Goal: Task Accomplishment & Management: Manage account settings

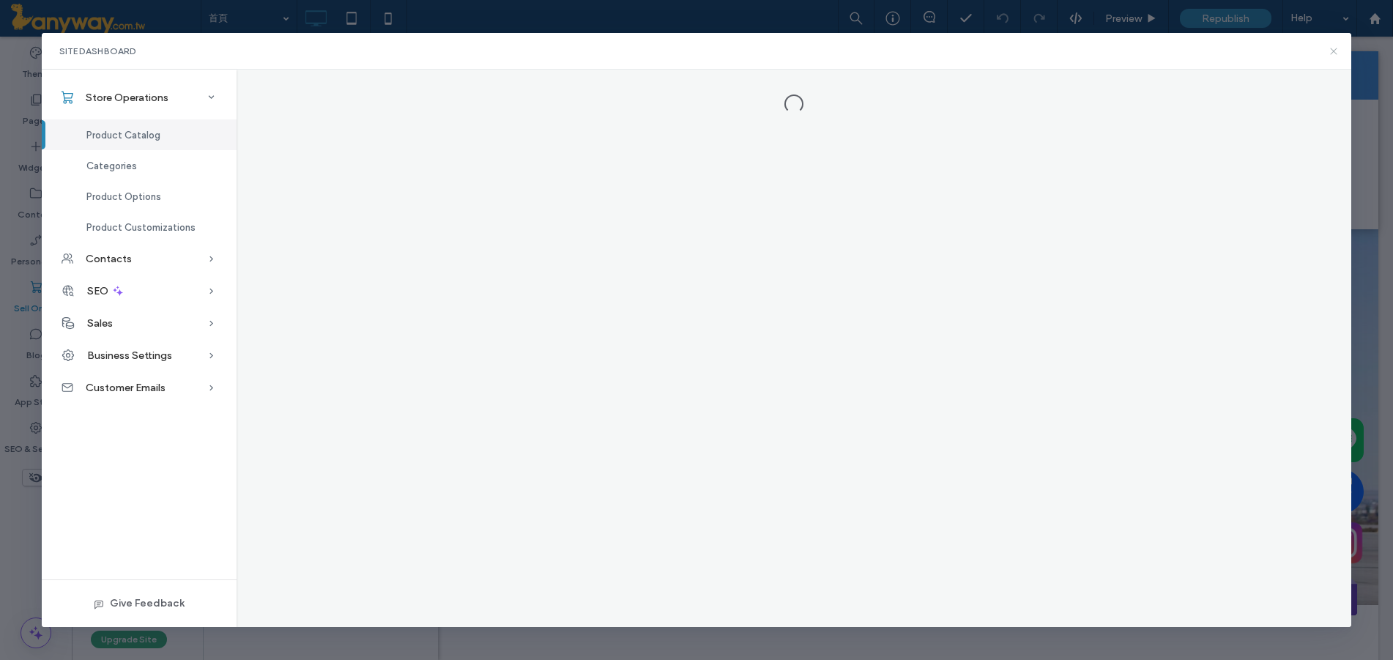
click at [1337, 52] on icon at bounding box center [1334, 51] width 12 height 12
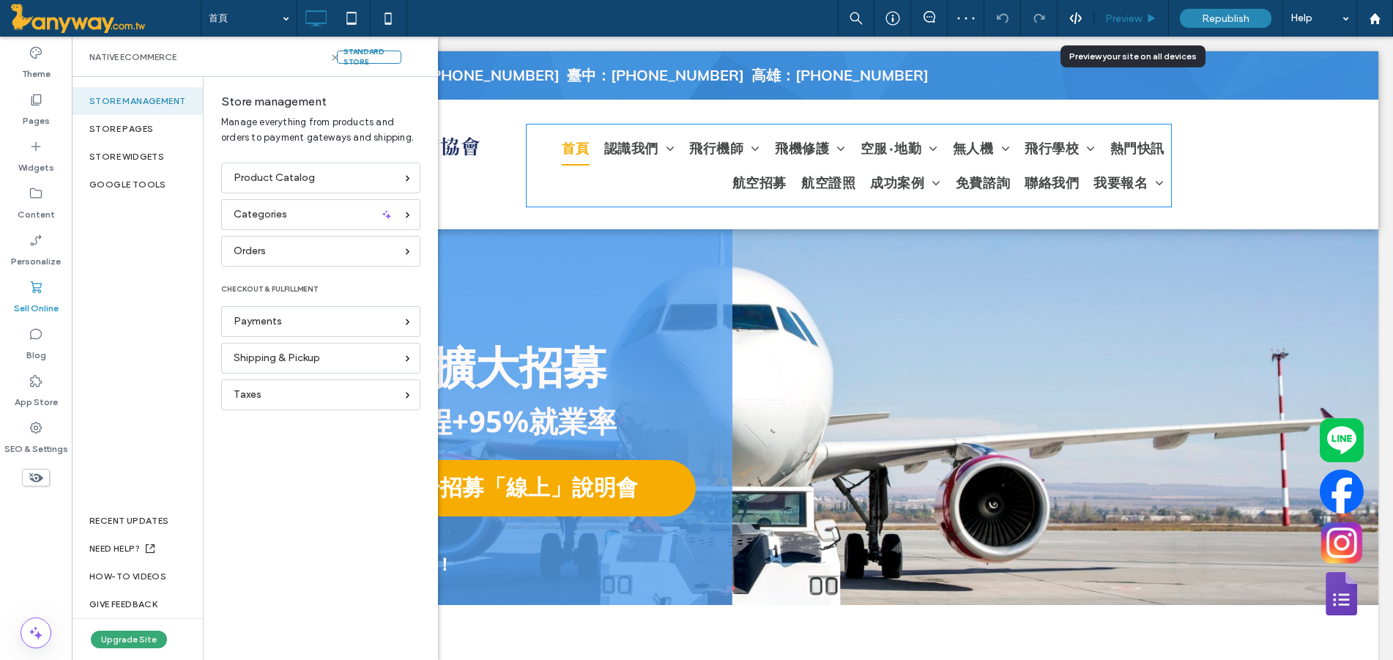
click at [1133, 13] on span "Preview" at bounding box center [1123, 18] width 37 height 12
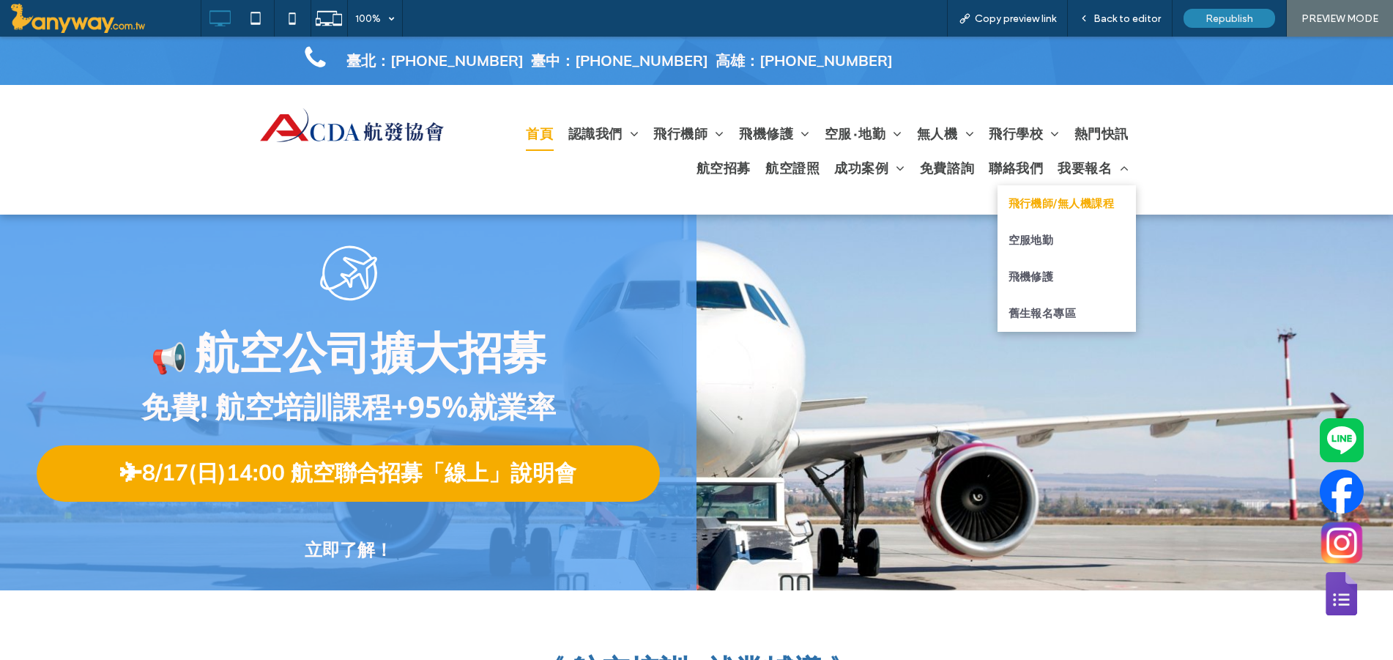
click at [1102, 209] on span "飛行機師/無人機課程" at bounding box center [1061, 204] width 106 height 22
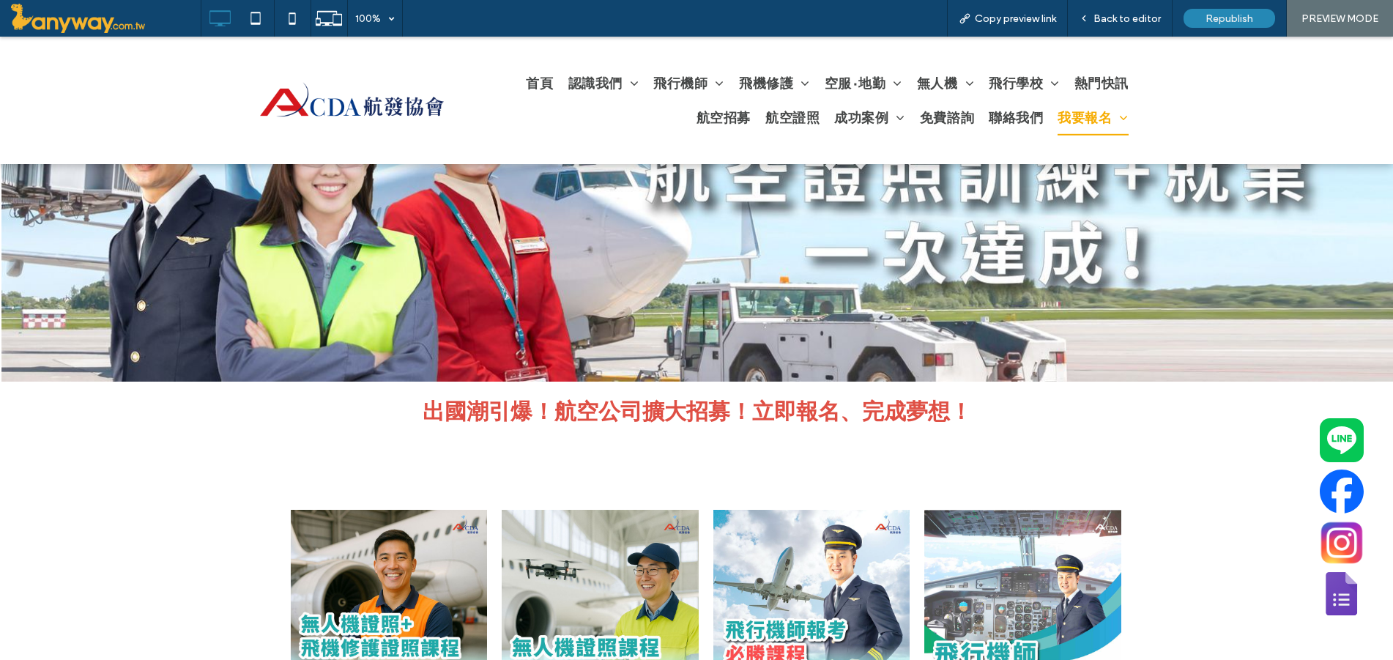
scroll to position [488, 0]
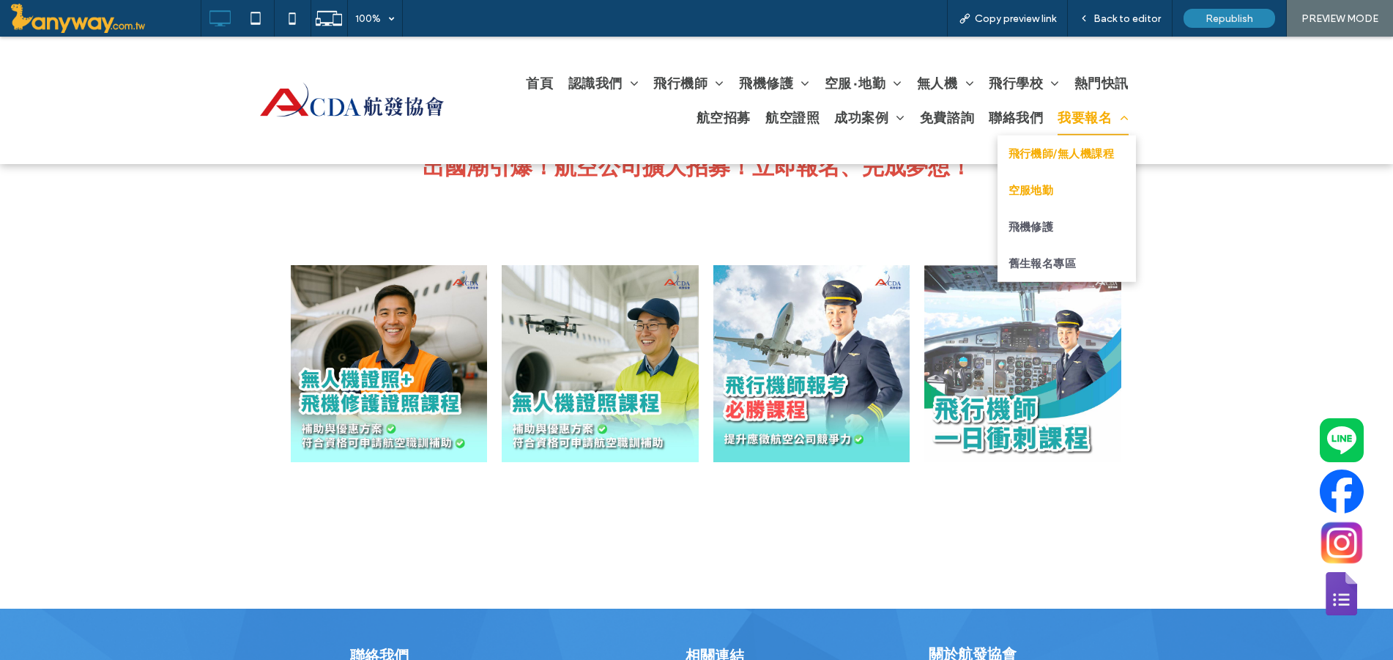
click at [1065, 190] on link "空服地勤" at bounding box center [1066, 189] width 139 height 37
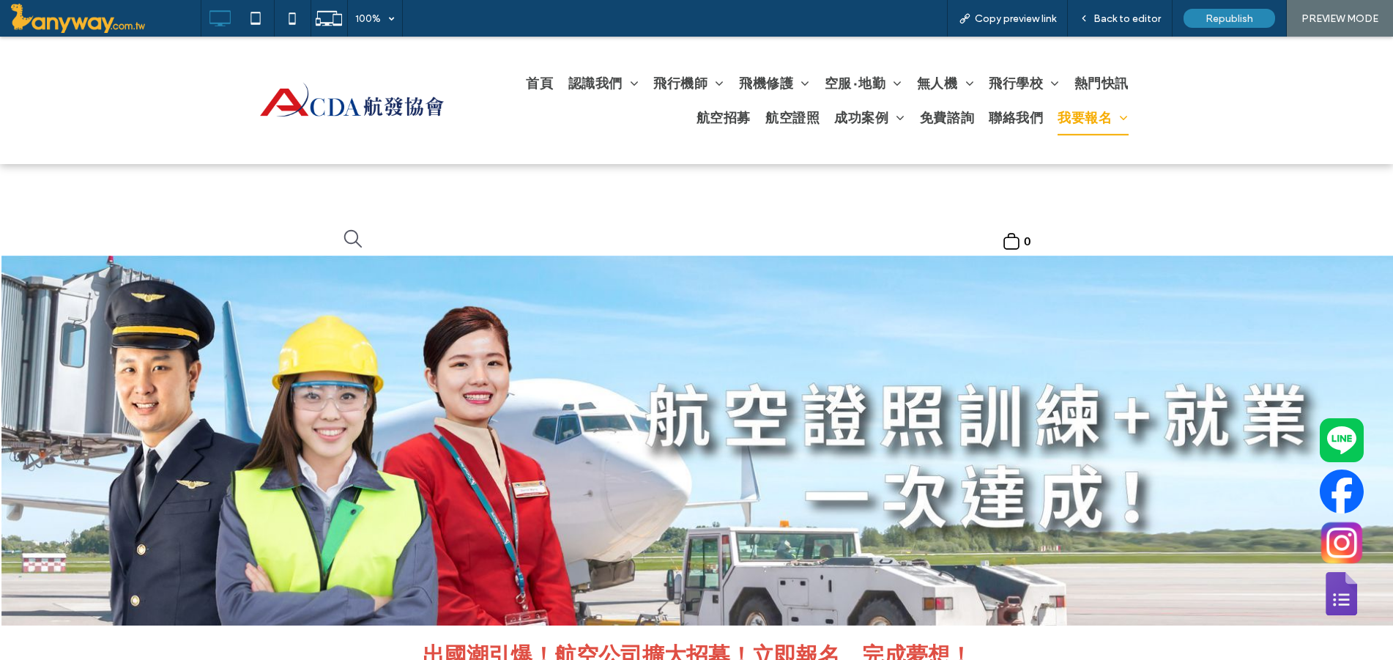
scroll to position [244, 0]
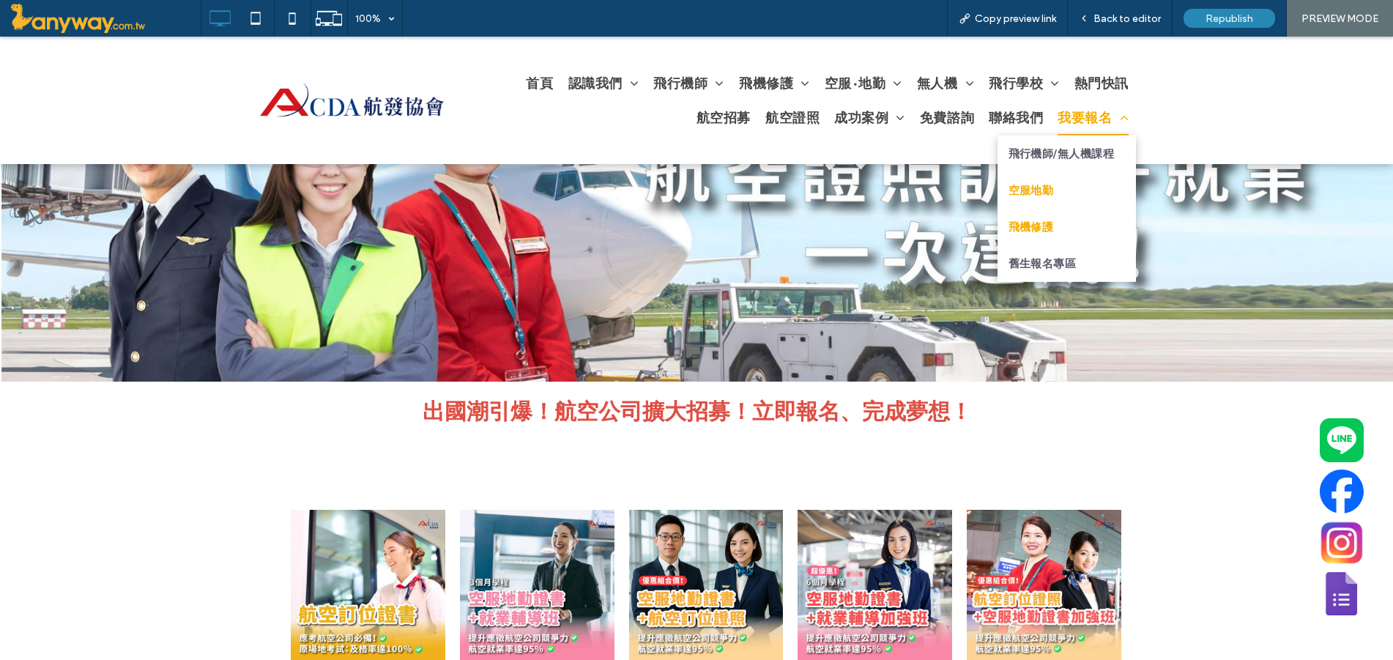
click at [1049, 220] on link "飛機修護" at bounding box center [1066, 226] width 139 height 37
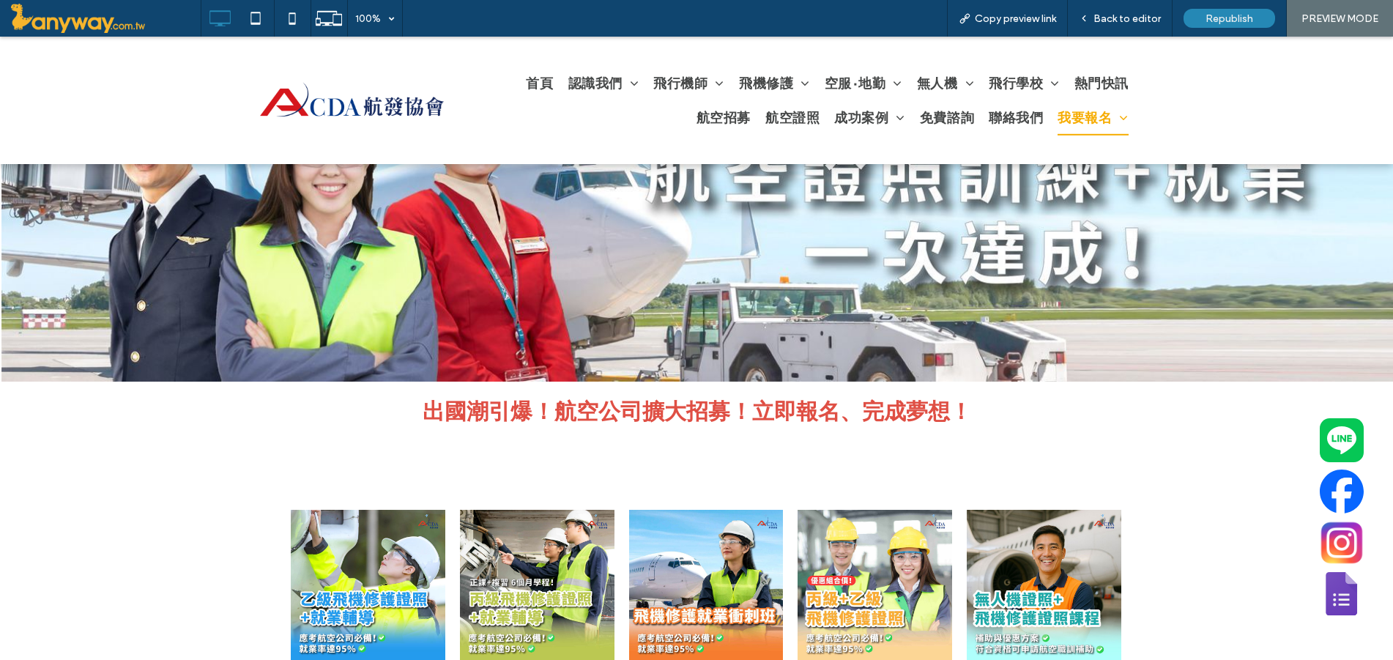
scroll to position [488, 0]
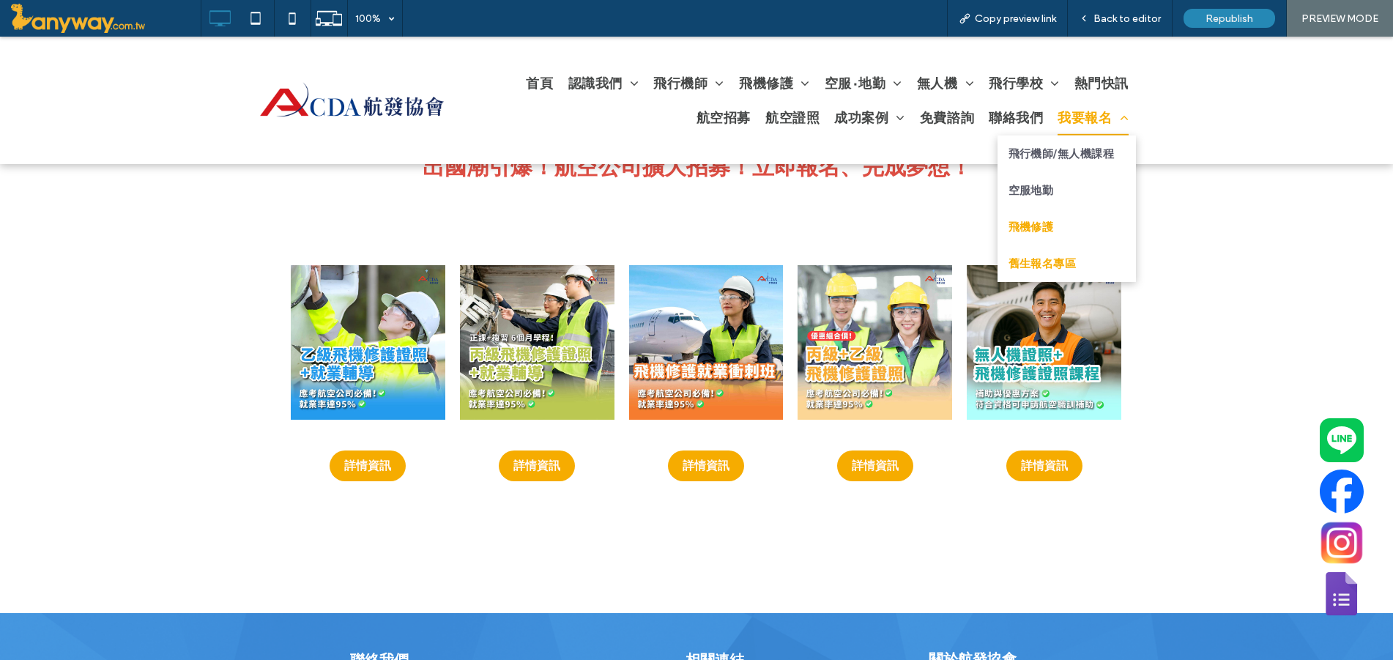
click at [1065, 256] on span "舊生報名專區" at bounding box center [1042, 263] width 68 height 22
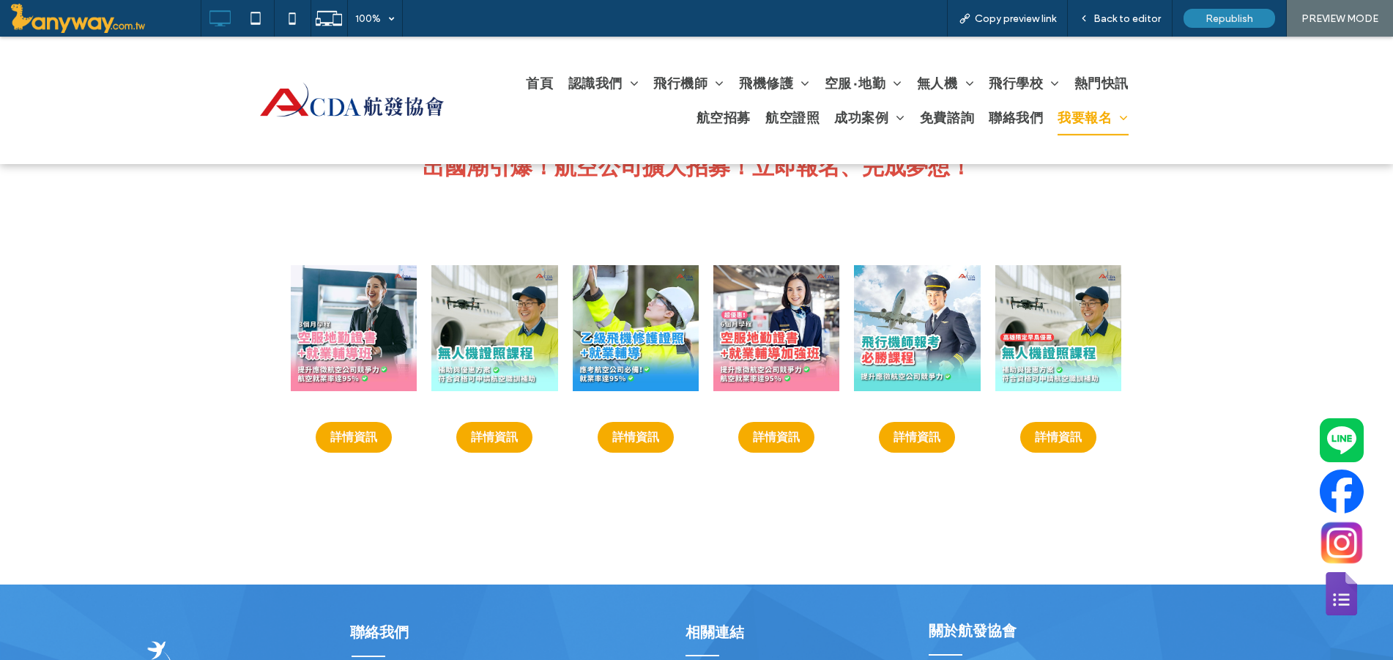
scroll to position [244, 0]
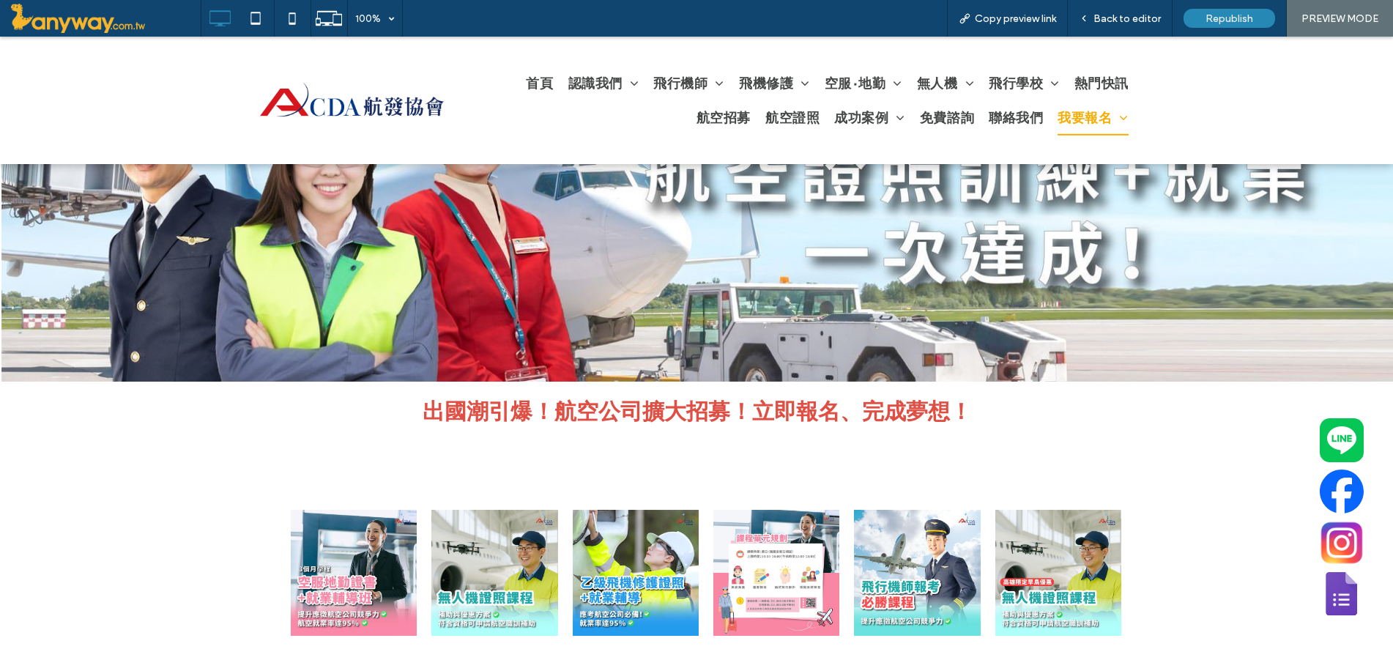
click at [808, 546] on link at bounding box center [776, 573] width 126 height 126
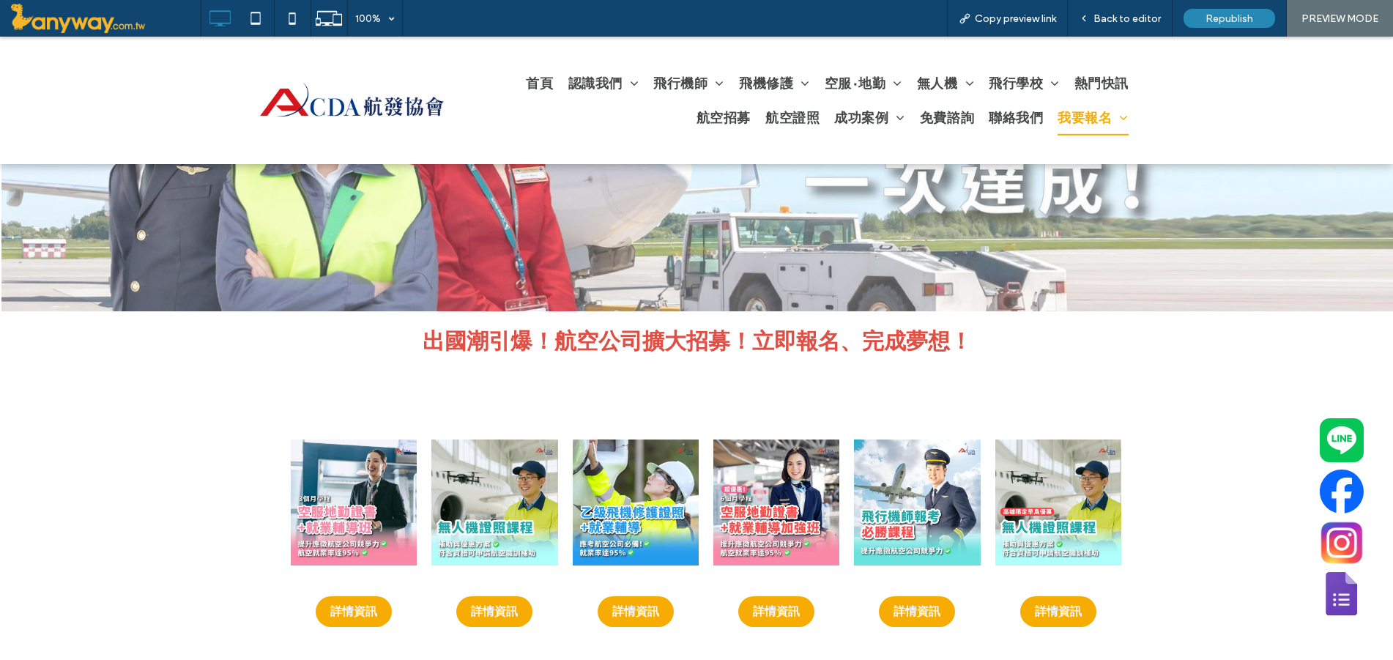
scroll to position [488, 0]
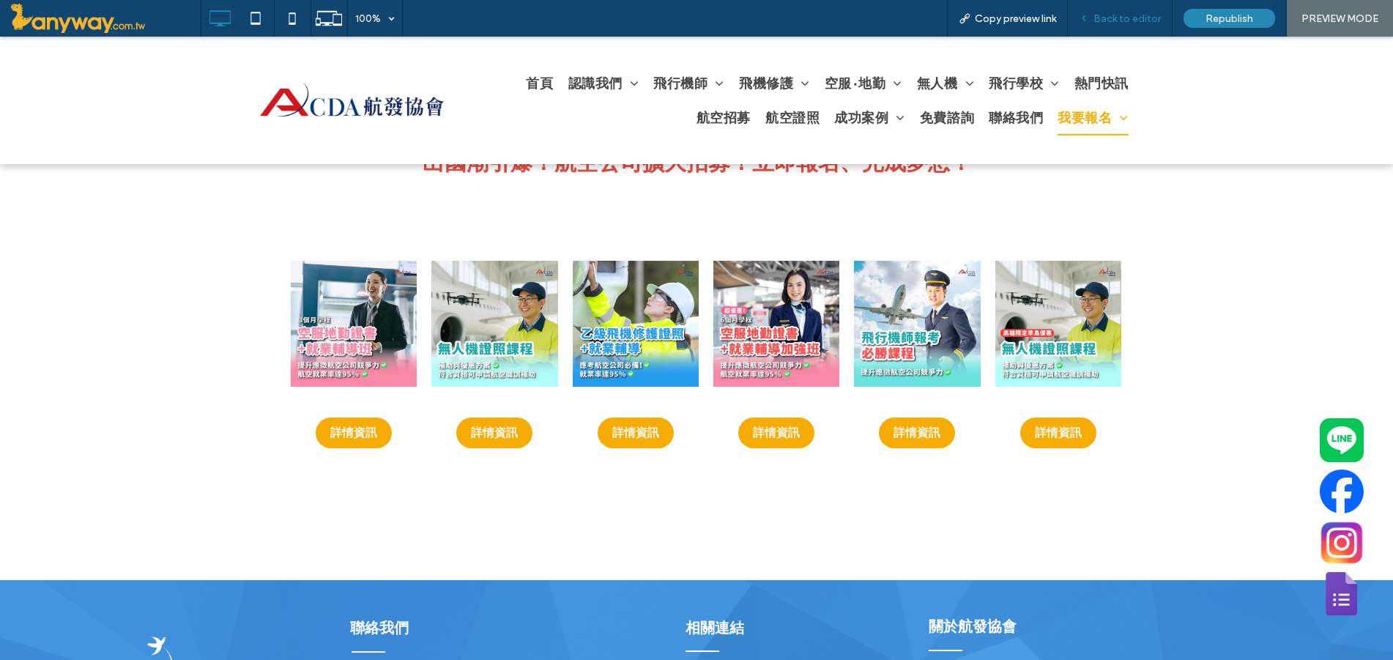
click at [1121, 21] on span "Back to editor" at bounding box center [1126, 18] width 67 height 12
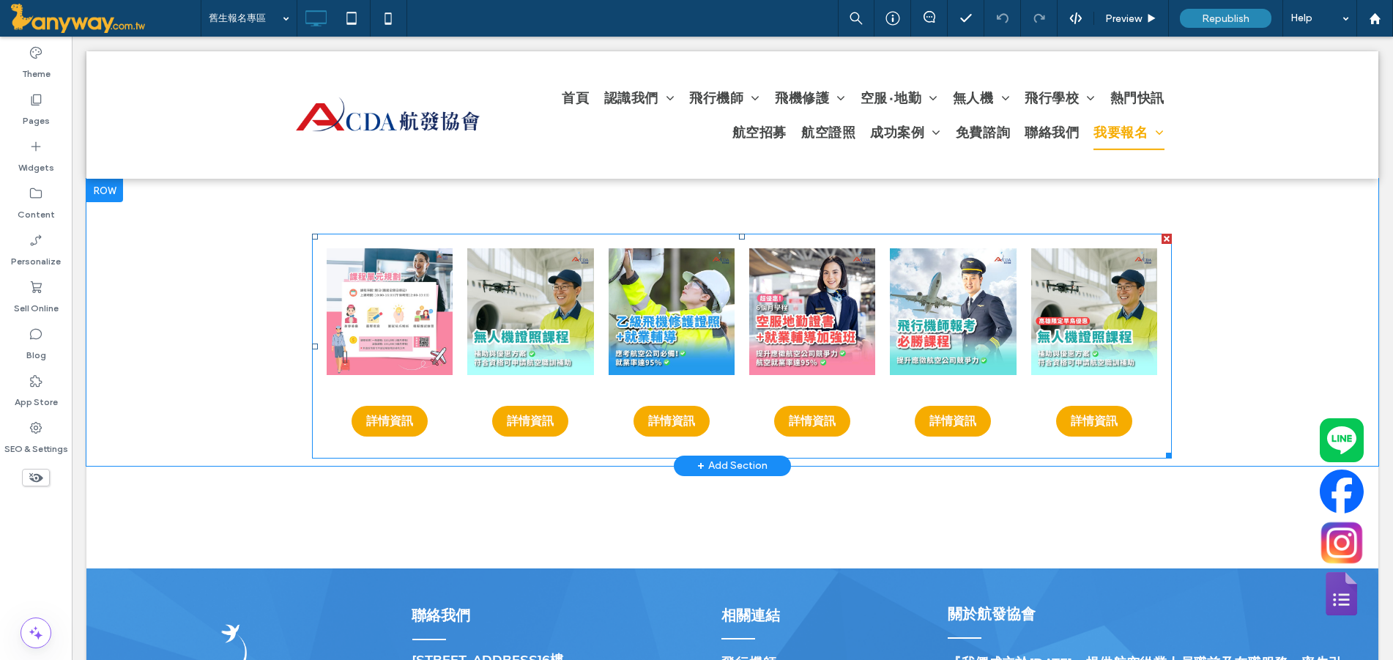
click at [420, 317] on link at bounding box center [390, 311] width 126 height 126
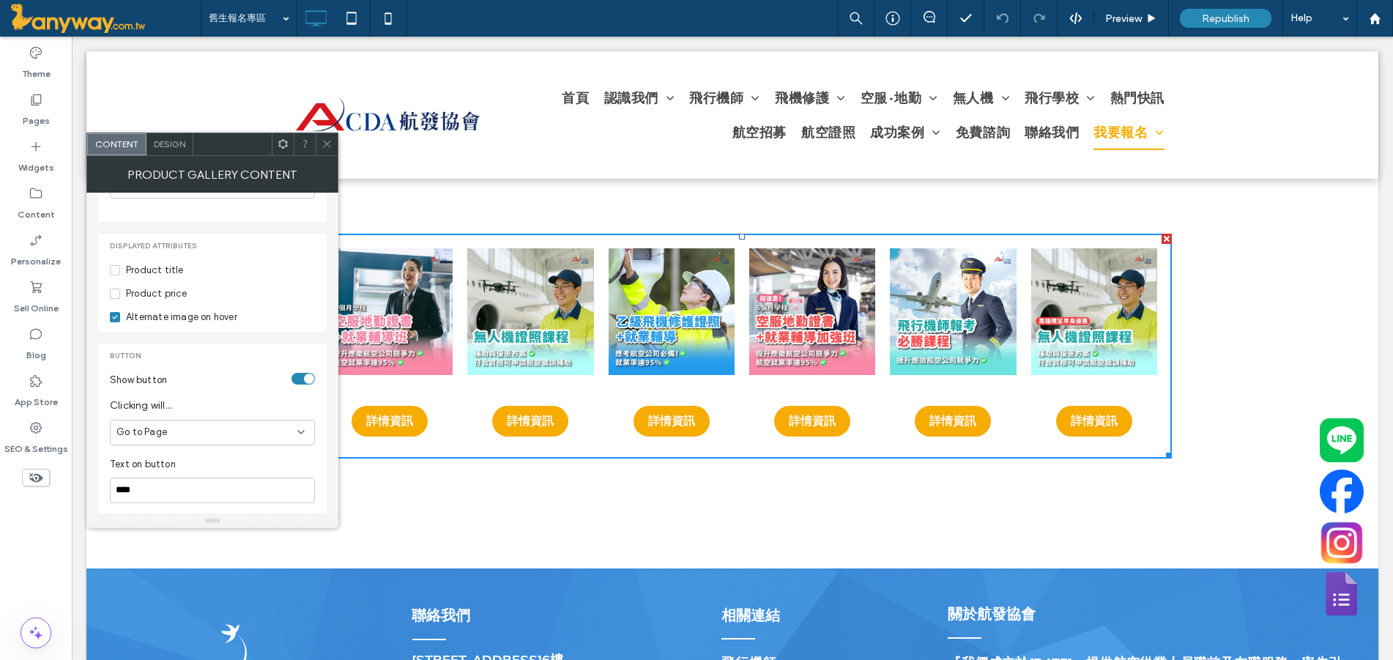
scroll to position [488, 0]
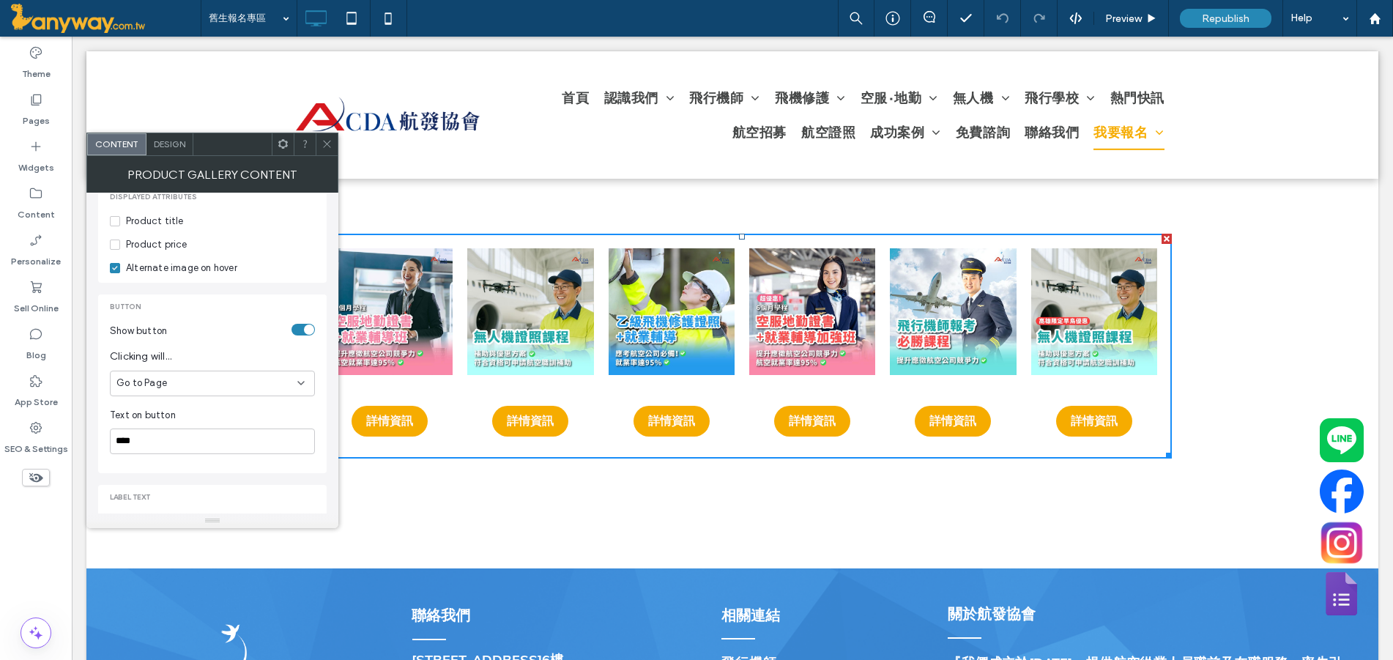
click at [330, 146] on icon at bounding box center [327, 143] width 11 height 11
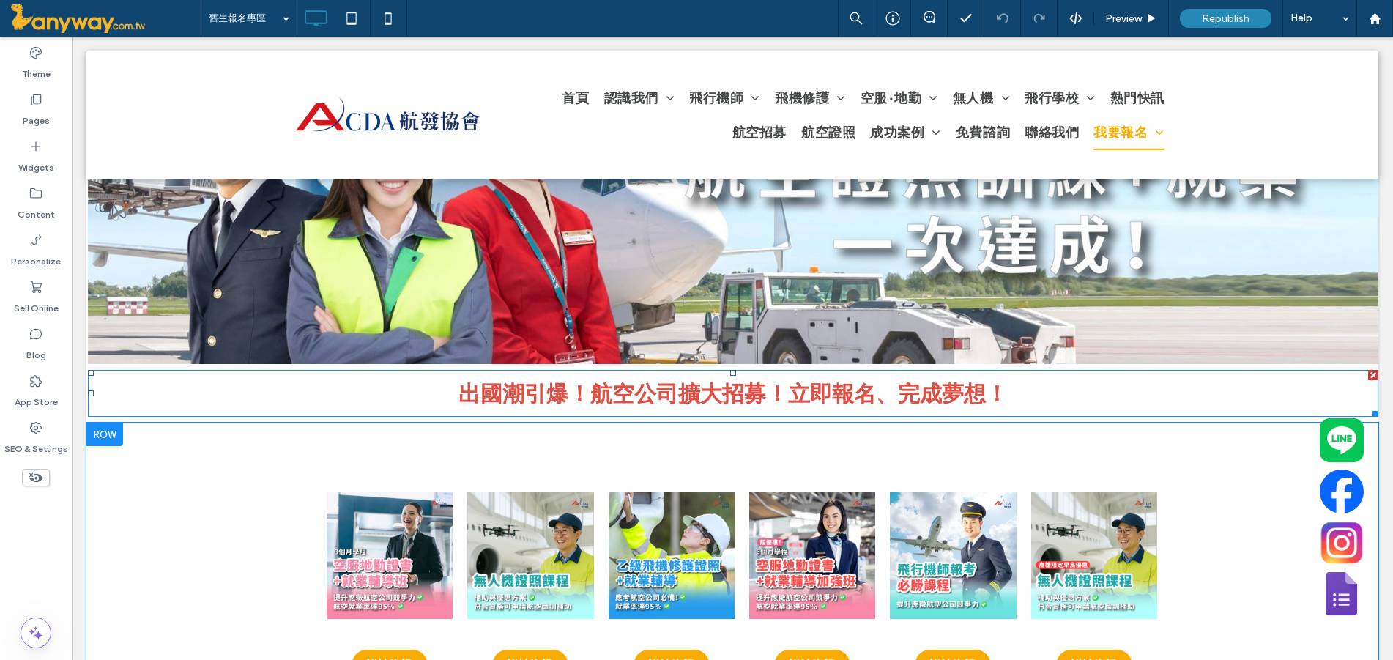
scroll to position [488, 0]
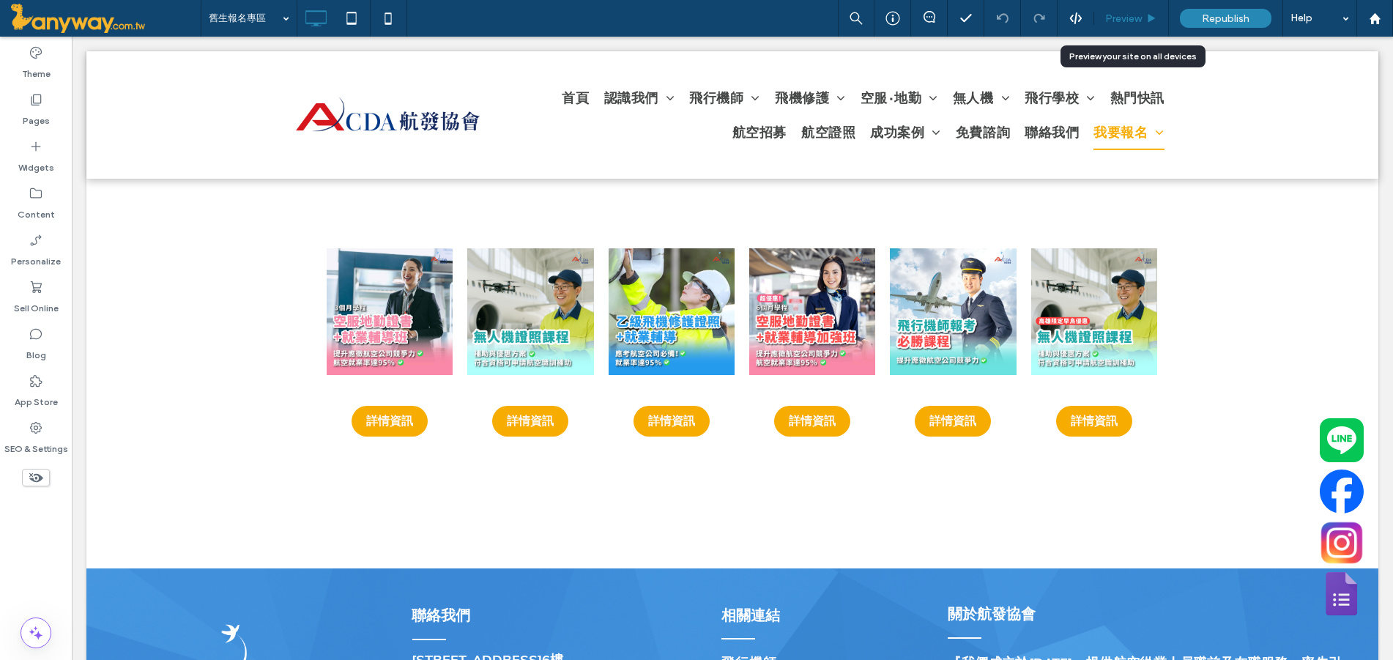
click at [1121, 17] on span "Preview" at bounding box center [1123, 18] width 37 height 12
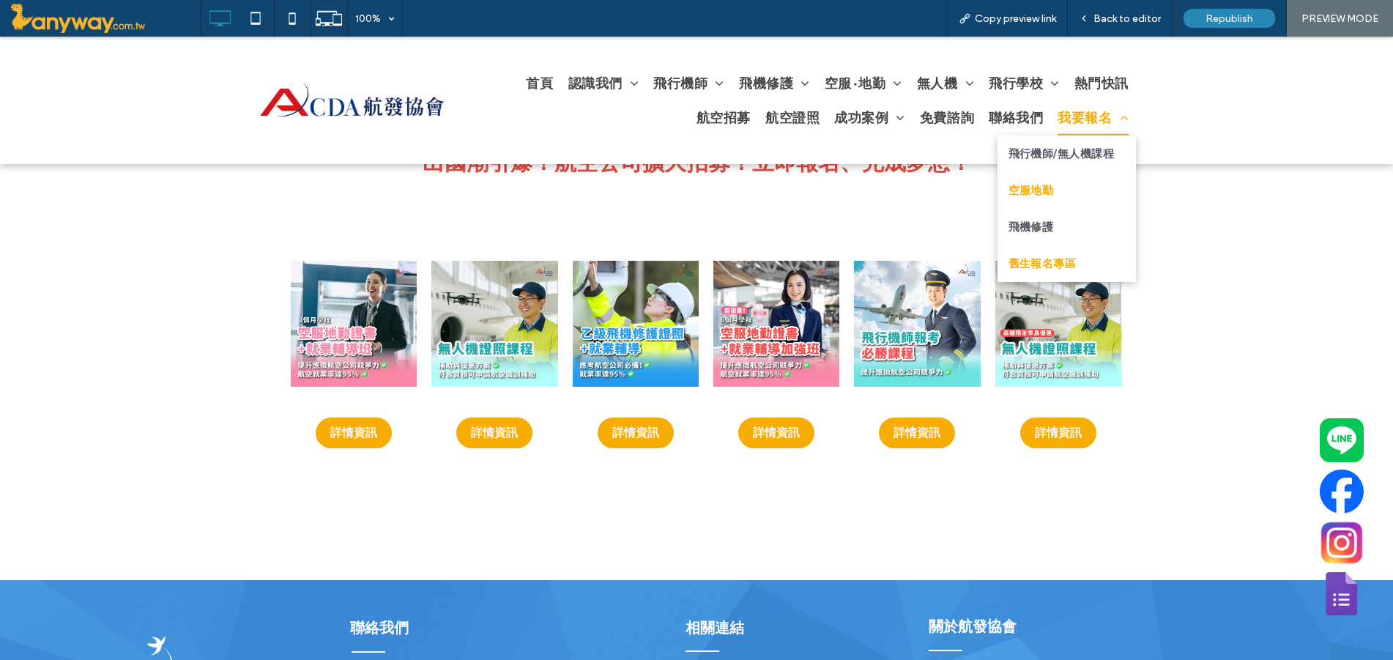
click at [1085, 187] on link "空服地勤" at bounding box center [1066, 189] width 139 height 37
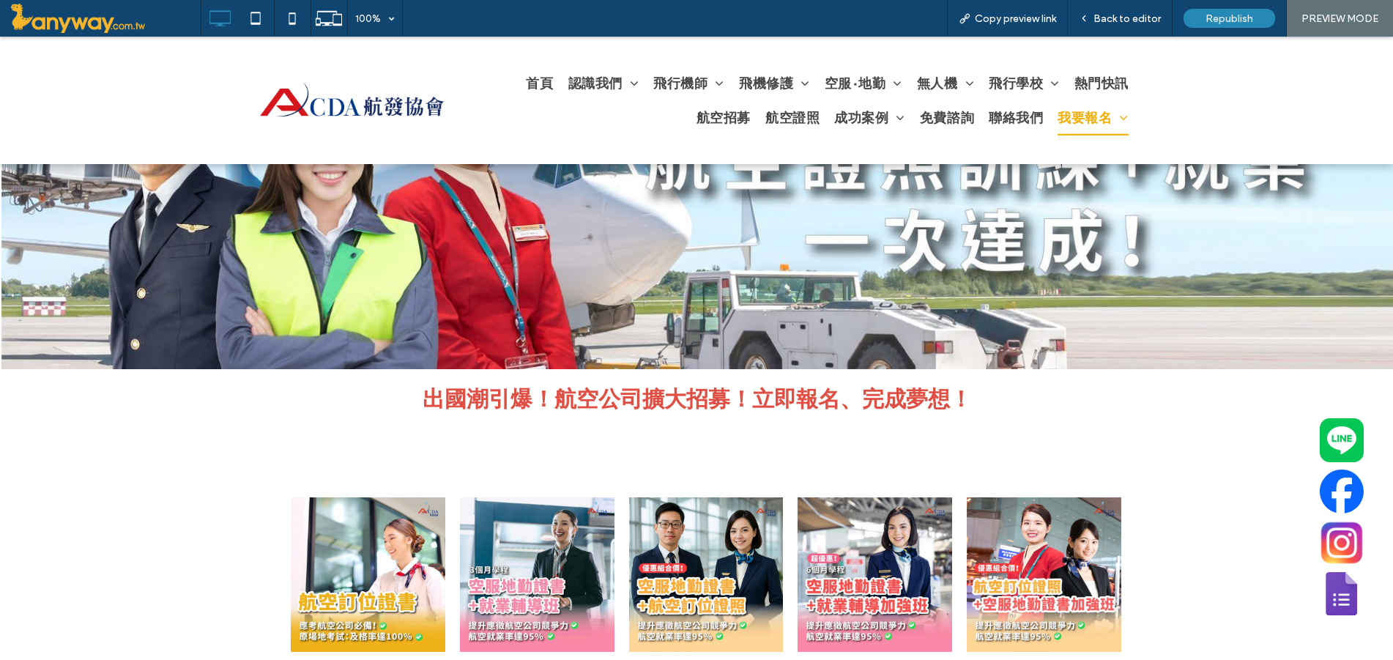
scroll to position [494, 0]
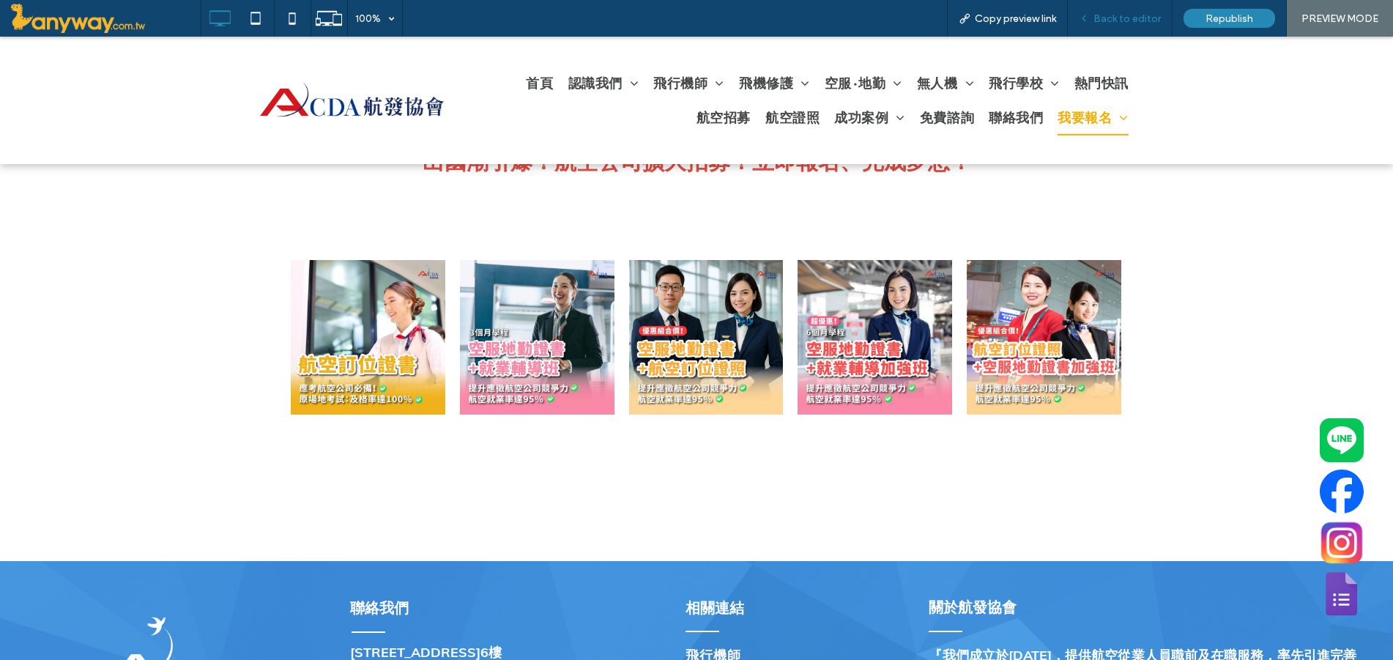
click at [1129, 20] on span "Back to editor" at bounding box center [1126, 18] width 67 height 12
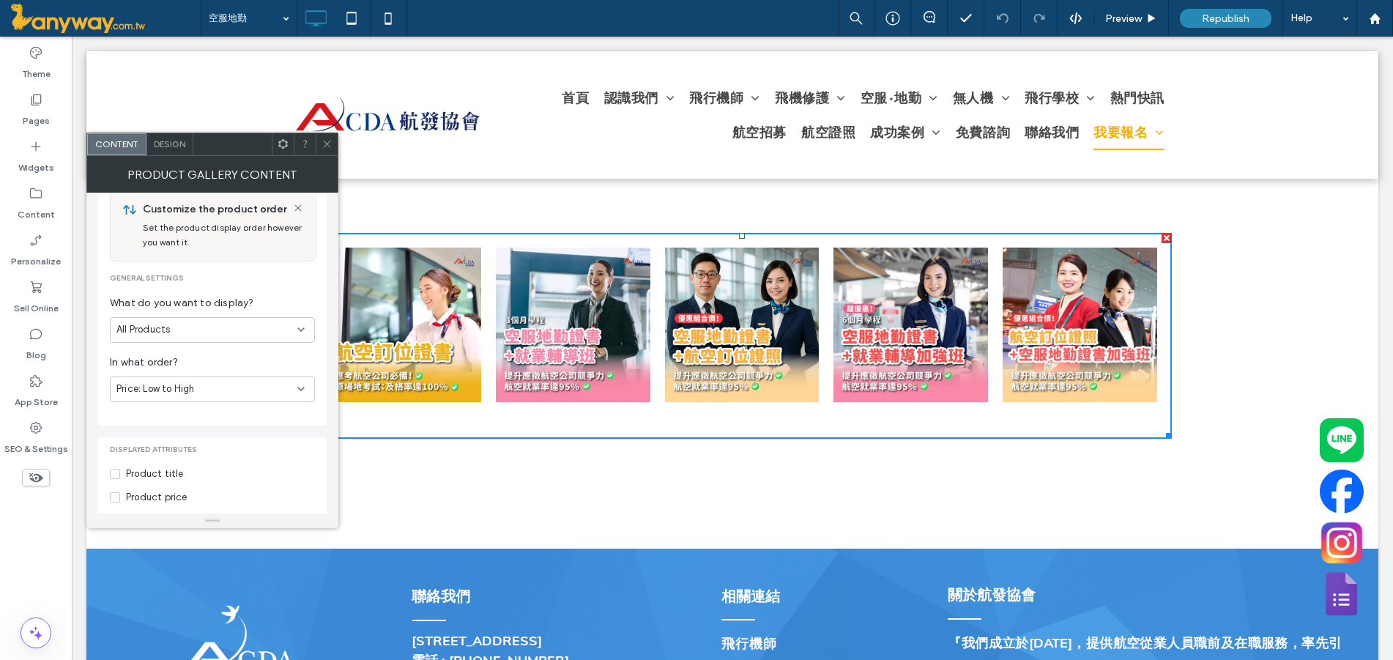
scroll to position [244, 0]
click at [292, 314] on div "All Products" at bounding box center [206, 321] width 181 height 15
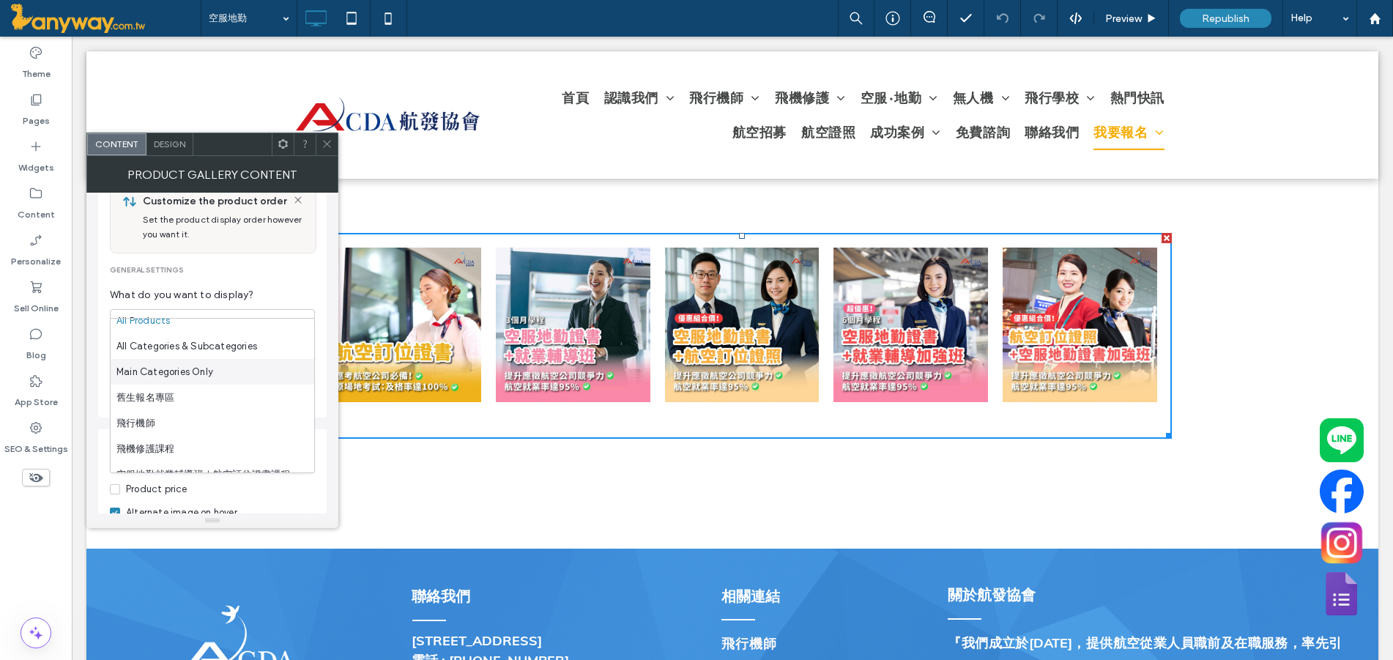
scroll to position [0, 0]
click at [215, 409] on div "舊生報名專區" at bounding box center [213, 408] width 204 height 26
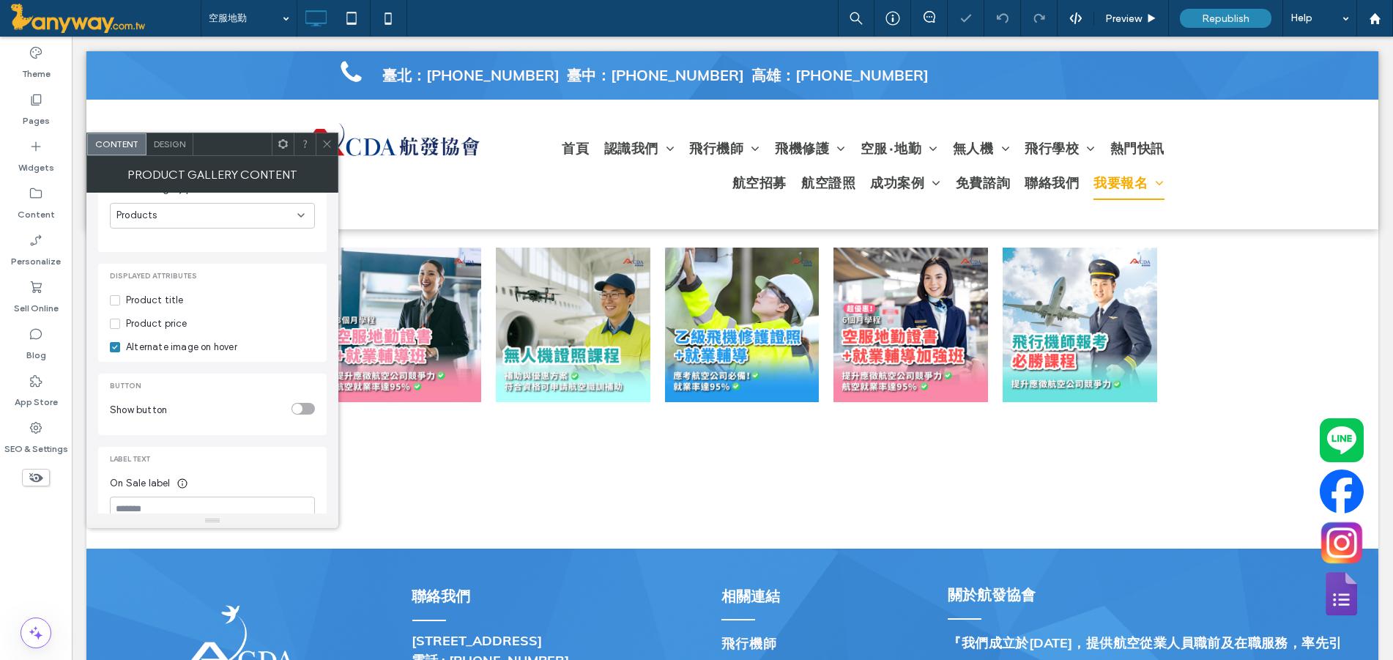
scroll to position [67, 0]
click at [334, 144] on div at bounding box center [327, 144] width 22 height 22
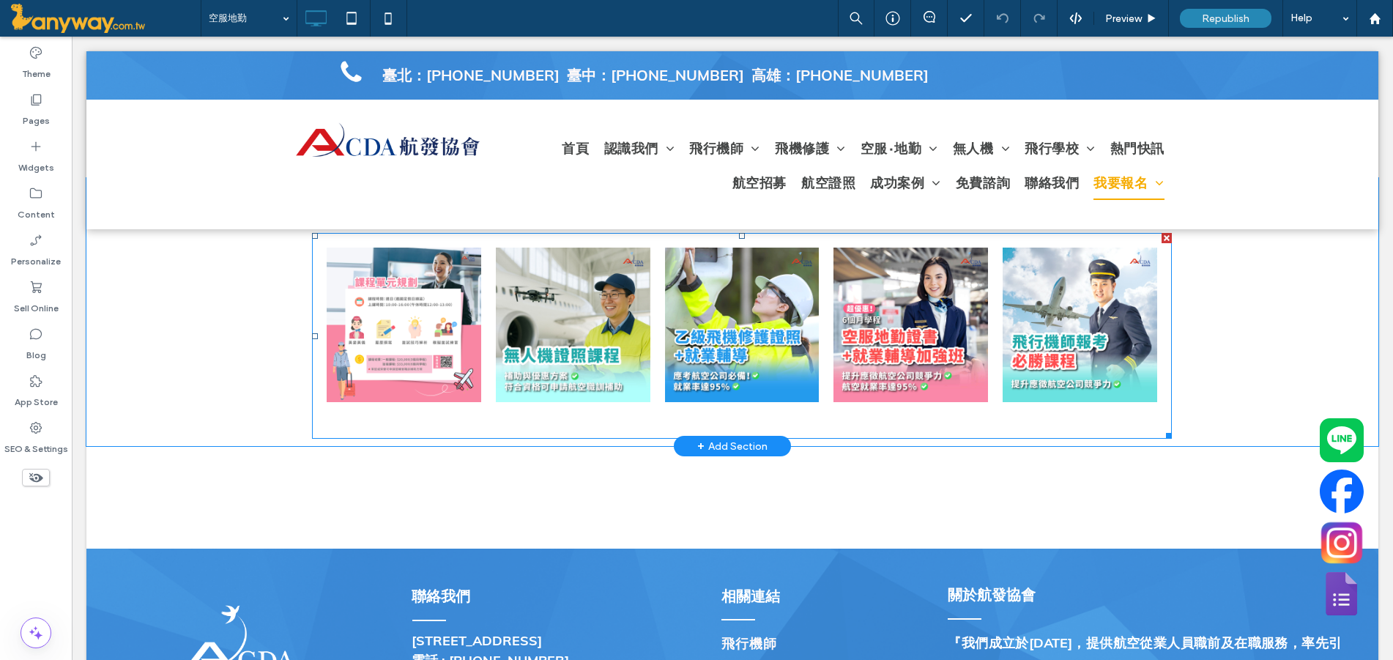
click at [383, 328] on link at bounding box center [404, 325] width 155 height 155
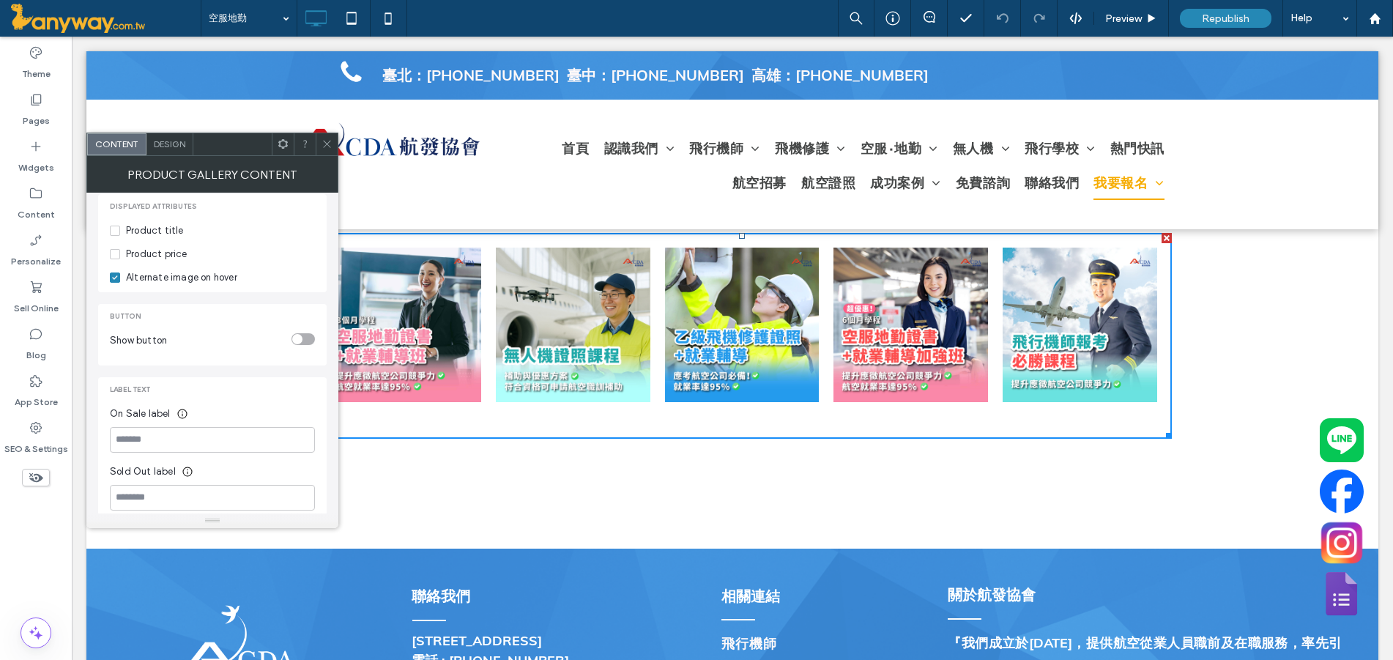
scroll to position [235, 0]
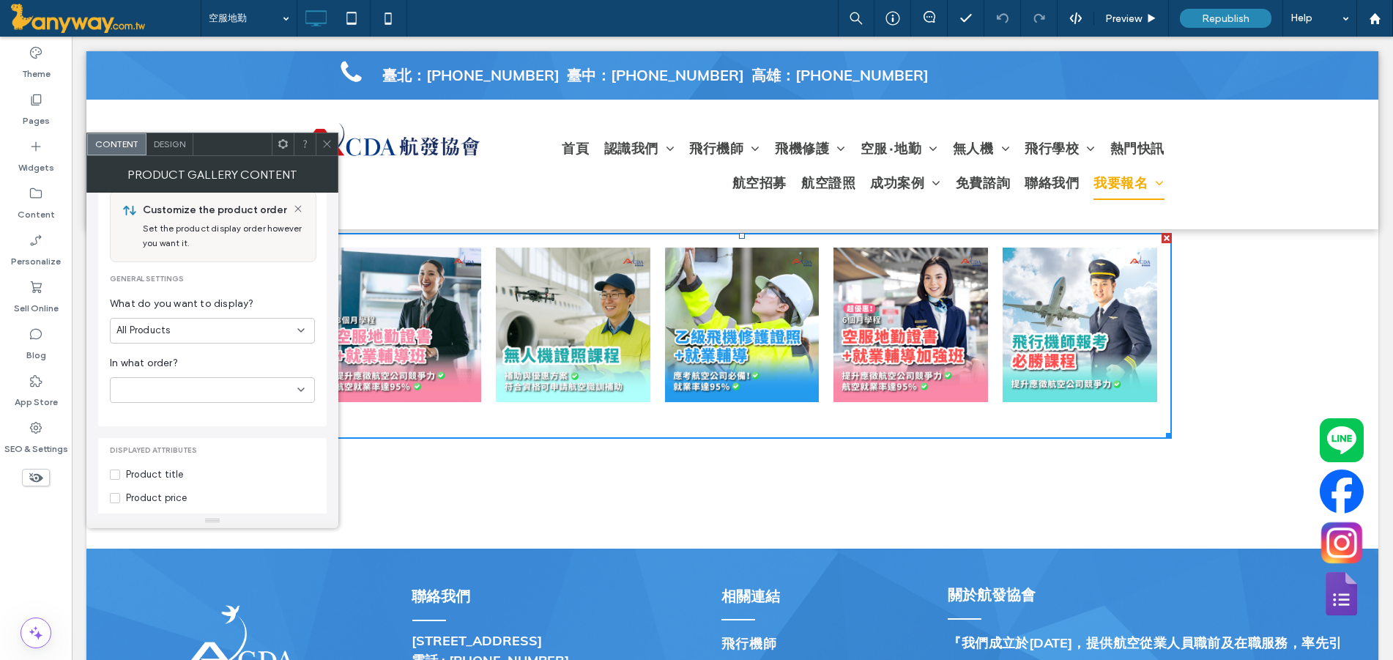
click at [297, 324] on icon at bounding box center [301, 330] width 12 height 12
click at [185, 416] on div "舊生報名專區" at bounding box center [213, 417] width 204 height 26
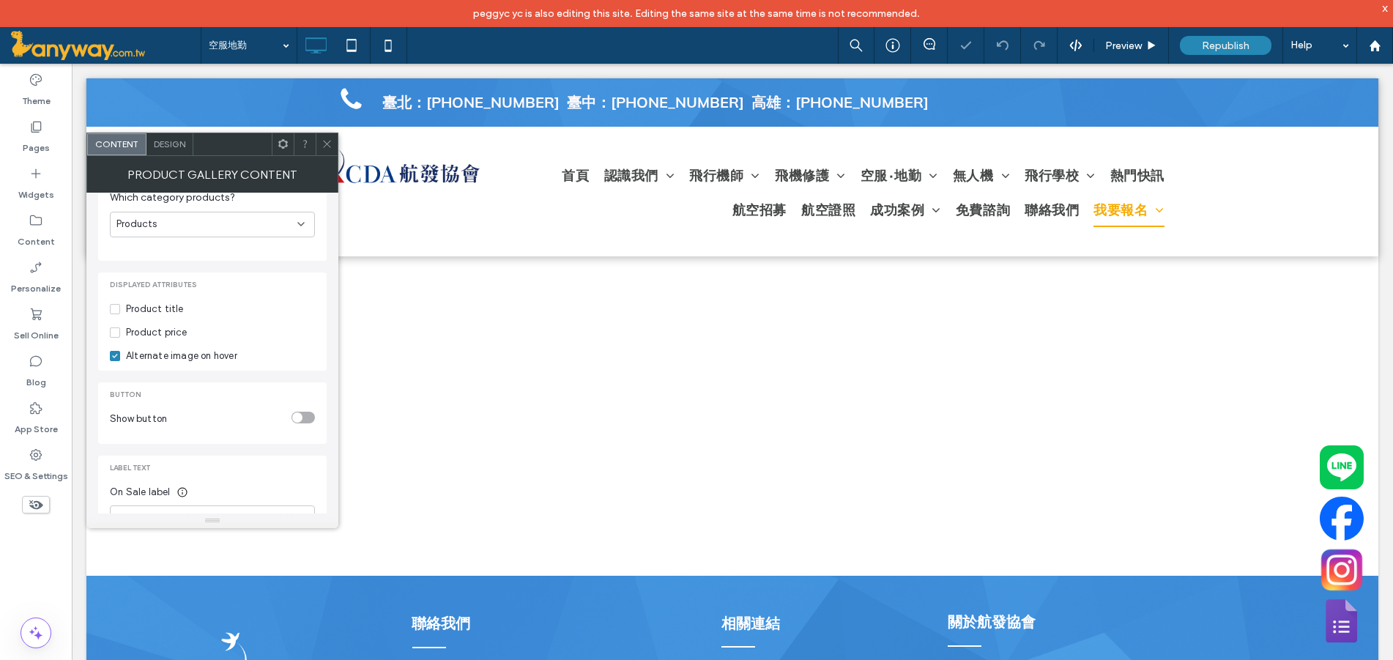
scroll to position [58, 0]
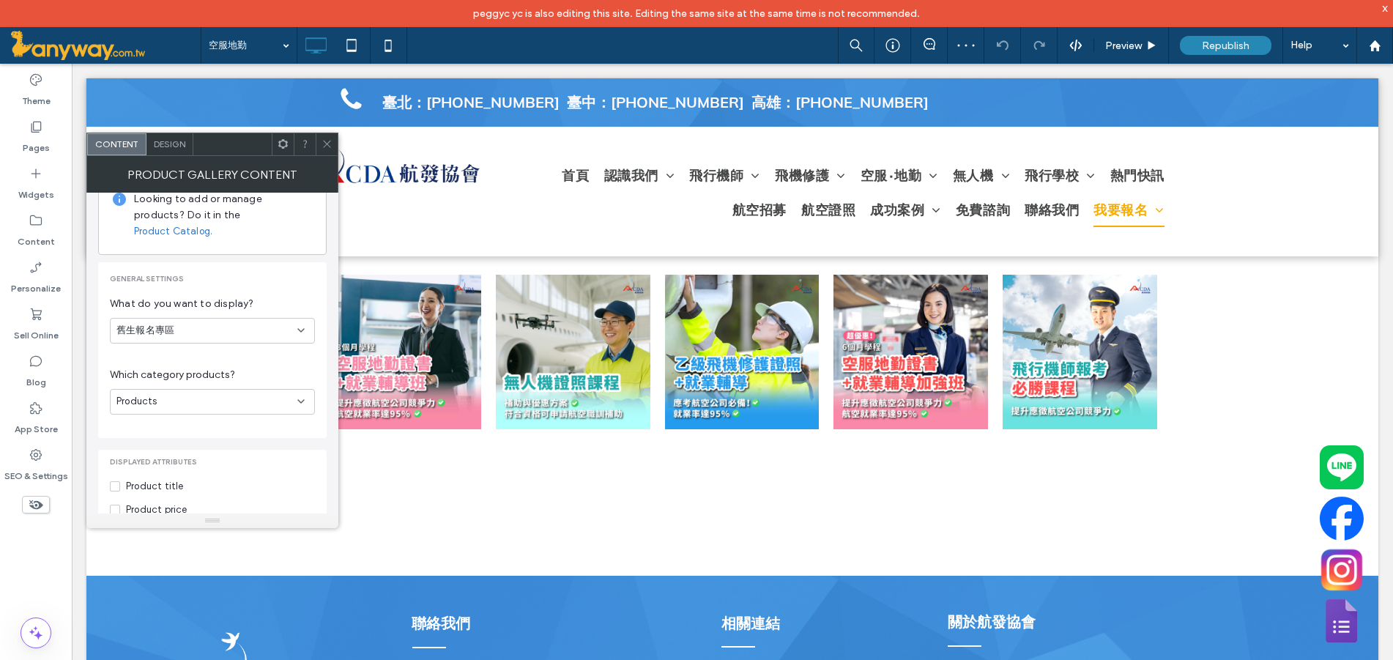
click at [324, 142] on icon at bounding box center [327, 143] width 11 height 11
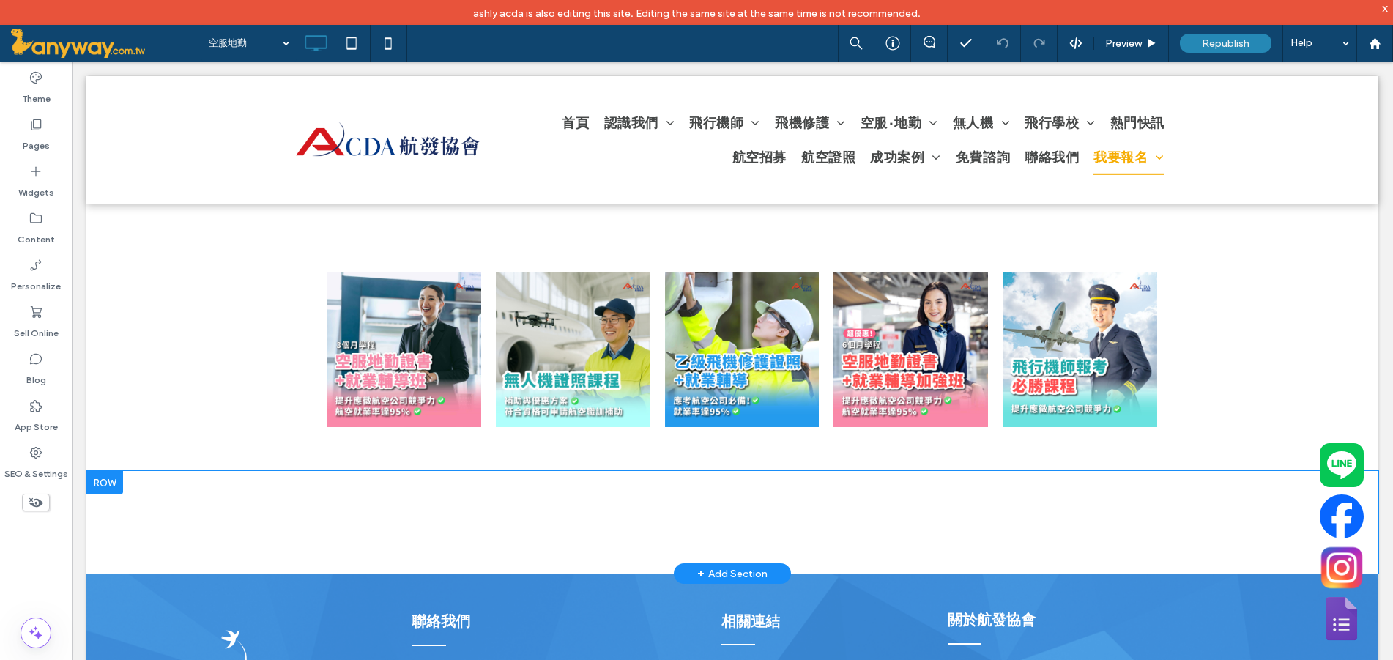
scroll to position [733, 0]
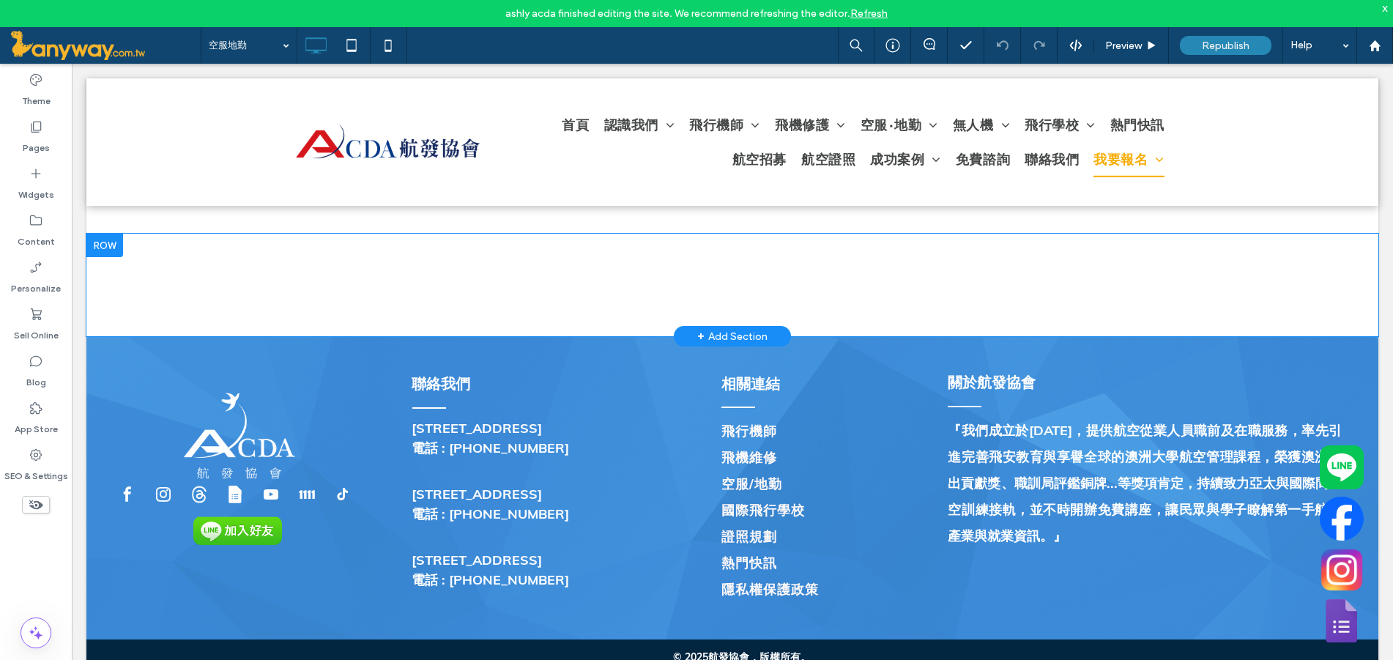
drag, startPoint x: 1408, startPoint y: 99, endPoint x: 1053, endPoint y: 262, distance: 390.3
click at [1053, 262] on div "舊生報名專區 Button 飛行機師 Button 飛機修護課程 Button 空服地勤就業輔導班｜航空訂位證書課程 Button 查看更多內容 Click …" at bounding box center [732, 285] width 1292 height 103
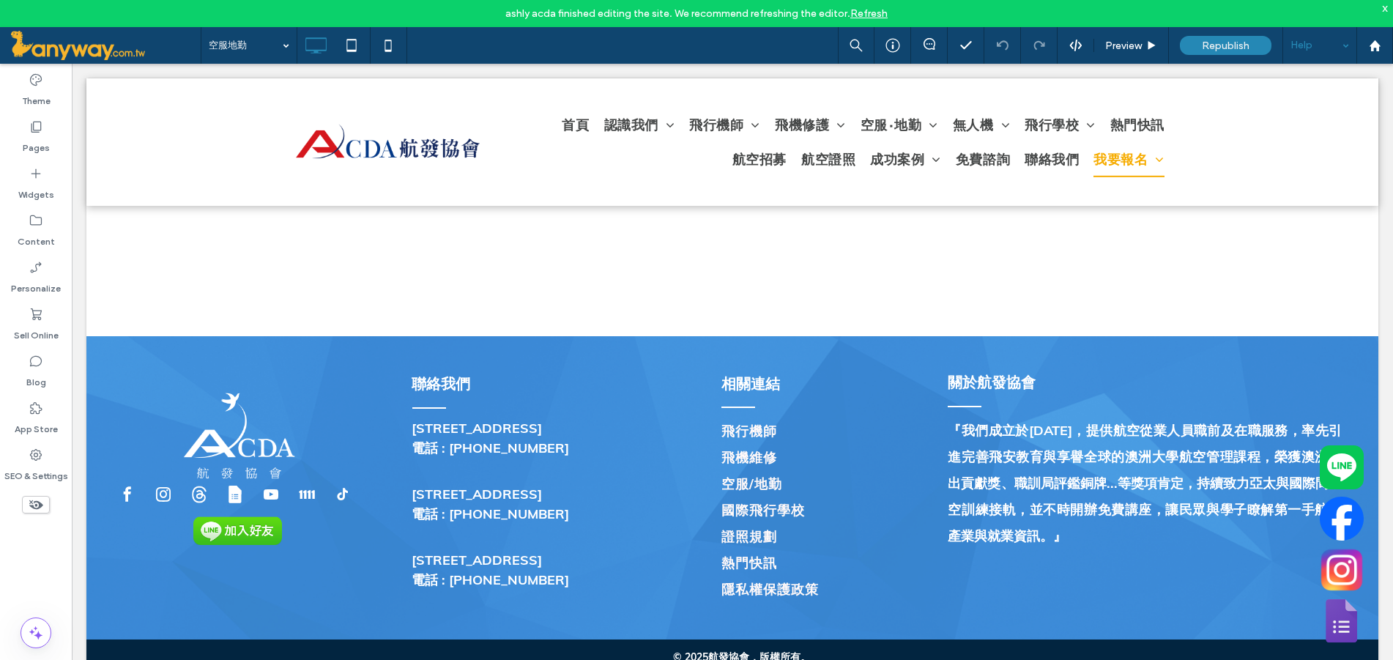
click at [1316, 13] on div "ashly acda finished editing the site. We recommend refreshing the editor. Refre…" at bounding box center [696, 13] width 1393 height 27
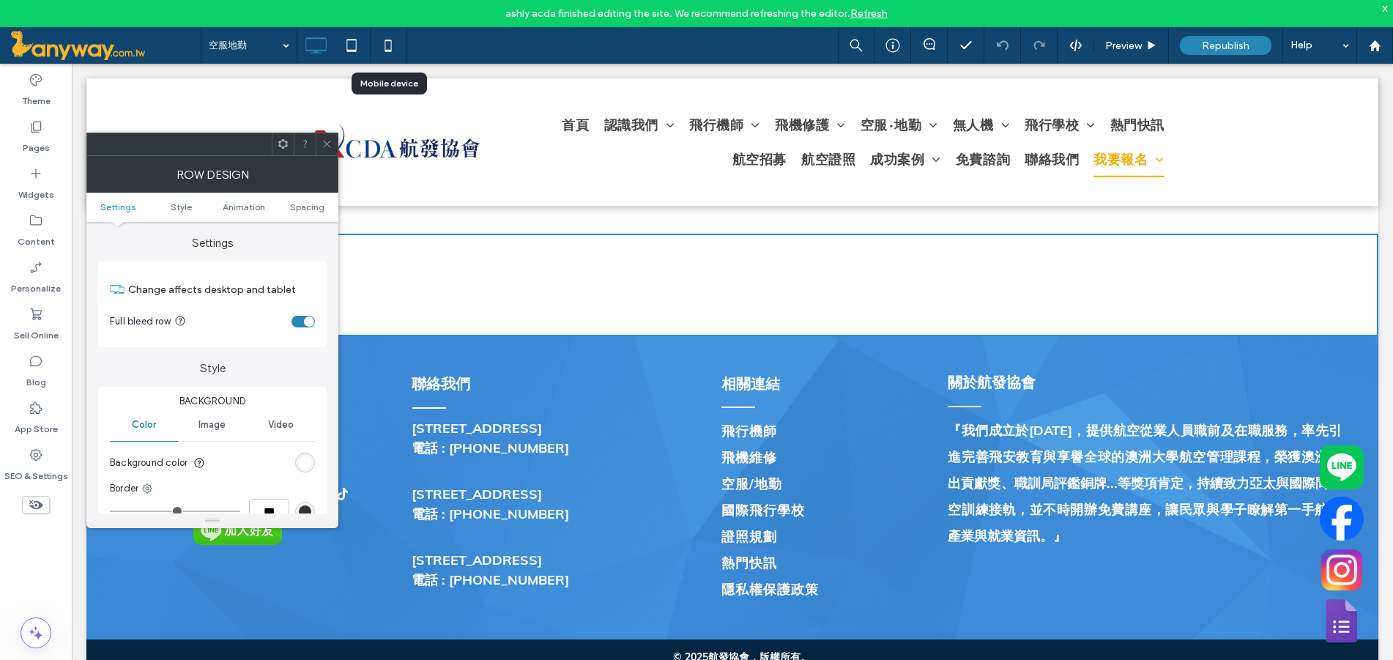
click at [320, 144] on div at bounding box center [327, 144] width 22 height 22
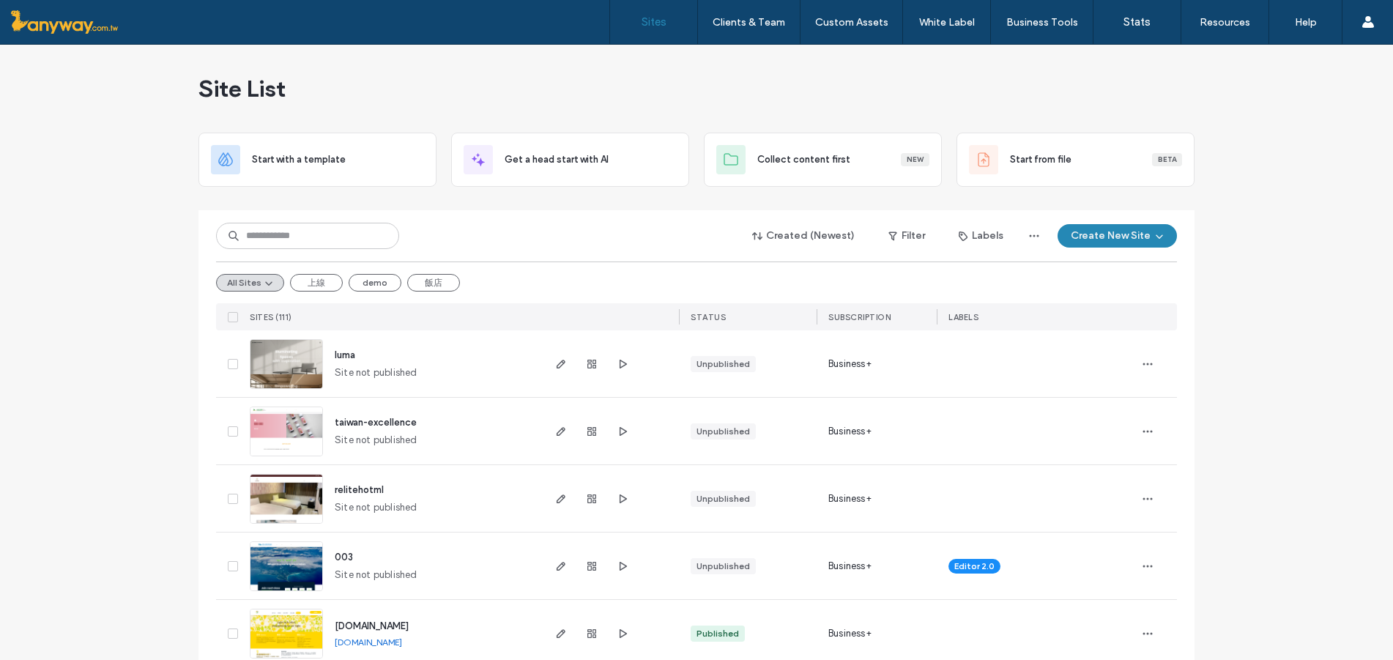
click at [750, 59] on label "Client Management" at bounding box center [752, 59] width 86 height 11
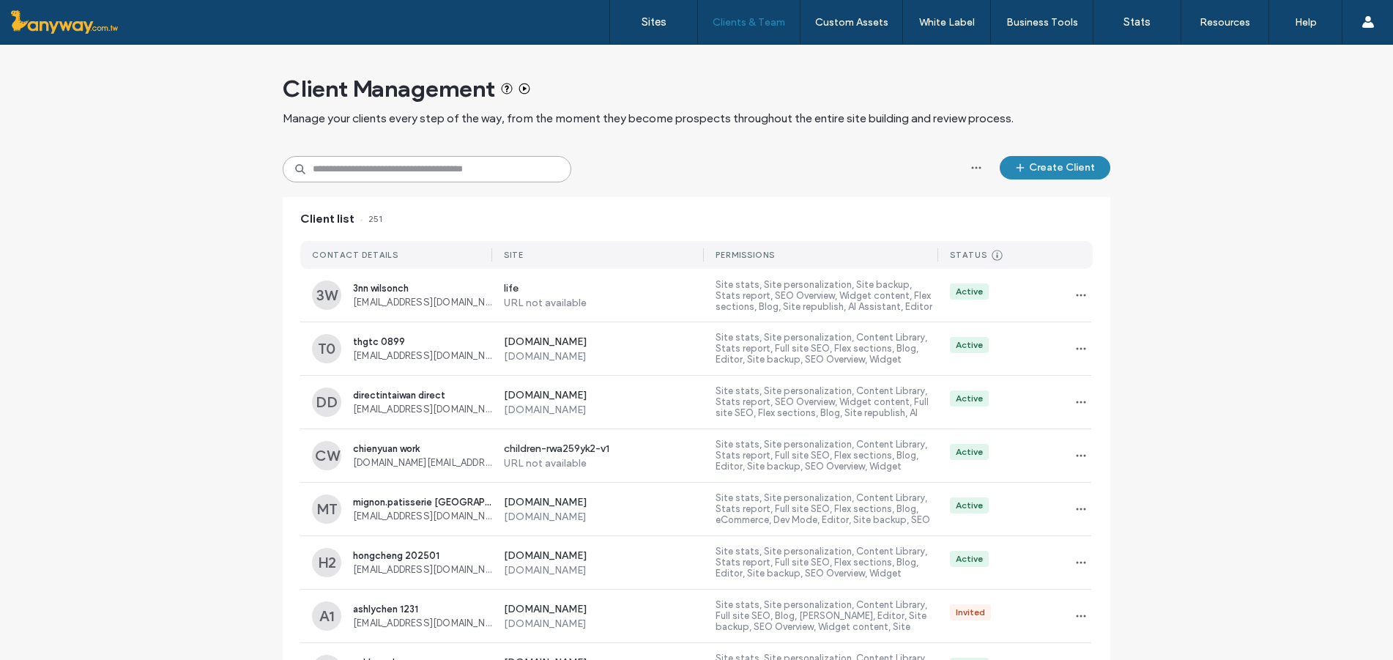
click at [398, 171] on input at bounding box center [427, 169] width 289 height 26
click at [422, 170] on input at bounding box center [427, 169] width 289 height 26
paste input "**********"
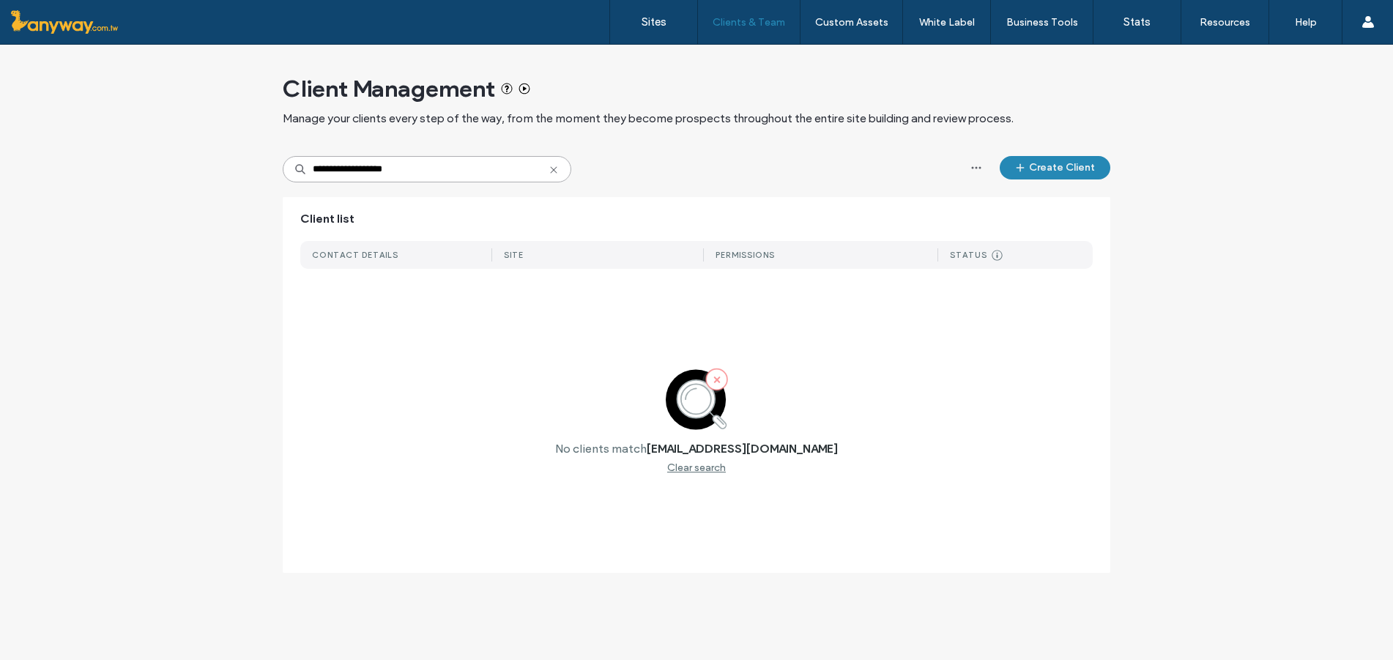
drag, startPoint x: 429, startPoint y: 167, endPoint x: 199, endPoint y: 166, distance: 230.0
click at [199, 166] on div "**********" at bounding box center [696, 316] width 1393 height 543
click at [309, 176] on input "**********" at bounding box center [427, 169] width 289 height 26
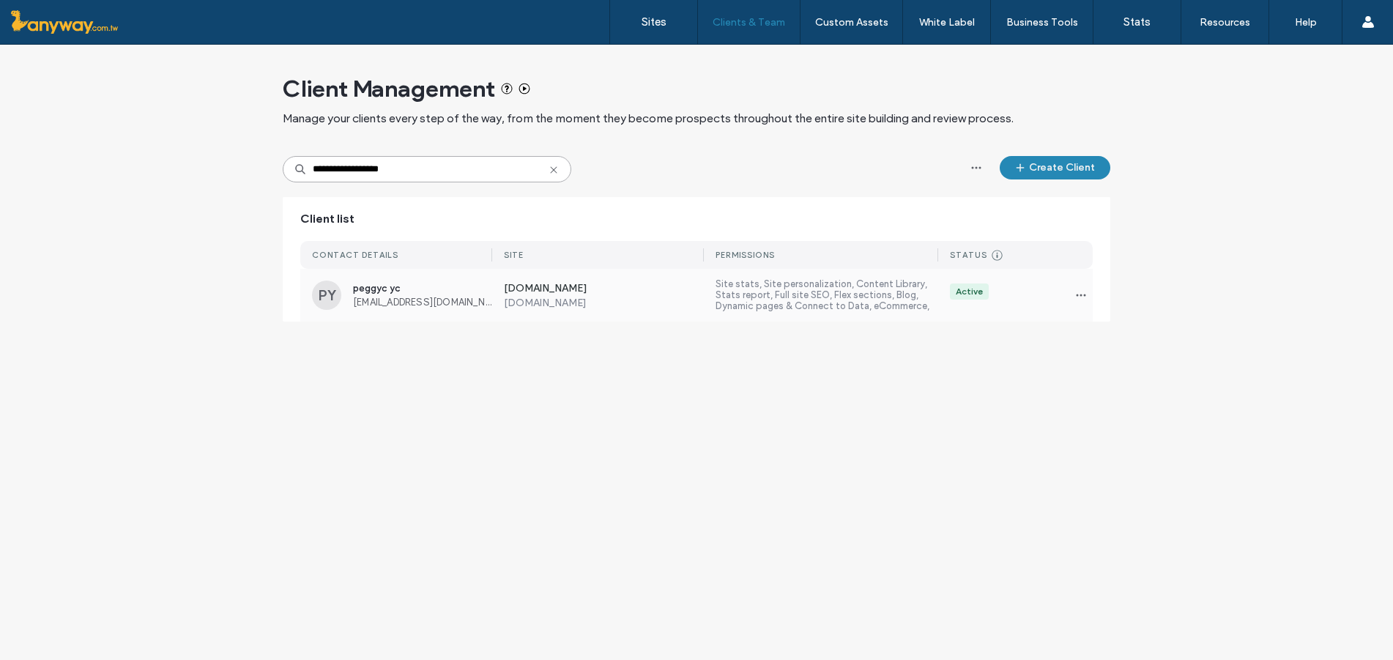
type input "**********"
click at [835, 305] on label "Site stats, Site personalization, Content Library, Stats report, Full site SEO,…" at bounding box center [827, 295] width 223 height 34
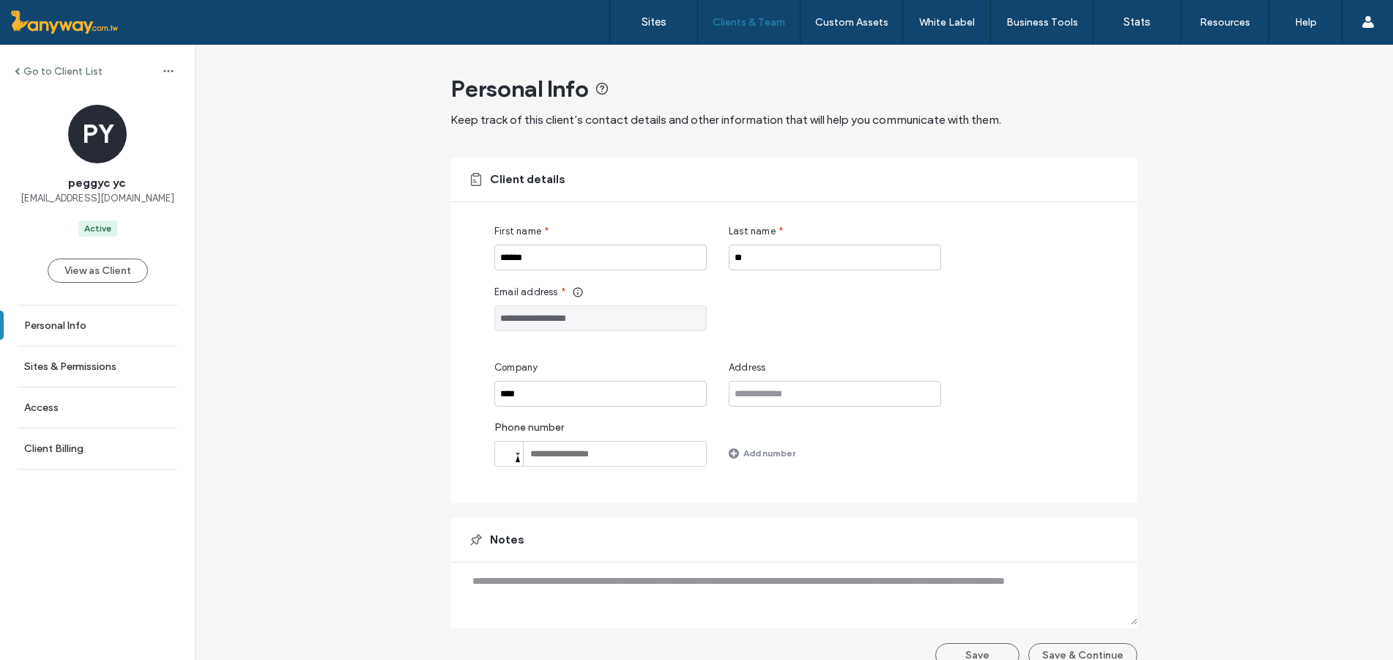
scroll to position [22, 0]
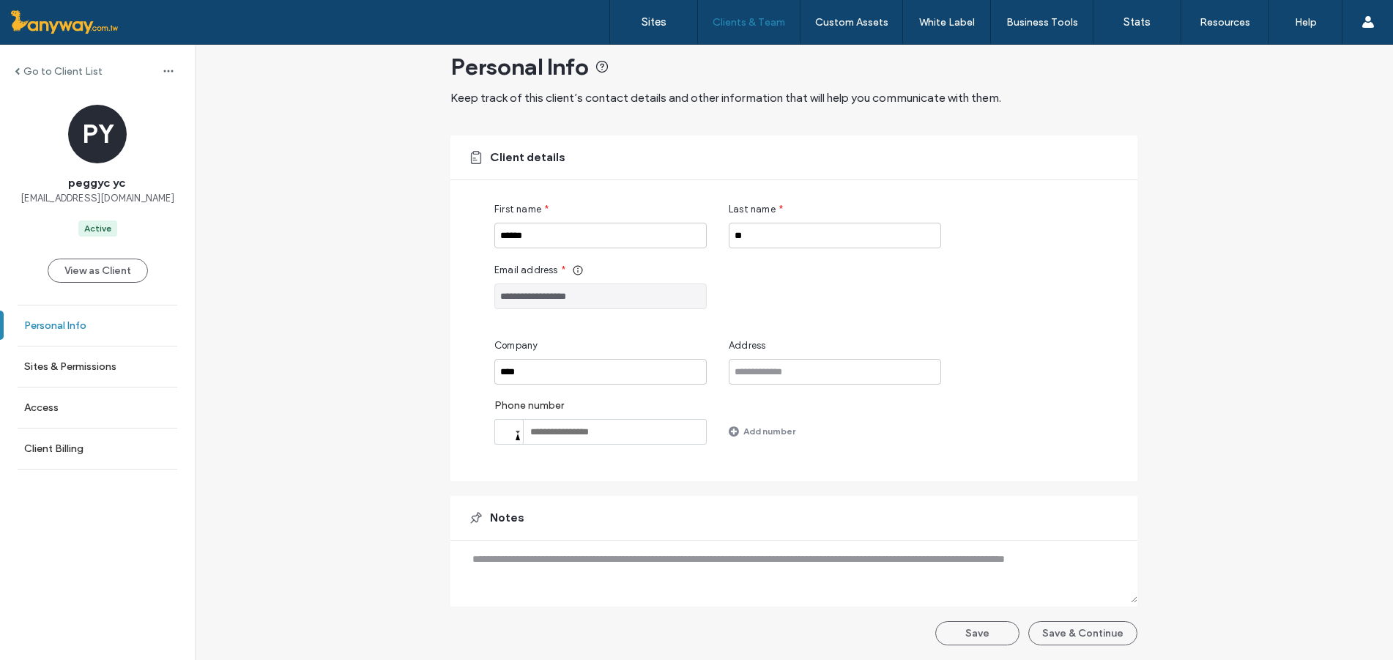
click at [135, 315] on link "Personal Info" at bounding box center [97, 325] width 195 height 40
click at [144, 369] on link "Sites & Permissions" at bounding box center [97, 366] width 195 height 40
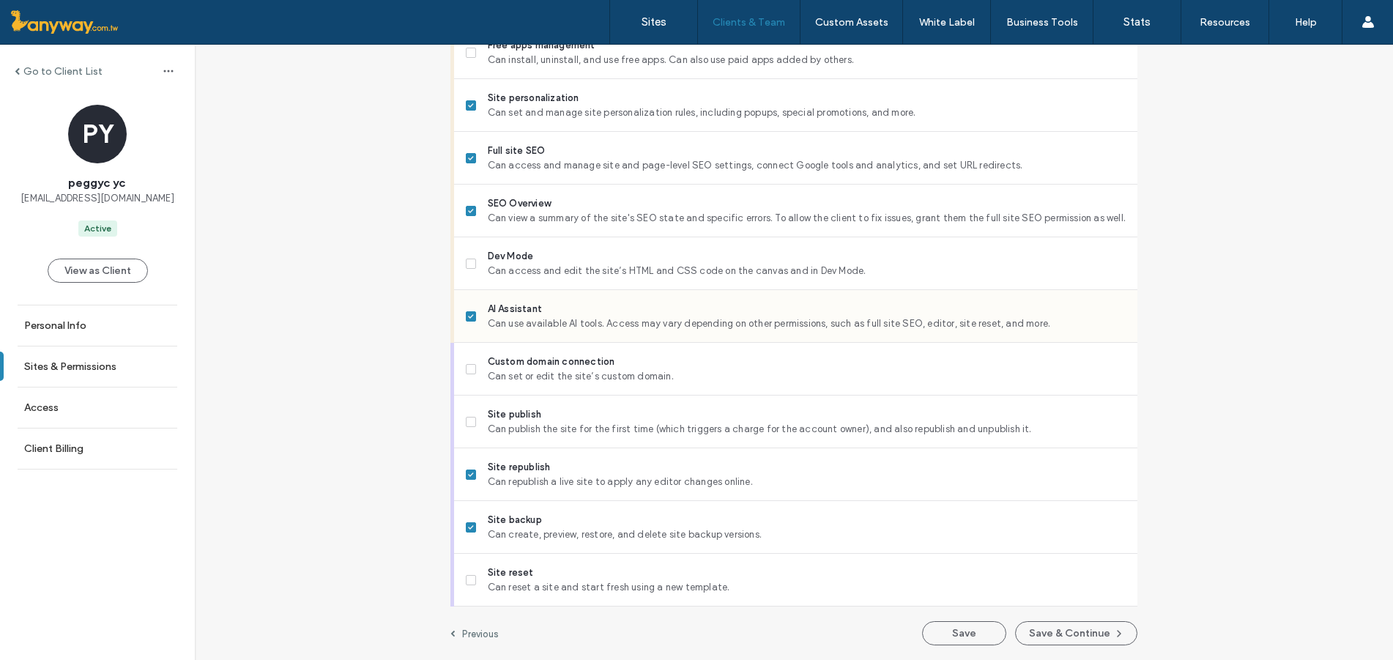
scroll to position [952, 0]
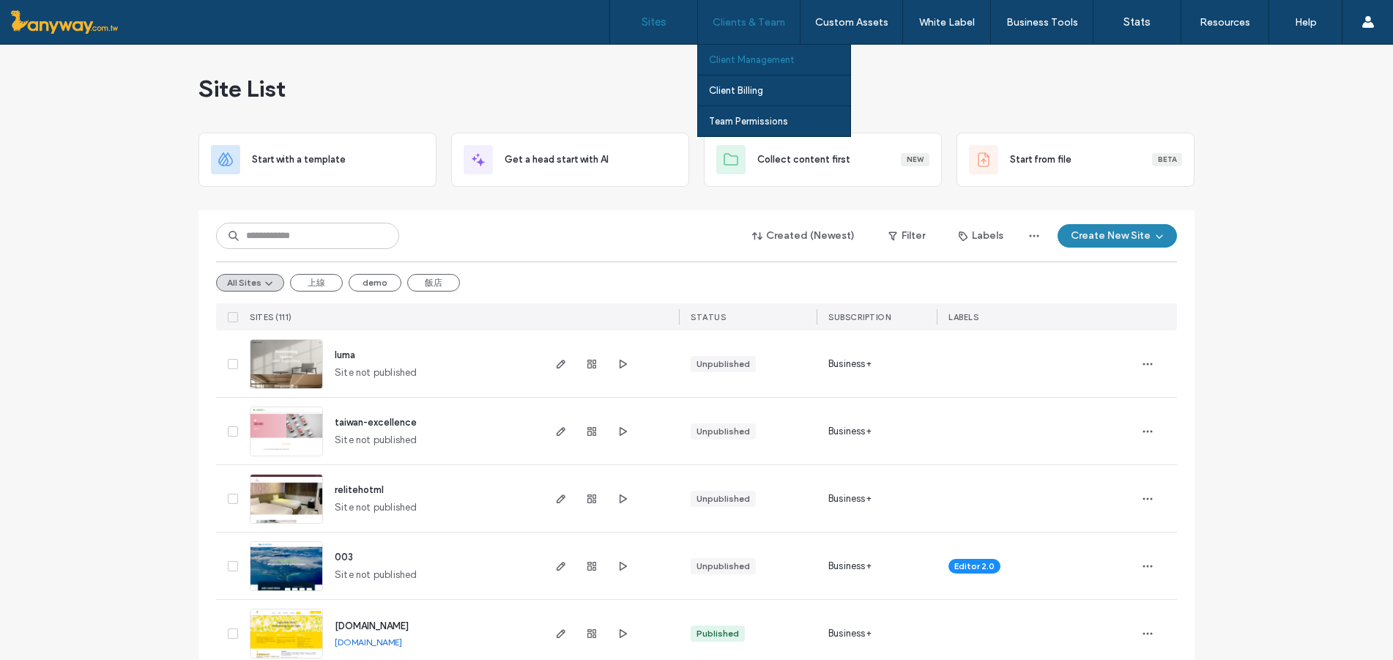
click at [765, 62] on label "Client Management" at bounding box center [752, 59] width 86 height 11
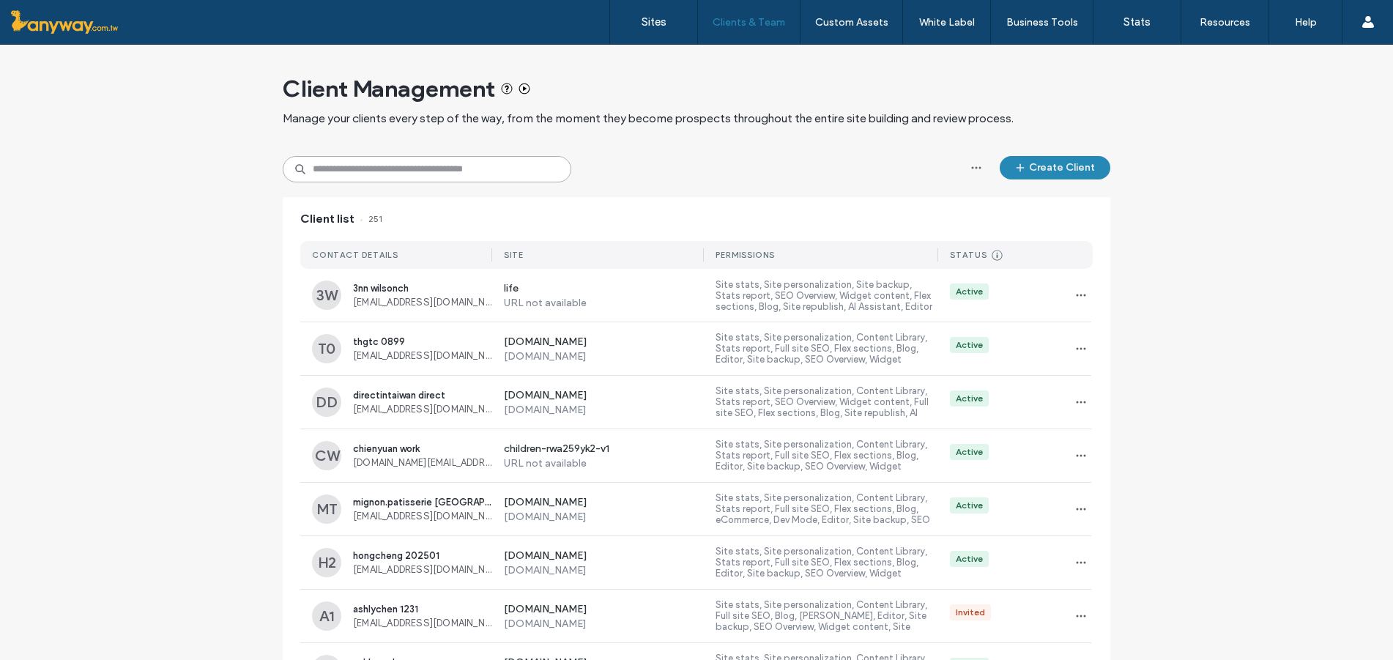
click at [402, 176] on input at bounding box center [427, 169] width 289 height 26
paste input "**********"
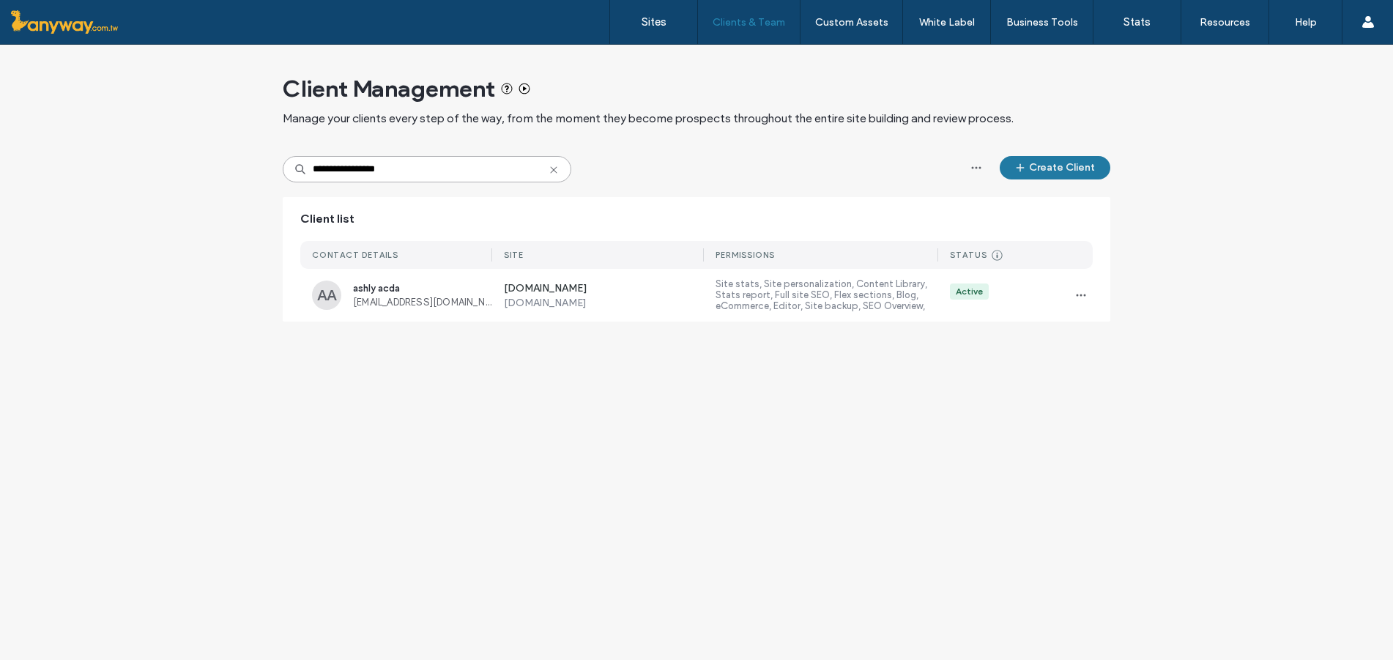
type input "**********"
click at [1070, 166] on button "Create Client" at bounding box center [1055, 167] width 111 height 23
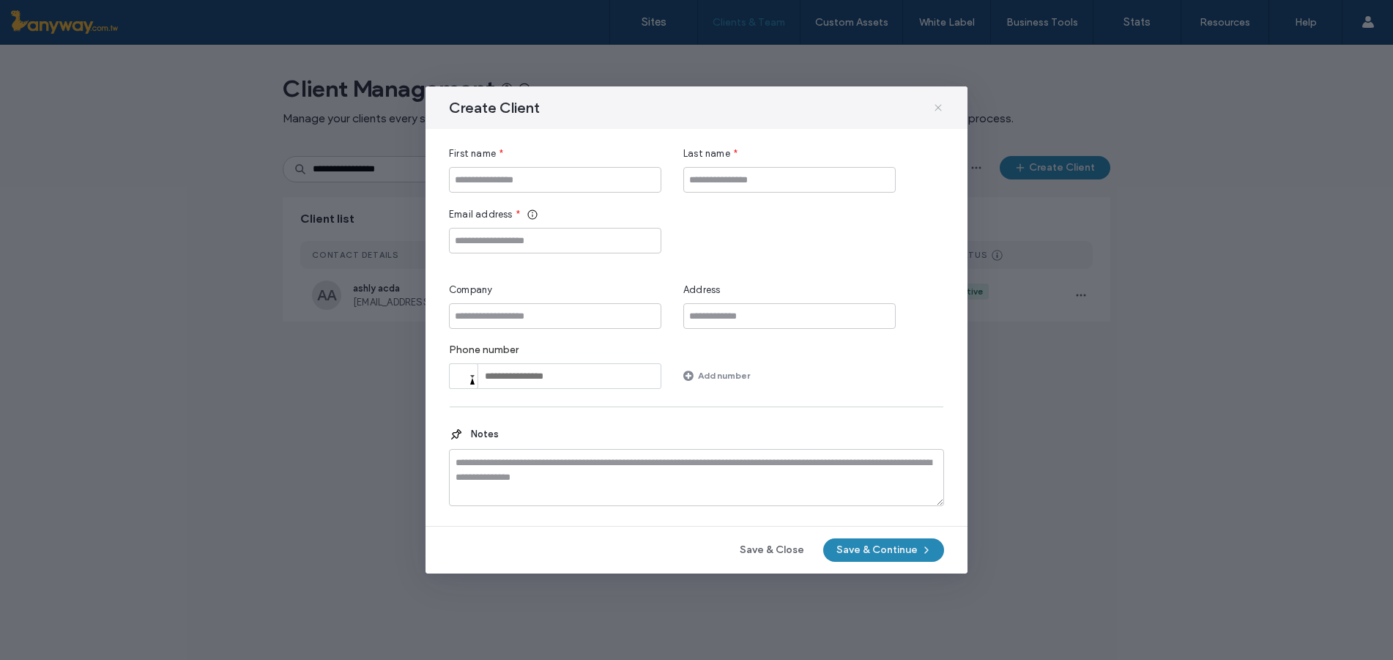
click at [938, 103] on icon at bounding box center [938, 108] width 12 height 12
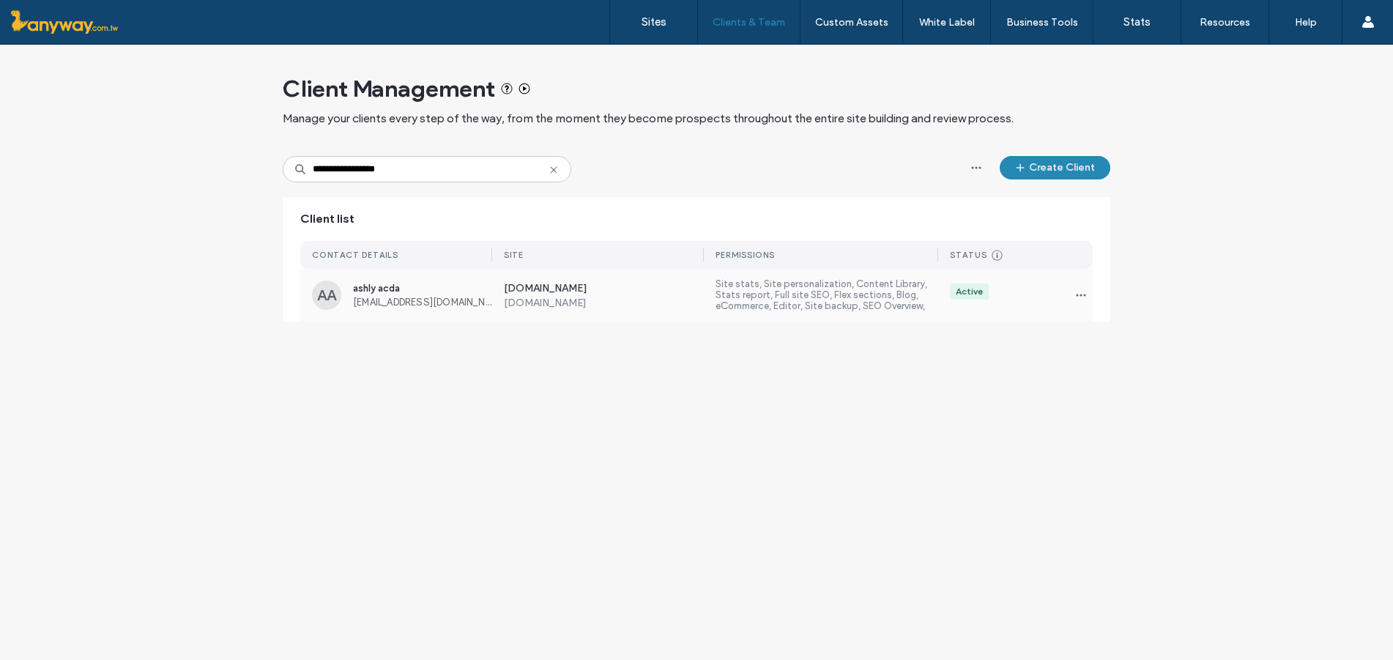
click at [815, 295] on label "Site stats, Site personalization, Content Library, Stats report, Full site SEO,…" at bounding box center [827, 295] width 223 height 34
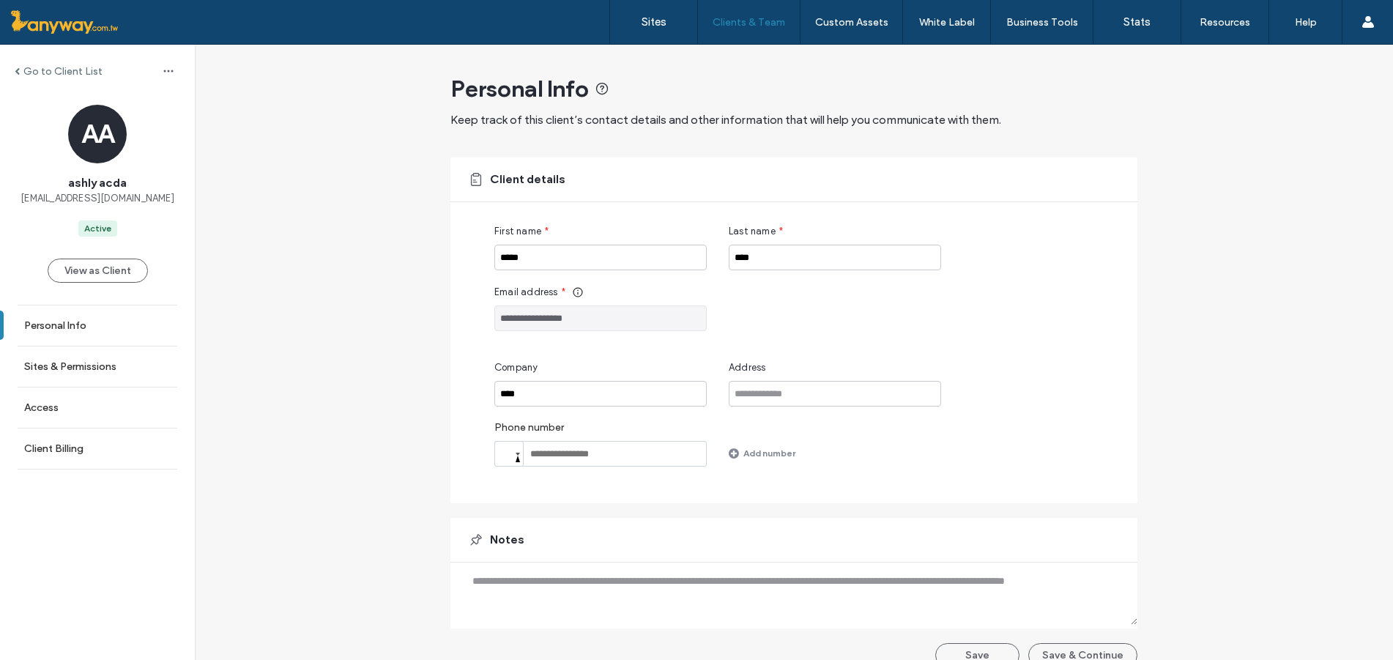
scroll to position [22, 0]
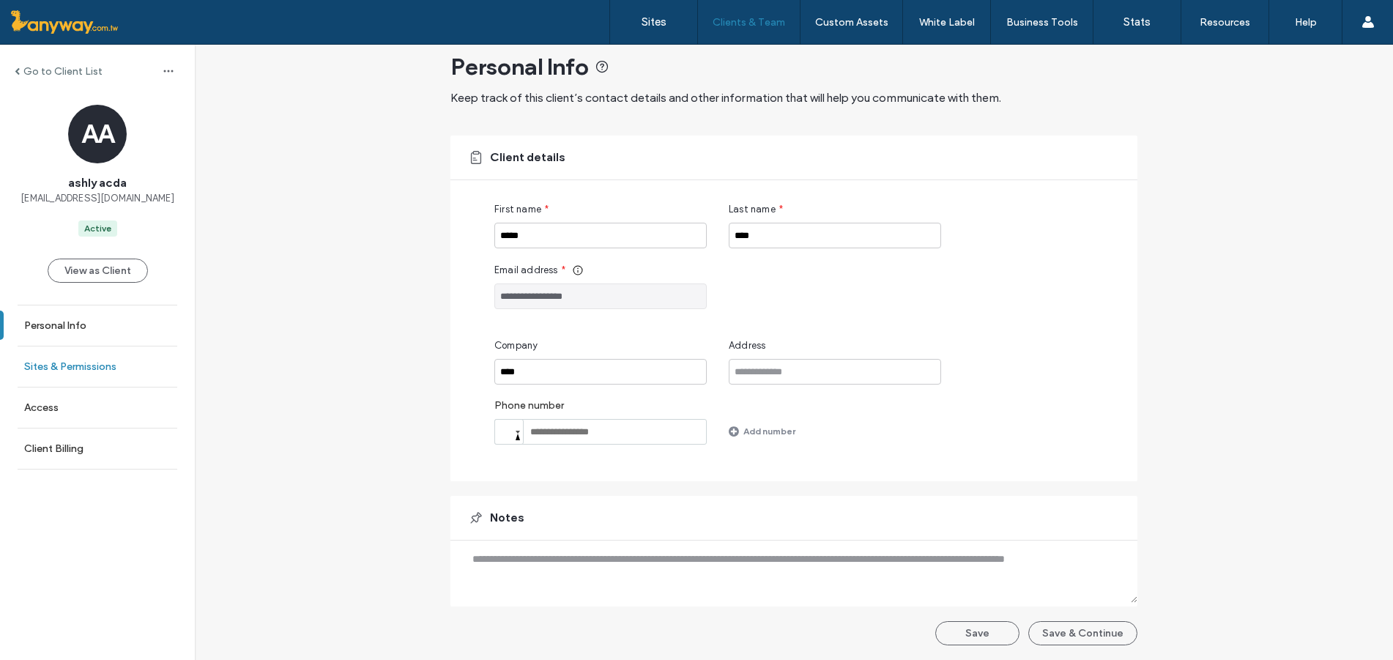
click at [98, 368] on label "Sites & Permissions" at bounding box center [70, 366] width 92 height 12
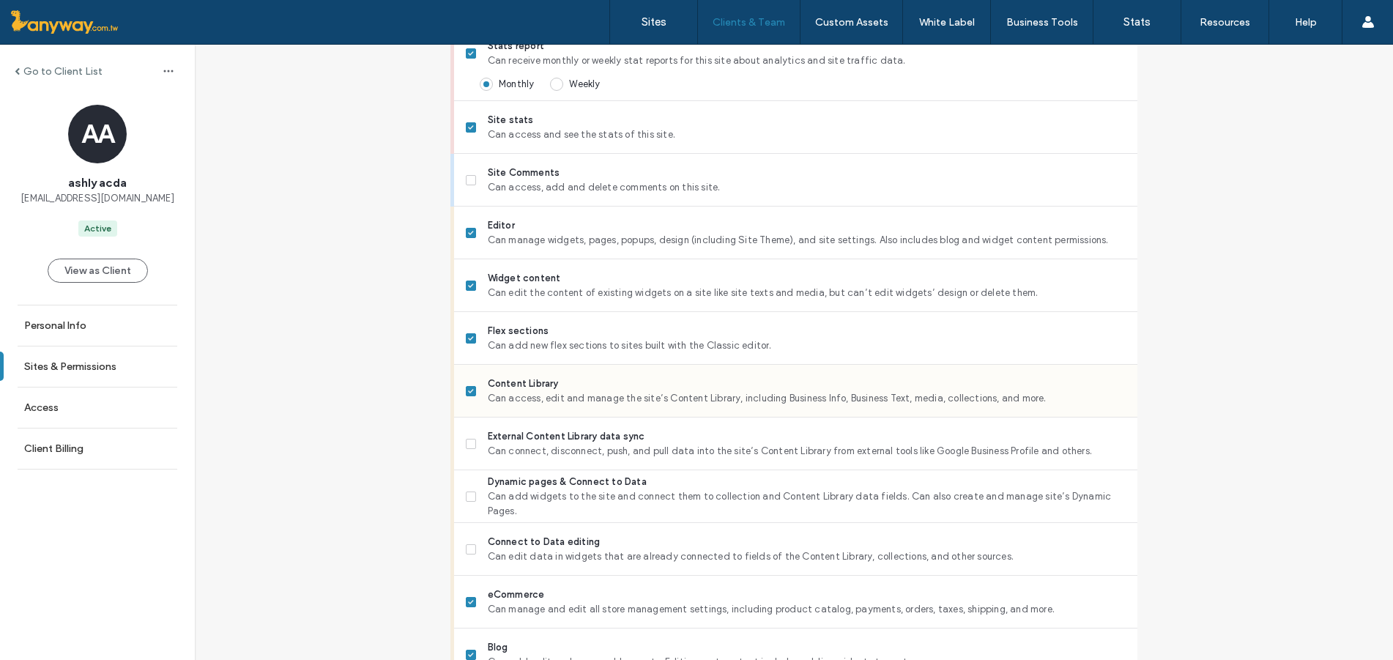
scroll to position [732, 0]
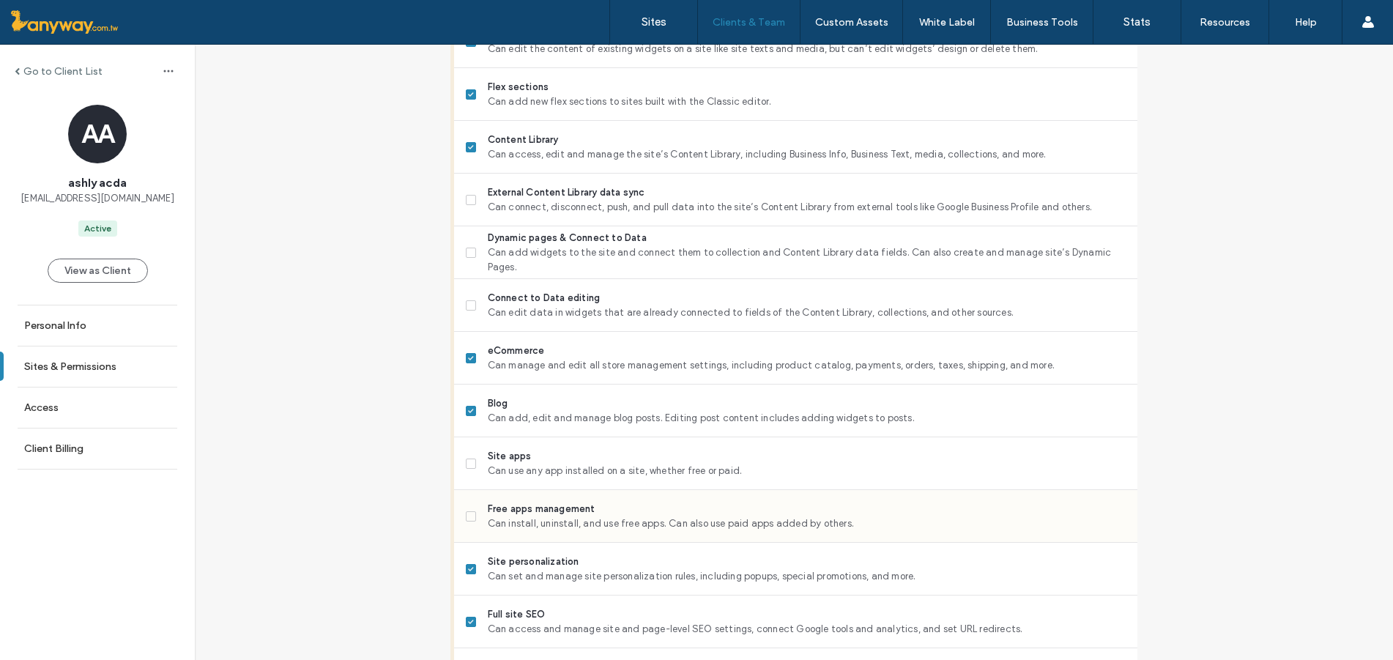
click at [596, 513] on span "Free apps management" at bounding box center [807, 509] width 638 height 15
click at [529, 524] on span "Can install, uninstall, and use free apps. Can also use paid apps added by othe…" at bounding box center [807, 523] width 638 height 15
click at [468, 312] on label "Connect to Data editing Can edit data in widgets that are already connected to …" at bounding box center [796, 305] width 660 height 29
click at [470, 251] on span at bounding box center [471, 253] width 10 height 10
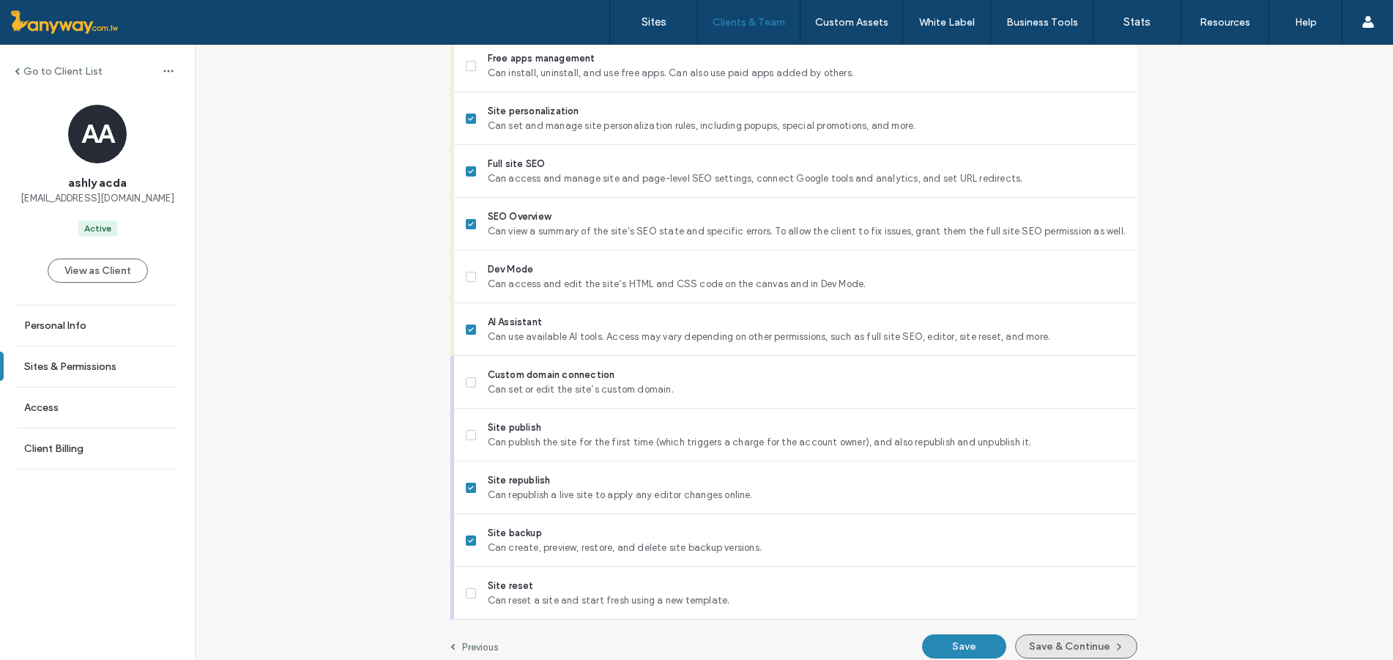
scroll to position [1196, 0]
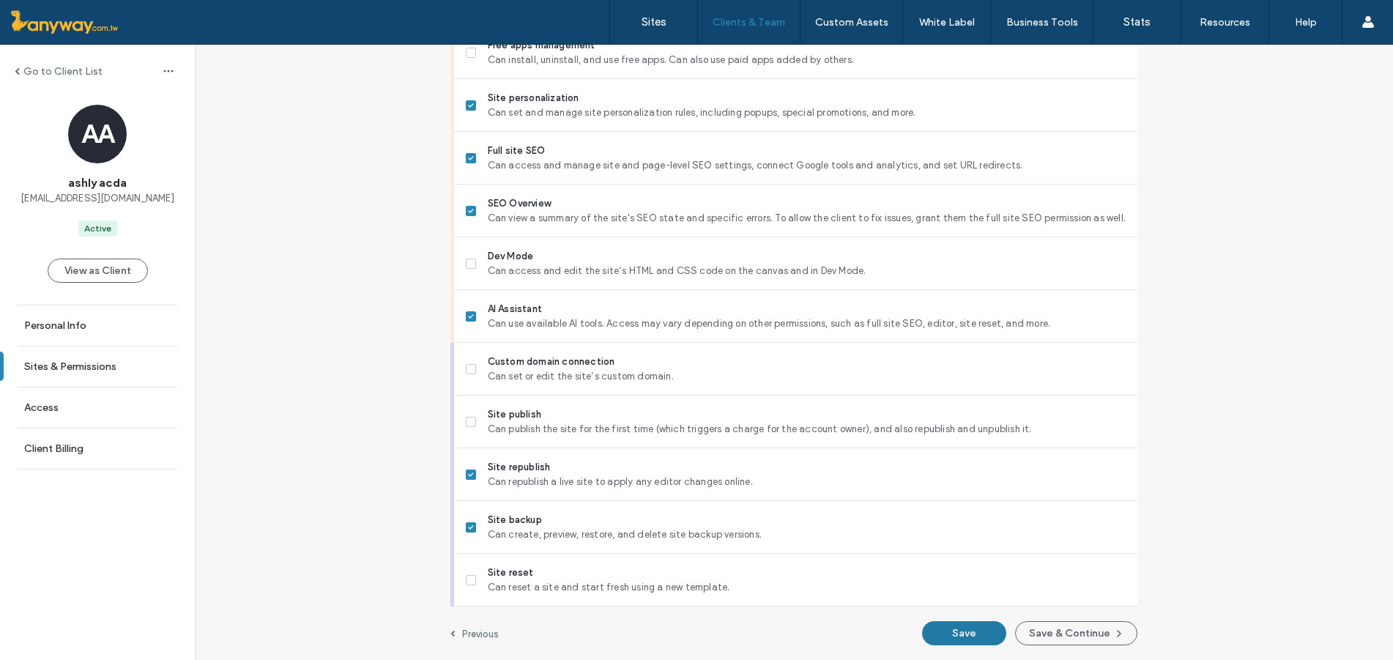
click at [947, 627] on button "Save" at bounding box center [964, 633] width 84 height 24
click at [101, 275] on button "View as Client" at bounding box center [98, 271] width 100 height 24
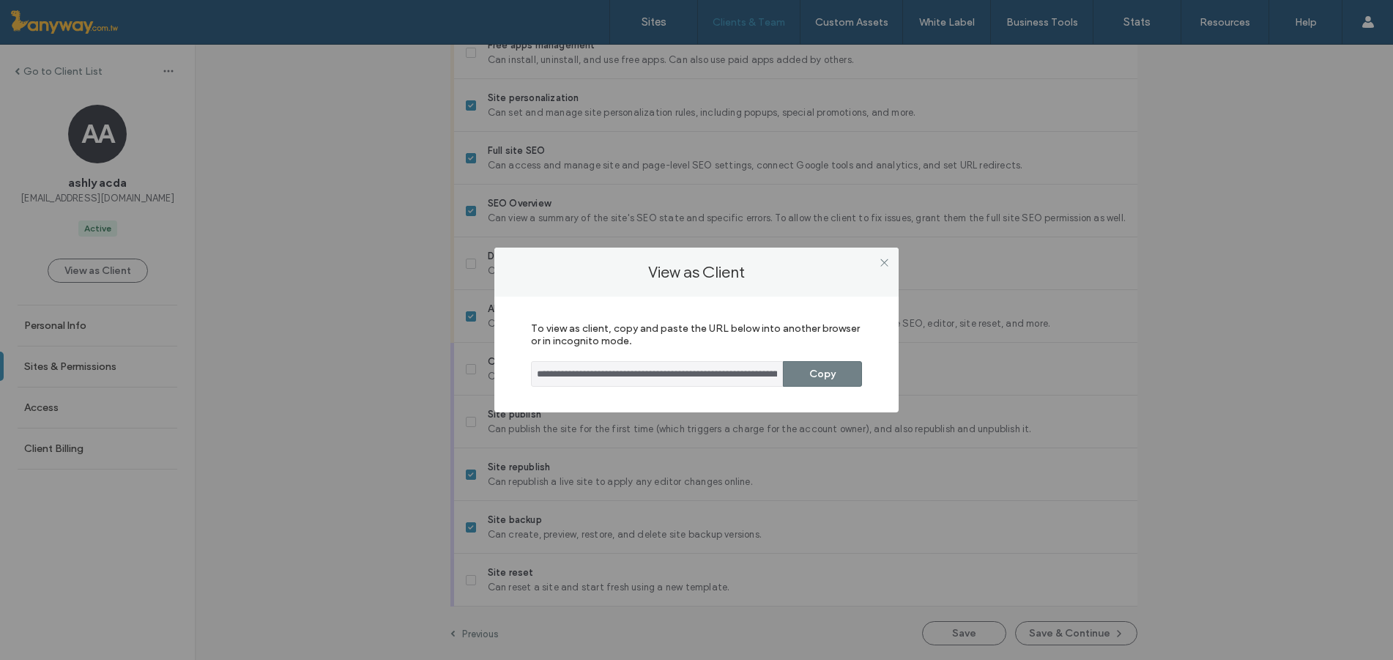
click at [823, 368] on button "Copy" at bounding box center [822, 374] width 79 height 26
click at [846, 380] on button "Copy" at bounding box center [822, 374] width 79 height 26
click at [884, 267] on icon at bounding box center [884, 262] width 11 height 11
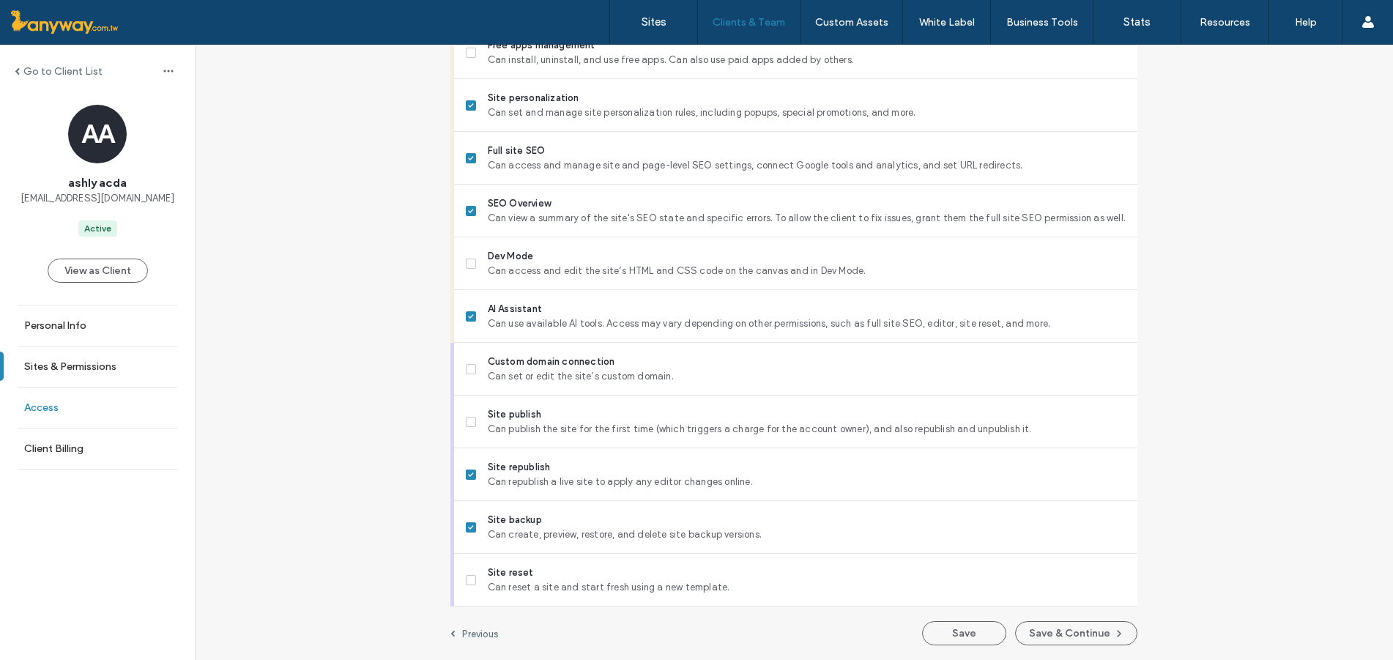
click at [121, 408] on link "Access" at bounding box center [97, 407] width 195 height 40
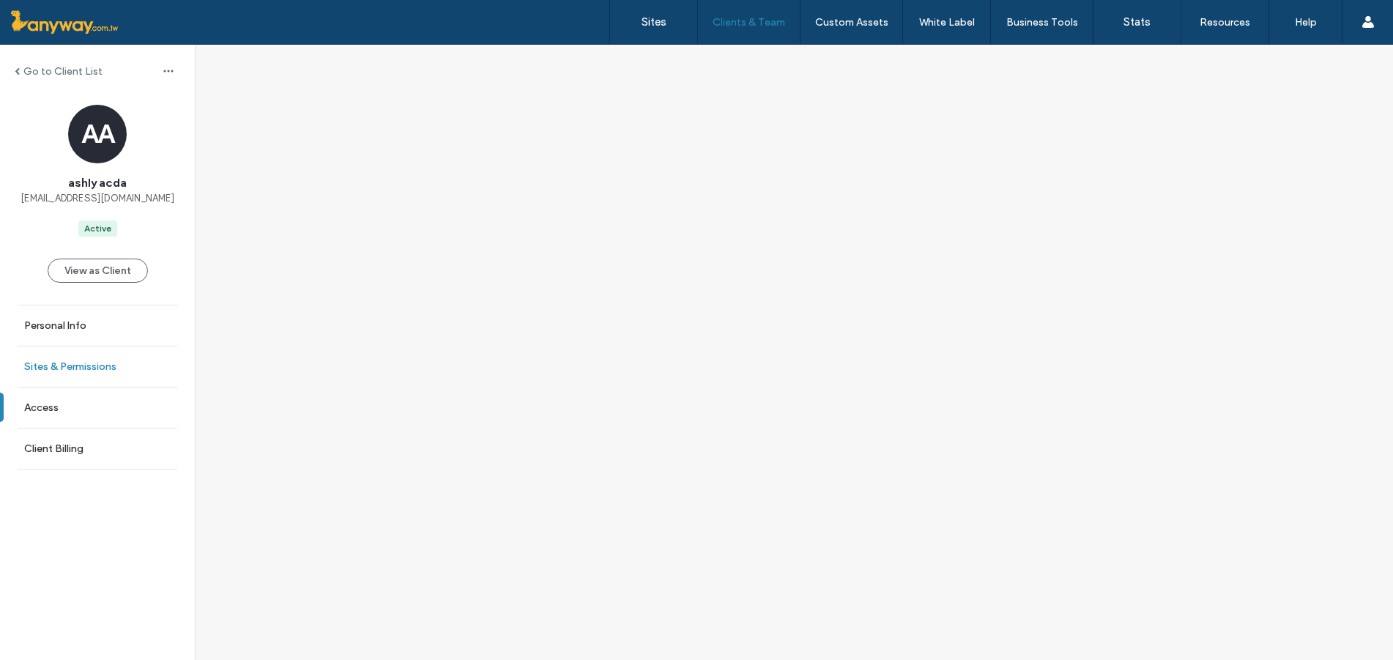
click at [135, 372] on link "Sites & Permissions" at bounding box center [97, 366] width 195 height 40
click at [64, 320] on label "Personal Info" at bounding box center [55, 325] width 62 height 12
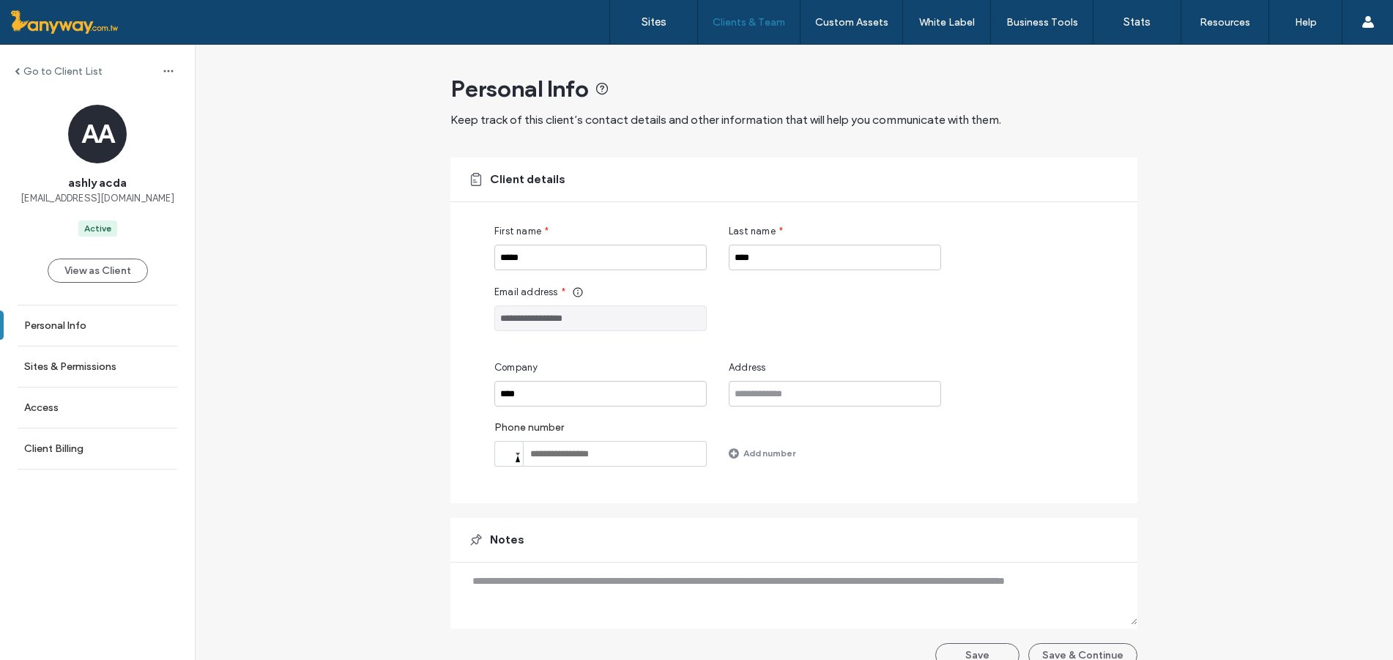
scroll to position [22, 0]
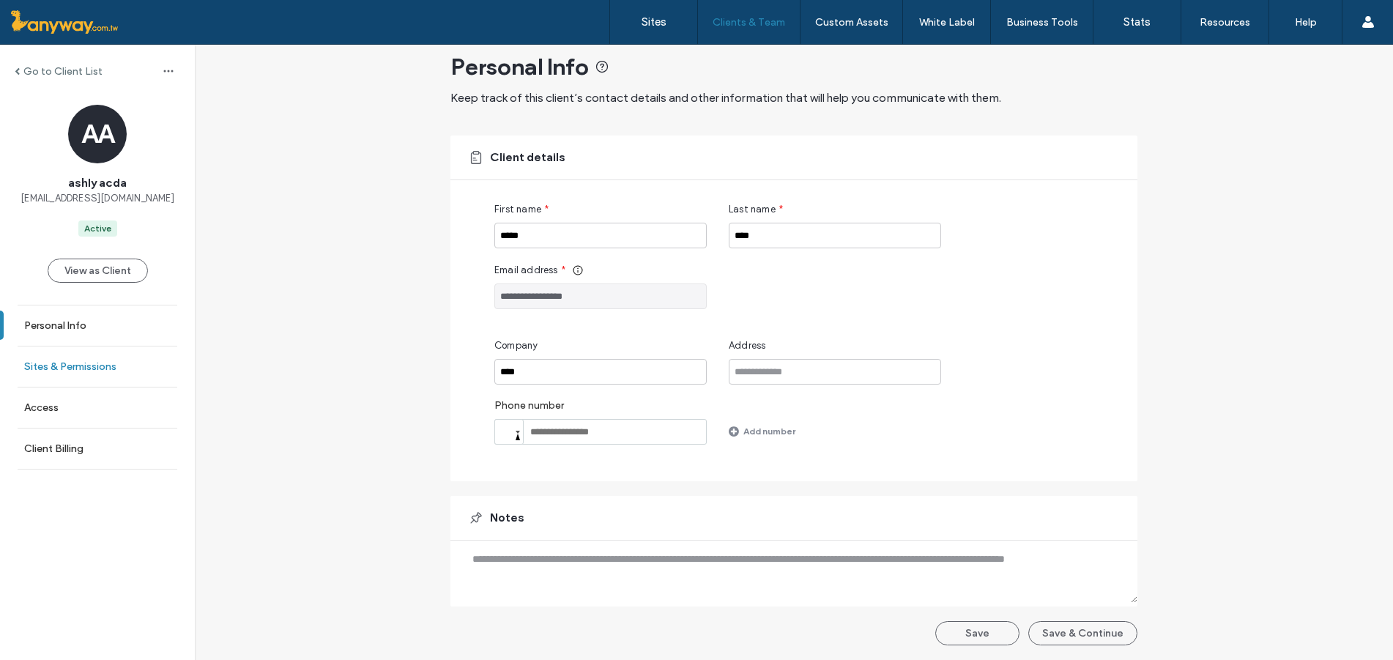
click at [92, 356] on link "Sites & Permissions" at bounding box center [97, 366] width 195 height 40
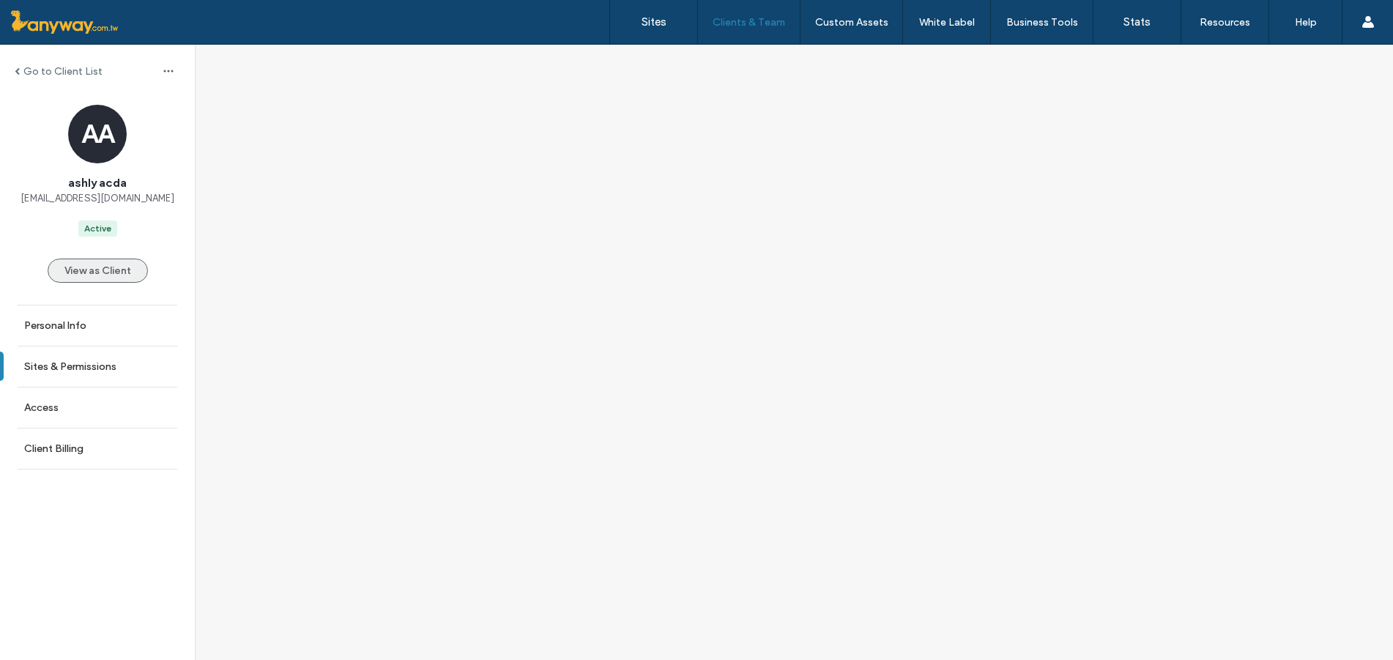
click at [126, 278] on button "View as Client" at bounding box center [98, 271] width 100 height 24
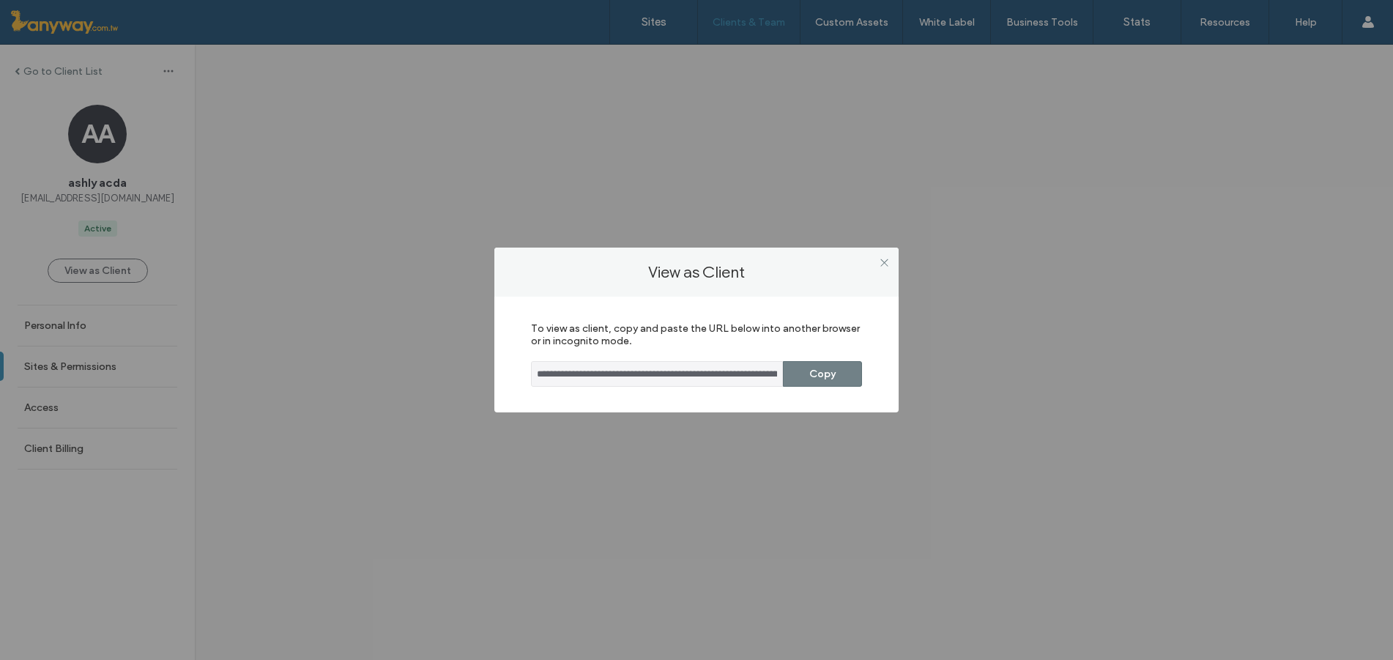
click at [841, 371] on button "Copy" at bounding box center [822, 374] width 79 height 26
click at [876, 263] on div at bounding box center [884, 262] width 22 height 22
click at [880, 269] on span at bounding box center [884, 262] width 11 height 22
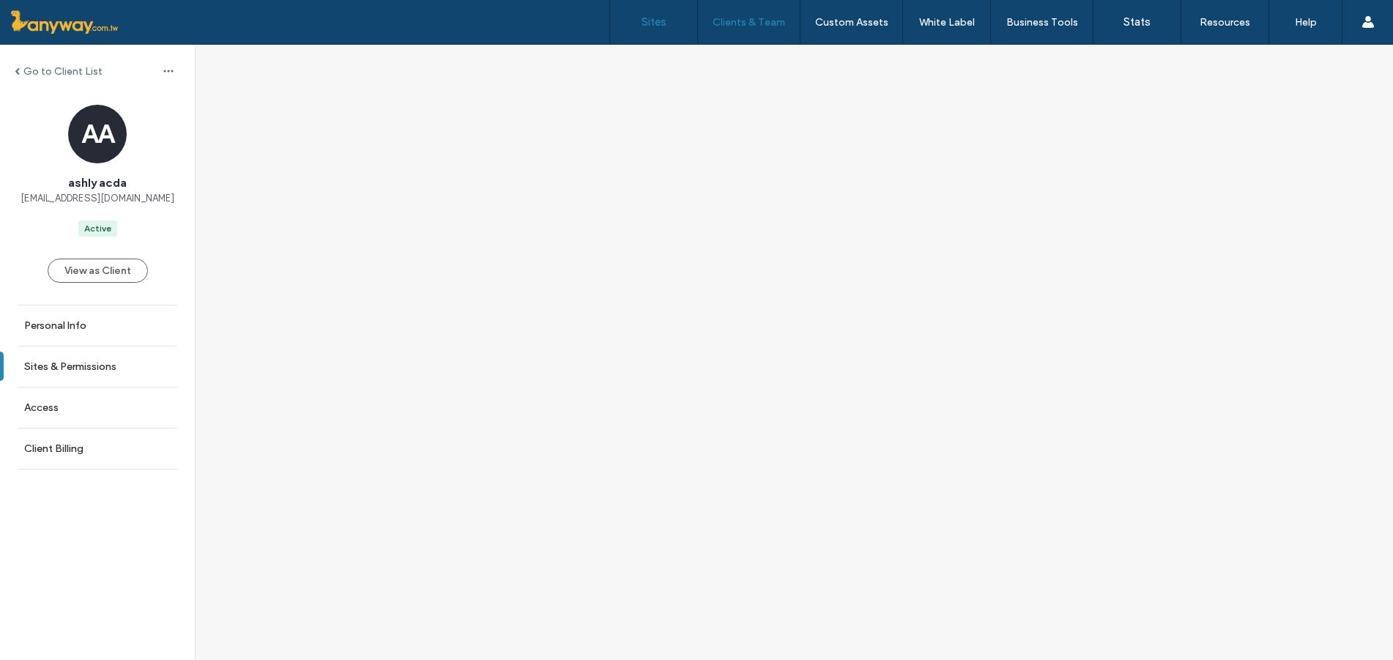
click at [629, 27] on link "Sites" at bounding box center [653, 22] width 87 height 44
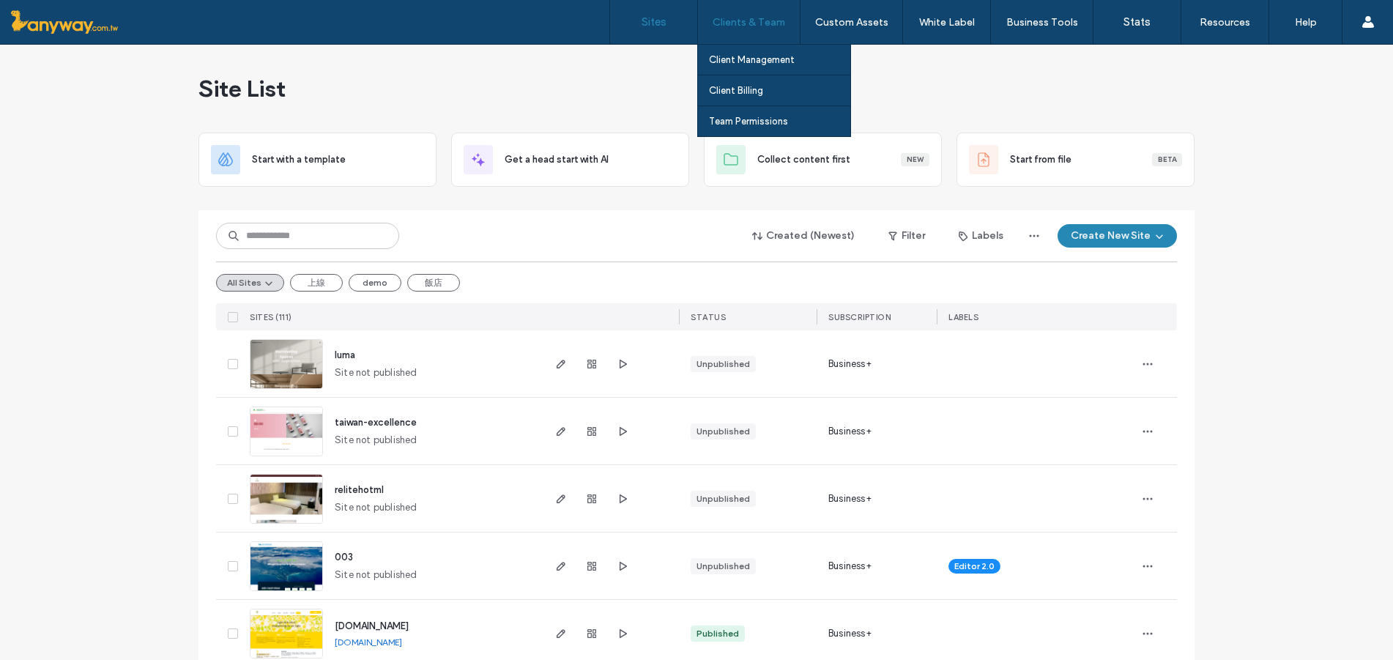
click at [740, 22] on label "Clients & Team" at bounding box center [749, 22] width 73 height 12
click at [762, 28] on label "Clients & Team" at bounding box center [749, 22] width 73 height 12
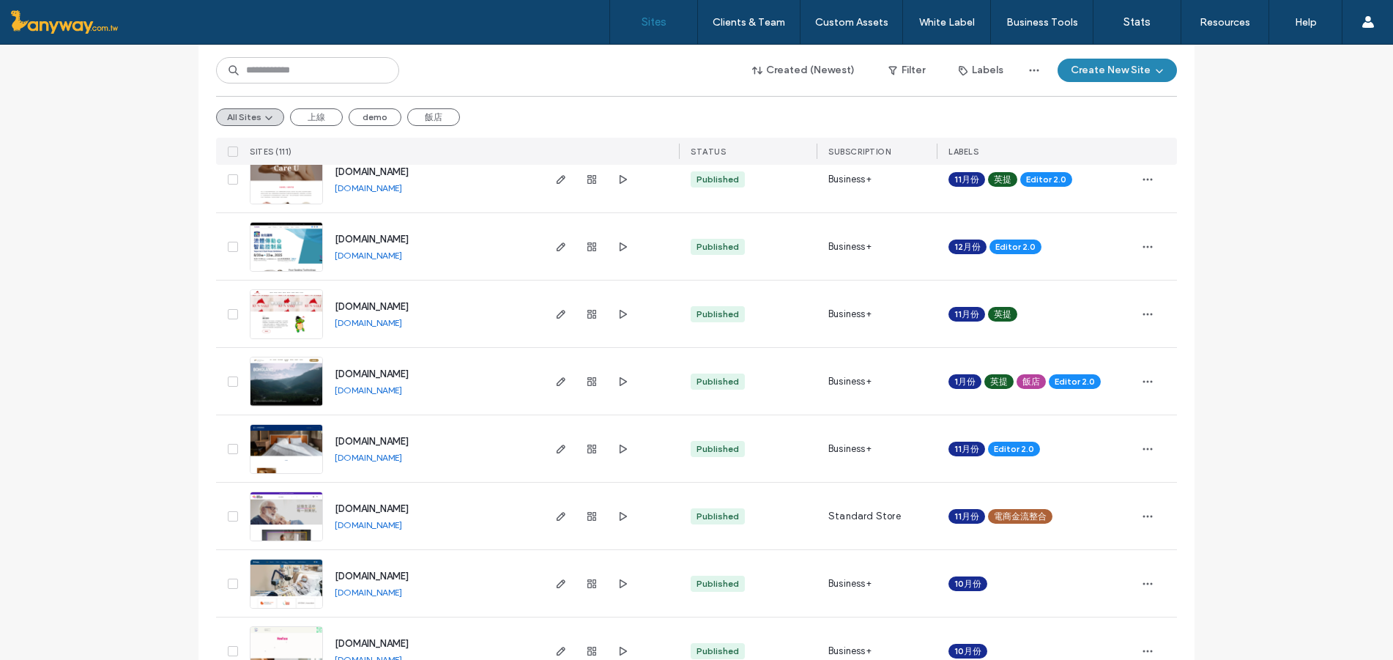
scroll to position [1709, 0]
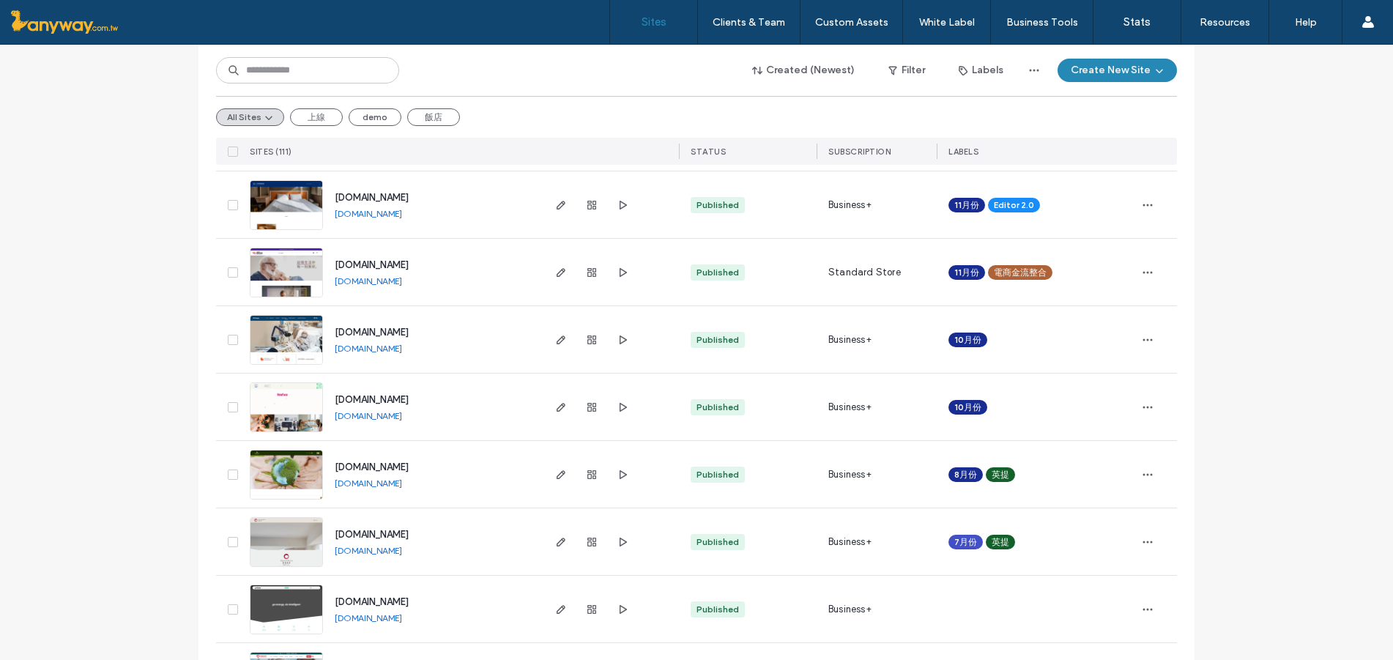
click at [280, 260] on img at bounding box center [286, 298] width 72 height 100
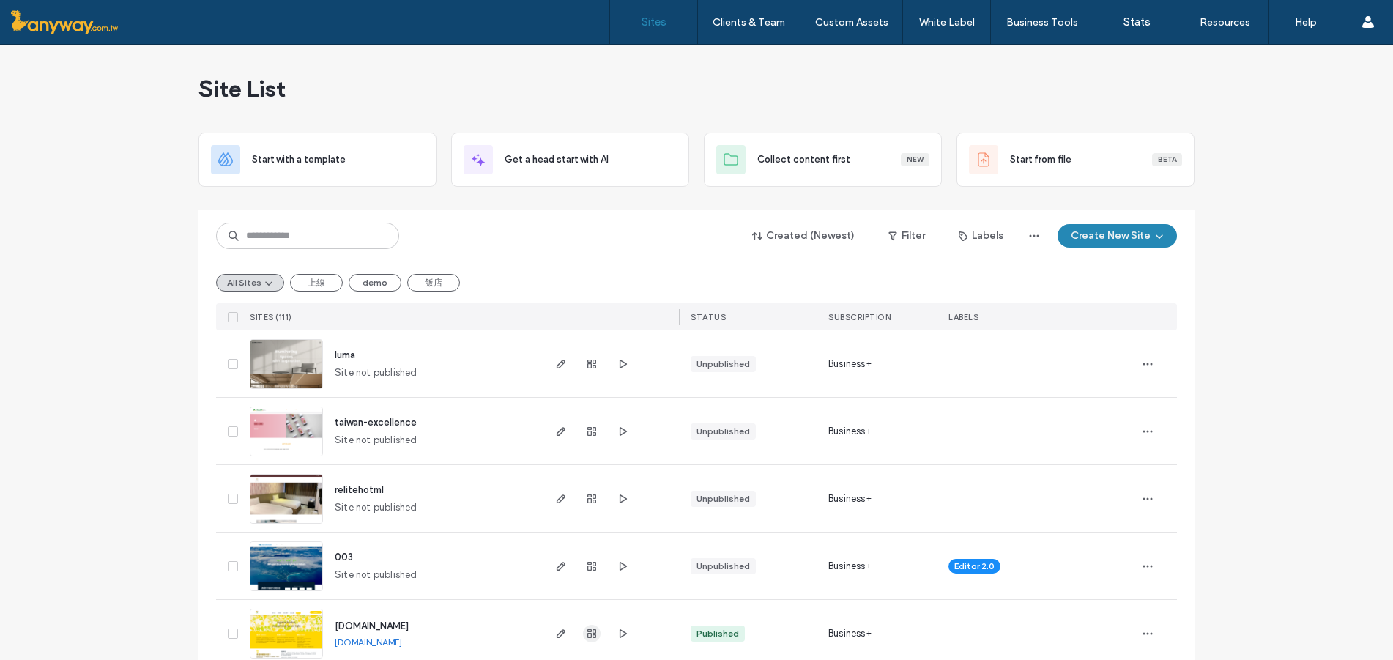
click at [586, 639] on span "button" at bounding box center [592, 634] width 18 height 18
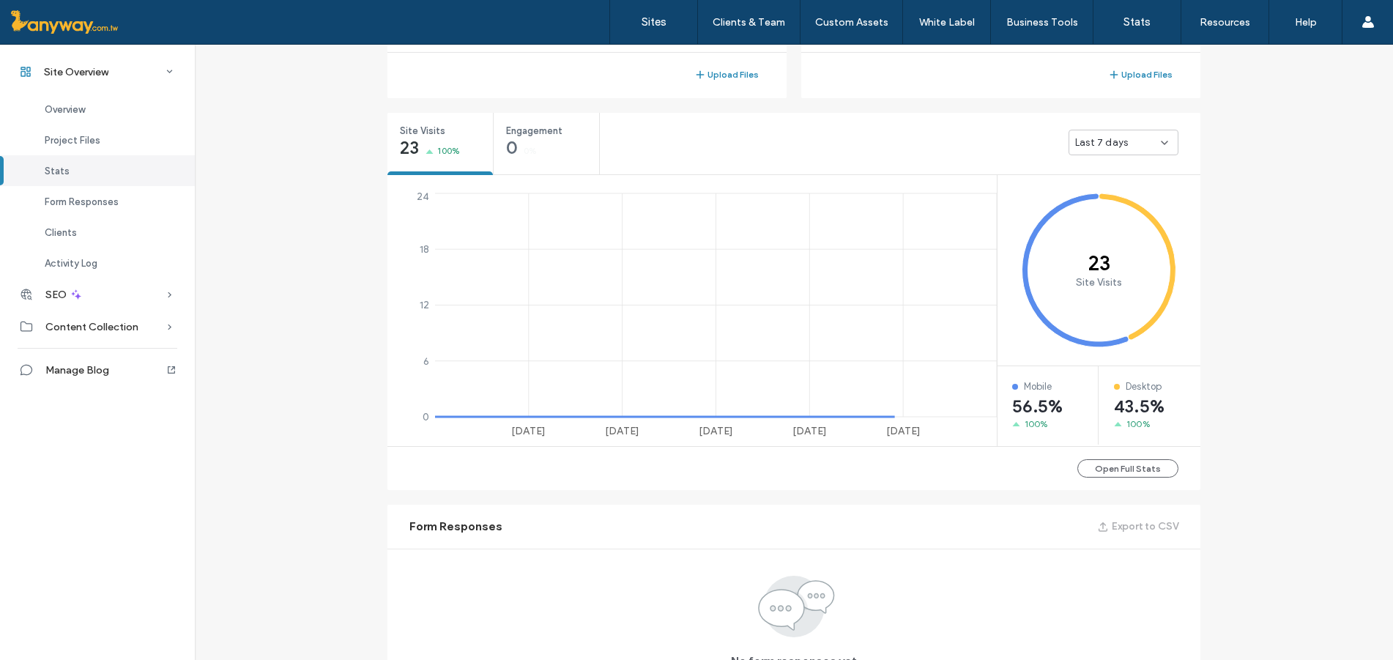
scroll to position [976, 0]
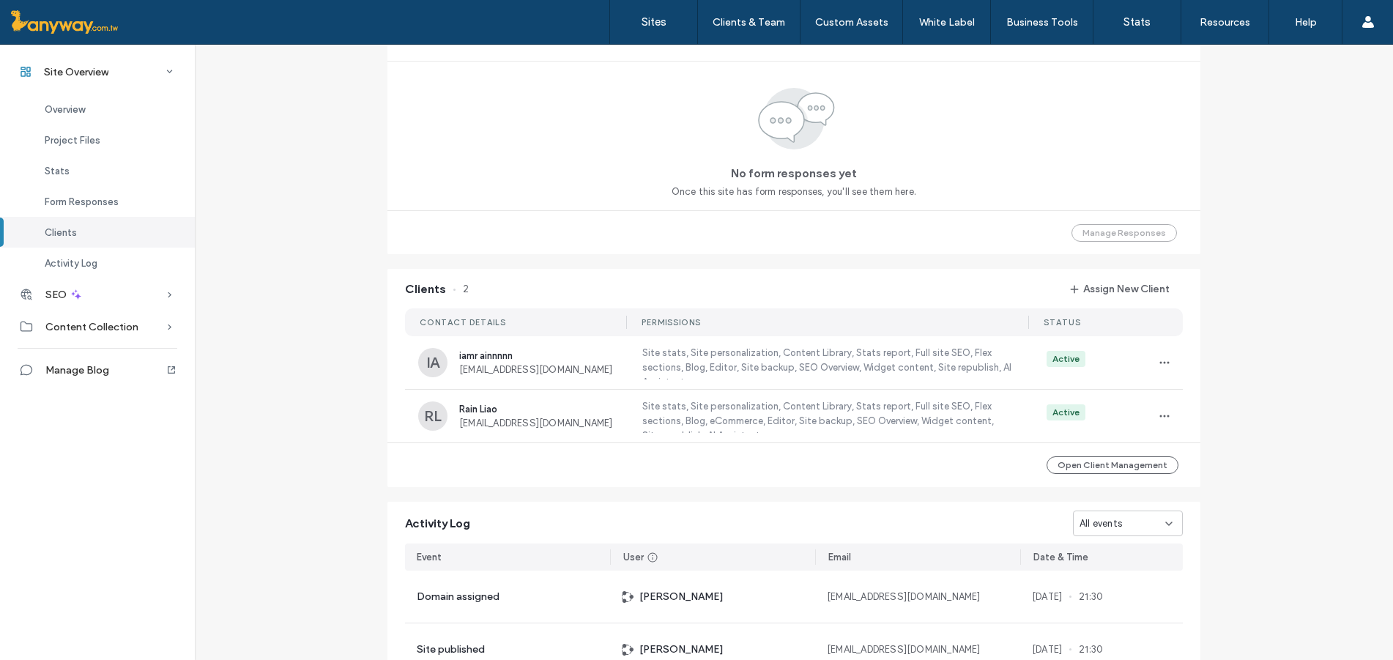
scroll to position [1272, 0]
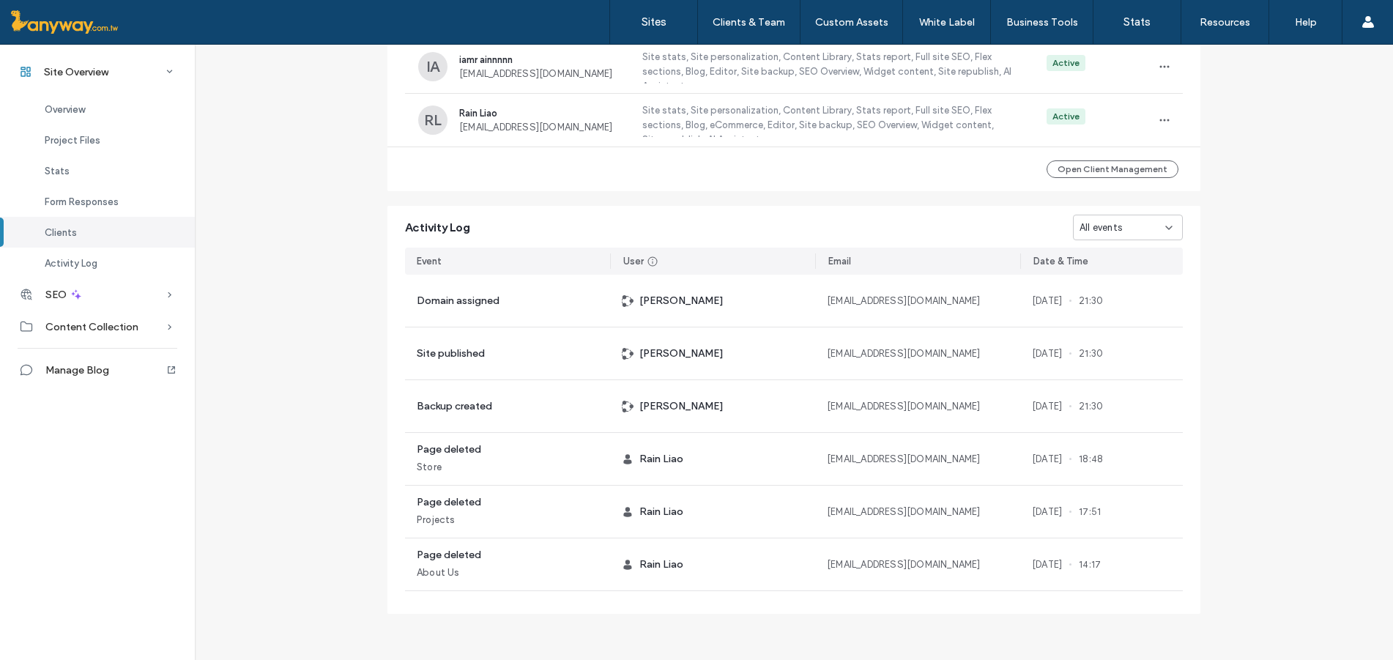
click at [1163, 216] on div "All events" at bounding box center [1128, 228] width 110 height 26
click at [1124, 379] on span "Site created" at bounding box center [1103, 381] width 58 height 15
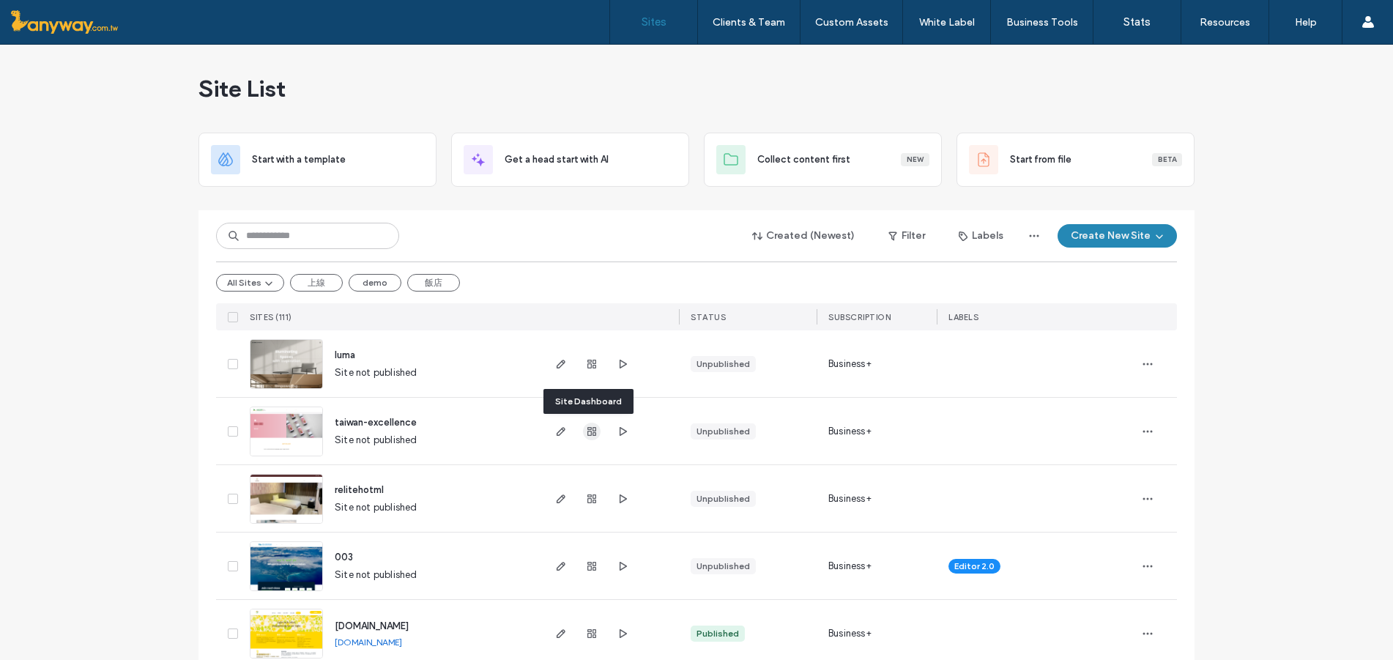
click at [593, 428] on span "button" at bounding box center [592, 432] width 18 height 18
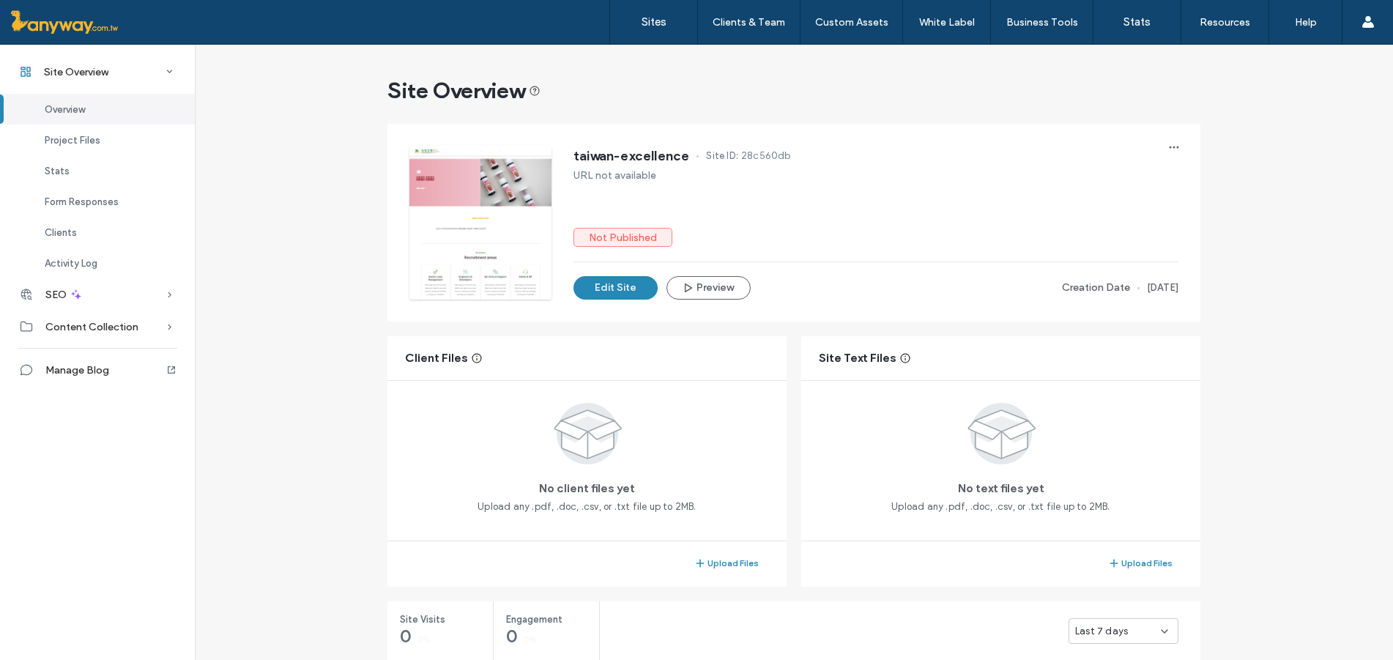
scroll to position [1221, 0]
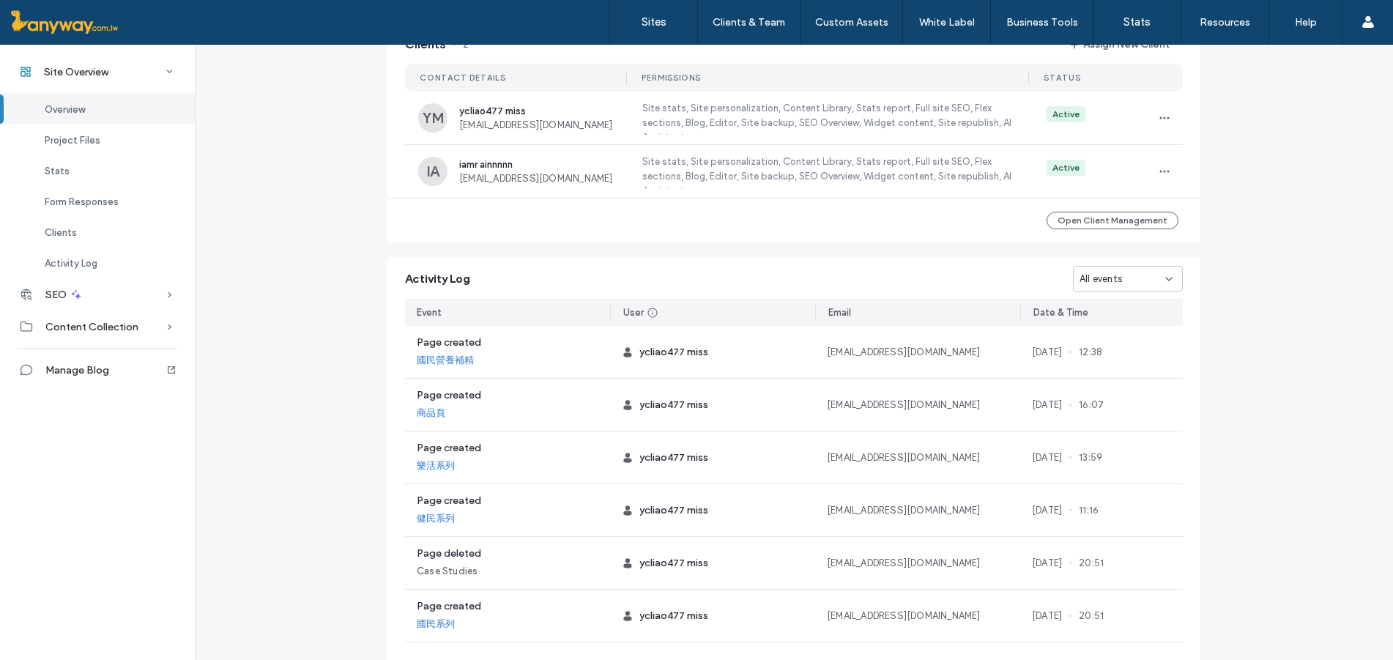
click at [1151, 281] on div "All events" at bounding box center [1122, 279] width 86 height 15
click at [1134, 438] on div "Site created" at bounding box center [1123, 433] width 108 height 26
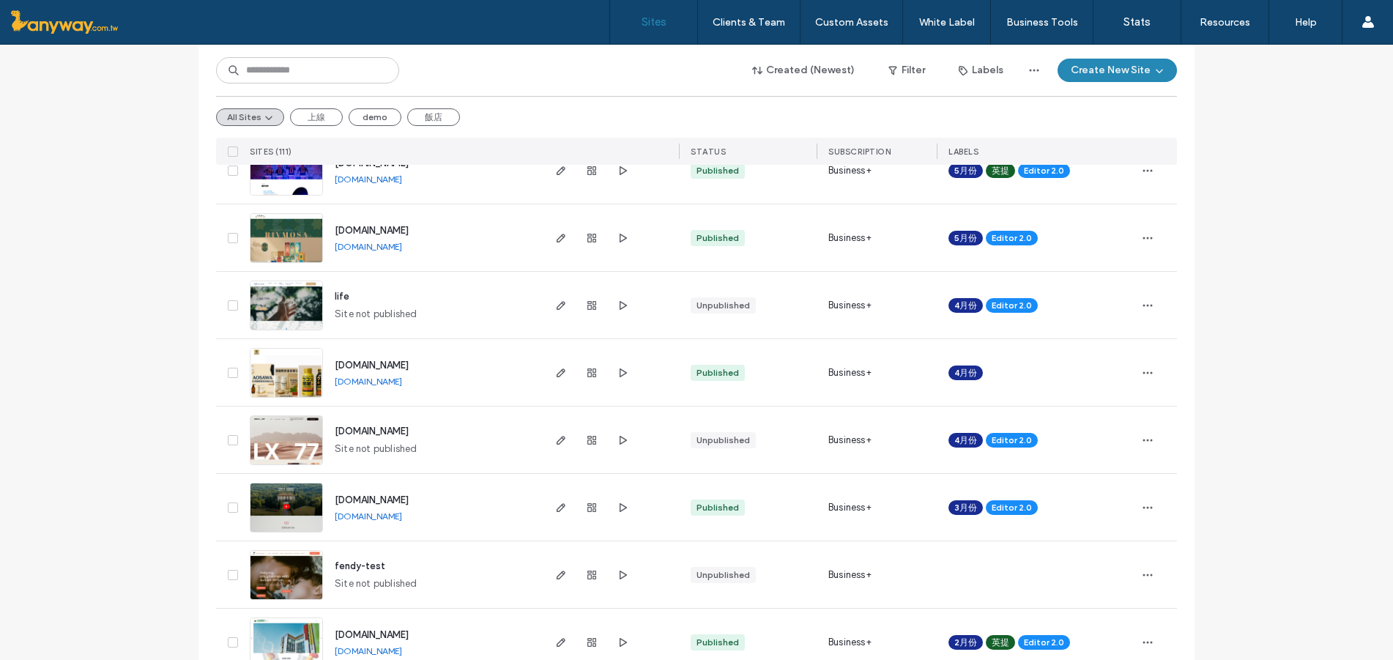
scroll to position [976, 0]
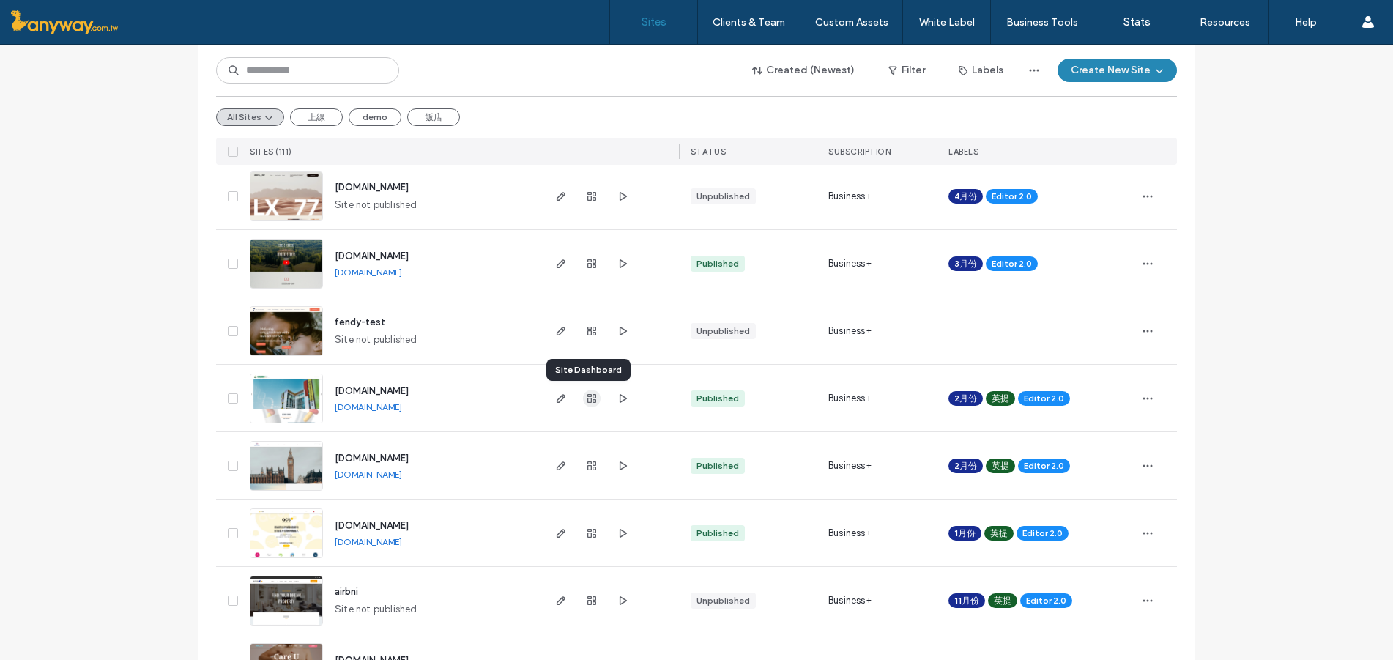
click at [590, 398] on use "button" at bounding box center [591, 398] width 9 height 9
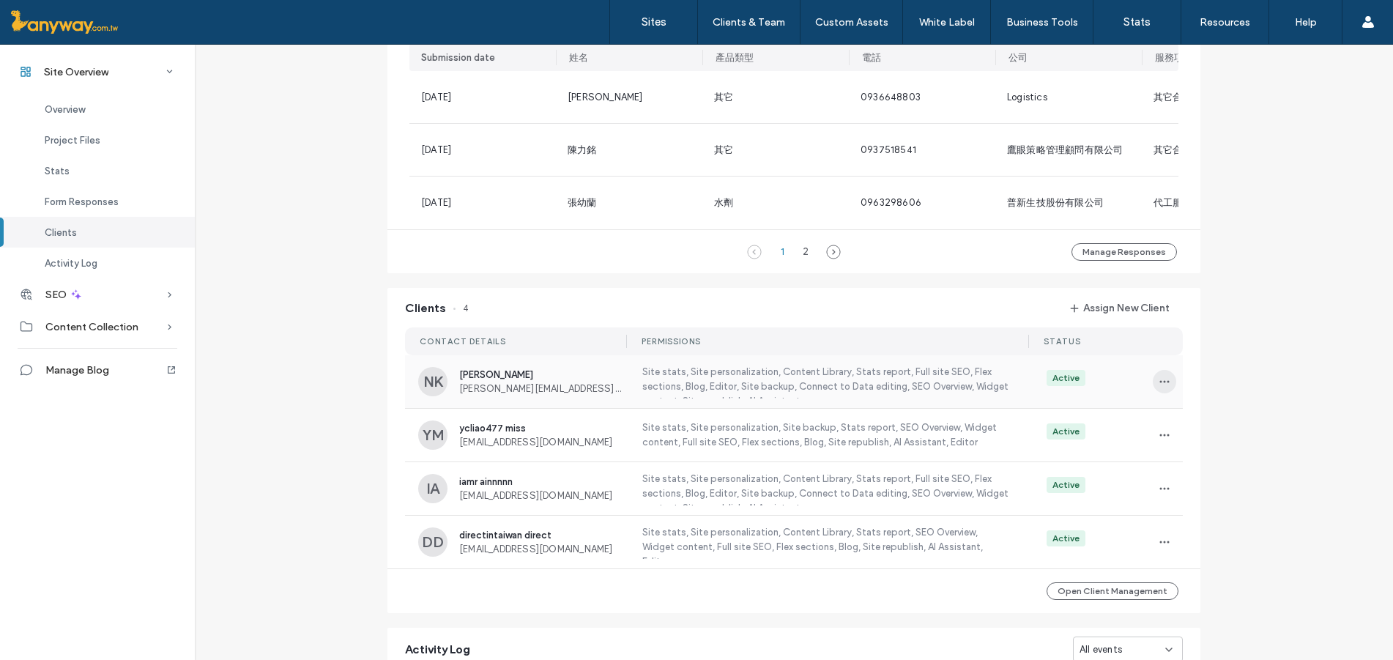
scroll to position [1528, 0]
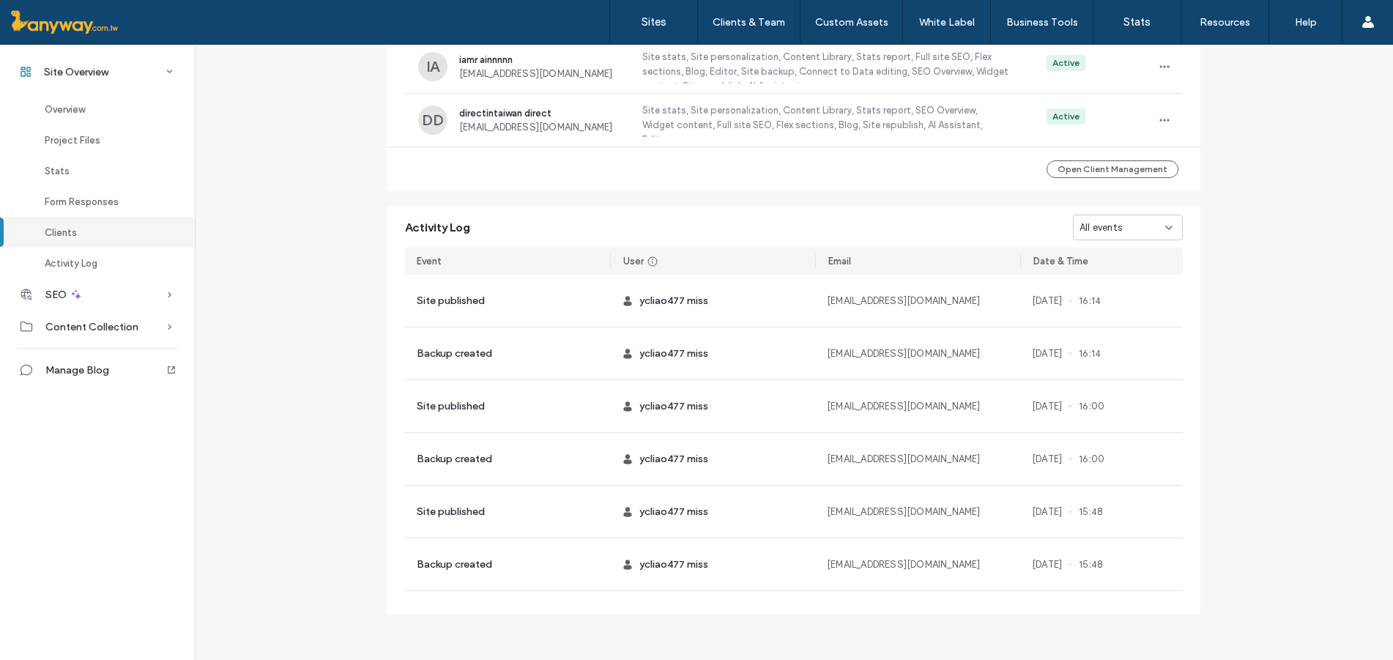
click at [1132, 228] on div "All events" at bounding box center [1122, 227] width 86 height 15
click at [1121, 381] on span "Site created" at bounding box center [1103, 381] width 58 height 15
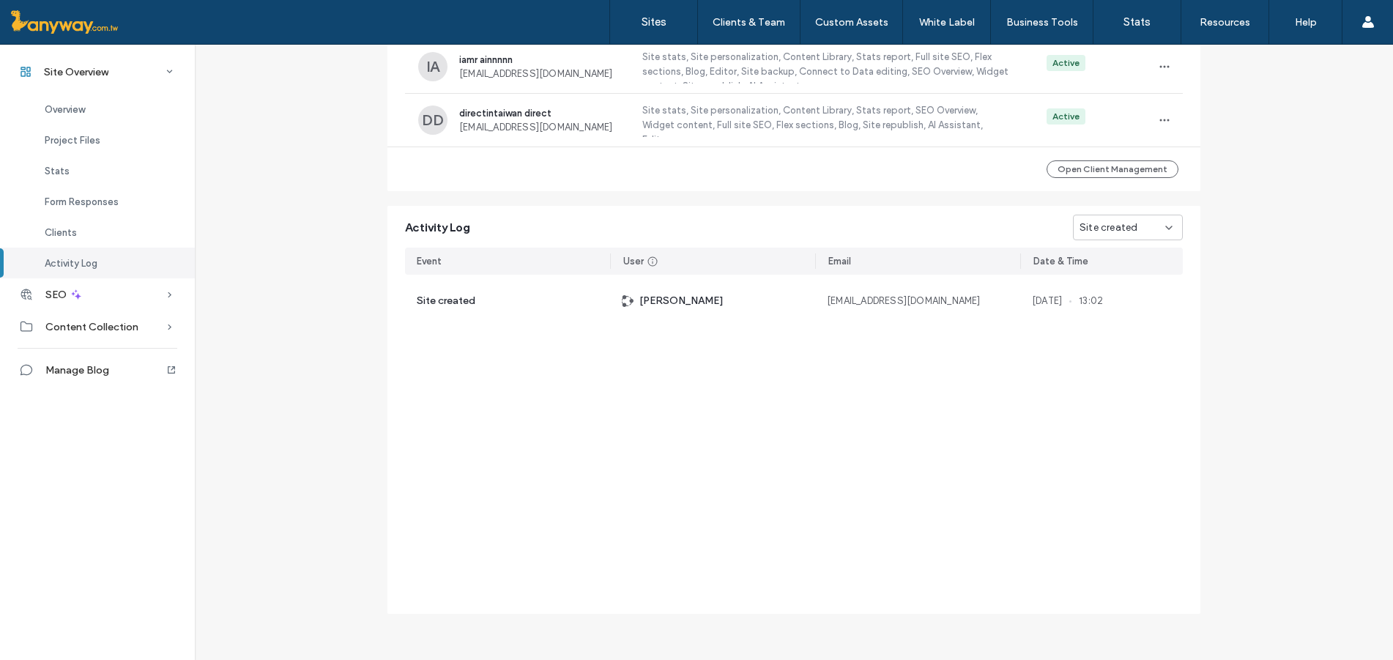
scroll to position [796, 0]
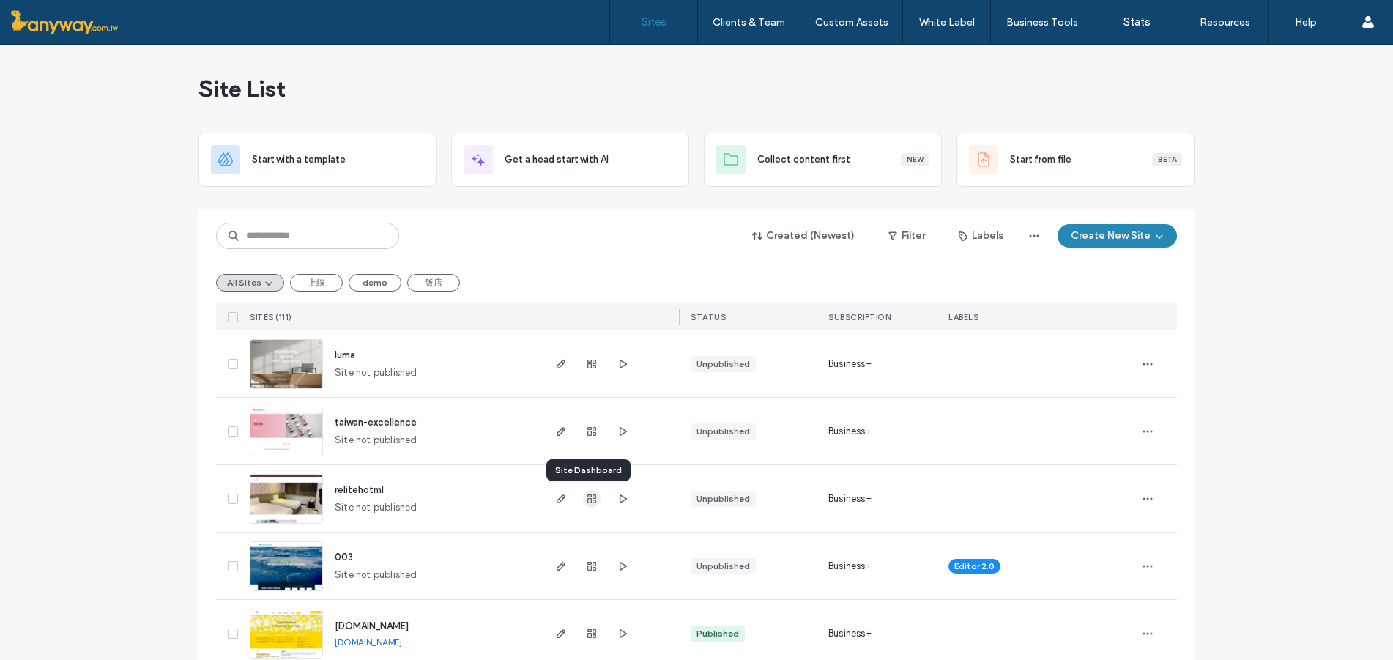
click at [587, 498] on use "button" at bounding box center [591, 498] width 9 height 9
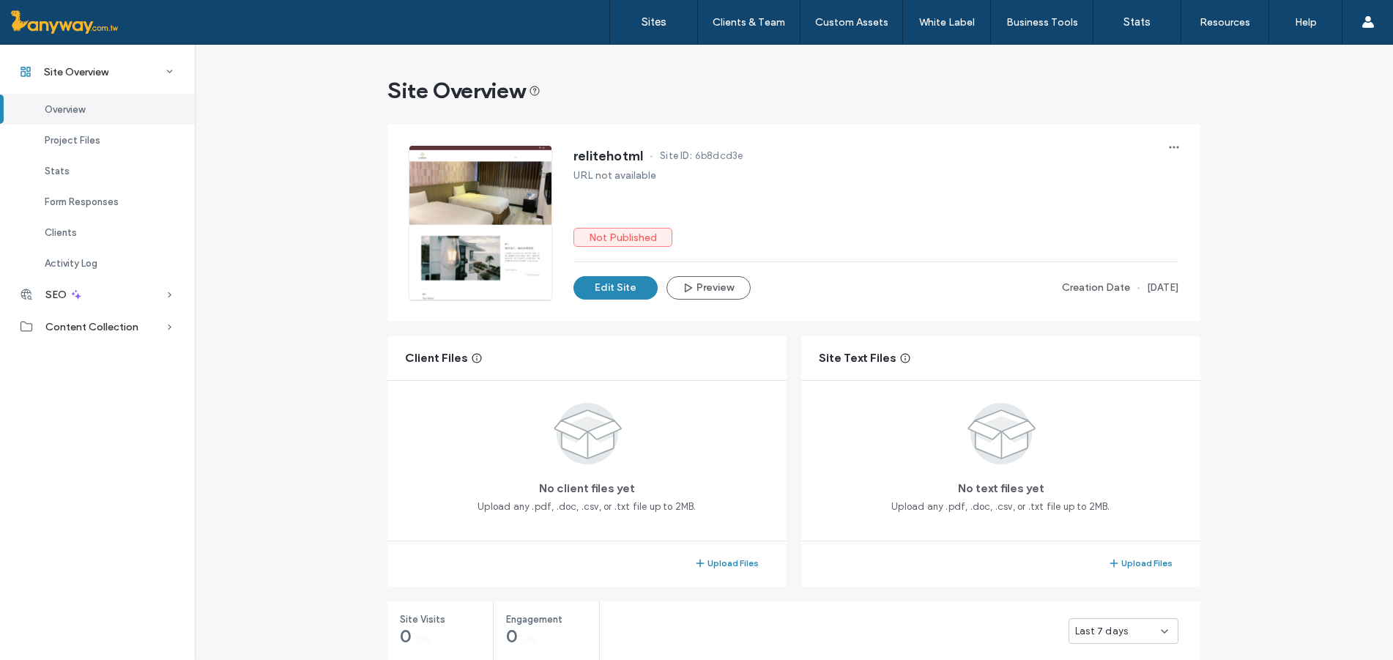
scroll to position [976, 0]
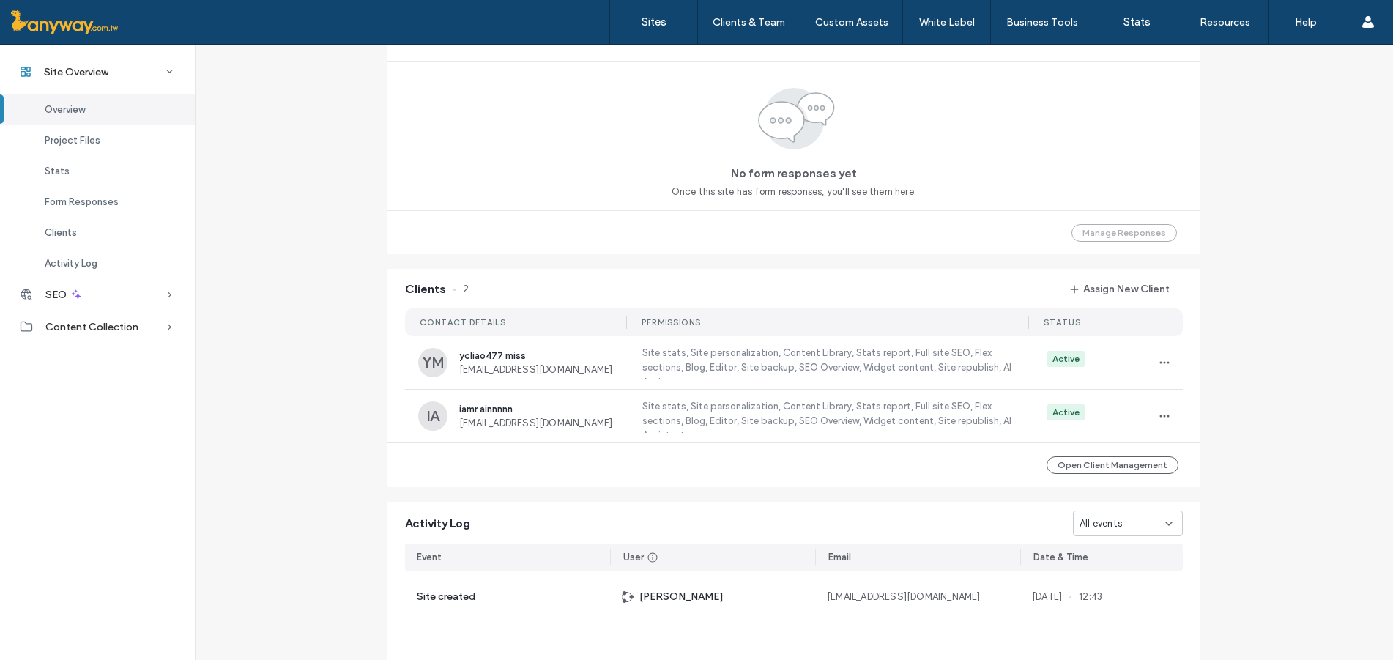
click at [1152, 524] on div "All events" at bounding box center [1122, 523] width 86 height 15
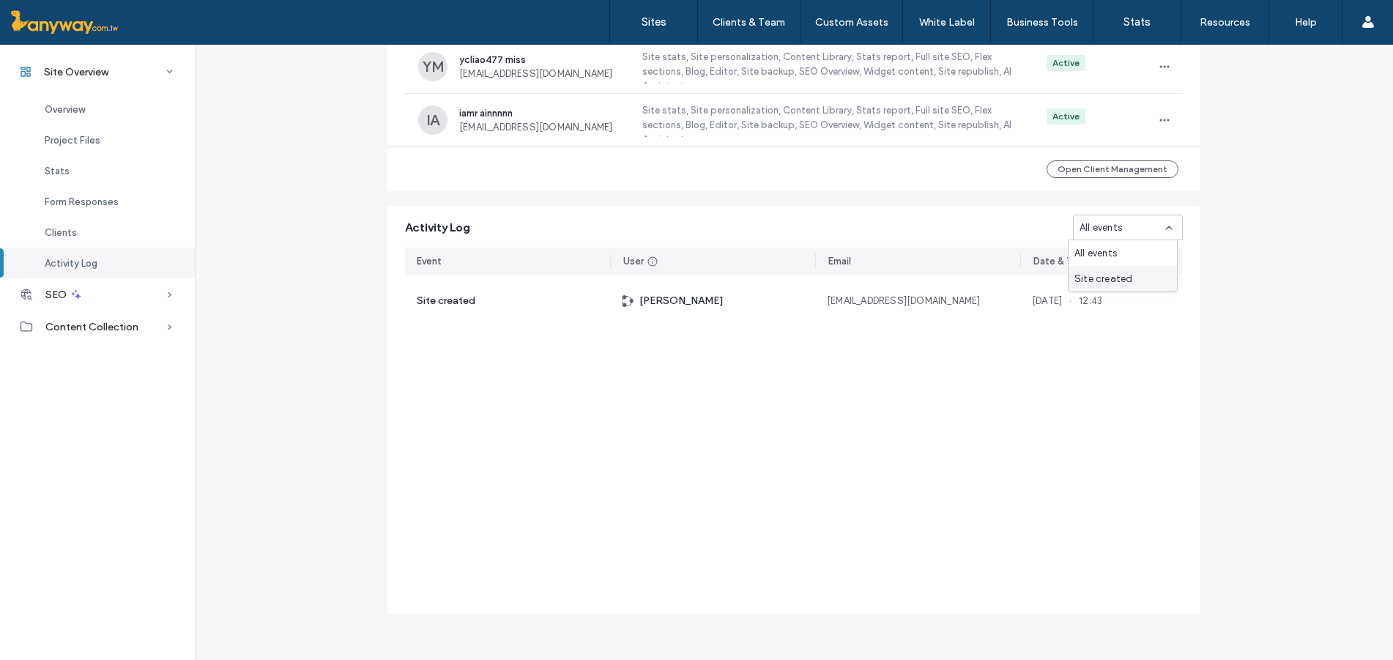
click at [1156, 267] on div "Site created" at bounding box center [1123, 279] width 108 height 26
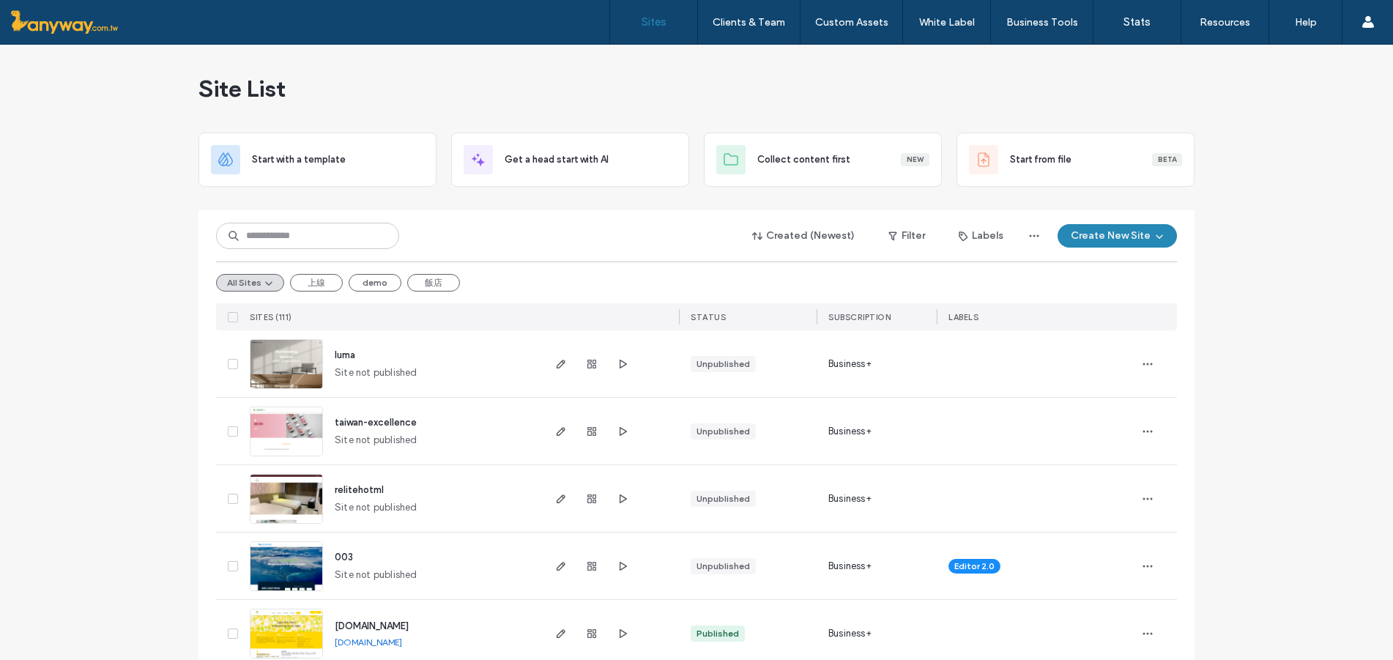
scroll to position [244, 0]
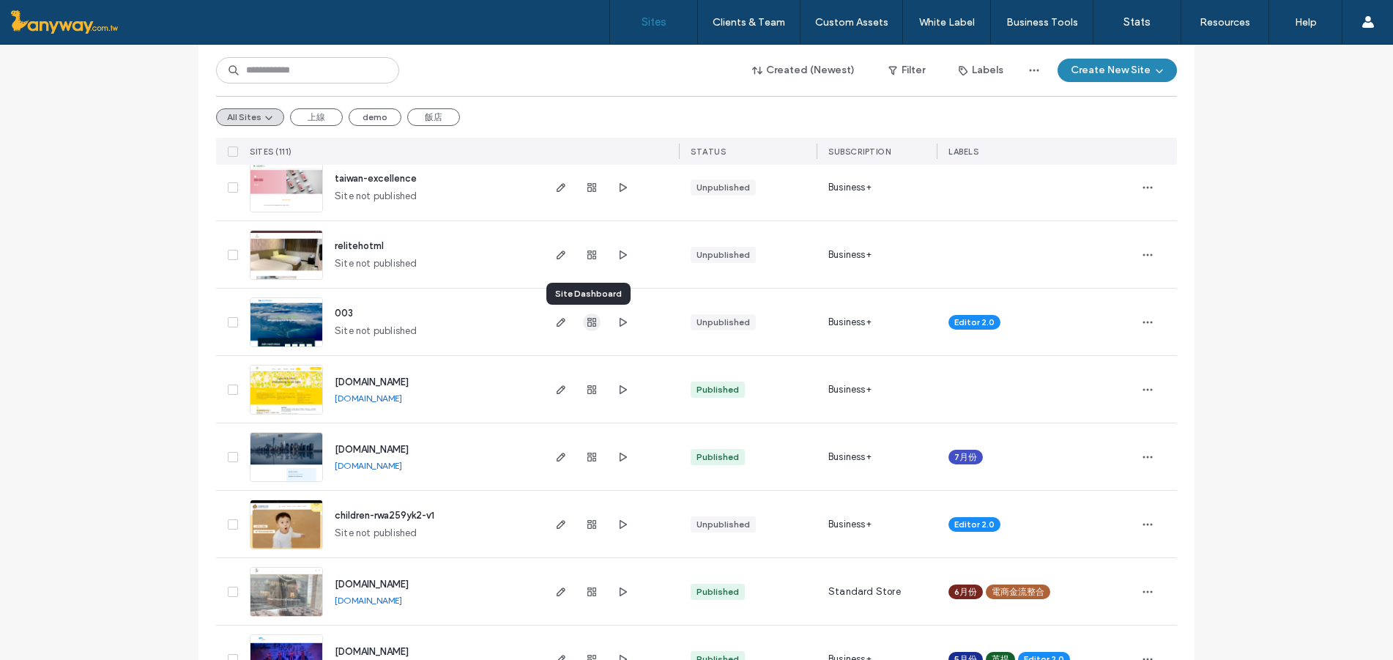
click at [589, 327] on icon "button" at bounding box center [592, 322] width 12 height 12
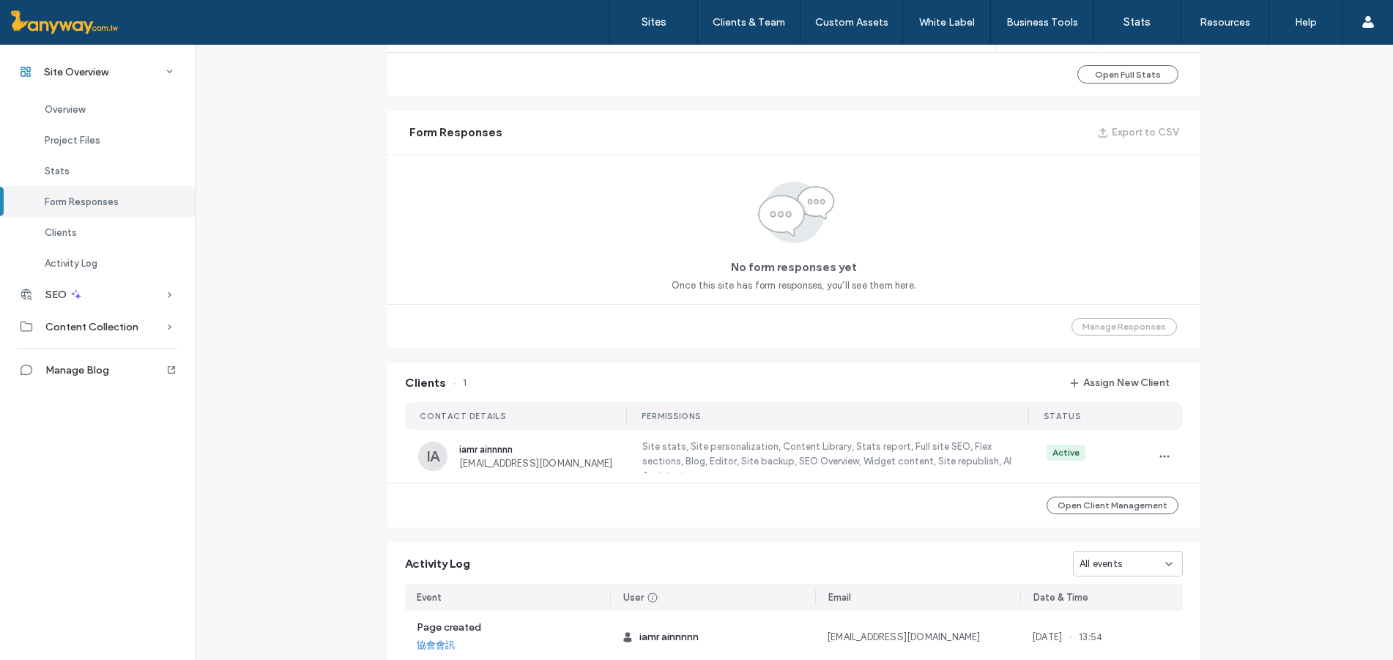
scroll to position [1219, 0]
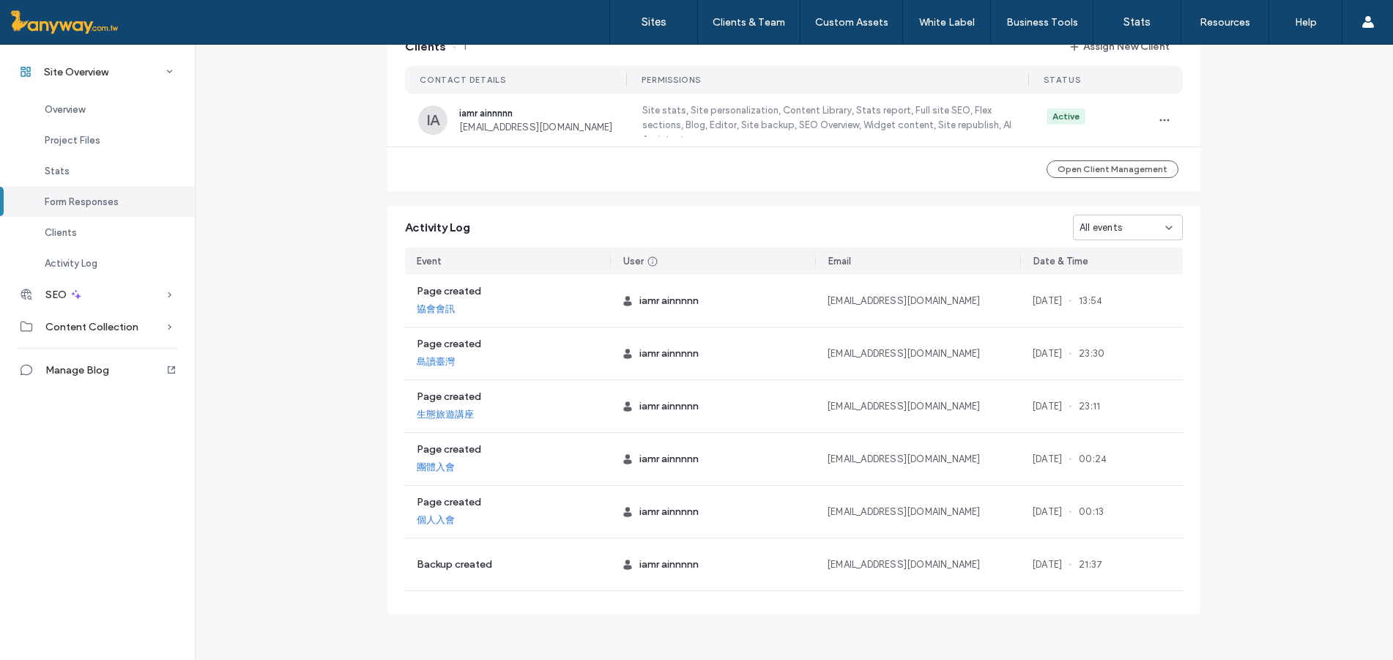
click at [1101, 229] on span "All events" at bounding box center [1100, 227] width 42 height 15
click at [1104, 351] on span "Site created" at bounding box center [1103, 356] width 58 height 15
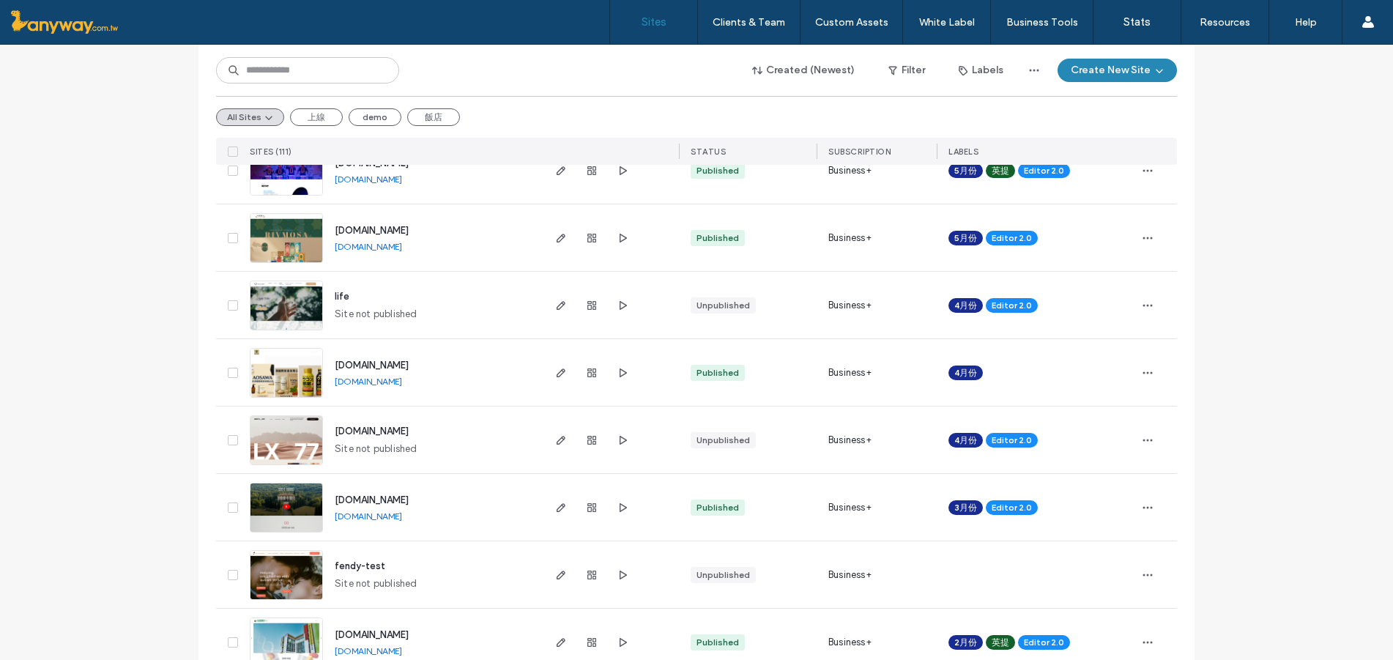
scroll to position [976, 0]
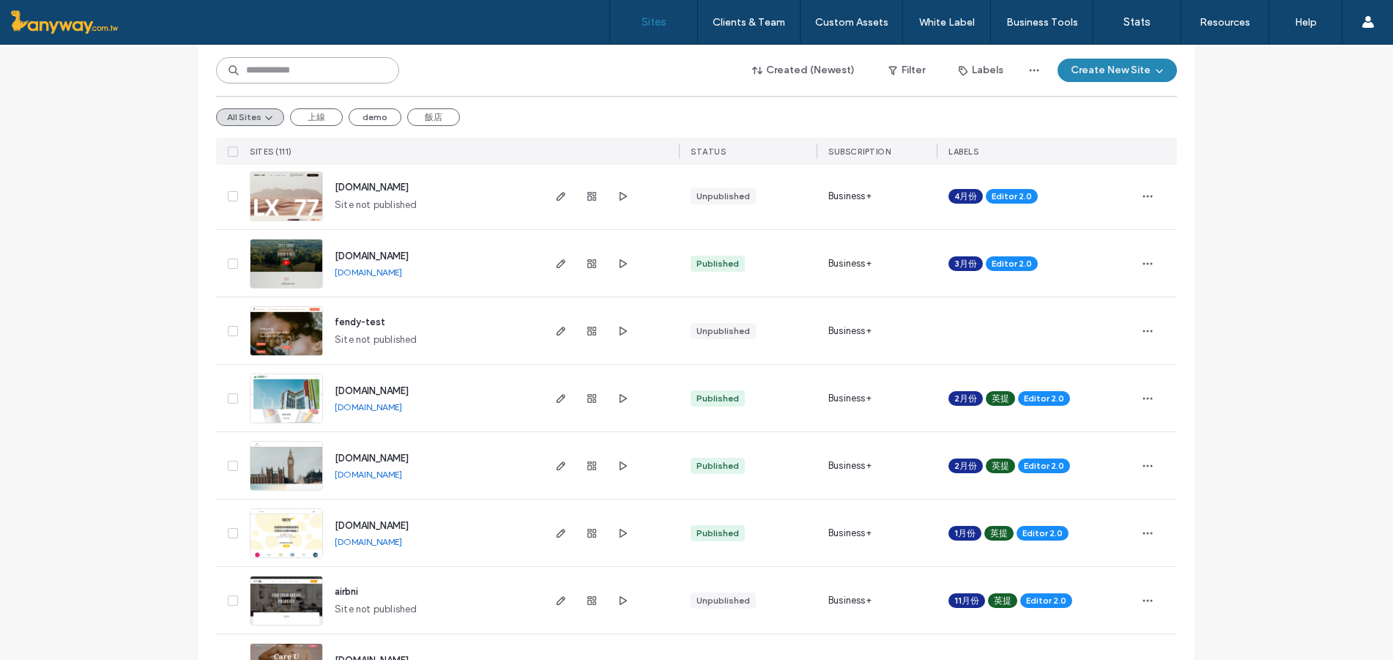
click at [302, 63] on input at bounding box center [307, 70] width 183 height 26
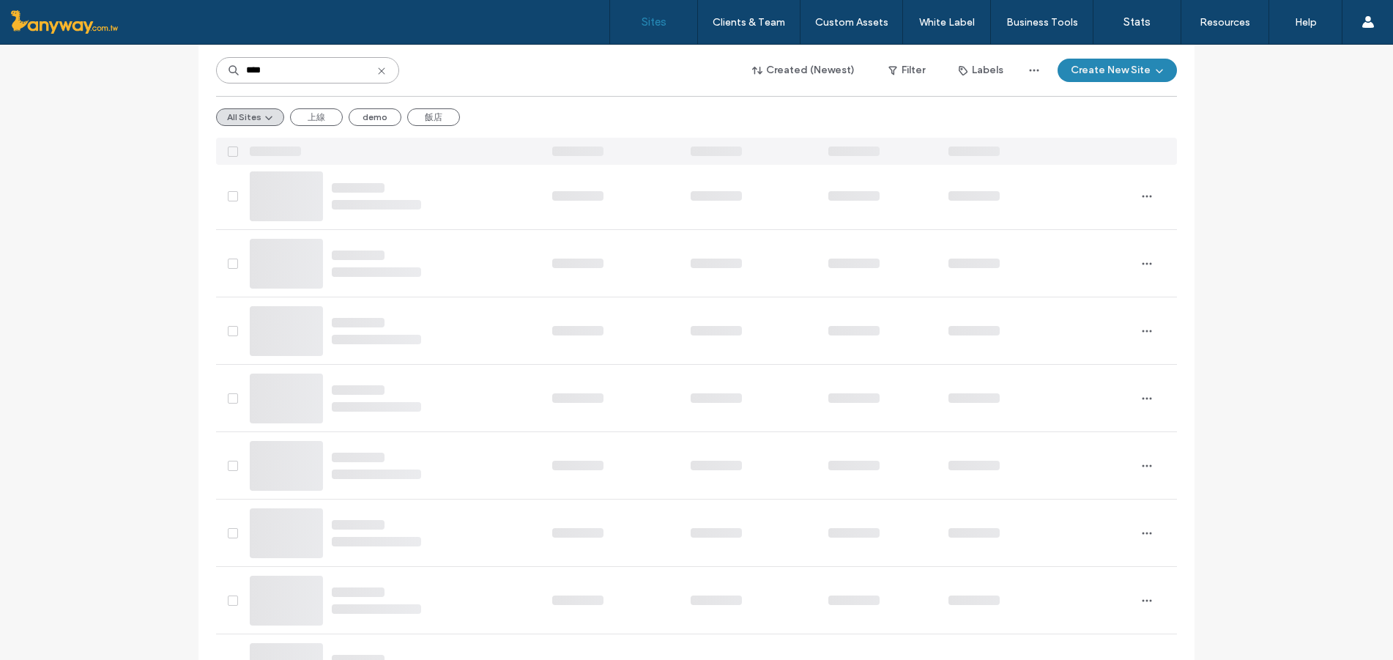
scroll to position [0, 0]
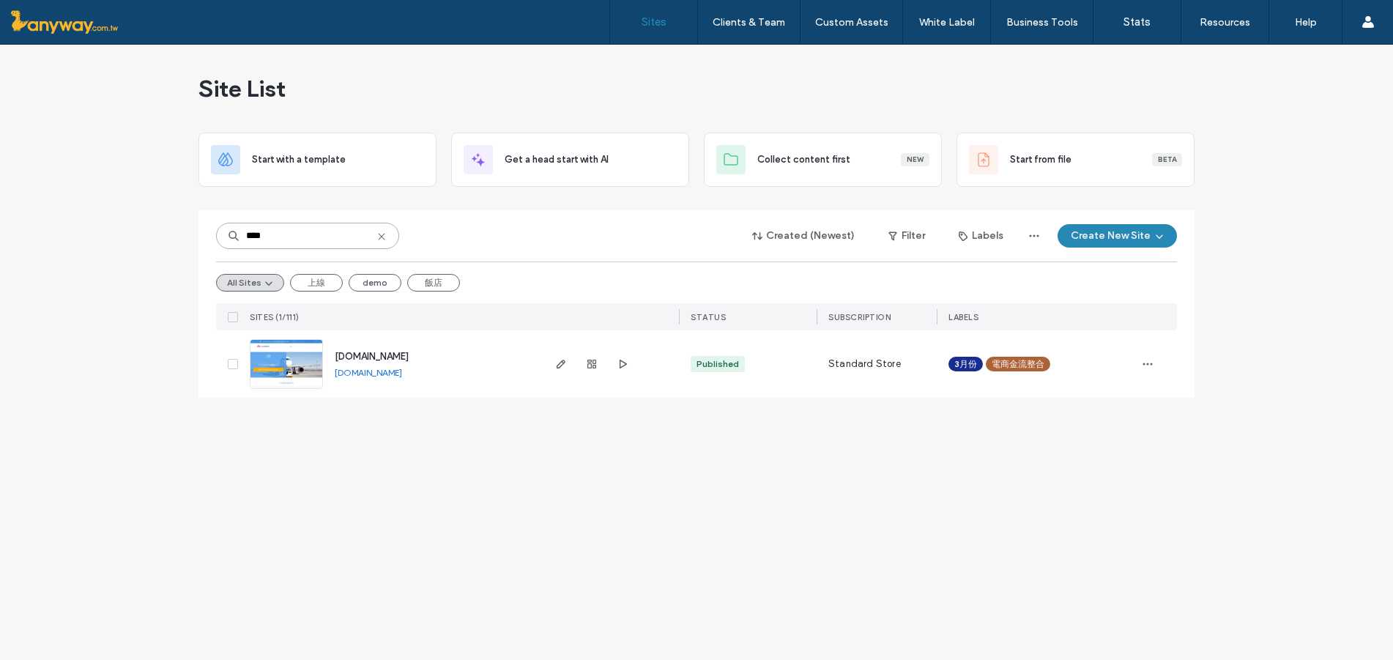
type input "****"
click at [320, 357] on img at bounding box center [286, 390] width 72 height 100
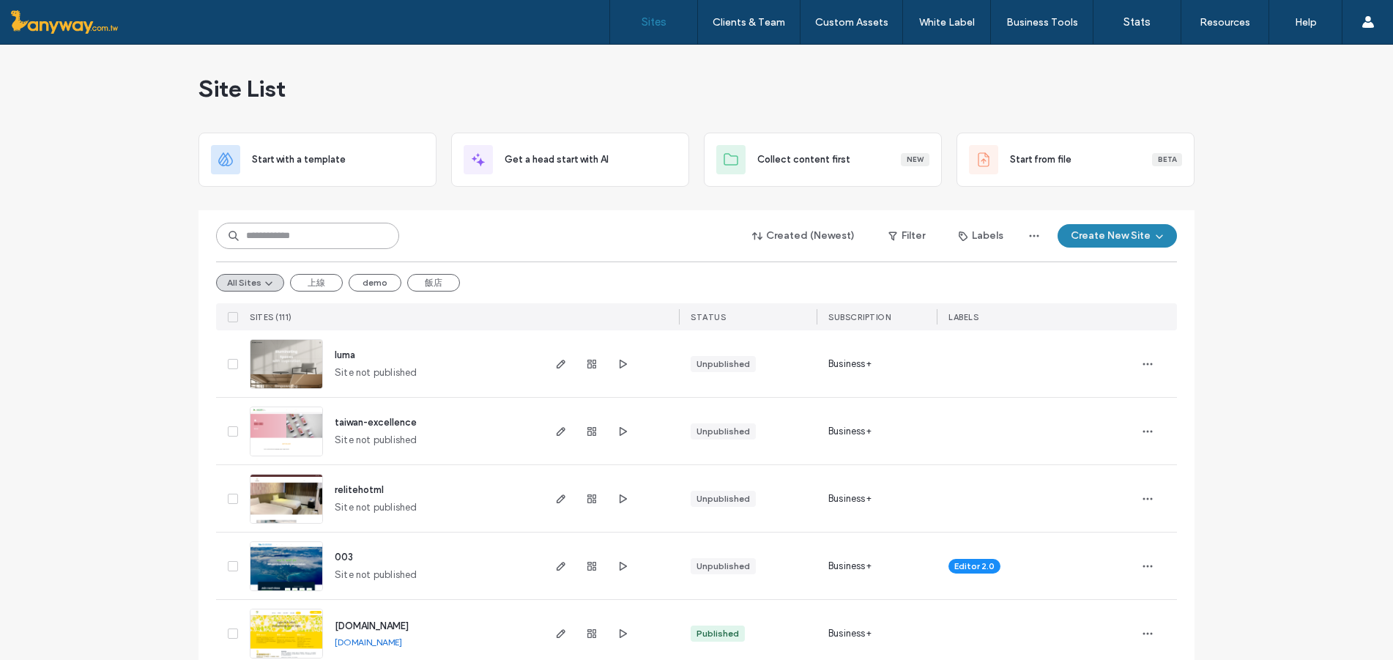
click at [302, 237] on input at bounding box center [307, 236] width 183 height 26
paste input "*"
type input "*"
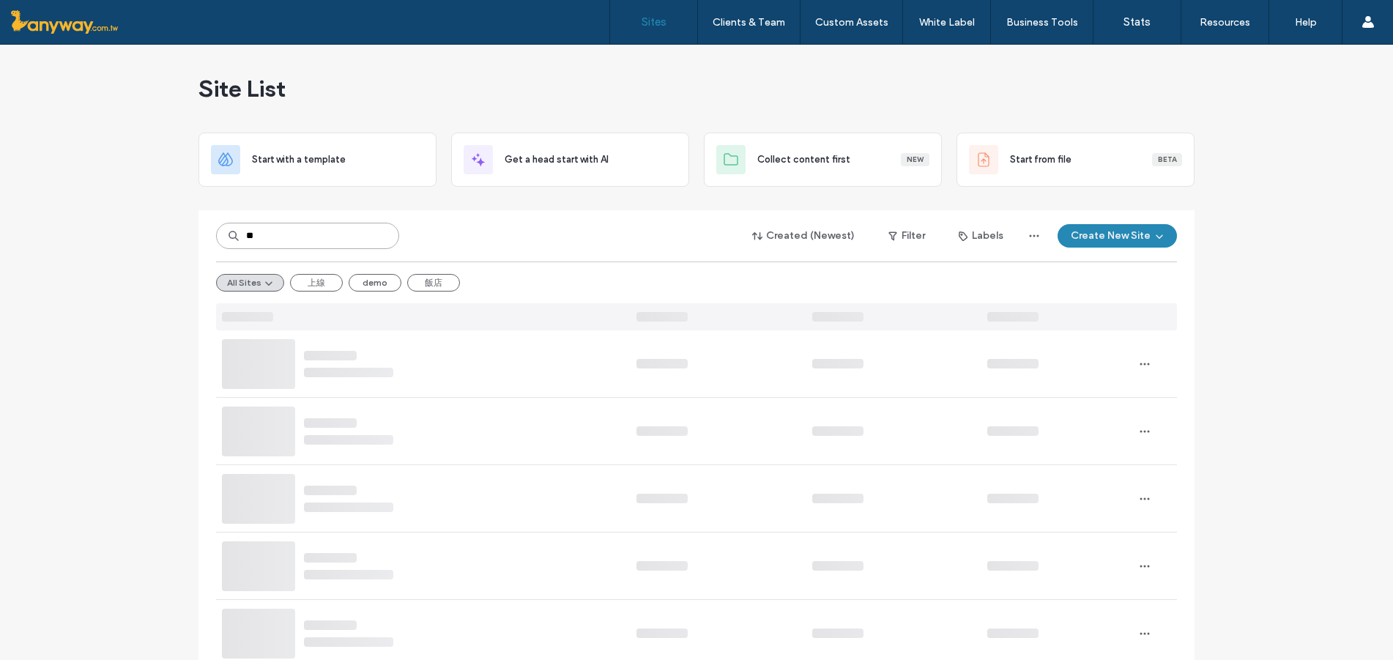
type input "**"
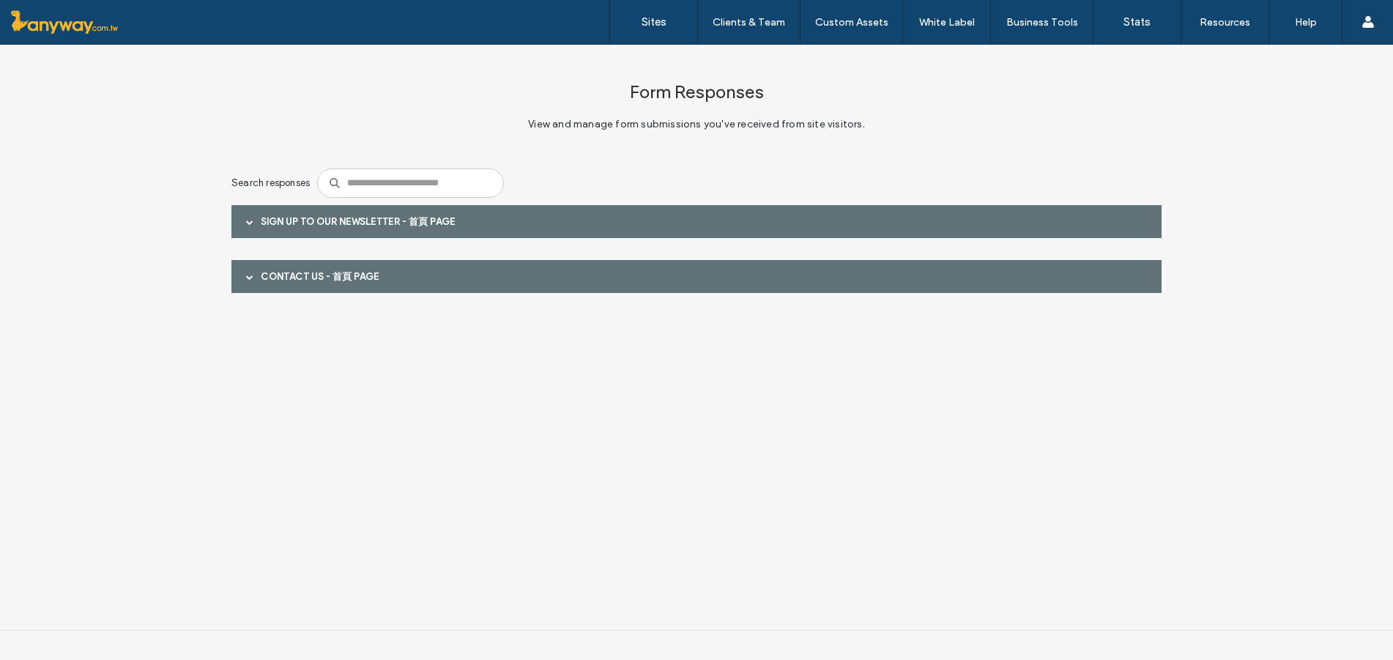
click at [402, 211] on div "Sign up to our newsletter - 首頁 page" at bounding box center [696, 221] width 930 height 33
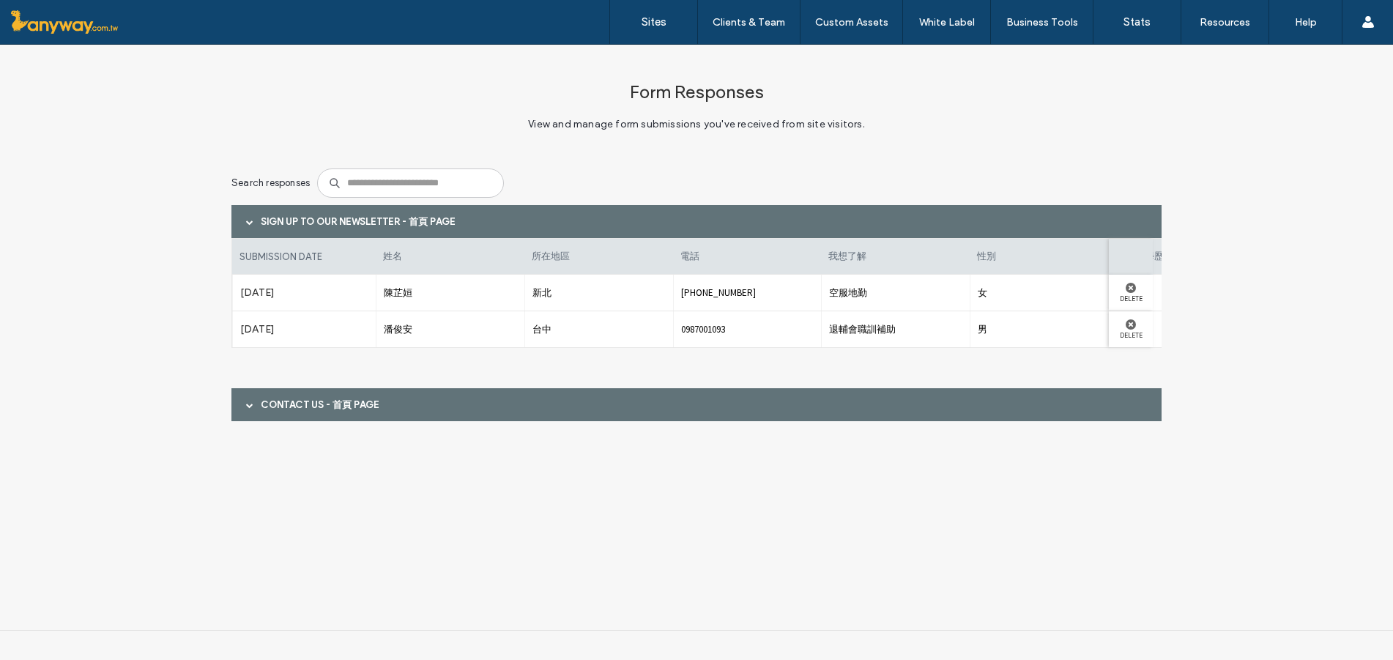
click at [375, 404] on div "Contact Us - 首頁 page" at bounding box center [696, 404] width 930 height 33
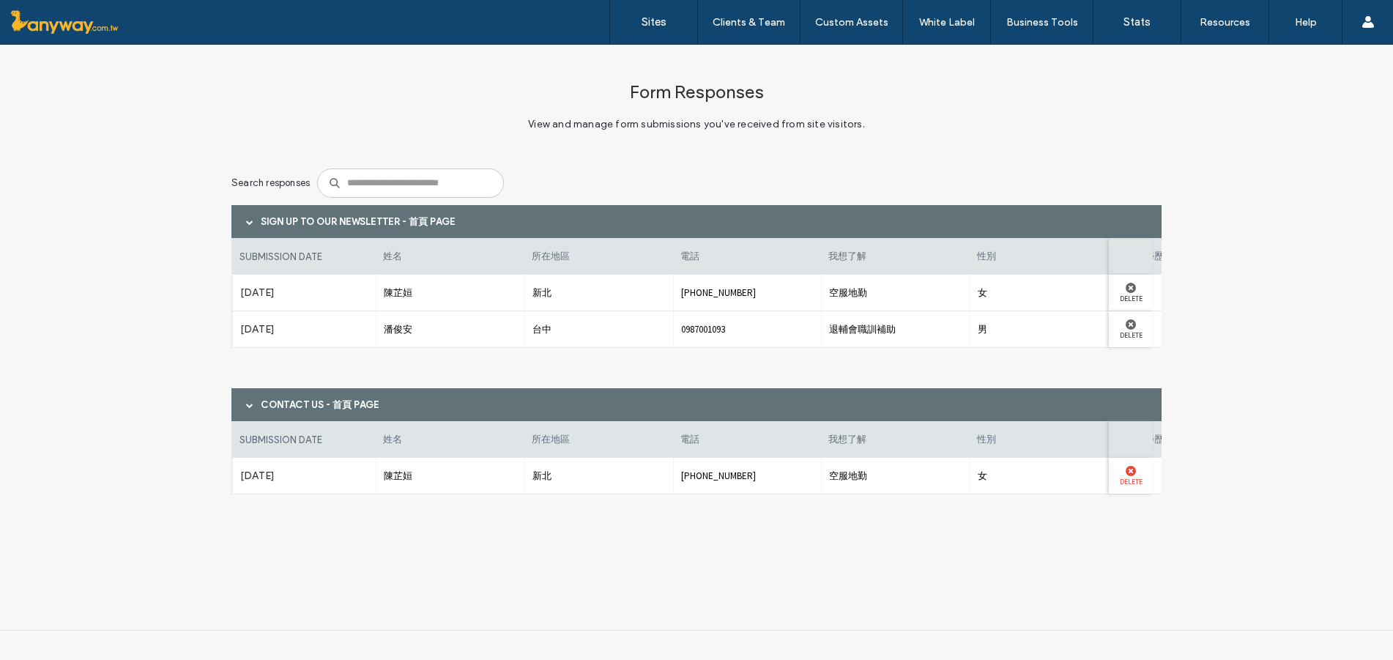
click at [1129, 471] on use at bounding box center [1131, 471] width 10 height 10
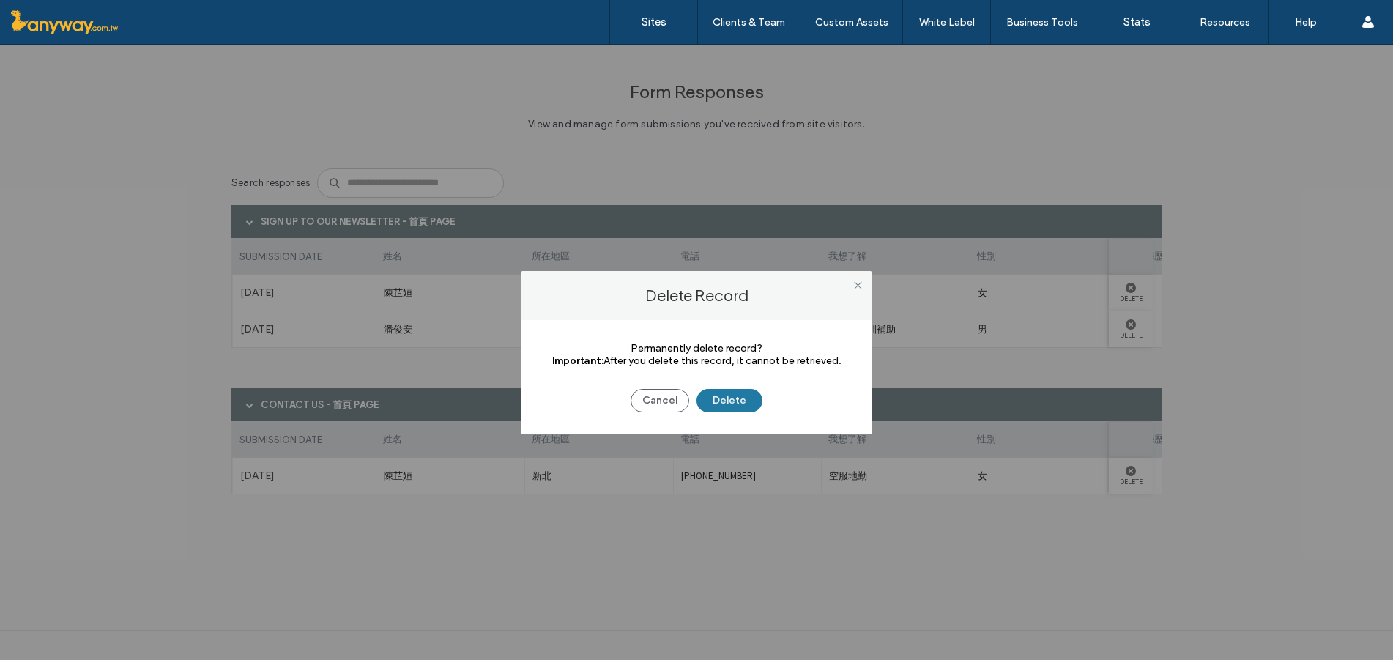
click at [726, 398] on button "Delete" at bounding box center [729, 400] width 66 height 23
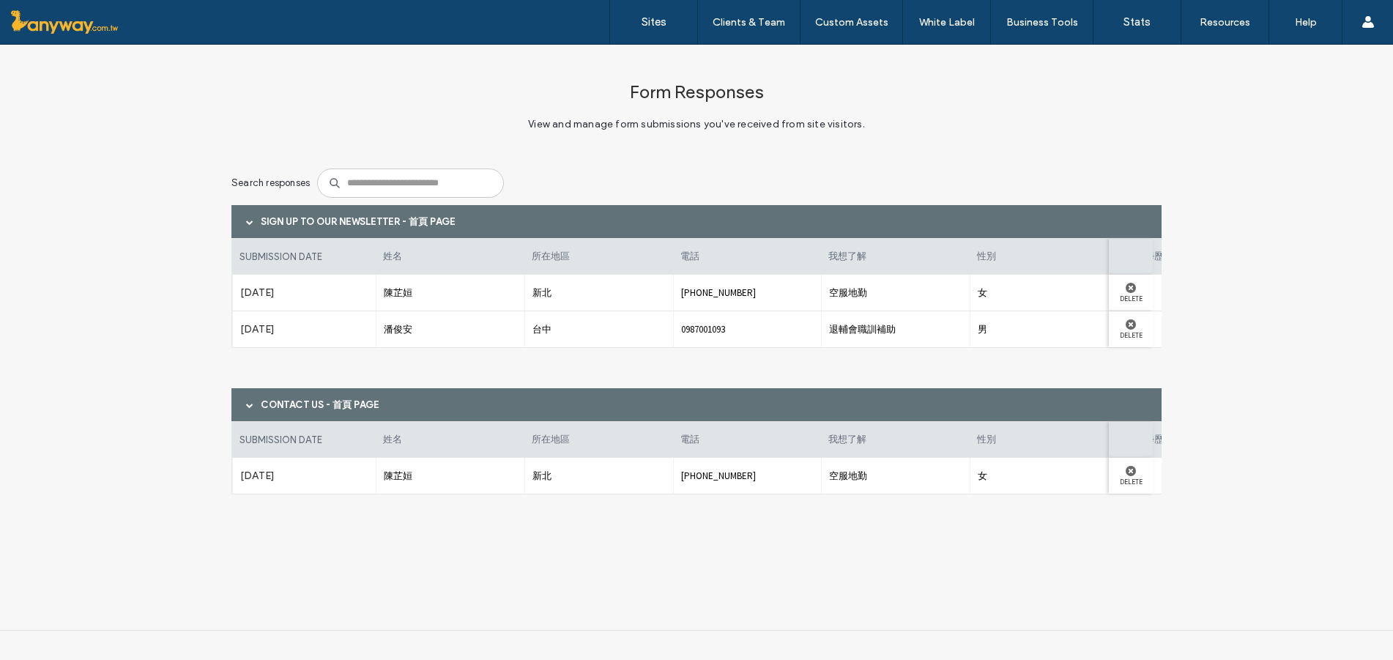
scroll to position [0, 754]
click at [1130, 335] on label "Delete" at bounding box center [1130, 335] width 29 height 10
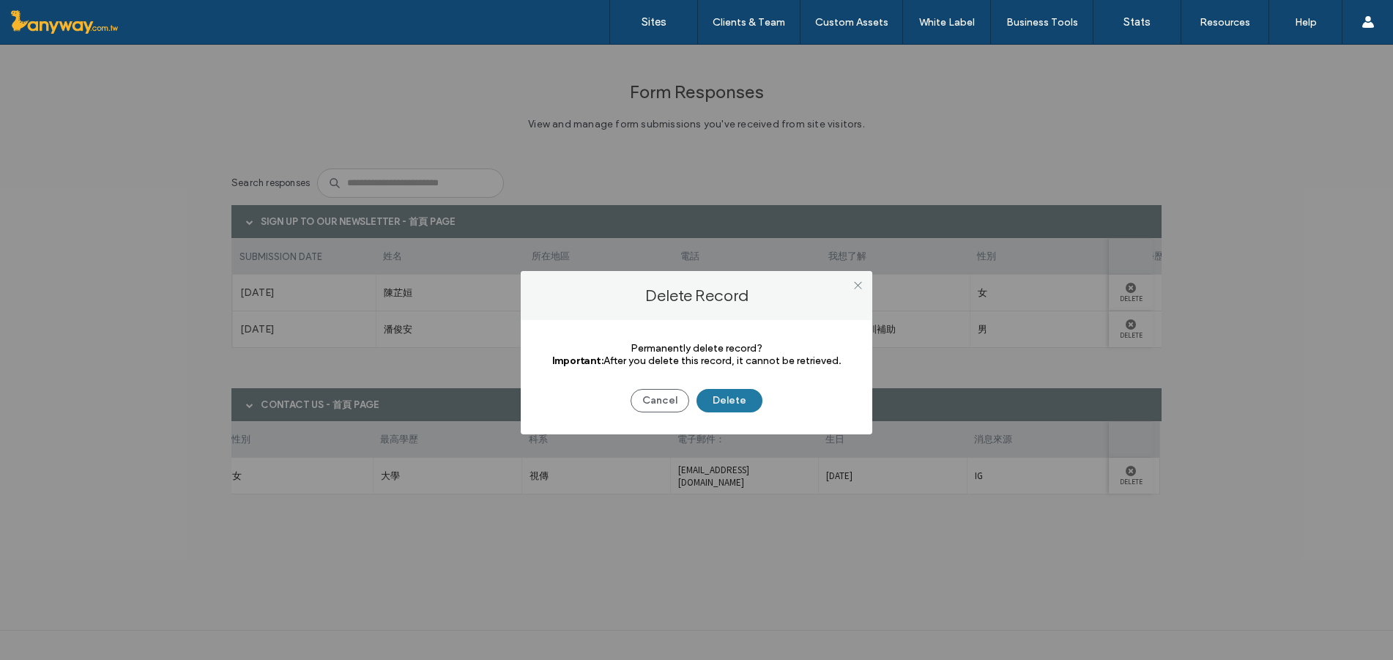
click at [716, 395] on button "Delete" at bounding box center [729, 400] width 66 height 23
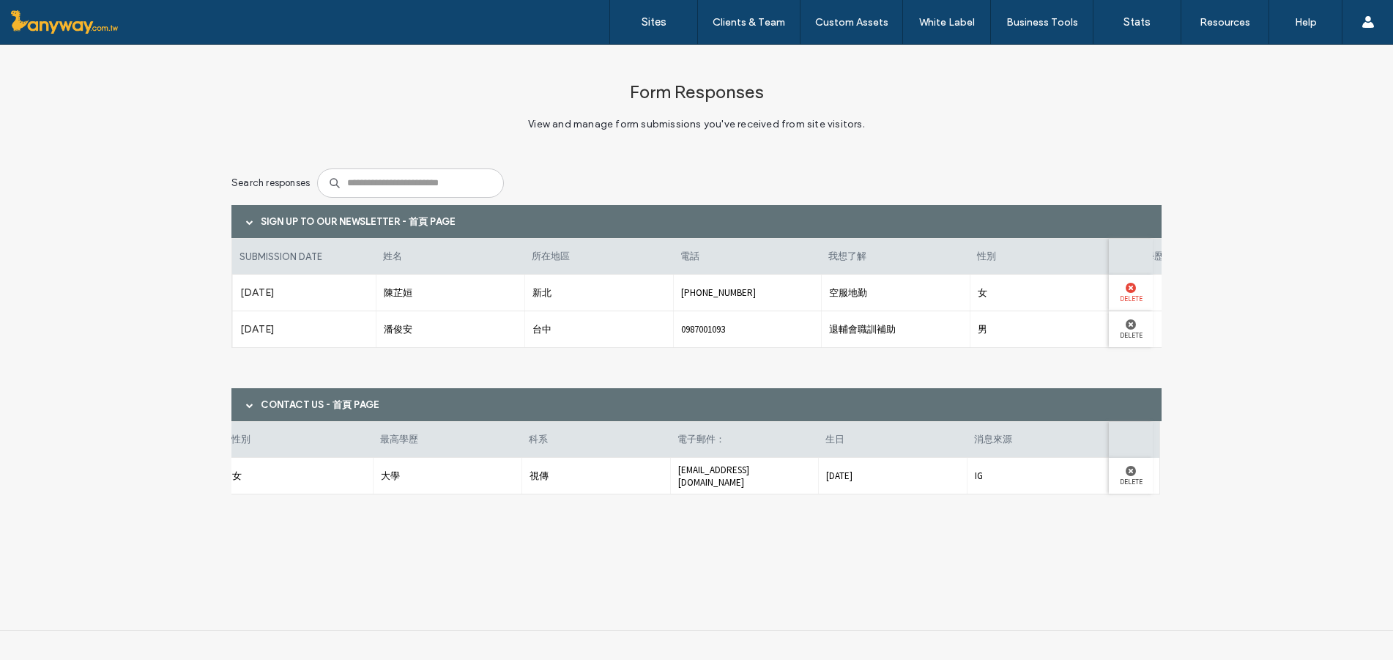
click at [1137, 291] on div at bounding box center [1130, 288] width 29 height 10
click at [1135, 292] on icon at bounding box center [1131, 288] width 10 height 10
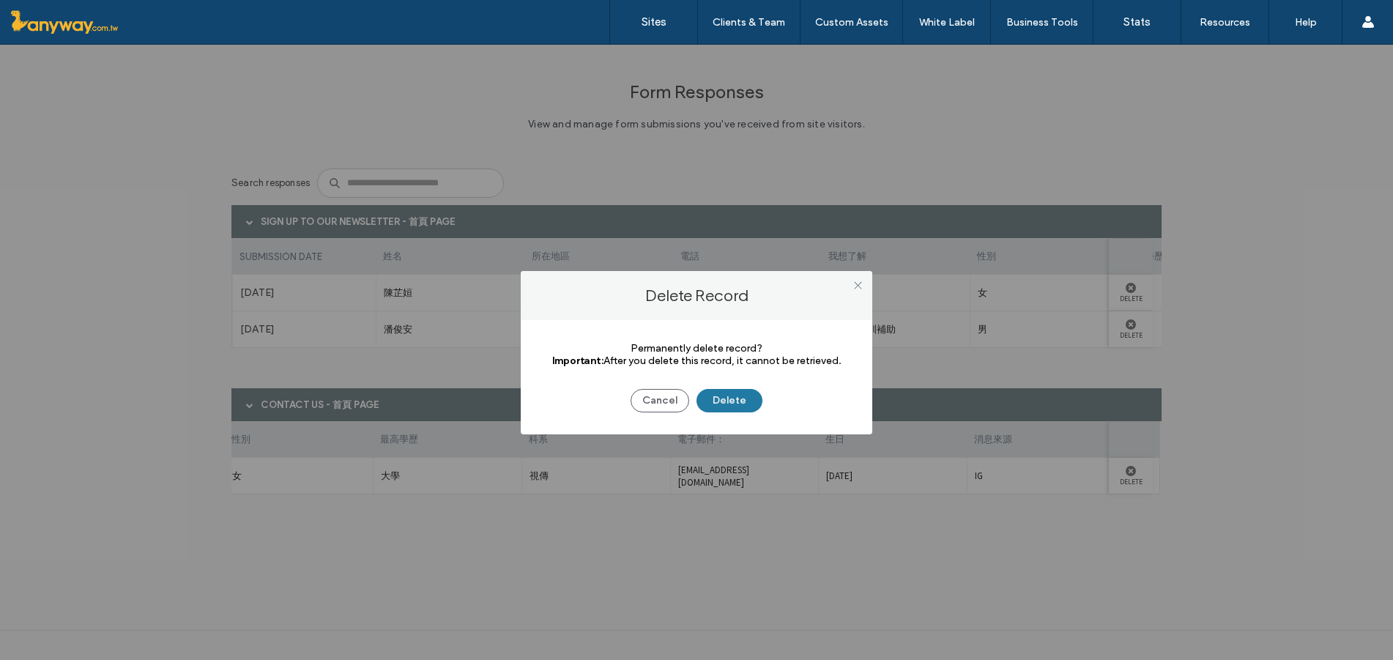
click at [751, 398] on button "Delete" at bounding box center [729, 400] width 66 height 23
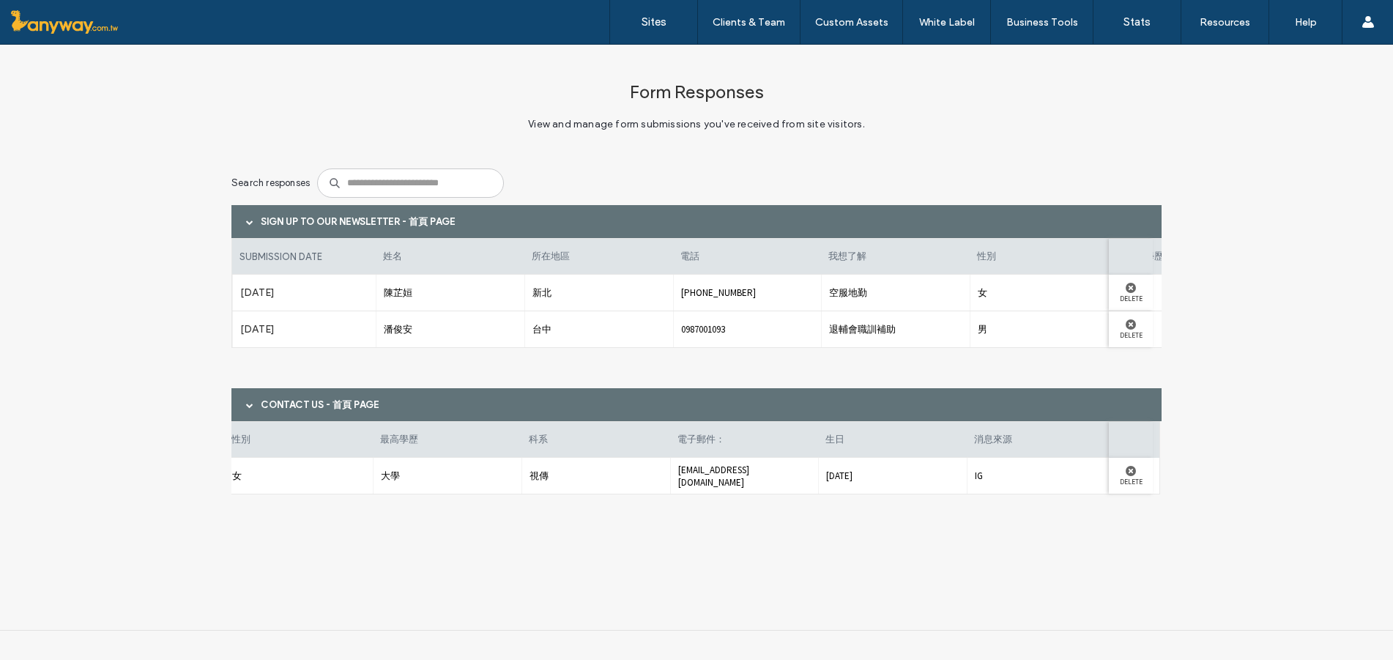
click at [1362, 69] on div "Form Responses View and manage form submissions you've received from site visit…" at bounding box center [696, 290] width 1393 height 490
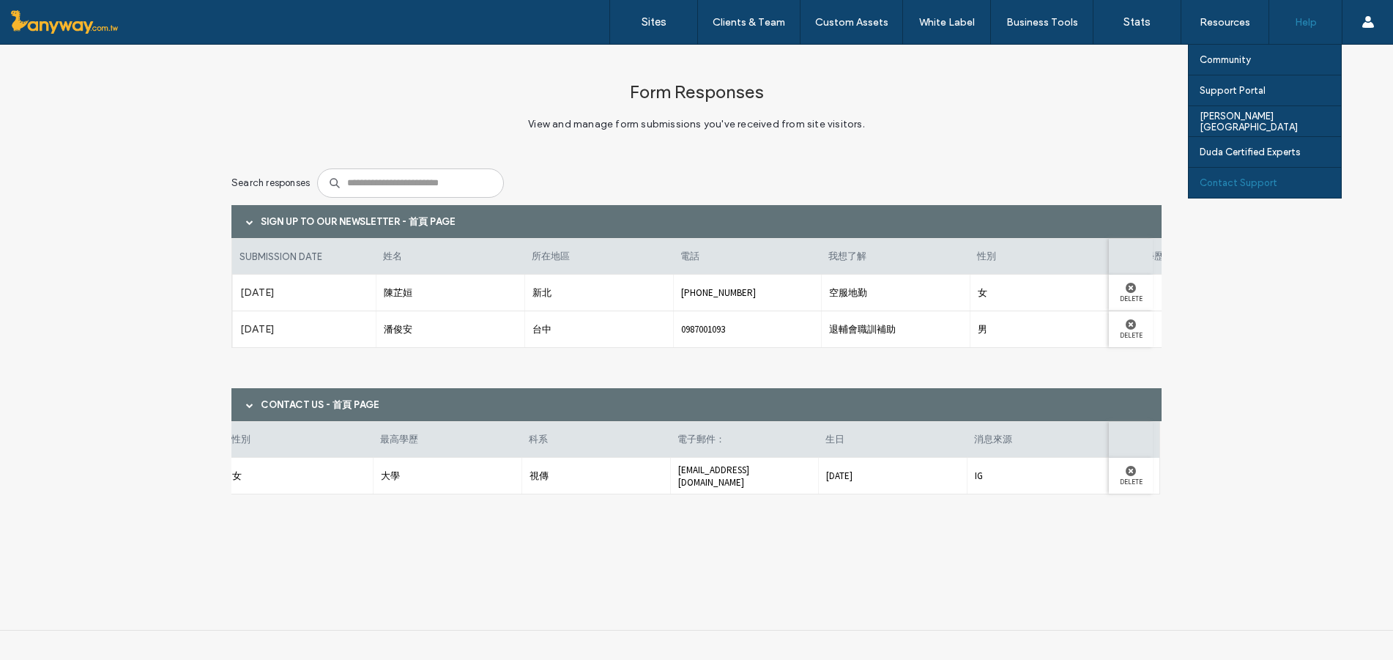
click at [1296, 178] on div "Contact Support" at bounding box center [1270, 183] width 141 height 30
click at [1274, 176] on div "Contact Support" at bounding box center [1270, 183] width 141 height 30
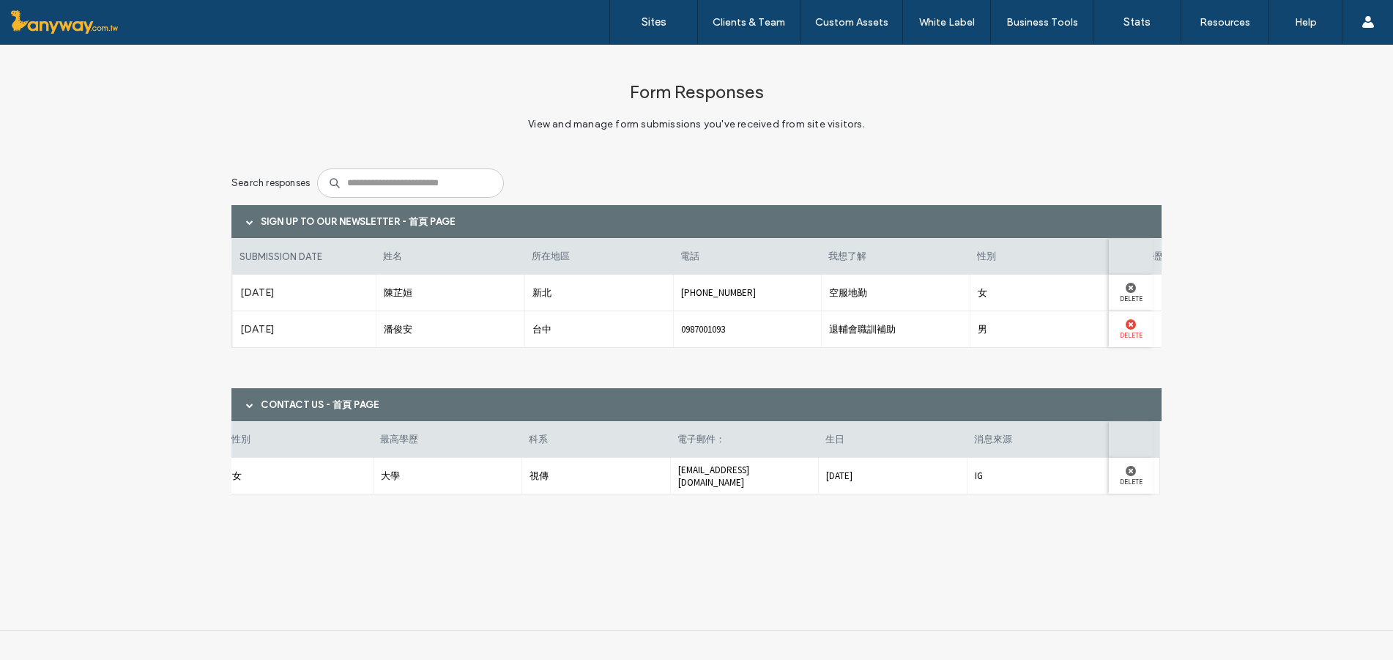
click at [1130, 325] on use at bounding box center [1131, 324] width 10 height 10
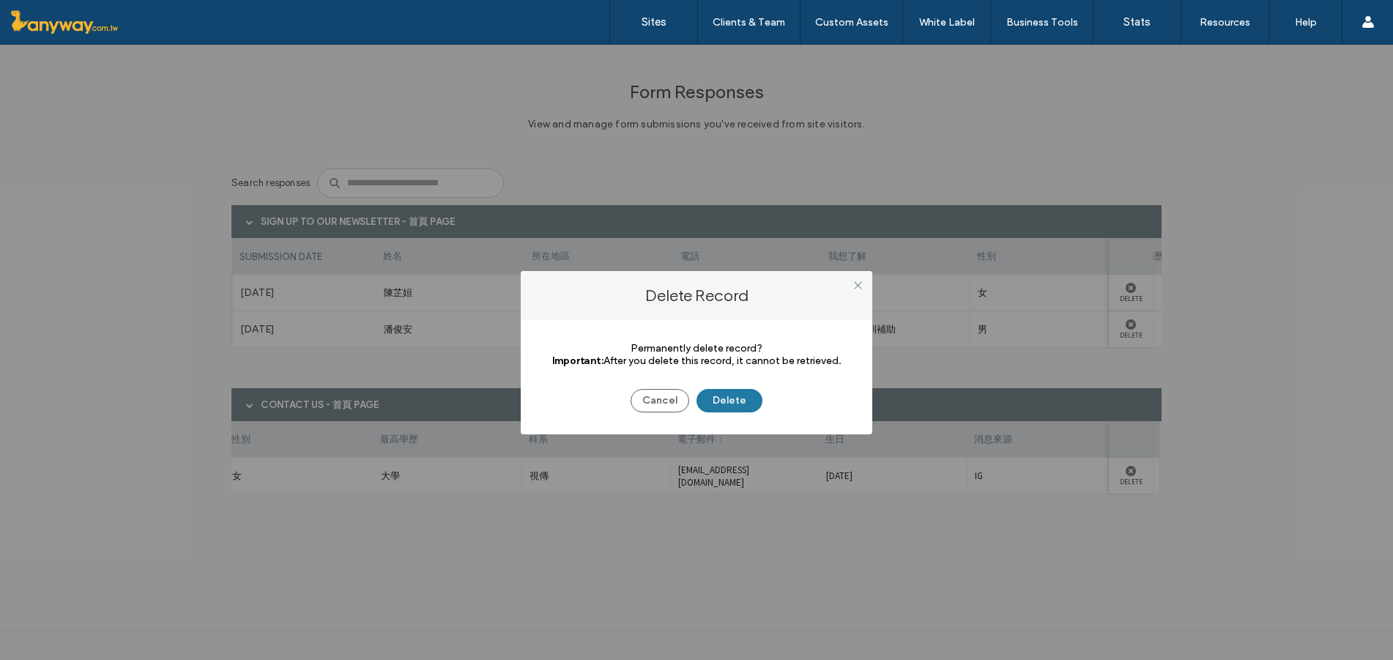
drag, startPoint x: 835, startPoint y: 407, endPoint x: 726, endPoint y: 401, distance: 109.3
click at [726, 401] on button "Delete" at bounding box center [729, 400] width 66 height 23
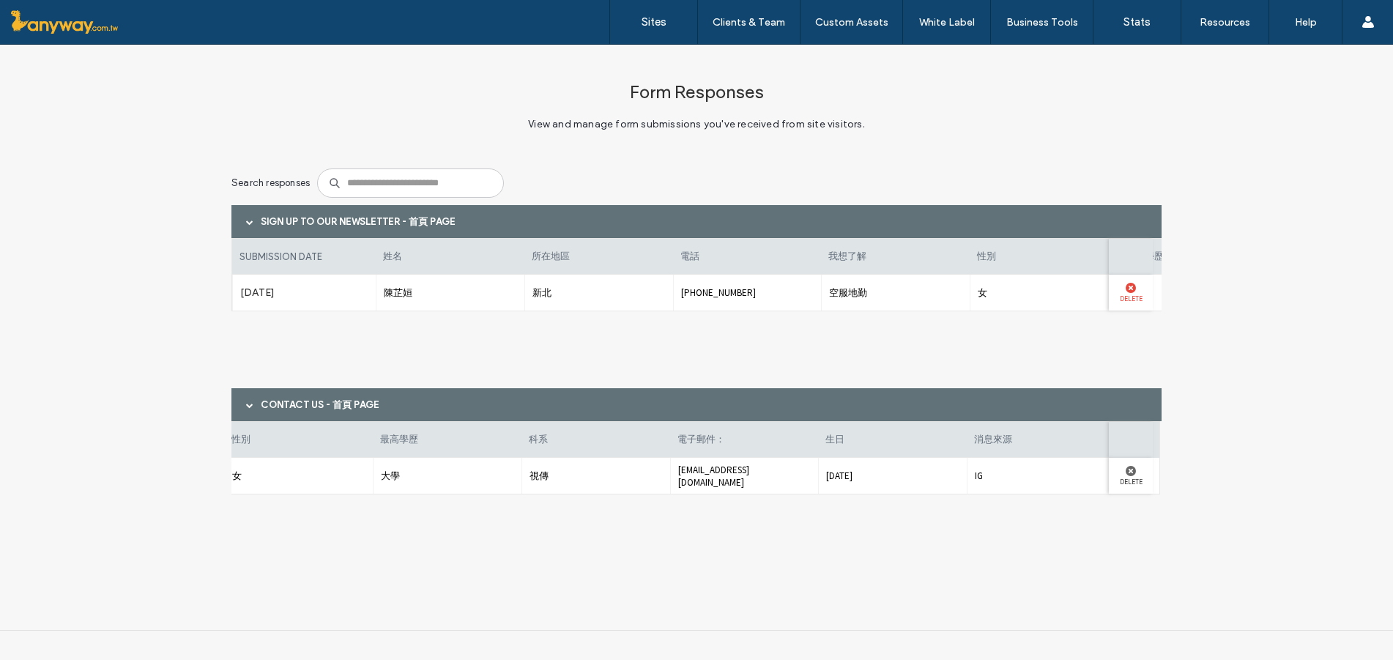
click at [1130, 285] on use at bounding box center [1131, 288] width 10 height 10
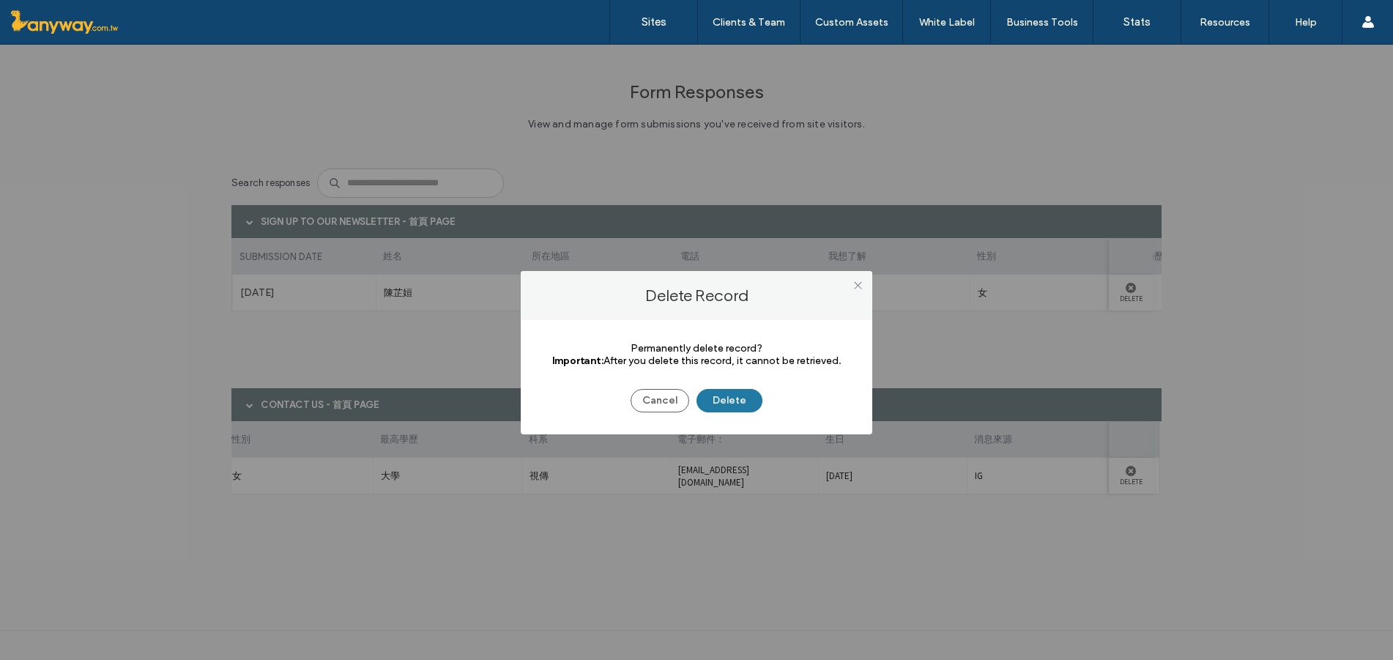
click at [718, 397] on button "Delete" at bounding box center [729, 400] width 66 height 23
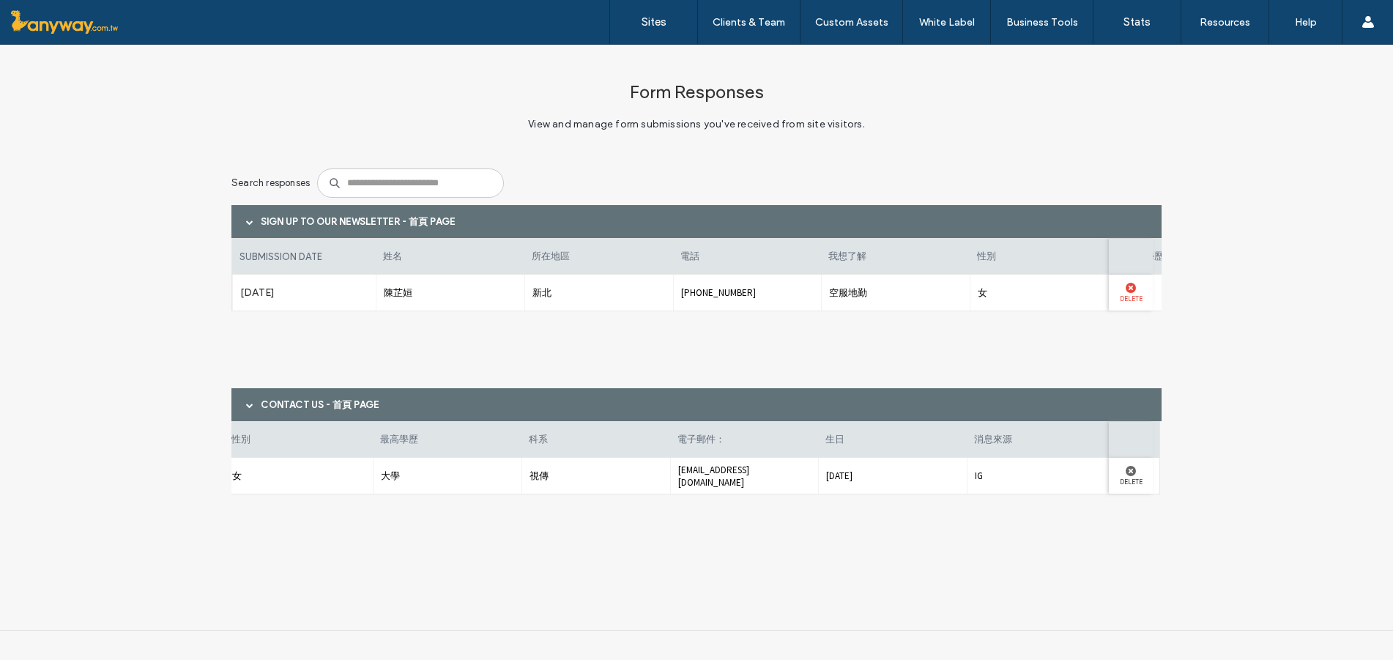
click at [1141, 287] on div at bounding box center [1130, 288] width 29 height 10
click at [1134, 286] on use at bounding box center [1131, 288] width 10 height 10
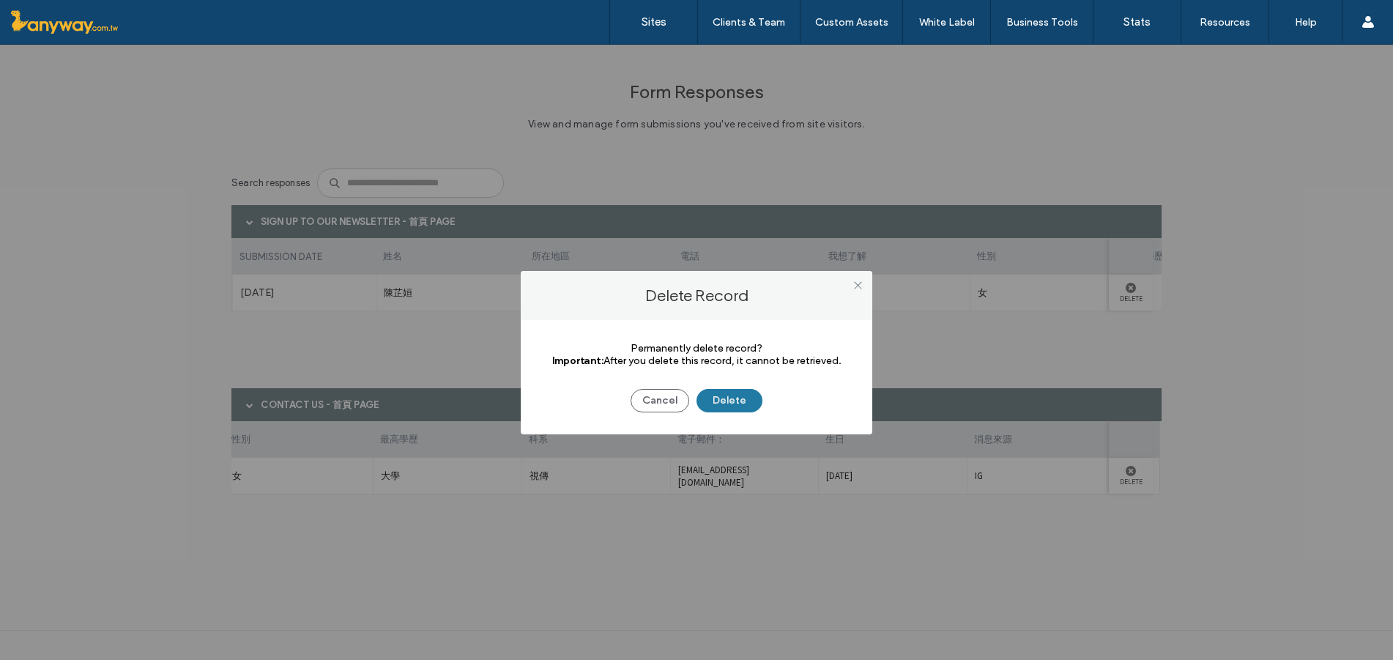
click at [731, 398] on button "Delete" at bounding box center [729, 400] width 66 height 23
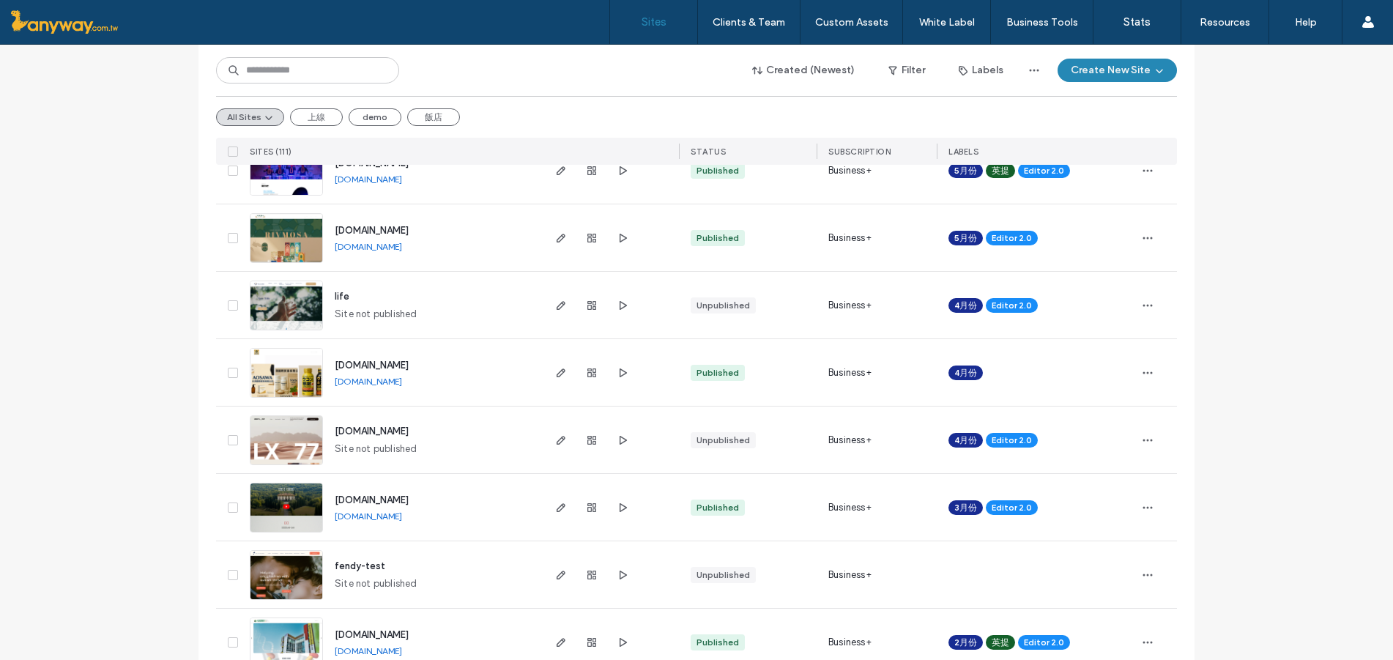
scroll to position [976, 0]
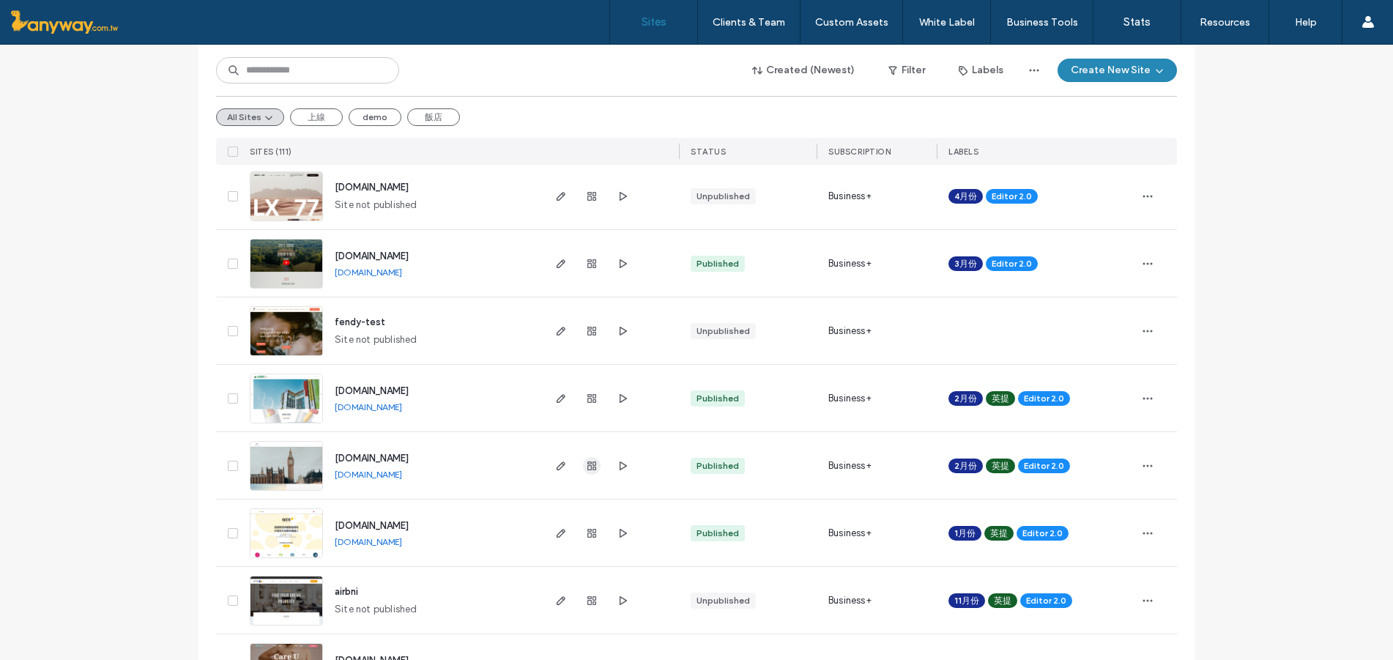
click at [587, 457] on span "button" at bounding box center [592, 466] width 18 height 18
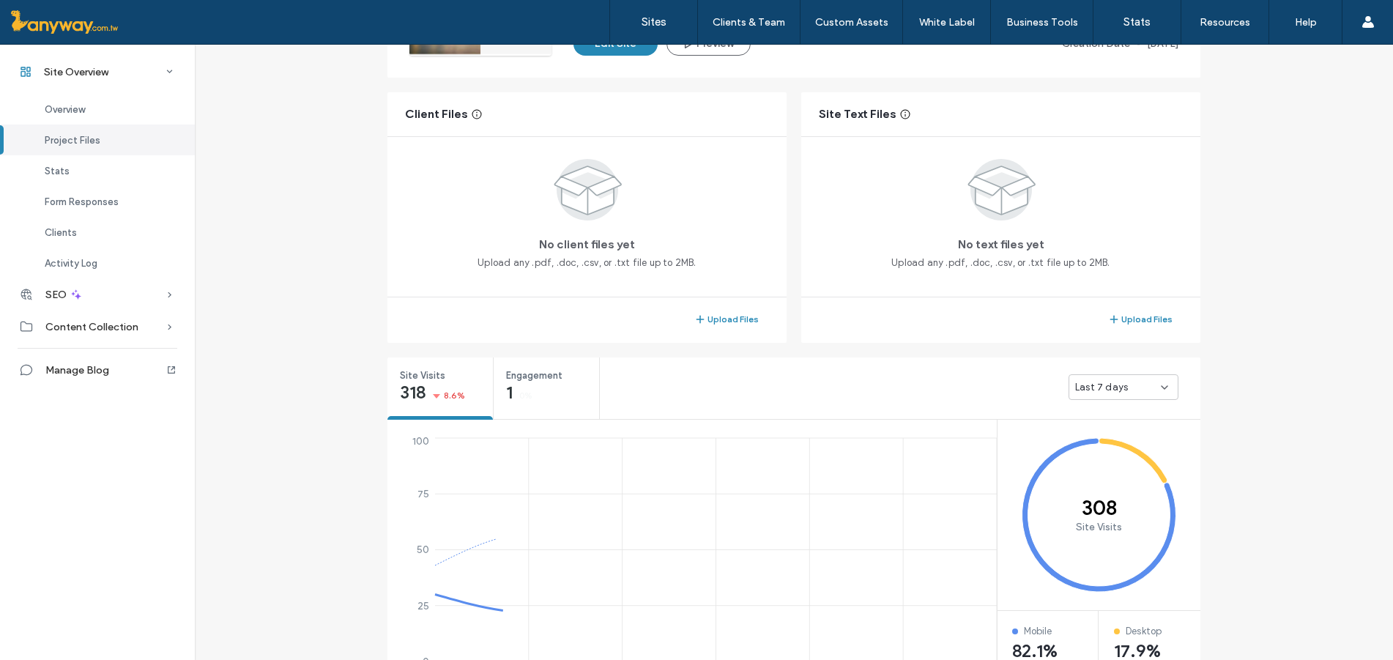
scroll to position [732, 0]
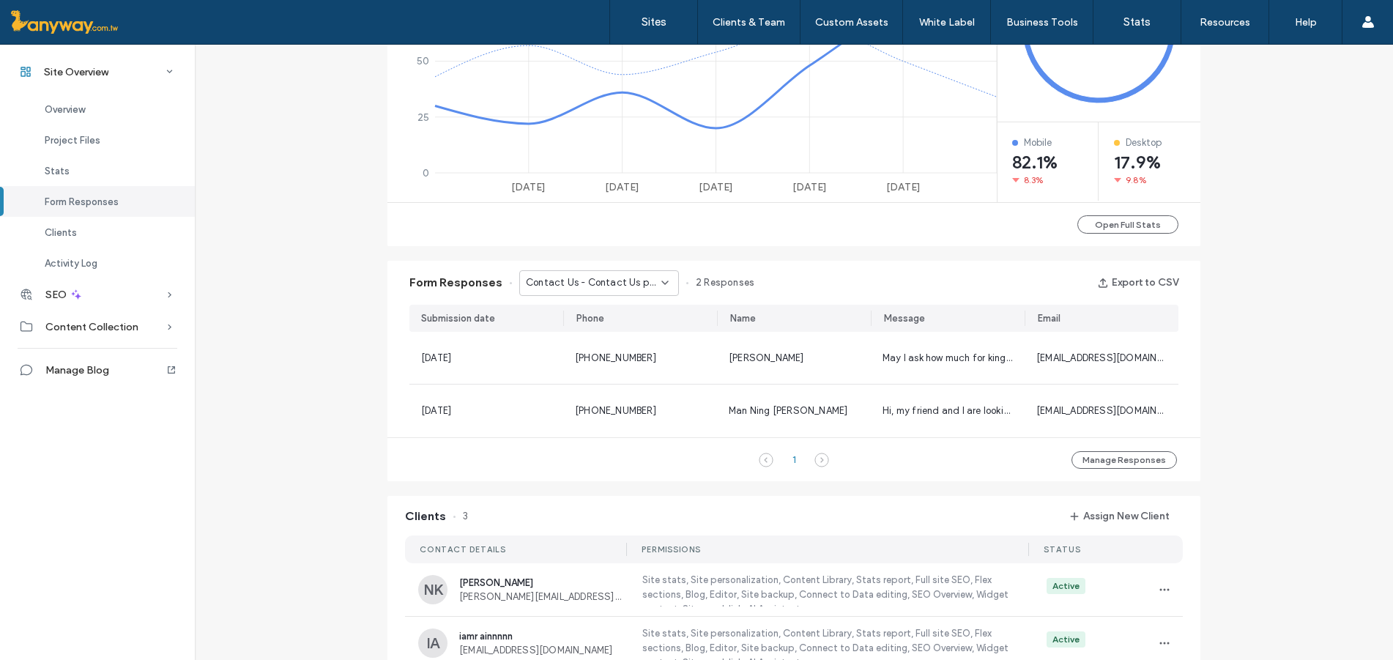
scroll to position [976, 0]
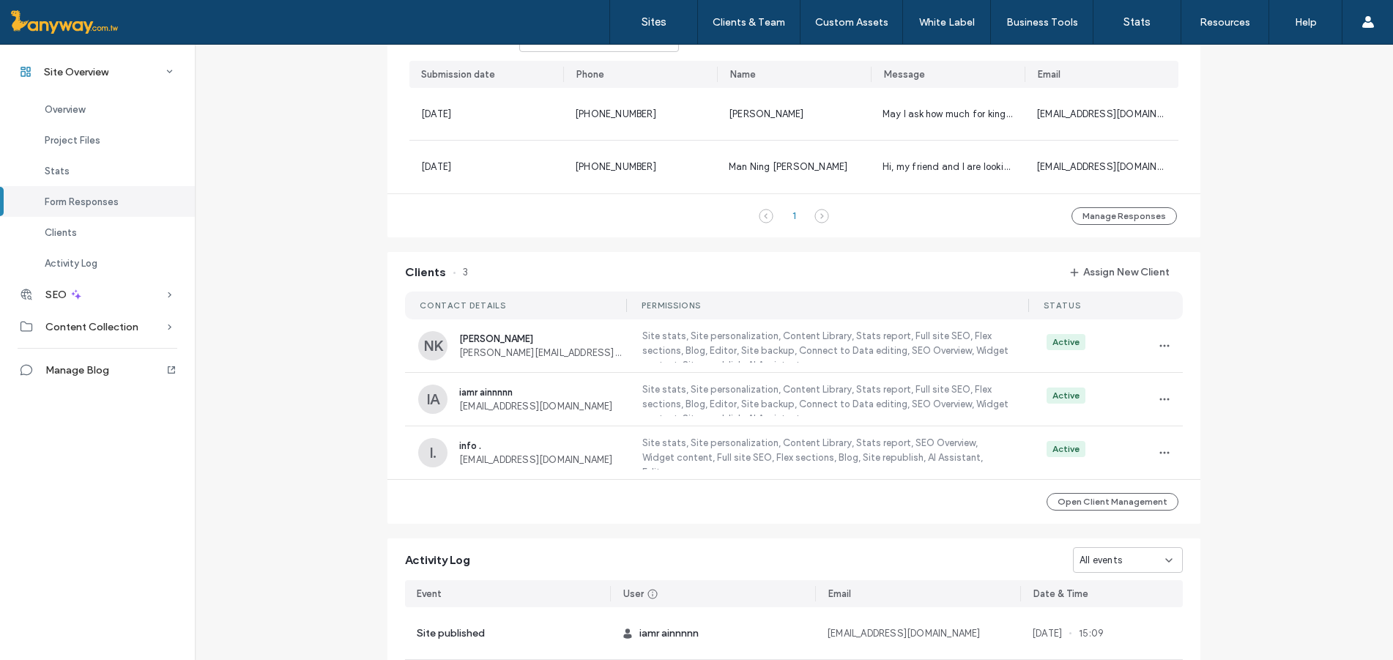
click at [1120, 553] on div "All events" at bounding box center [1122, 560] width 86 height 15
click at [1113, 535] on span "Site created" at bounding box center [1098, 534] width 58 height 15
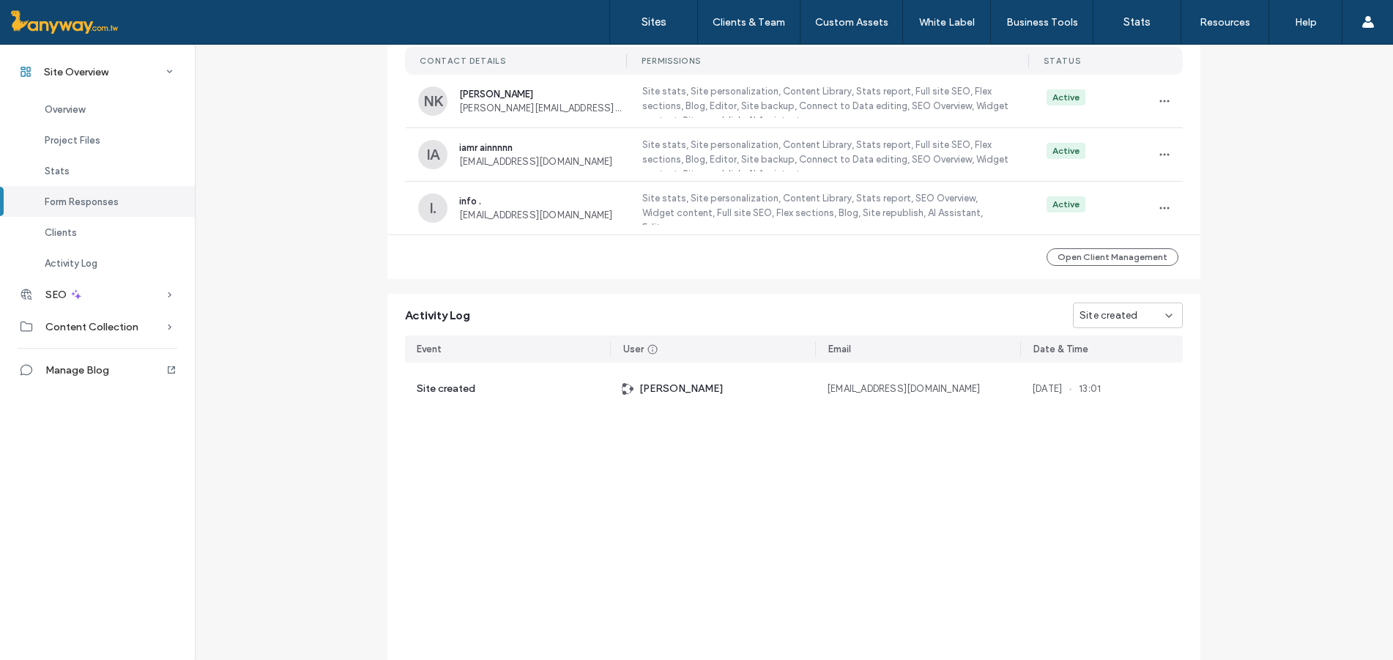
scroll to position [244, 0]
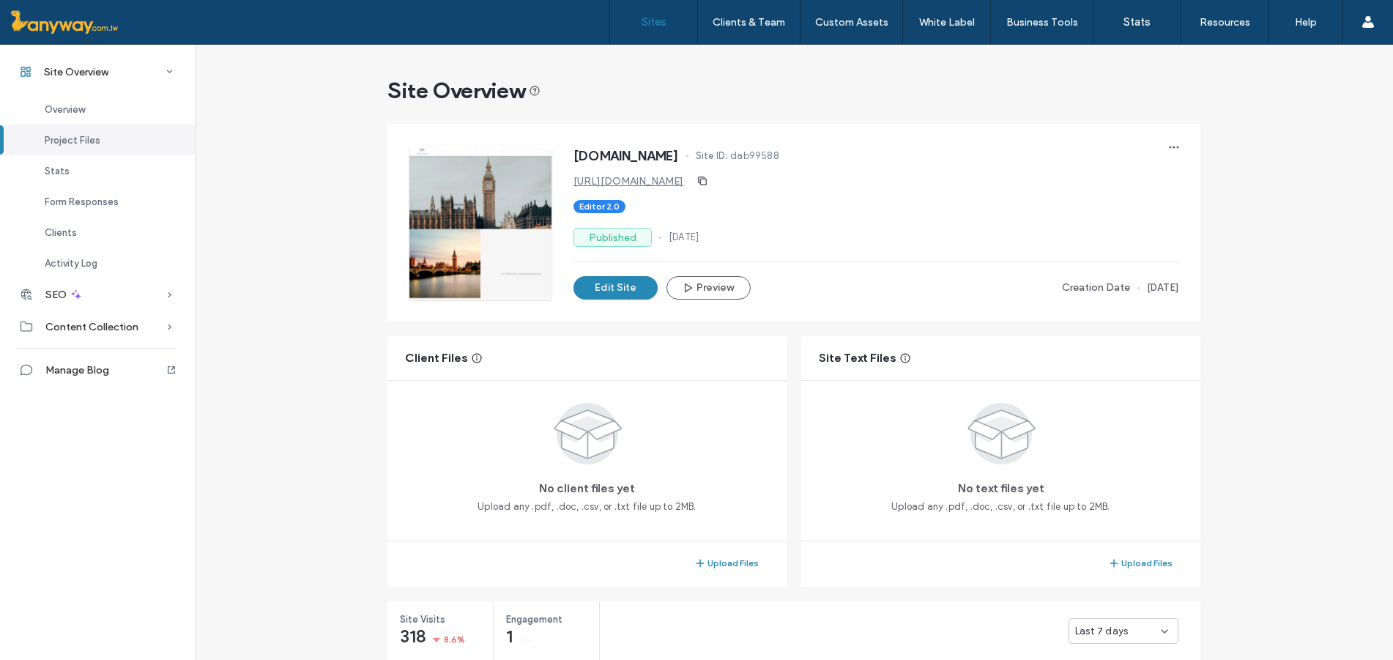
click at [642, 21] on label "Sites" at bounding box center [654, 21] width 25 height 13
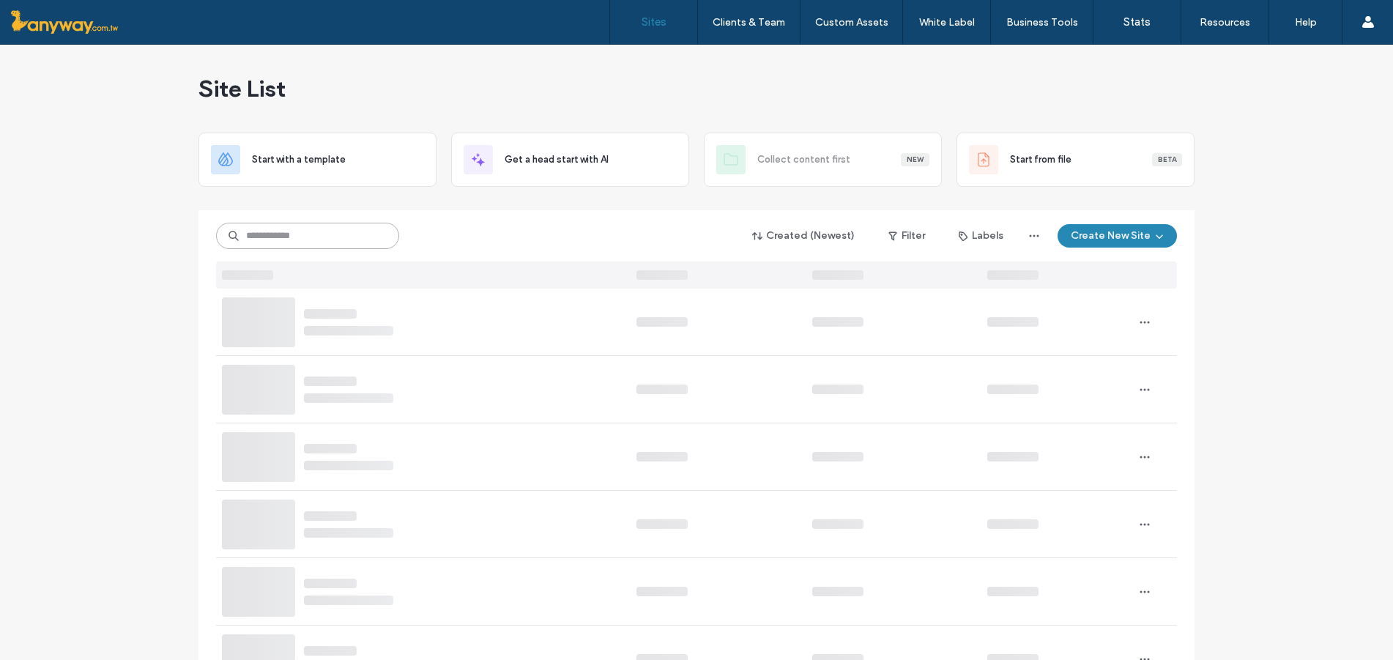
click at [294, 232] on input at bounding box center [307, 236] width 183 height 26
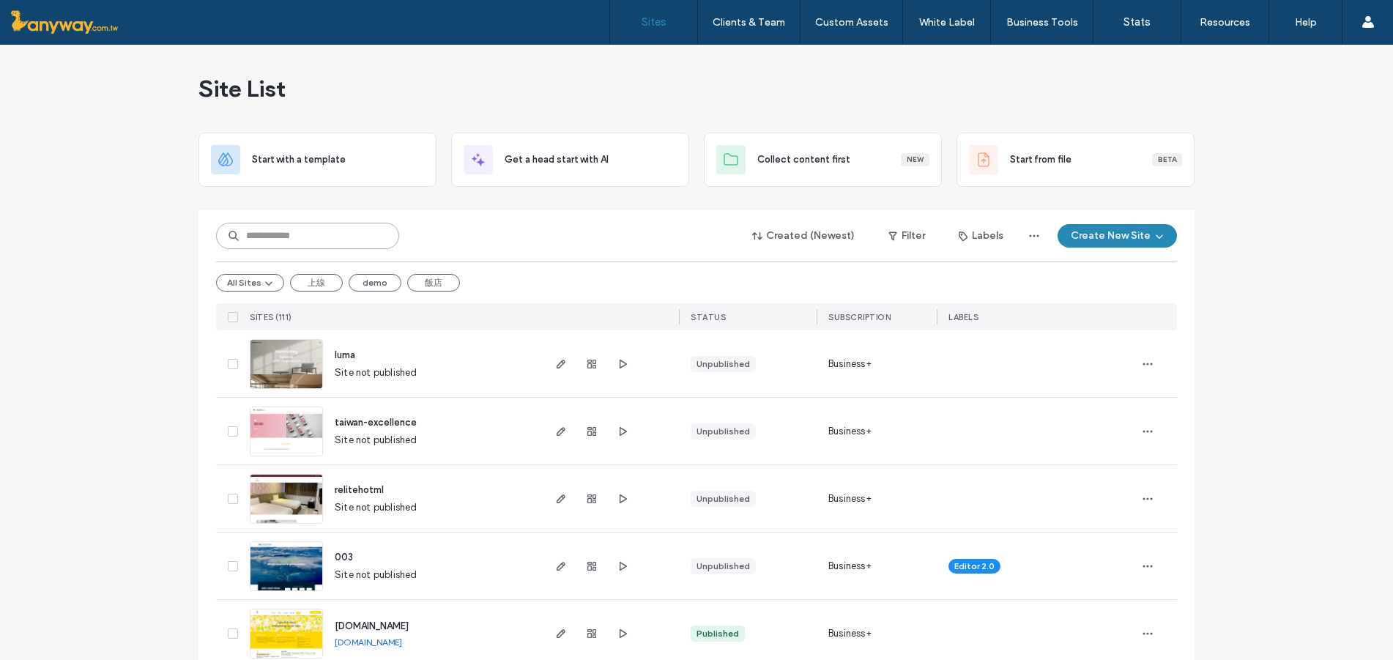
paste input "**********"
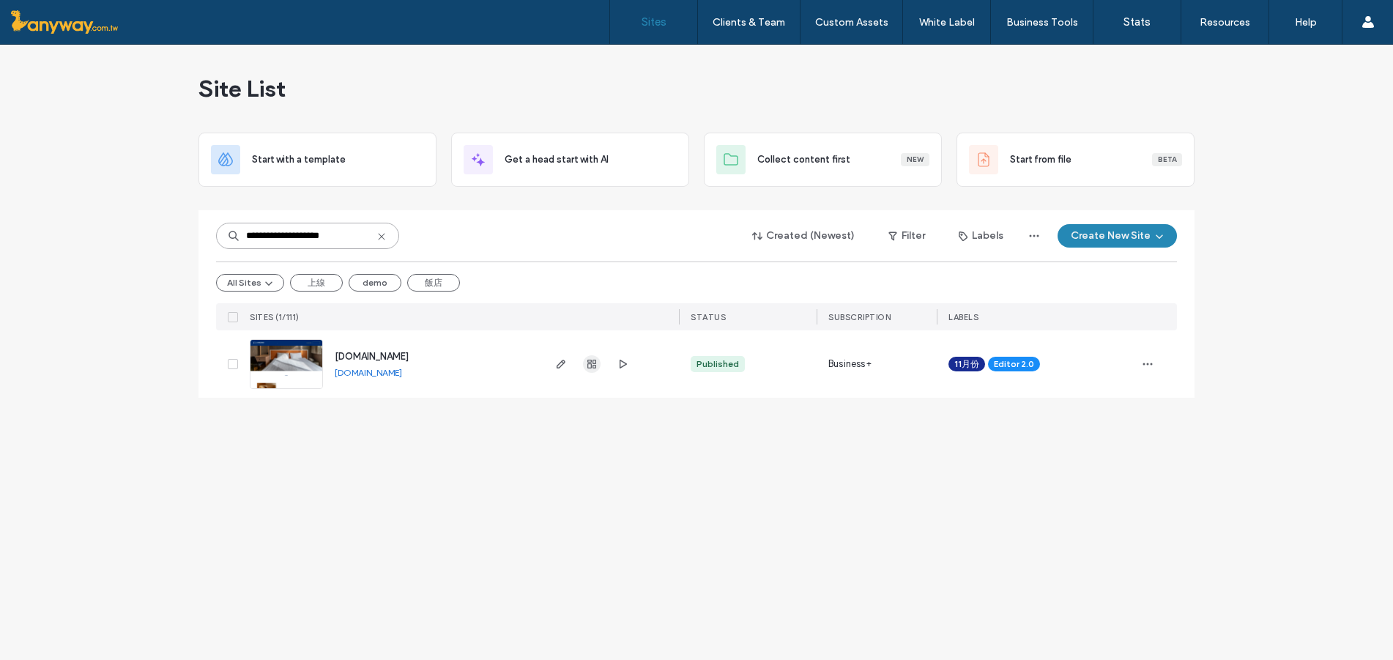
type input "**********"
click at [585, 363] on span "button" at bounding box center [592, 364] width 18 height 18
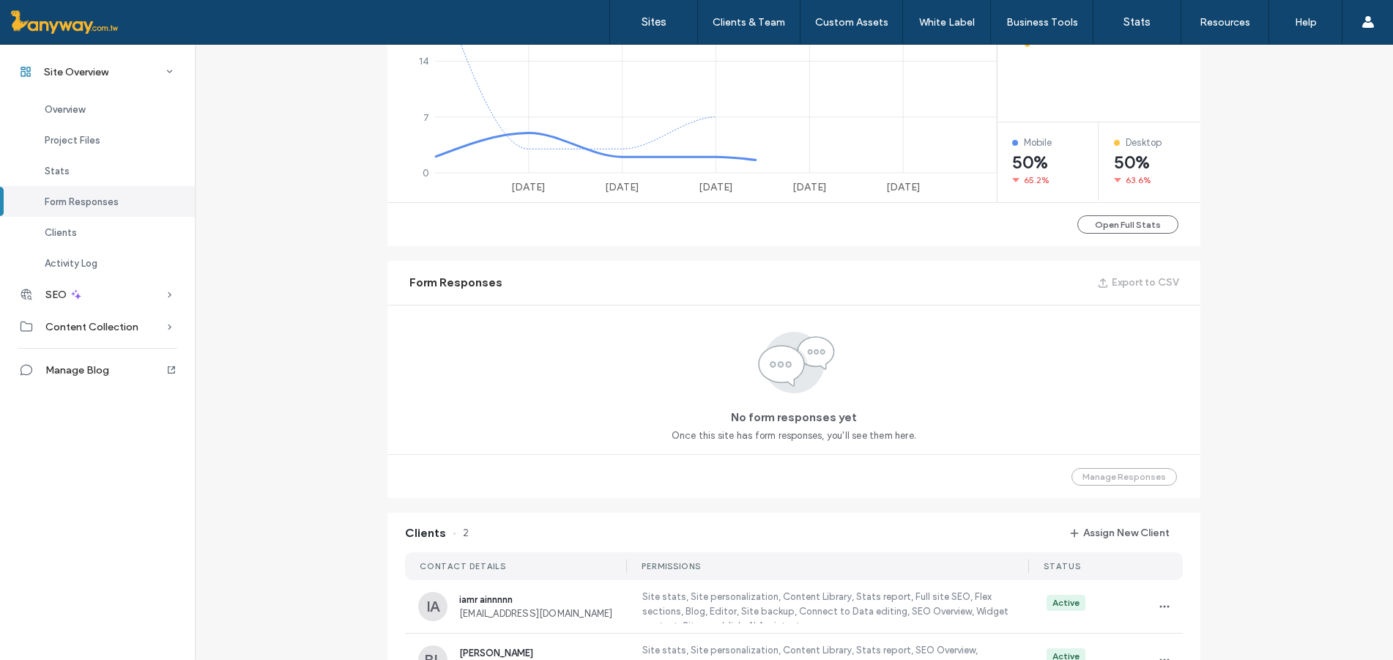
scroll to position [1221, 0]
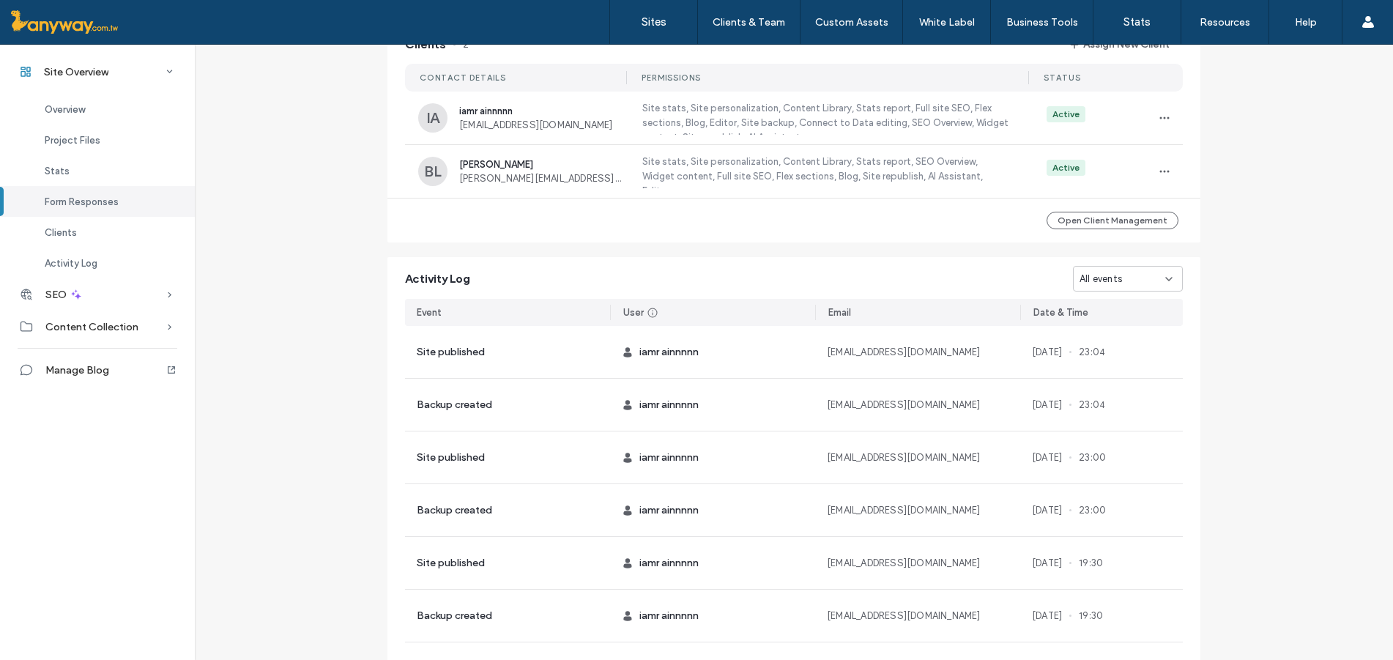
click at [1163, 273] on icon at bounding box center [1169, 279] width 12 height 12
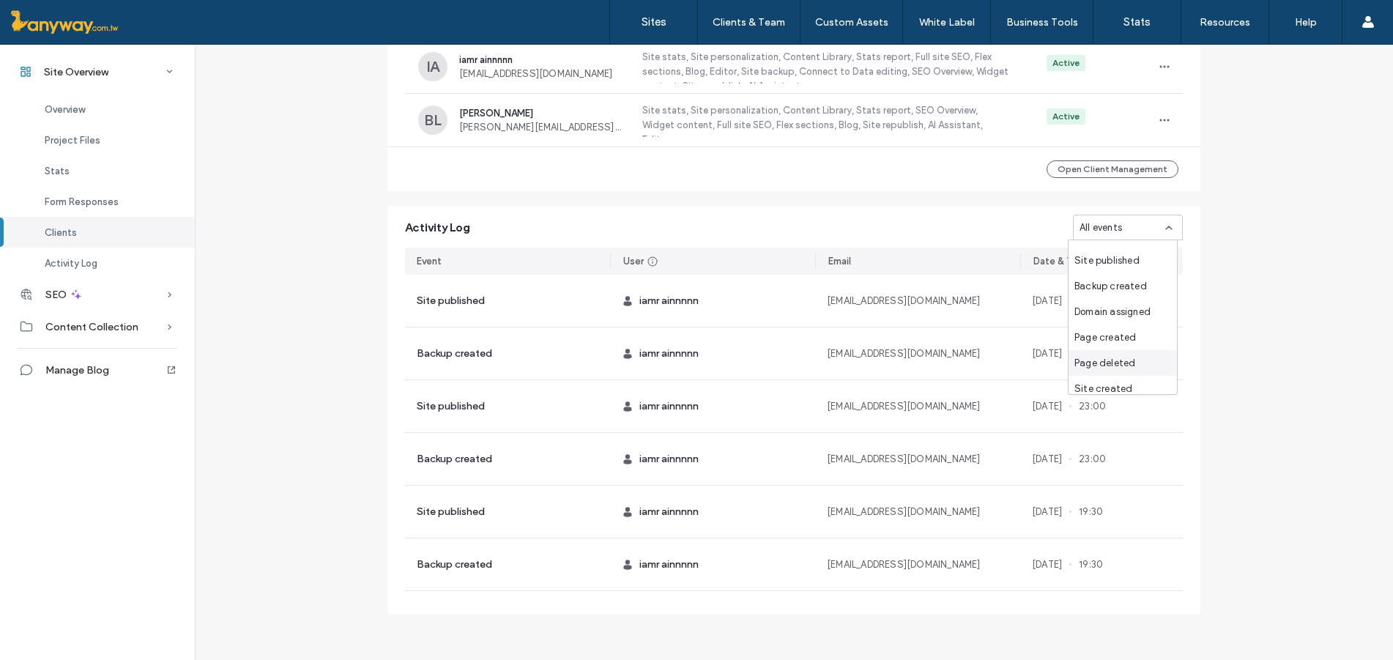
scroll to position [26, 0]
click at [1103, 374] on span "Site created" at bounding box center [1103, 381] width 58 height 15
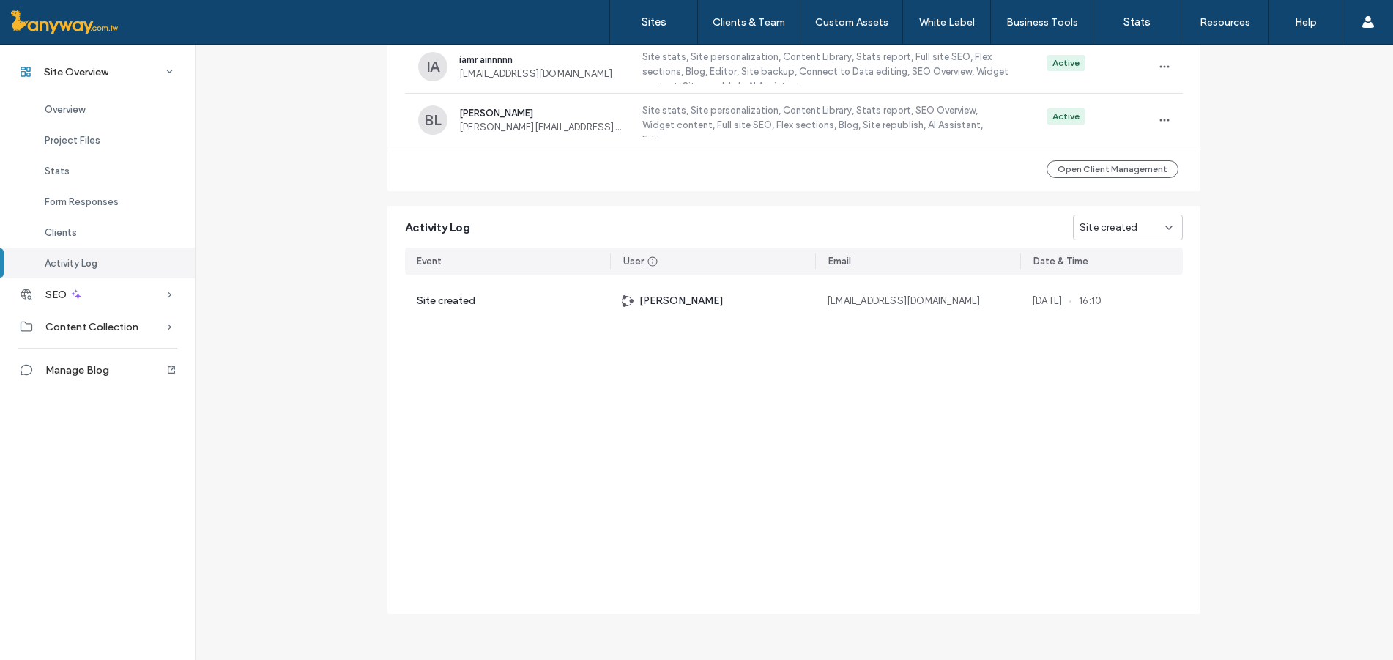
scroll to position [51, 0]
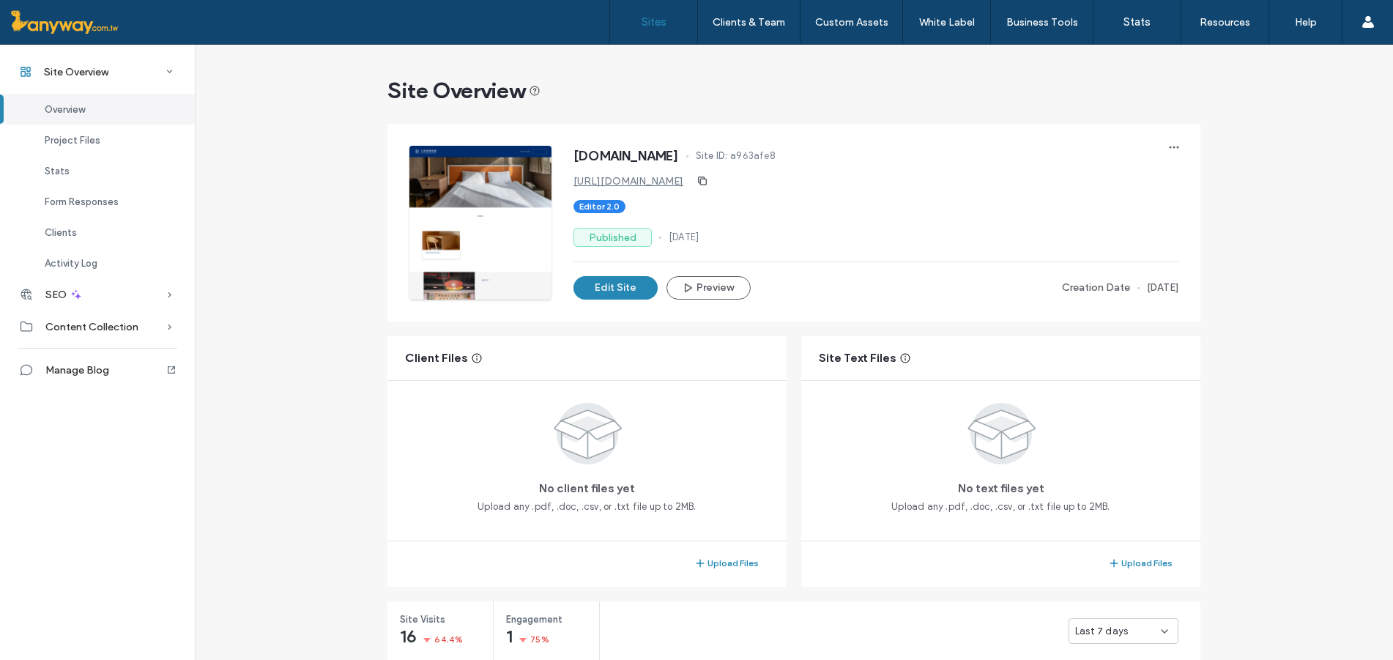
click at [658, 15] on link "Sites" at bounding box center [653, 22] width 87 height 44
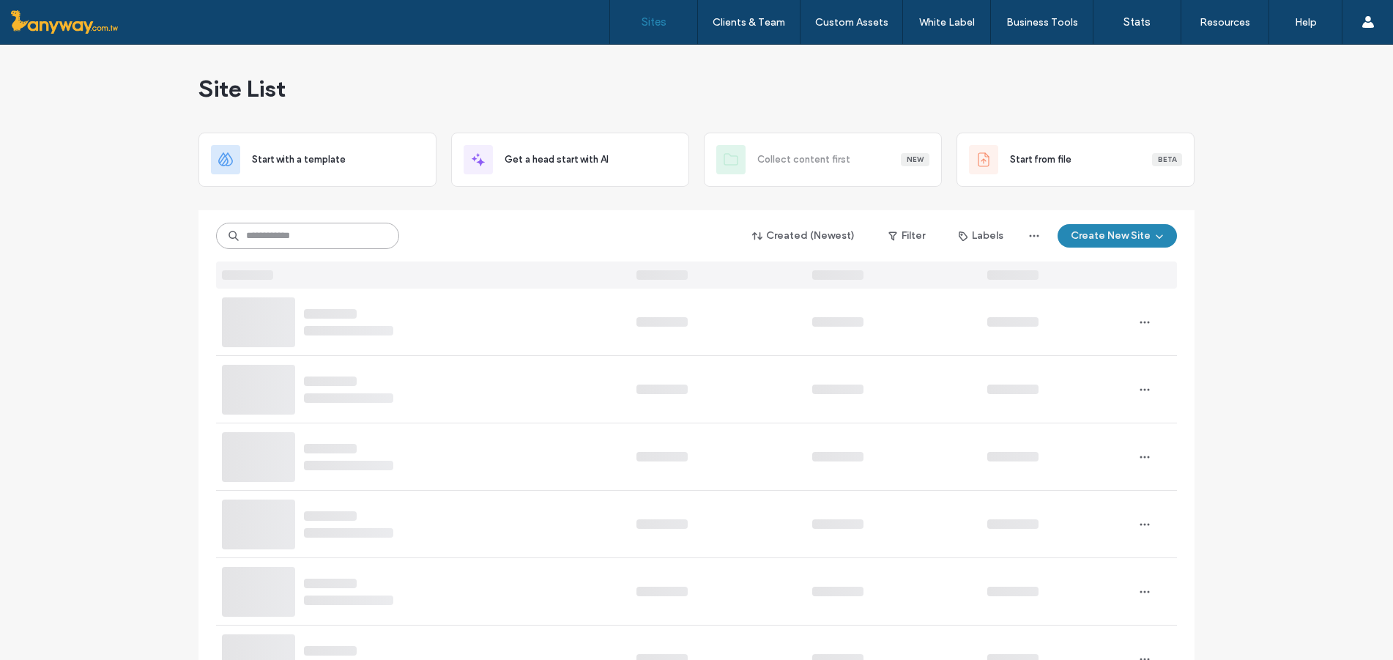
click at [312, 231] on input at bounding box center [307, 236] width 183 height 26
click at [297, 241] on input at bounding box center [307, 236] width 183 height 26
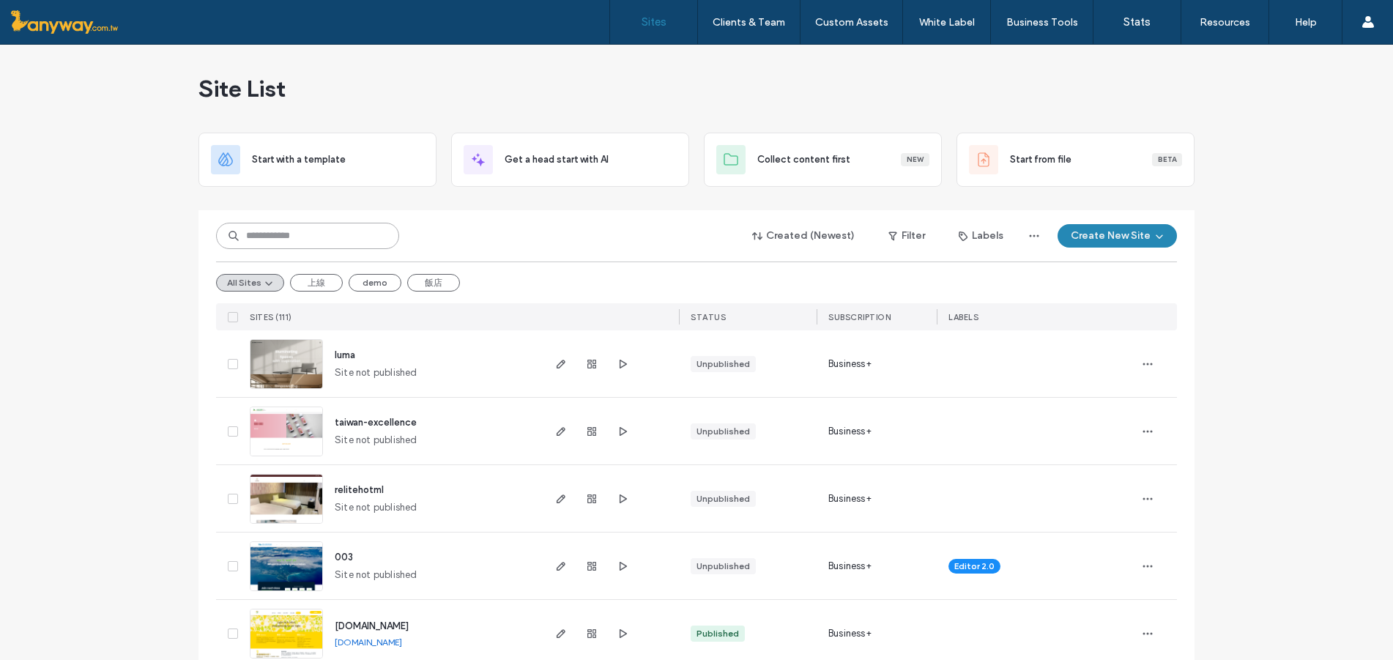
click at [297, 241] on input at bounding box center [307, 236] width 183 height 26
paste input "**********"
type input "**********"
click at [1102, 237] on button "Create New Site" at bounding box center [1117, 235] width 119 height 23
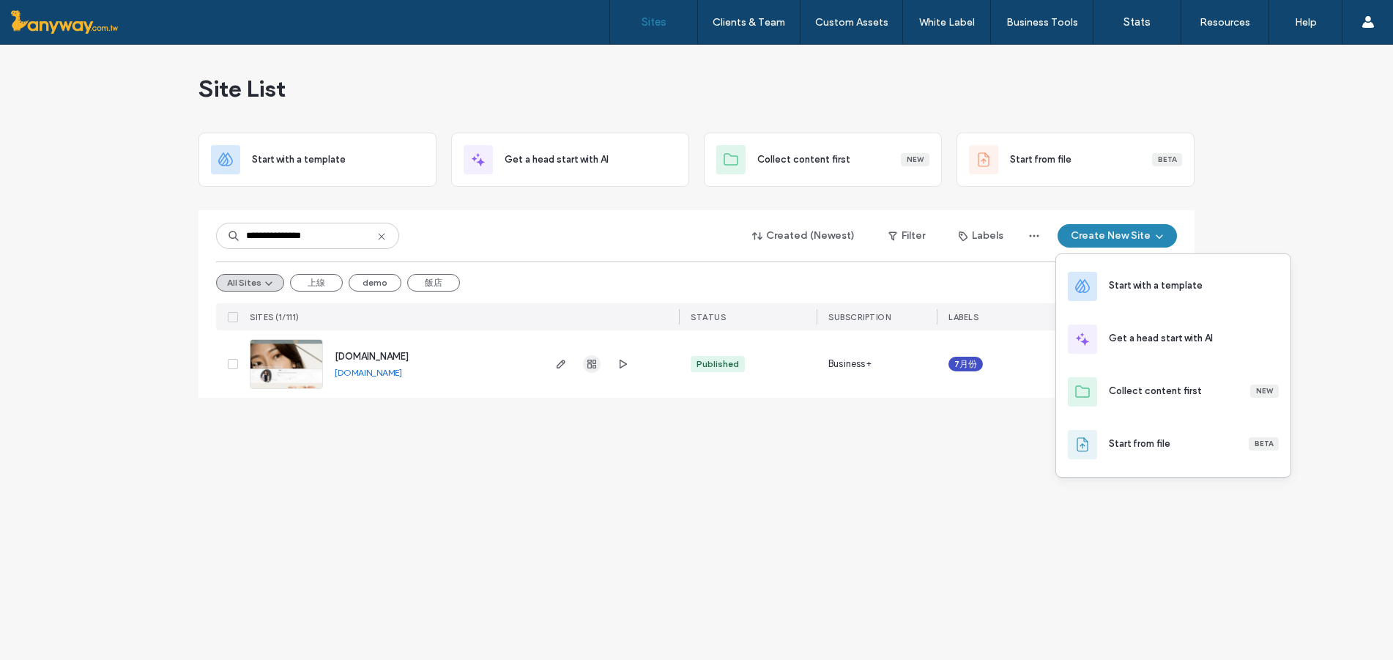
click at [592, 363] on icon "button" at bounding box center [592, 364] width 12 height 12
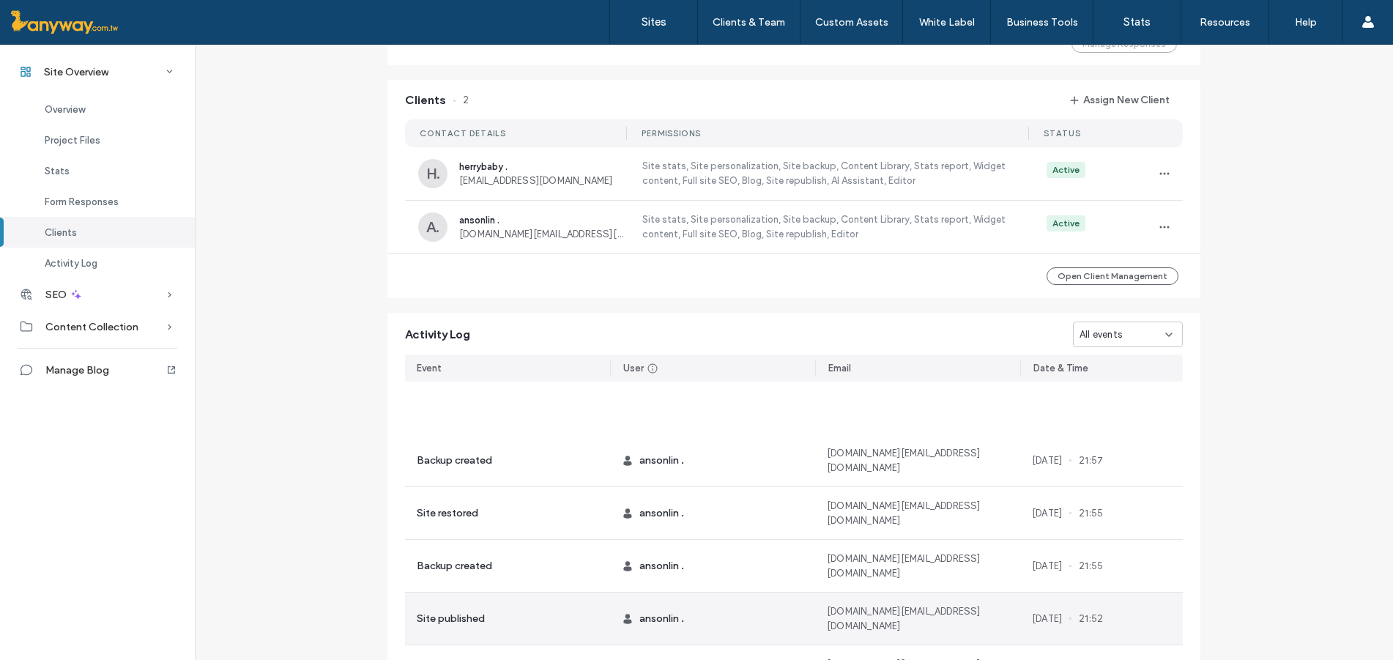
scroll to position [244, 0]
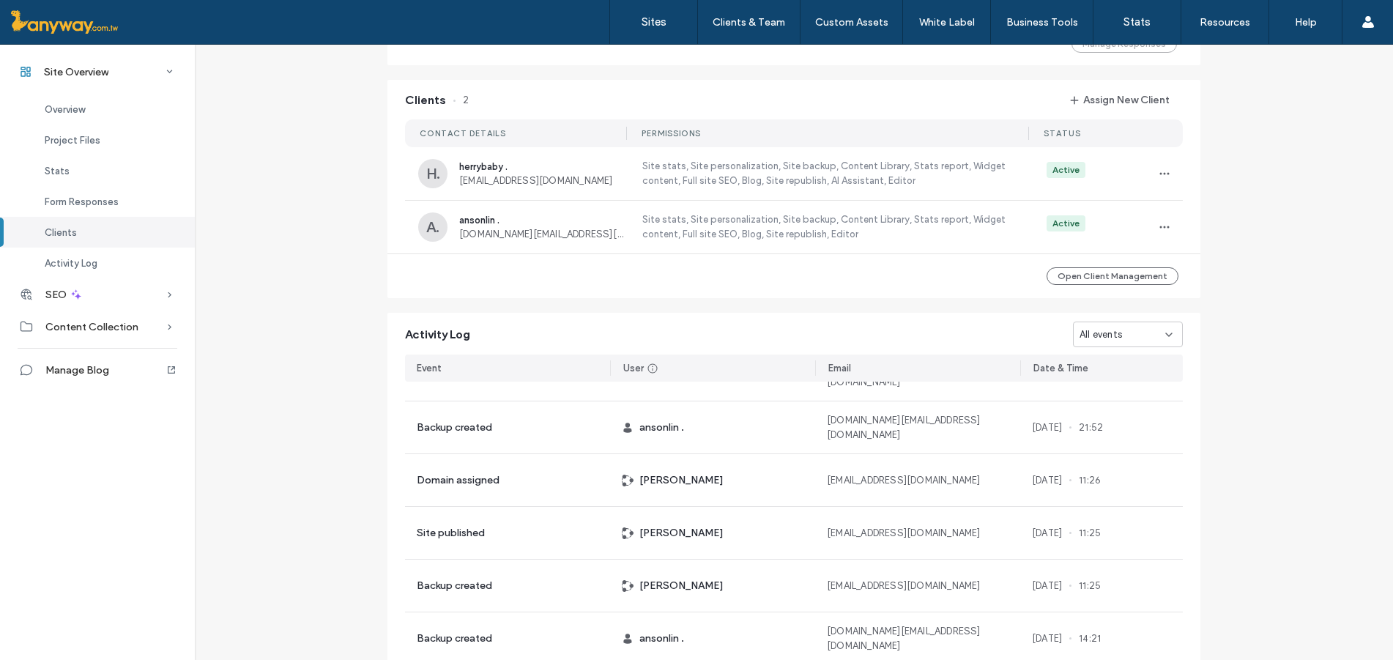
click at [1125, 322] on div "All events" at bounding box center [1128, 335] width 110 height 26
click at [1130, 491] on div "Site created" at bounding box center [1123, 488] width 108 height 26
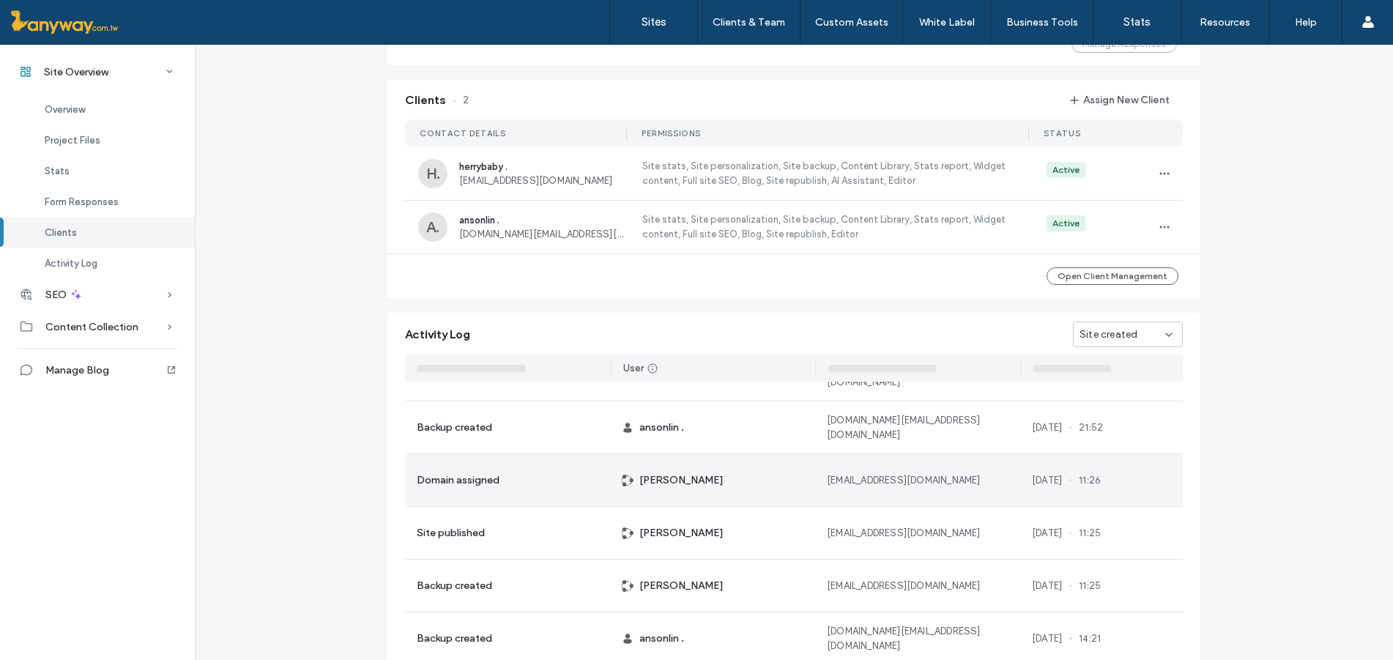
scroll to position [0, 0]
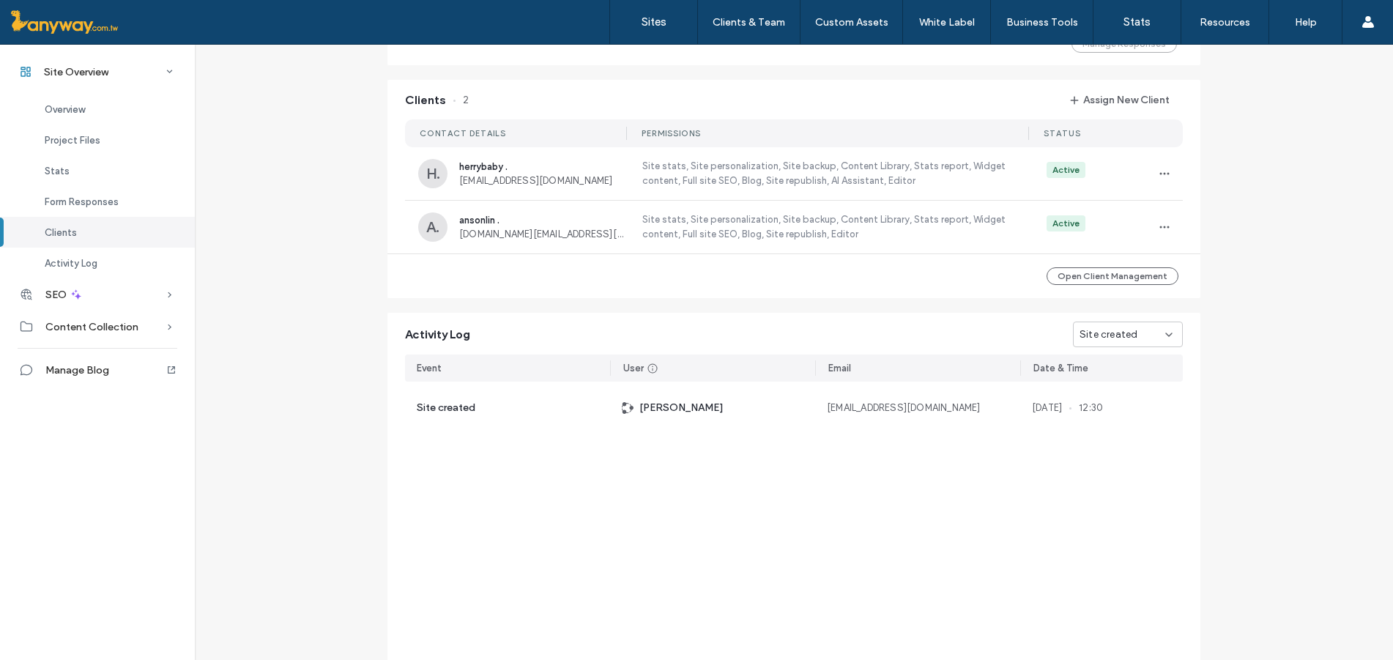
click at [1163, 332] on icon at bounding box center [1169, 335] width 12 height 12
click at [1126, 409] on span "Domain assigned" at bounding box center [1112, 411] width 76 height 15
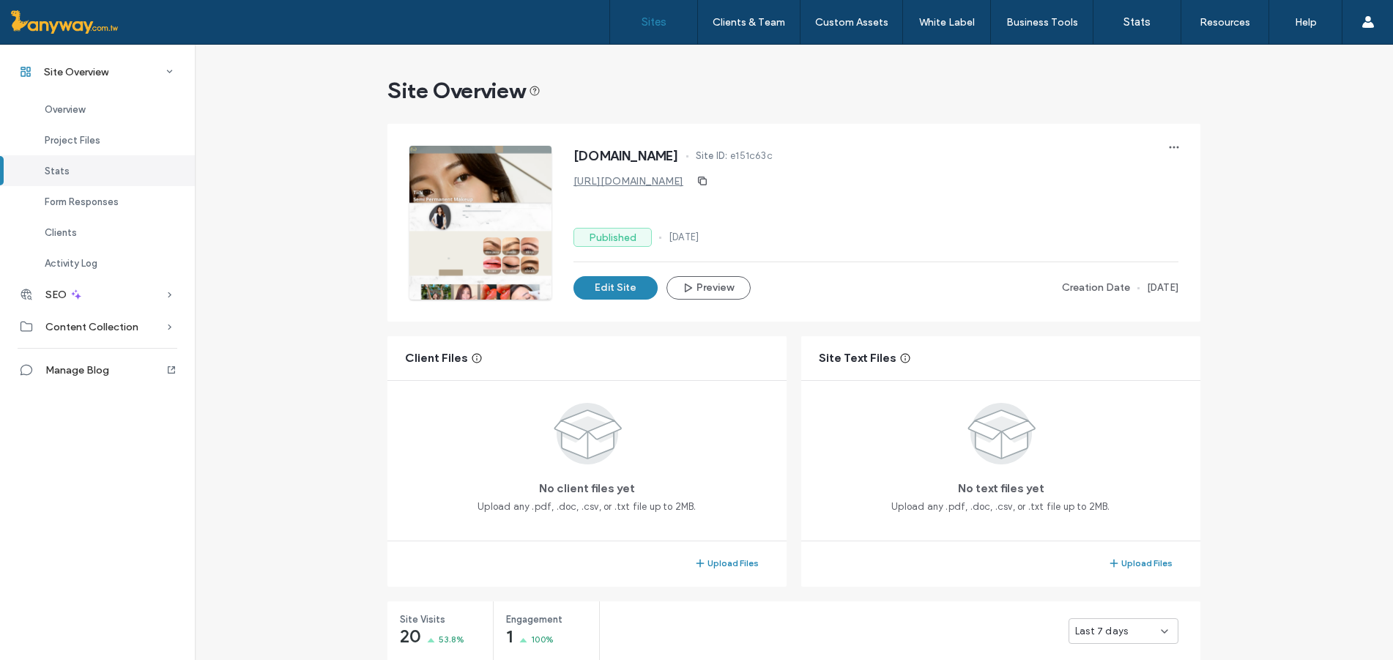
click at [664, 24] on label "Sites" at bounding box center [654, 21] width 25 height 13
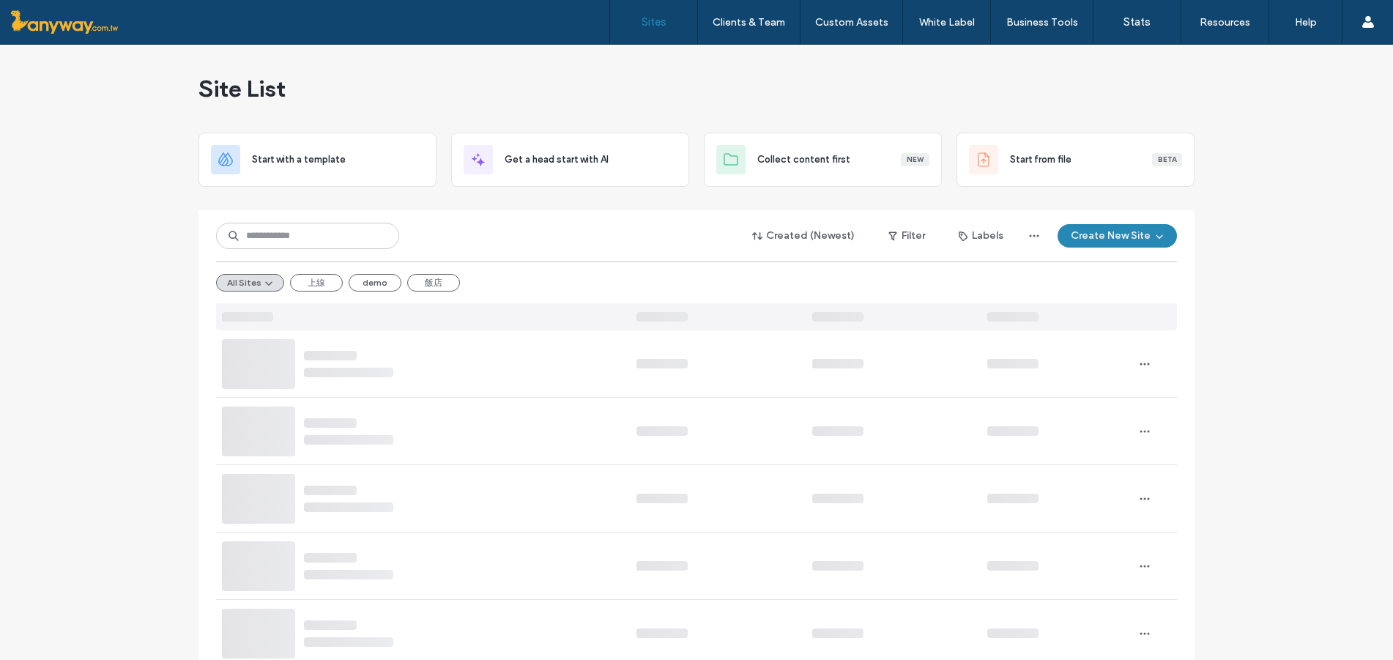
click at [583, 234] on div "Created (Newest) Filter Labels Create New Site" at bounding box center [696, 236] width 961 height 28
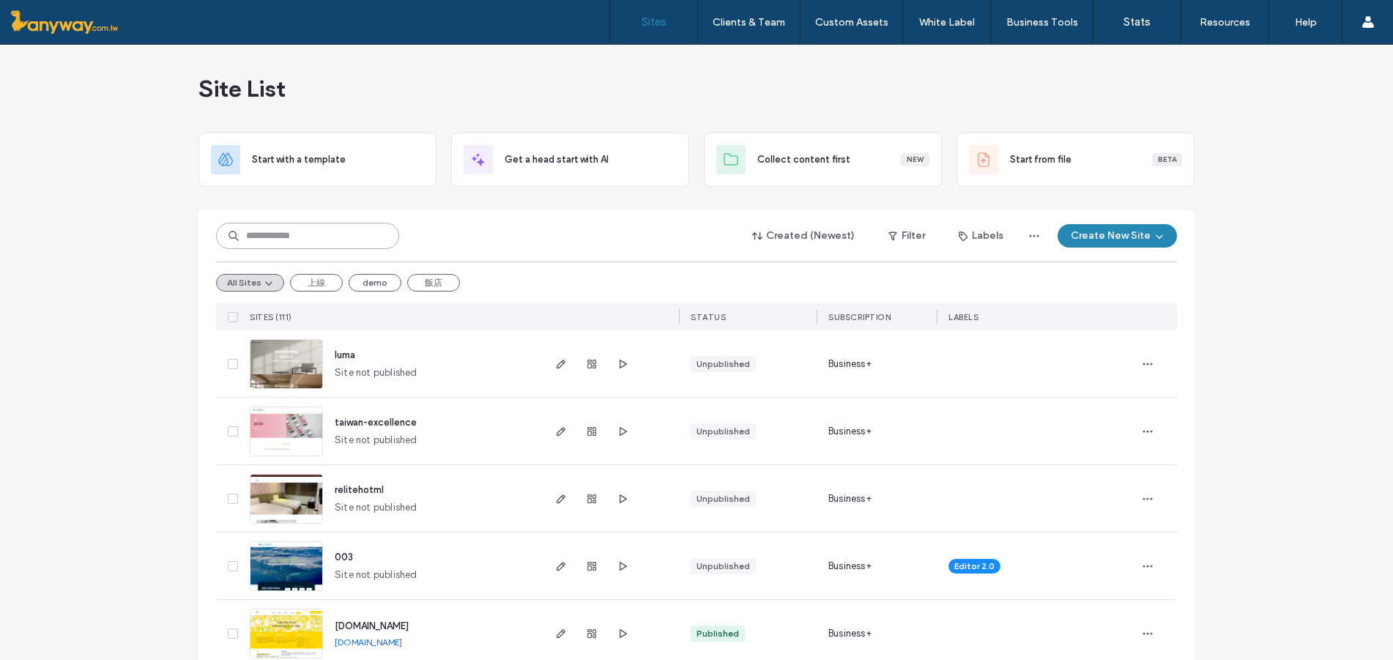
click at [272, 240] on input at bounding box center [307, 236] width 183 height 26
paste input "******"
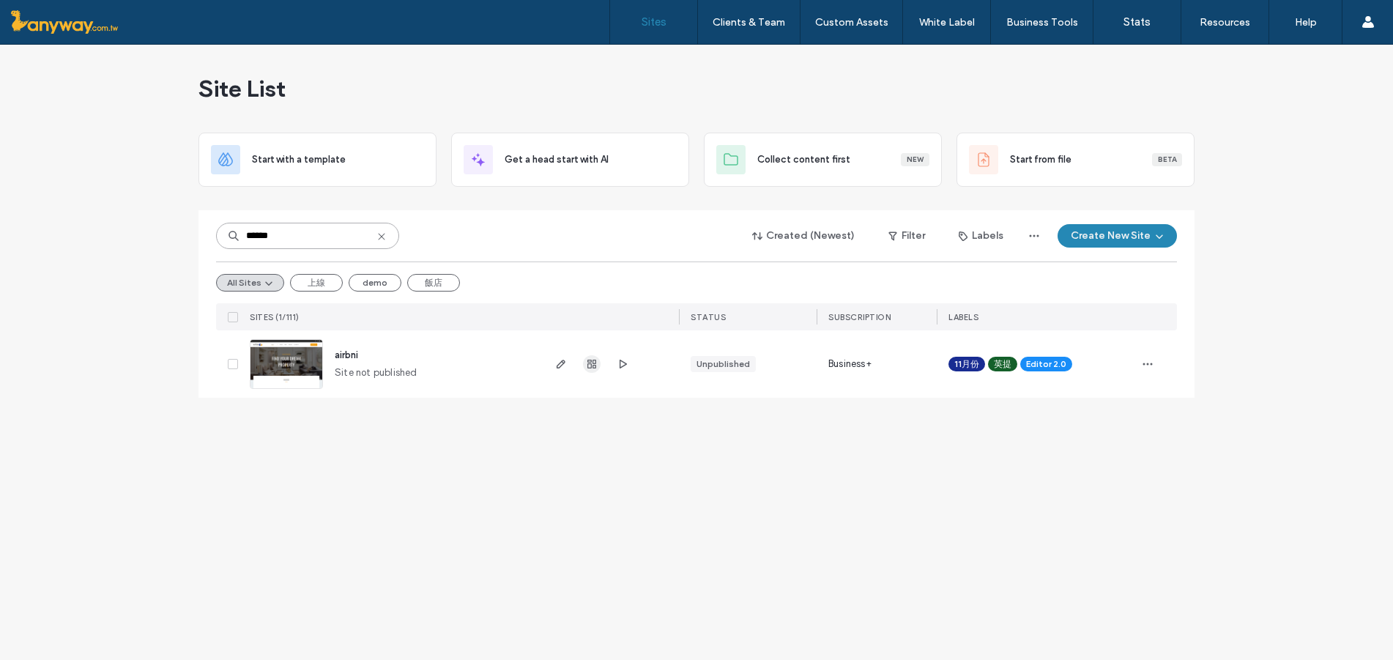
type input "******"
click at [595, 357] on span "button" at bounding box center [592, 364] width 18 height 18
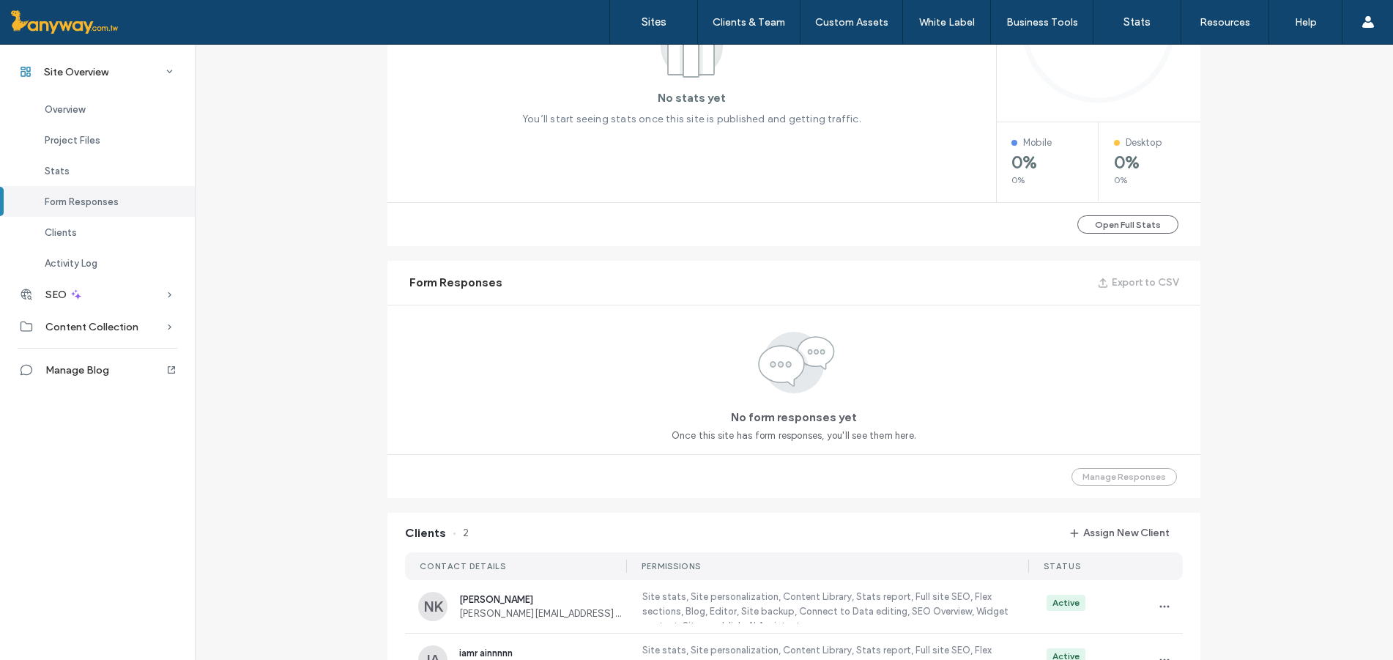
scroll to position [1221, 0]
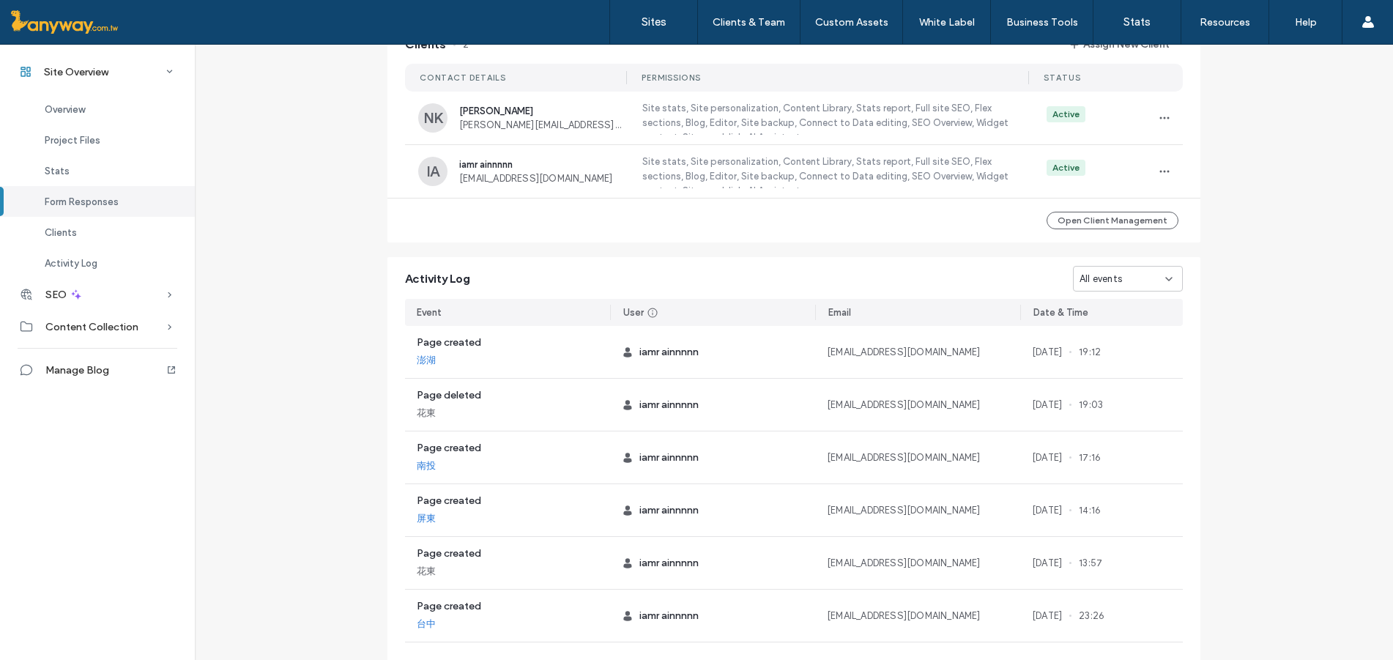
click at [1125, 276] on div "All events" at bounding box center [1122, 279] width 86 height 15
click at [1128, 406] on span "Site created" at bounding box center [1103, 407] width 58 height 15
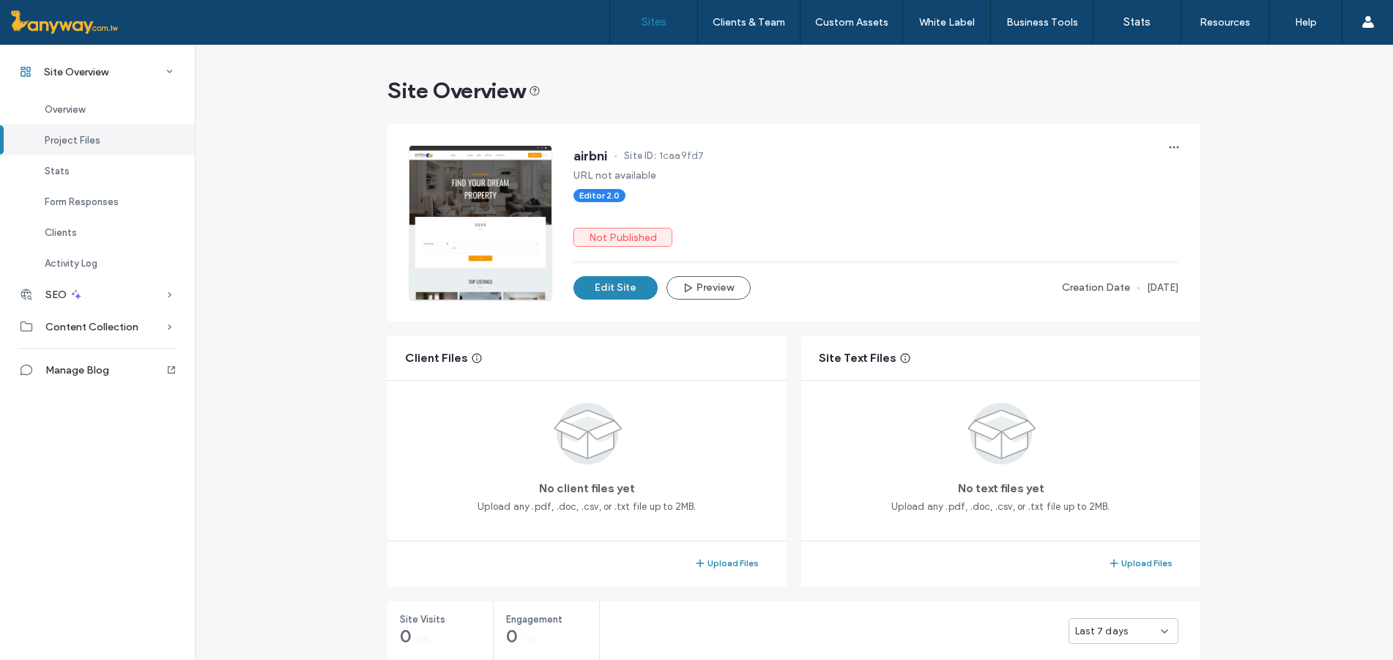
click at [658, 26] on label "Sites" at bounding box center [654, 21] width 25 height 13
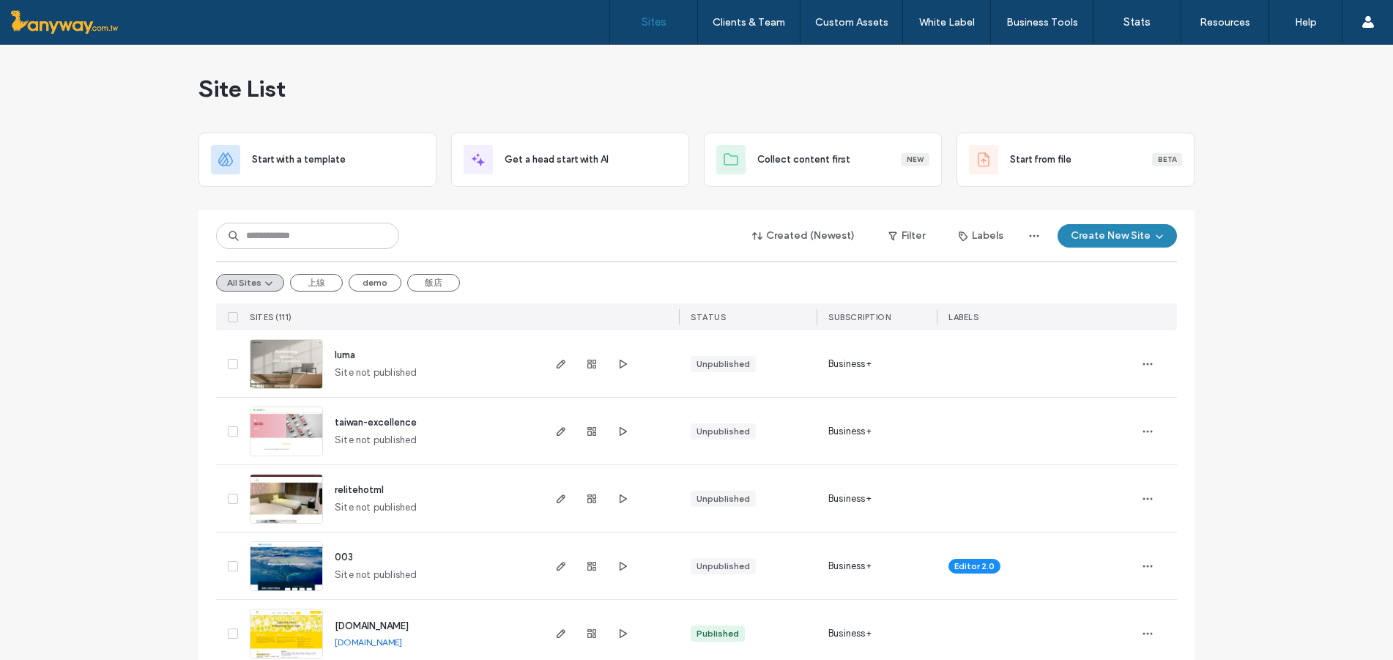
click at [320, 220] on div "Created (Newest) Filter Labels Create New Site All Sites 上線 demo 飯店 SITES (111)…" at bounding box center [696, 270] width 961 height 120
click at [233, 235] on icon at bounding box center [234, 236] width 12 height 12
paste input "**********"
type input "**********"
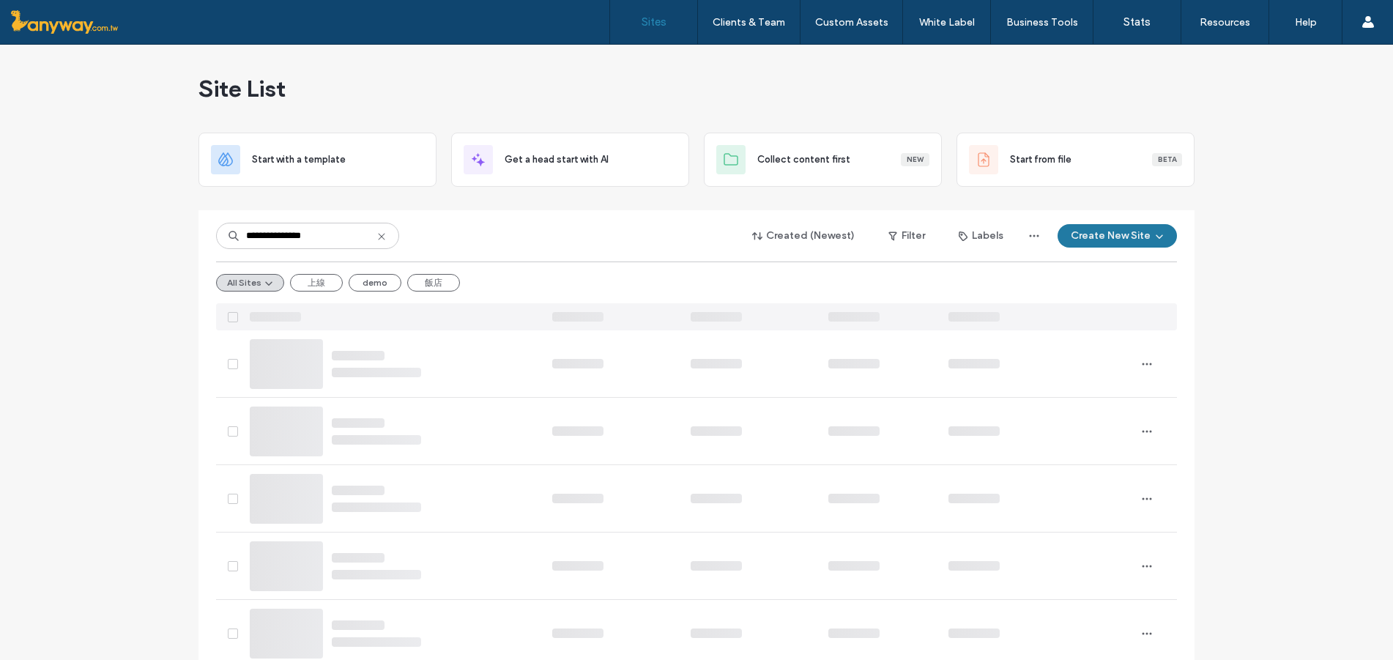
click at [1093, 231] on button "Create New Site" at bounding box center [1117, 235] width 119 height 23
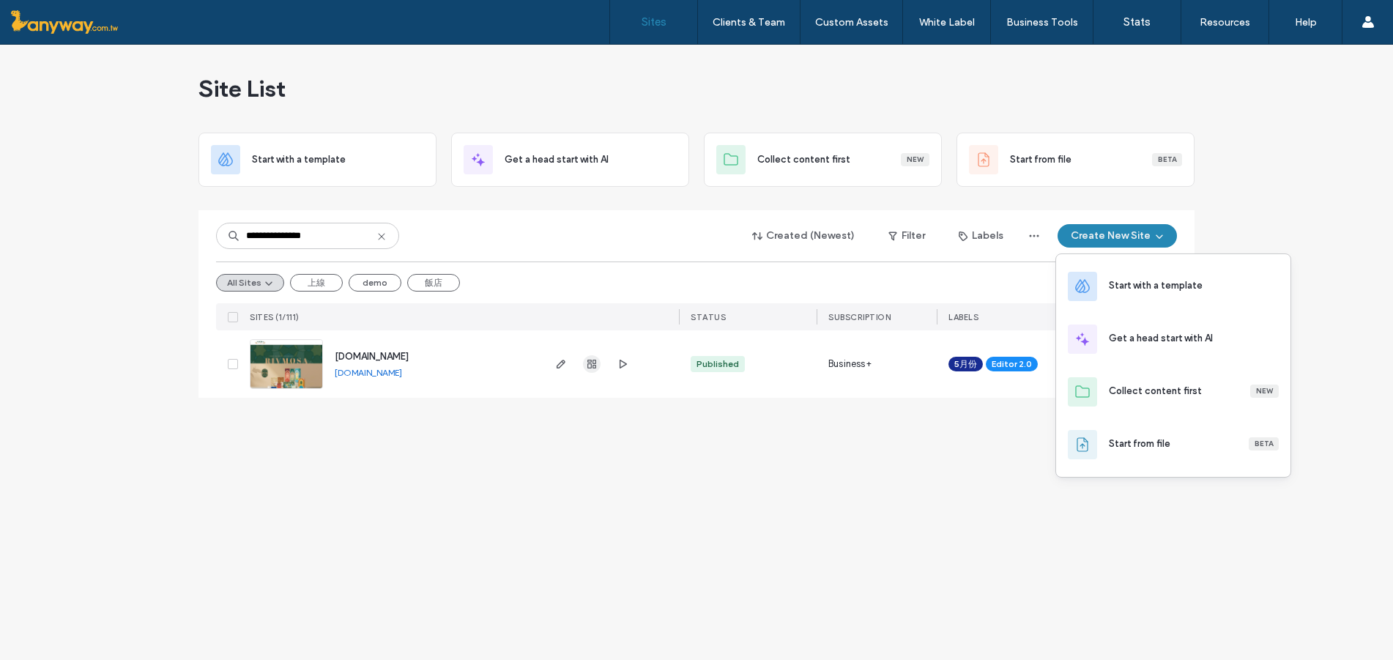
click at [599, 360] on span "button" at bounding box center [592, 364] width 18 height 18
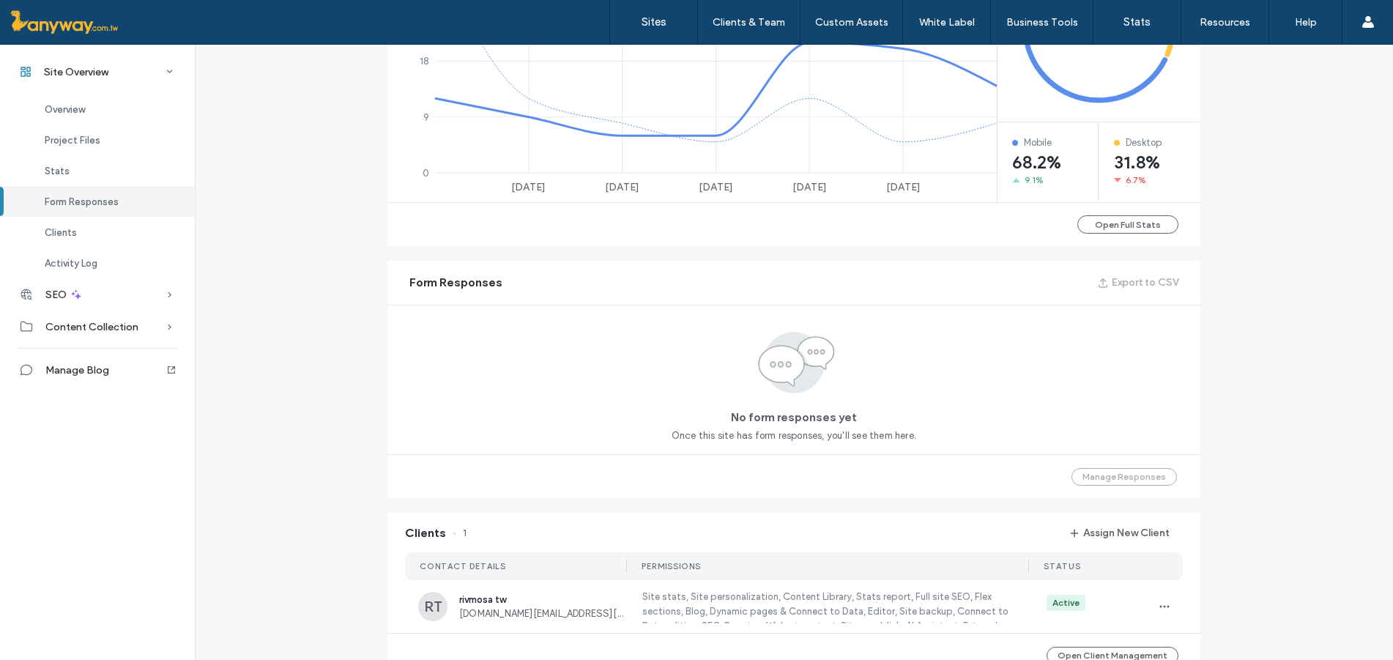
scroll to position [976, 0]
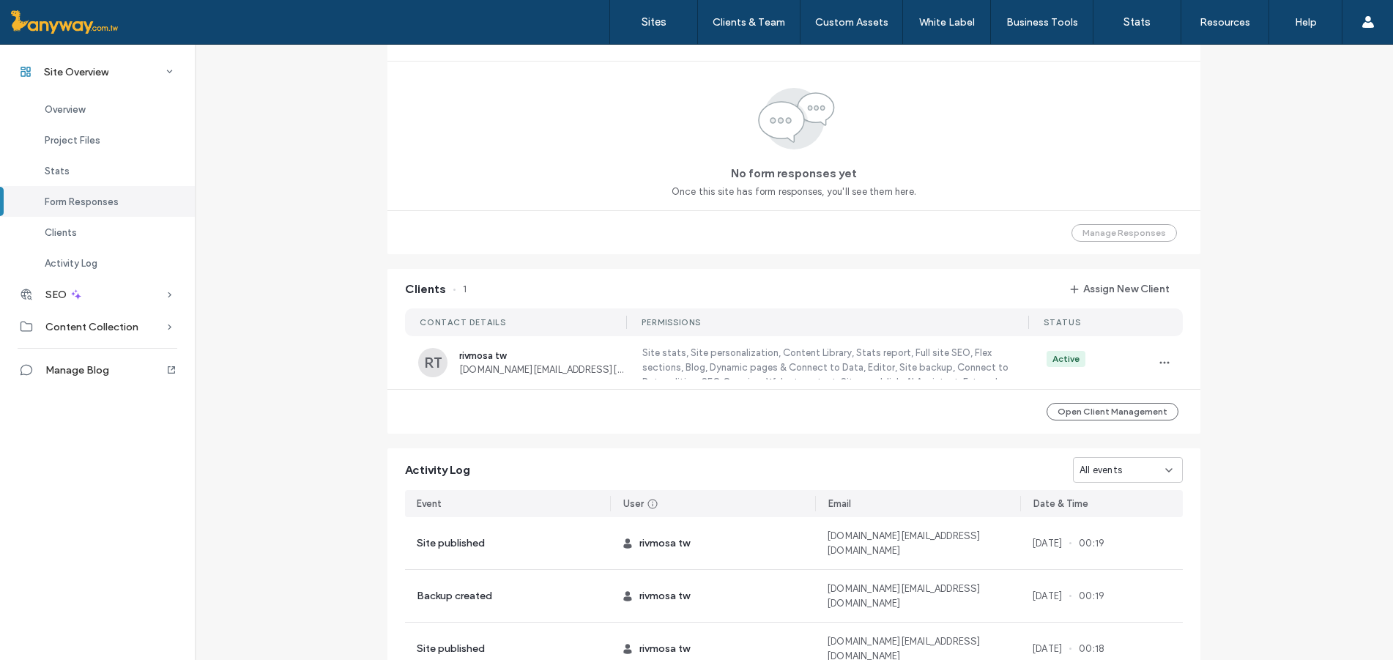
click at [1079, 477] on span "All events" at bounding box center [1100, 470] width 42 height 15
click at [1130, 626] on span "Site Planning Started" at bounding box center [1119, 624] width 91 height 15
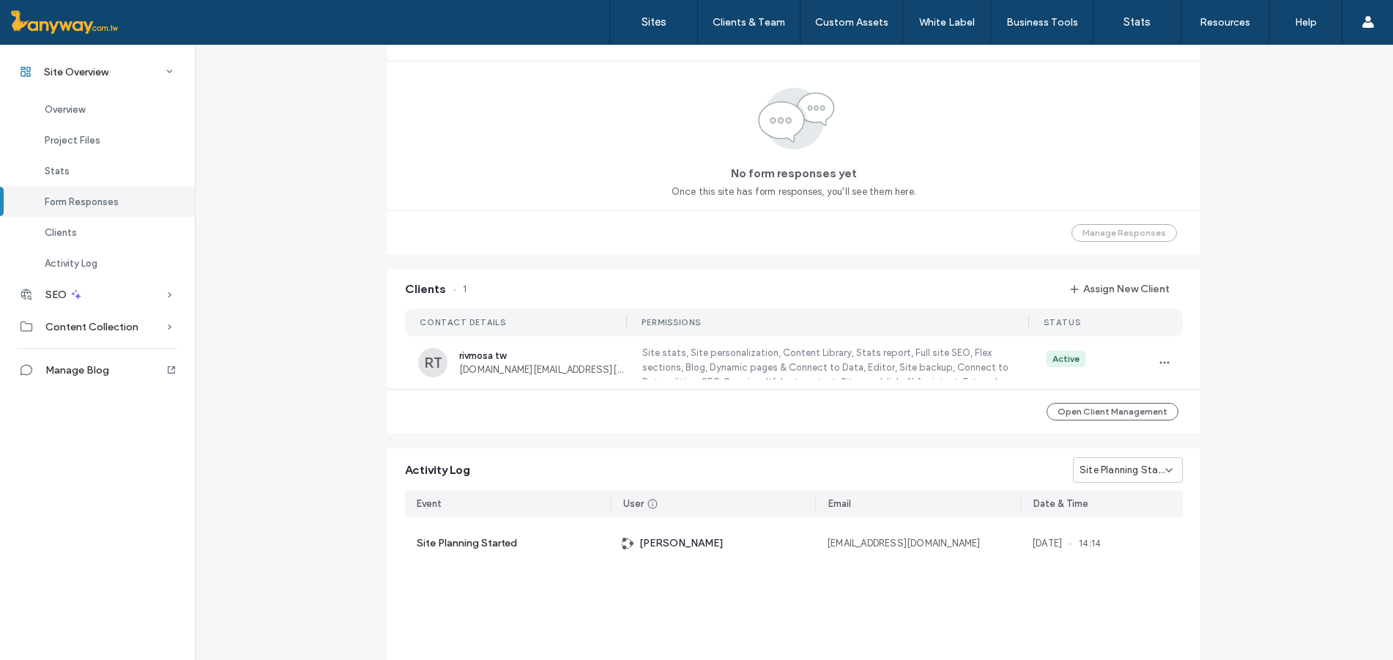
click at [1160, 462] on div "Site Planning Started" at bounding box center [1128, 470] width 110 height 26
click at [1152, 573] on div "Domain assigned" at bounding box center [1123, 573] width 108 height 26
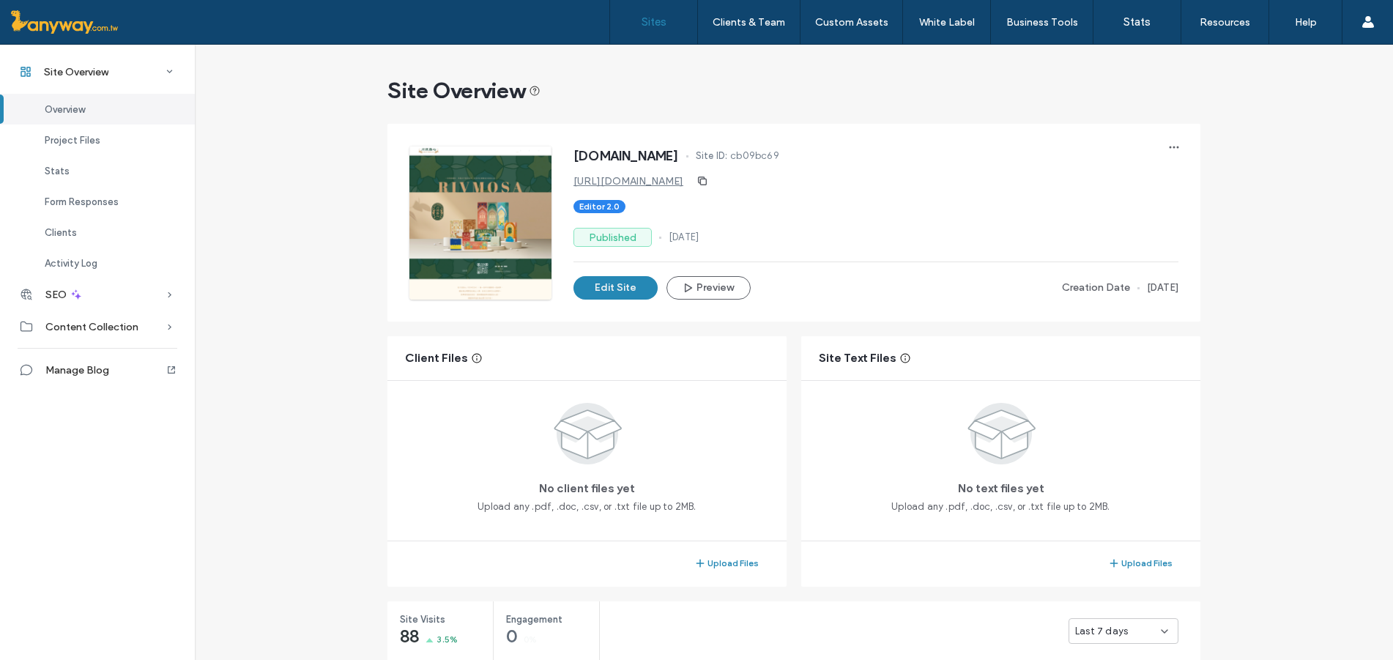
click at [666, 26] on label "Sites" at bounding box center [654, 21] width 25 height 13
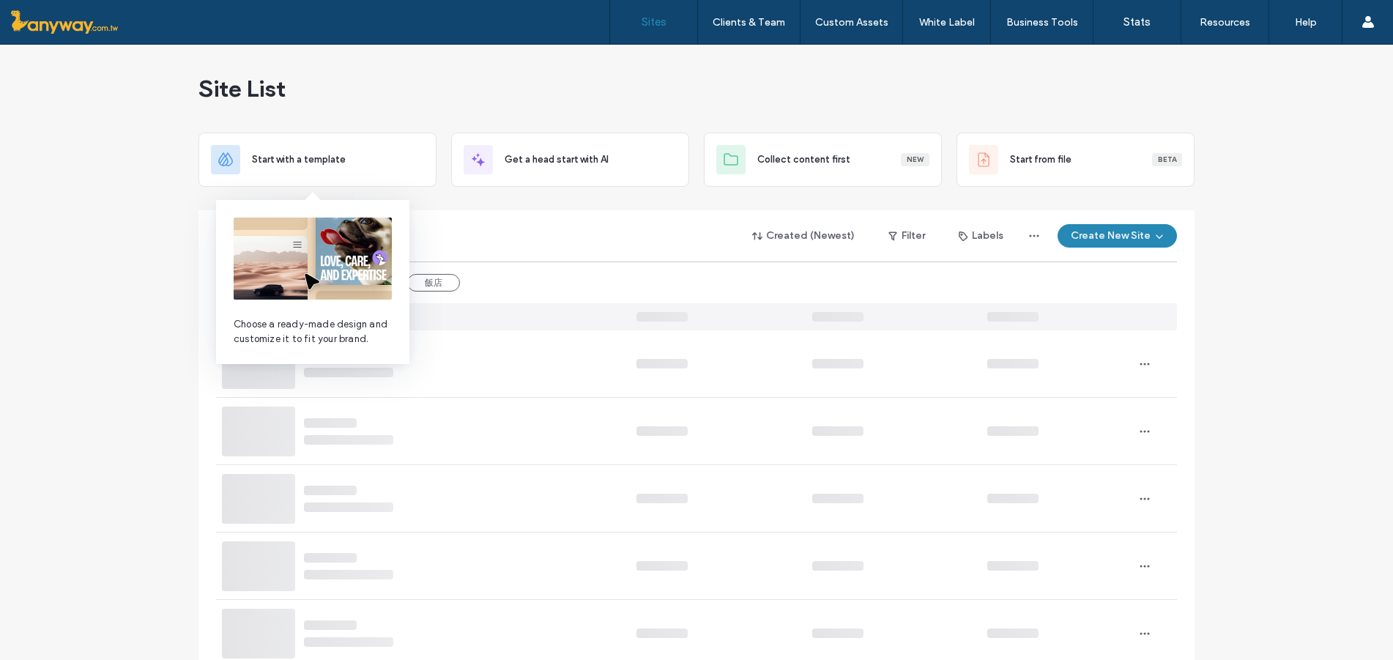
click at [488, 234] on div "Created (Newest) Filter Labels Create New Site" at bounding box center [696, 236] width 961 height 28
click at [521, 227] on div "Created (Newest) Filter Labels Create New Site" at bounding box center [696, 236] width 961 height 28
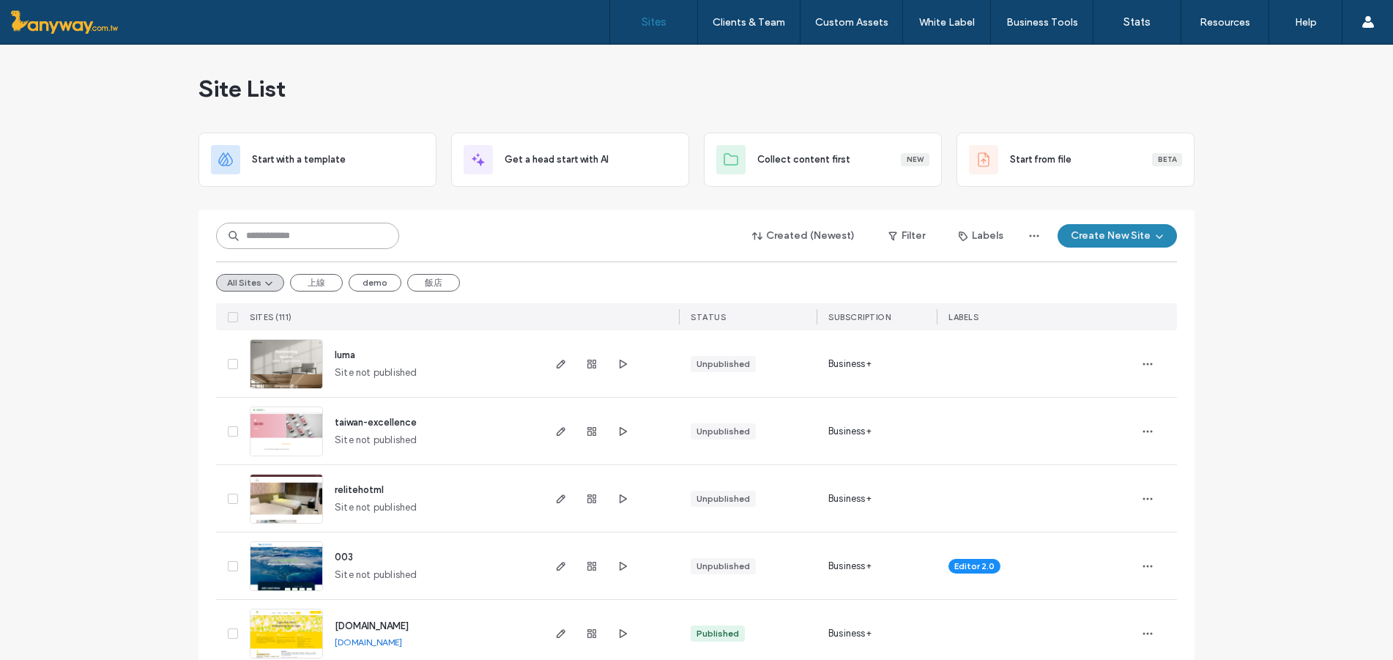
click at [303, 241] on input at bounding box center [307, 236] width 183 height 26
paste input "**********"
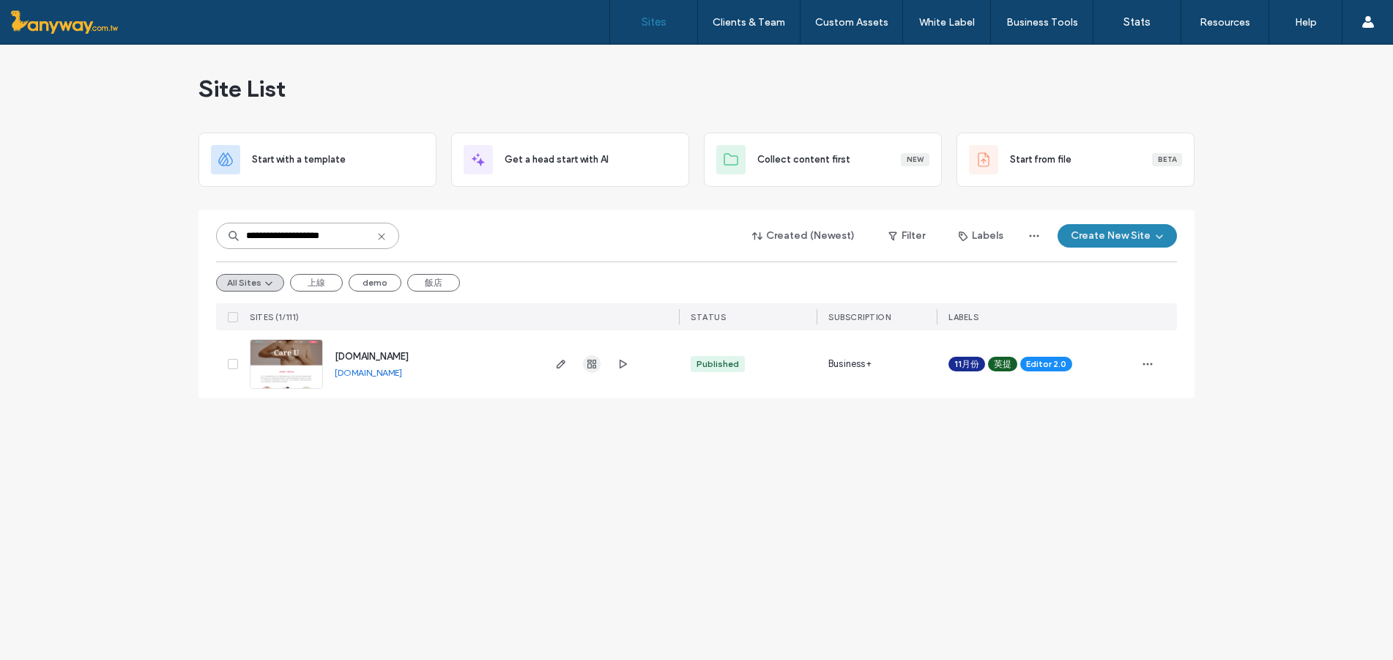
type input "**********"
click at [590, 367] on icon "button" at bounding box center [592, 364] width 12 height 12
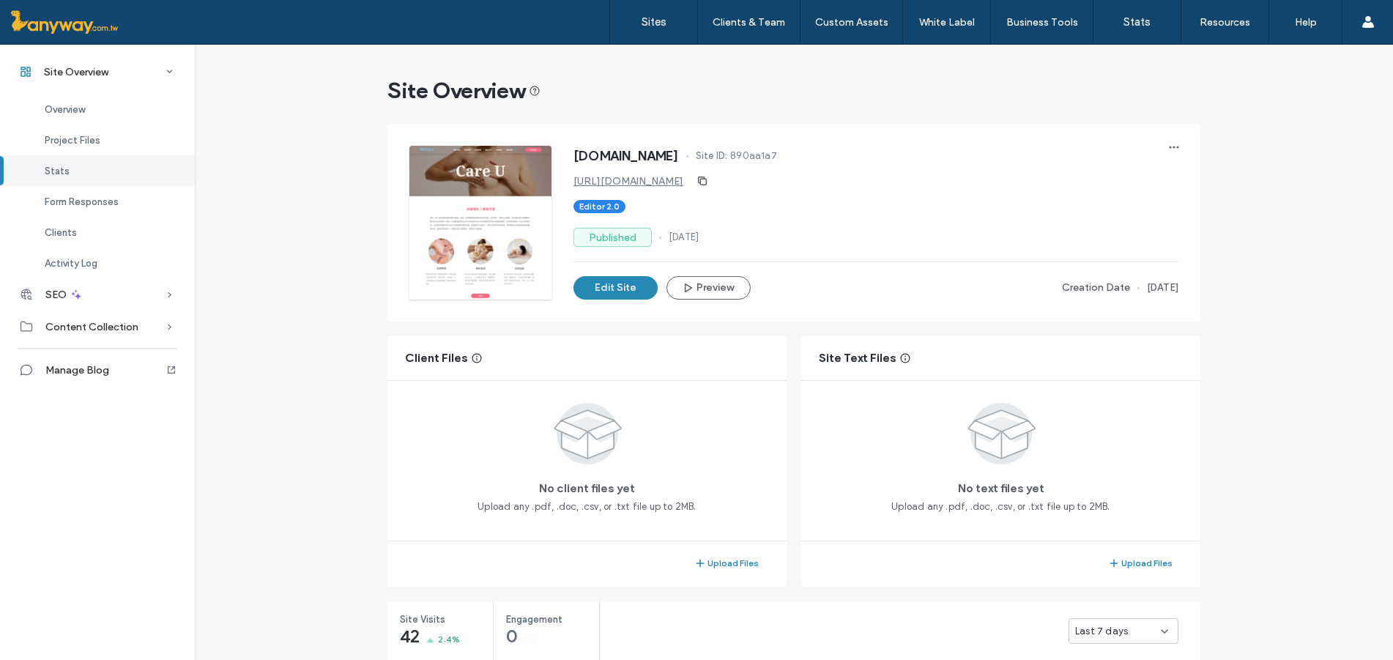
scroll to position [976, 0]
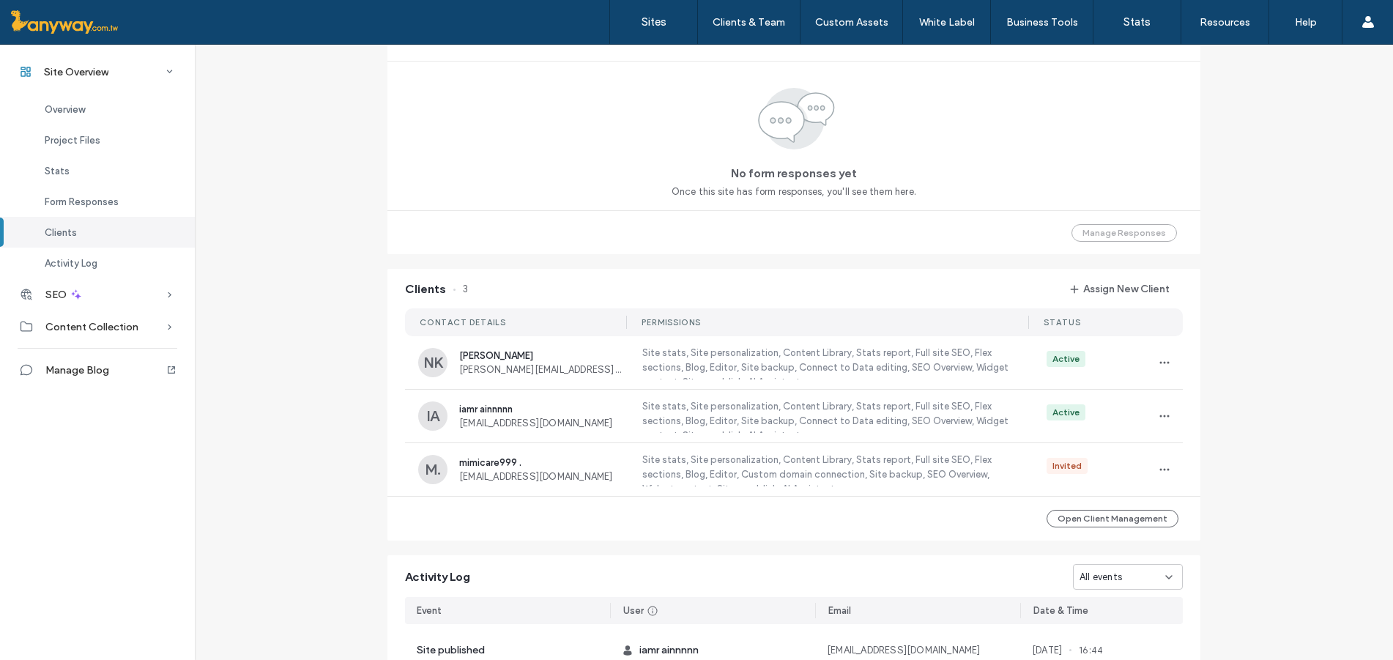
scroll to position [1221, 0]
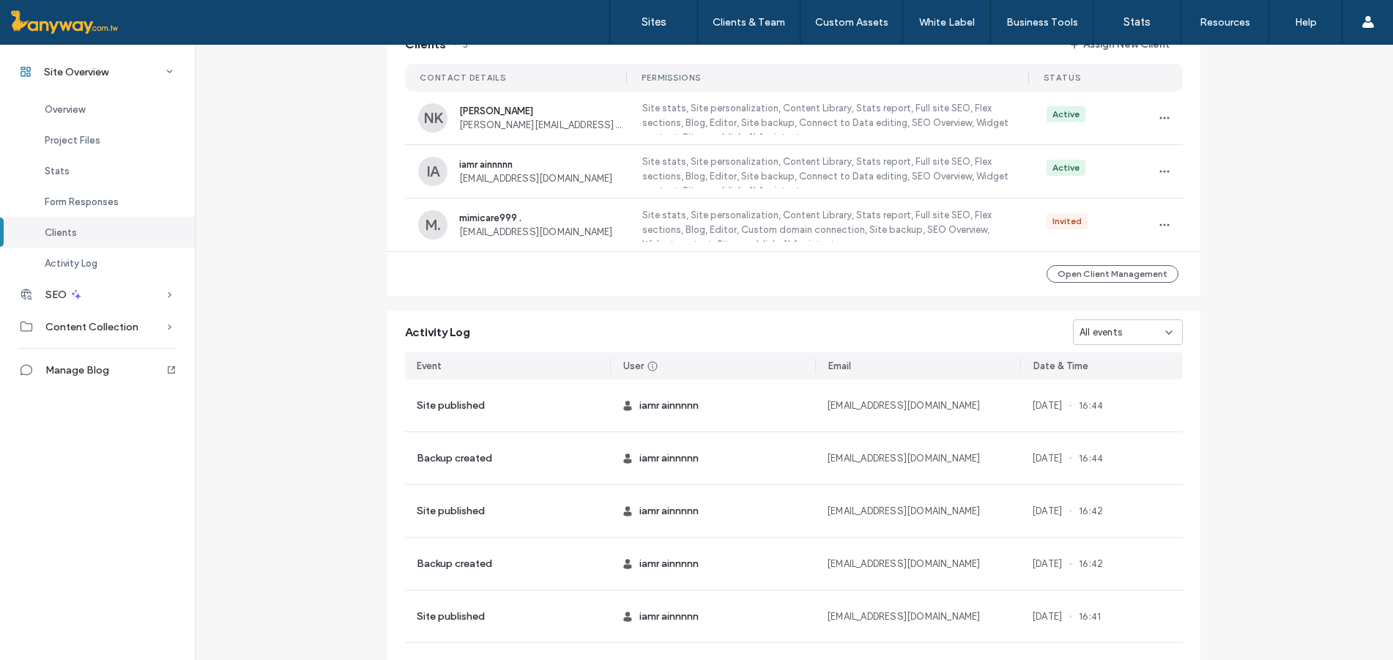
click at [1131, 332] on div "All events" at bounding box center [1122, 332] width 86 height 15
click at [1123, 482] on span "Site created" at bounding box center [1103, 486] width 58 height 15
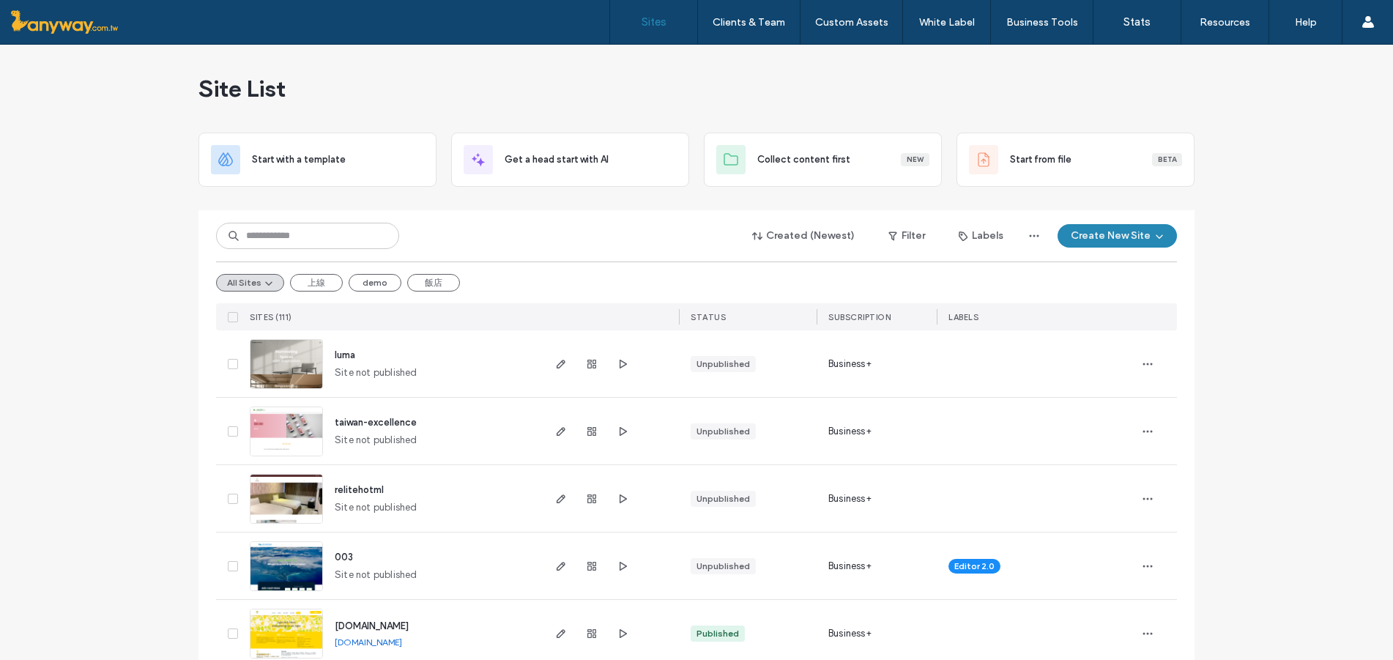
click at [275, 367] on img at bounding box center [286, 390] width 72 height 100
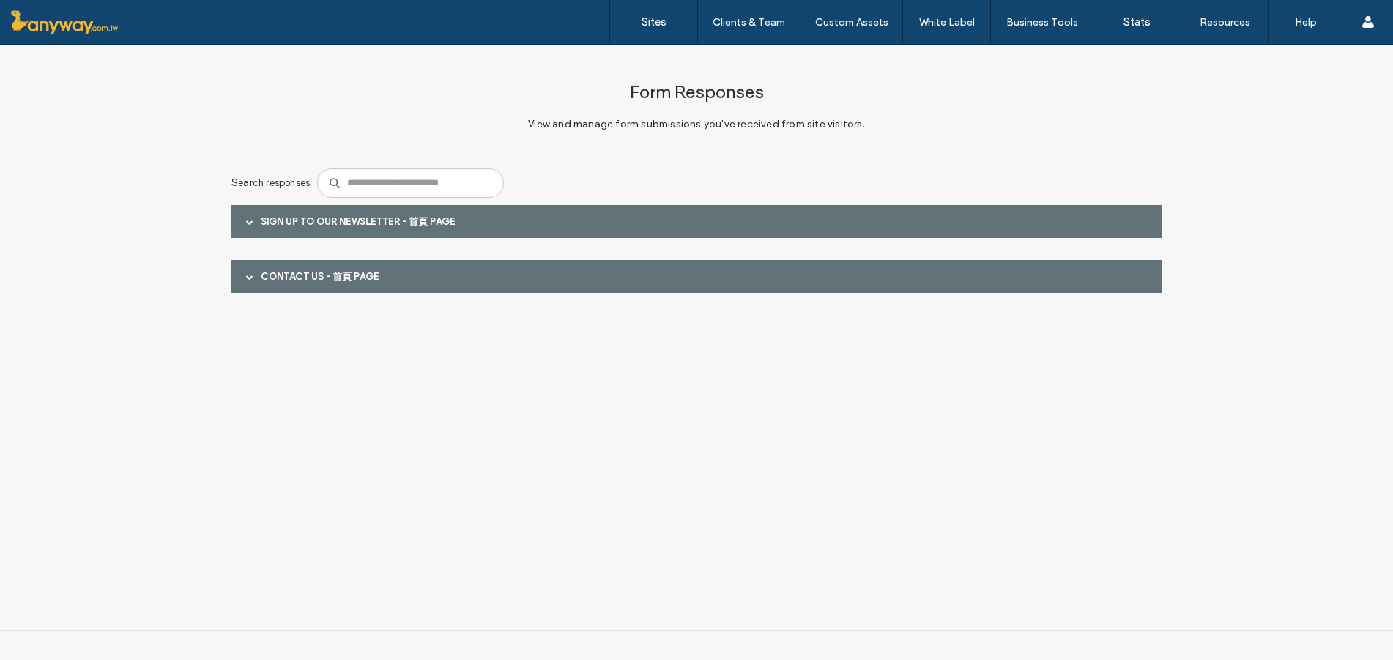
click at [382, 211] on div "Sign up to our newsletter - 首頁 page" at bounding box center [696, 221] width 930 height 33
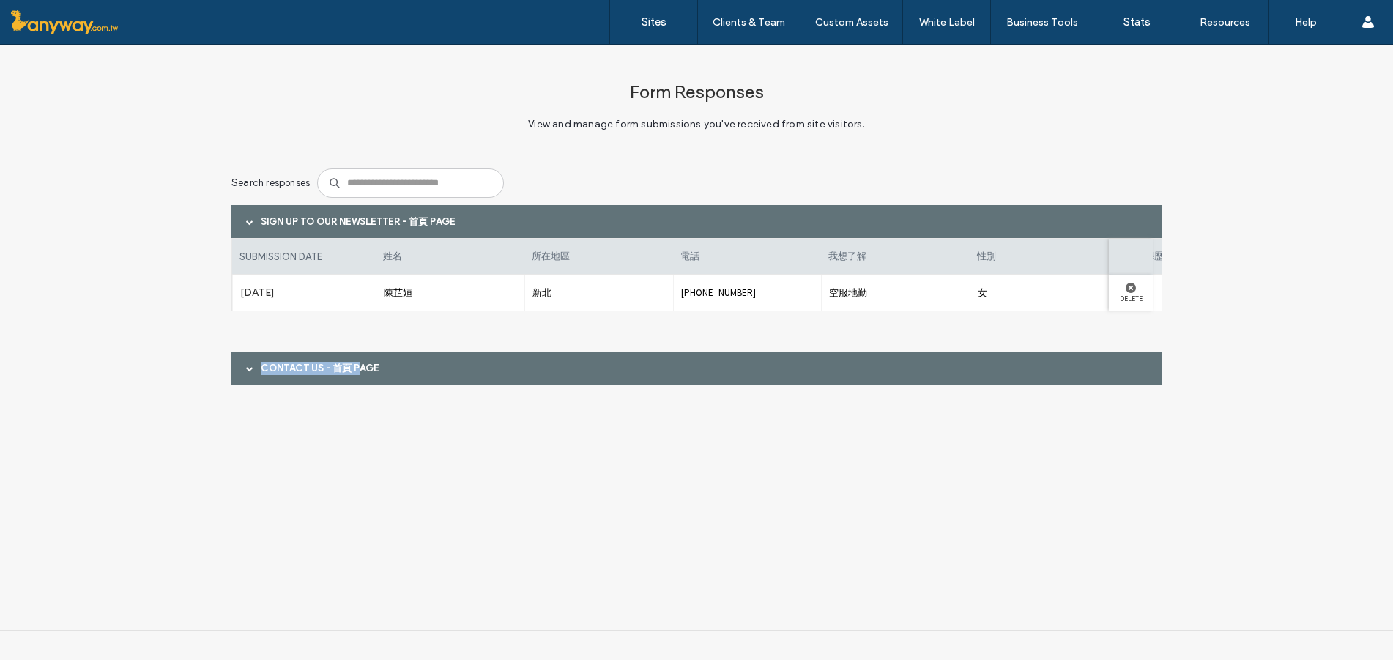
drag, startPoint x: 358, startPoint y: 366, endPoint x: 353, endPoint y: 355, distance: 12.1
click at [353, 355] on div "Contact Us - 首頁 page" at bounding box center [696, 368] width 930 height 33
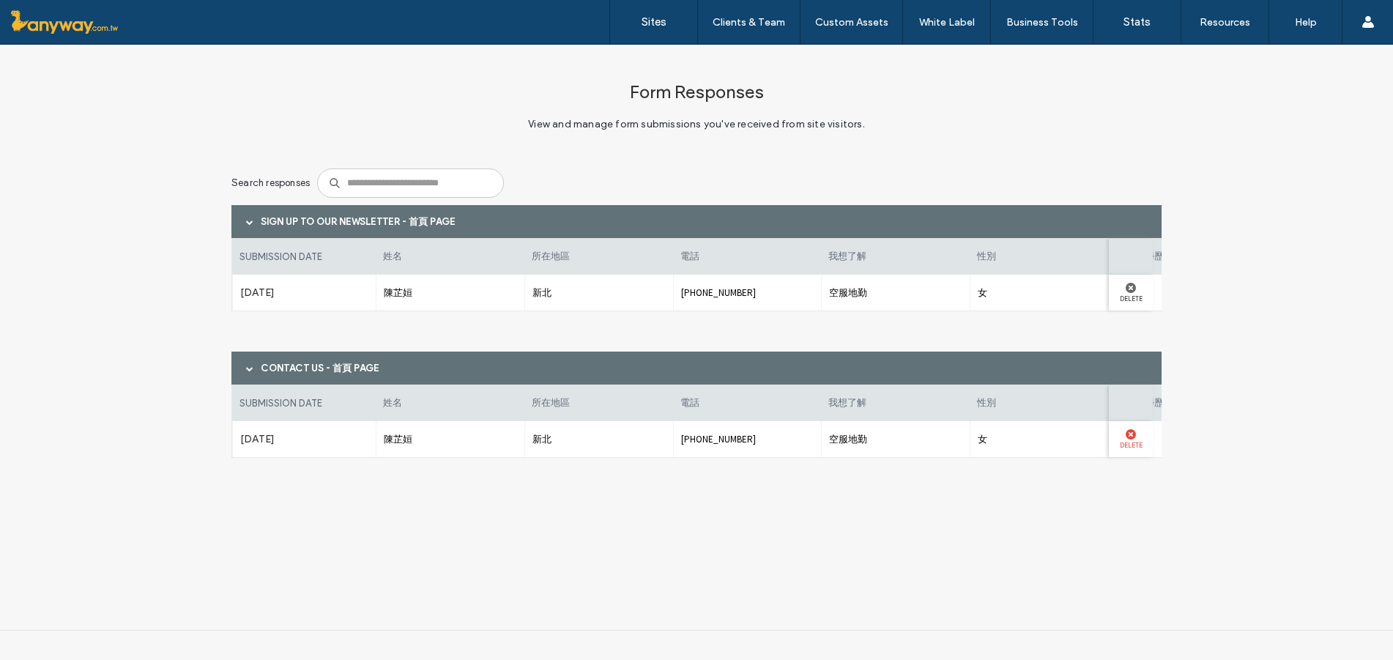
click at [1126, 430] on icon at bounding box center [1131, 434] width 10 height 10
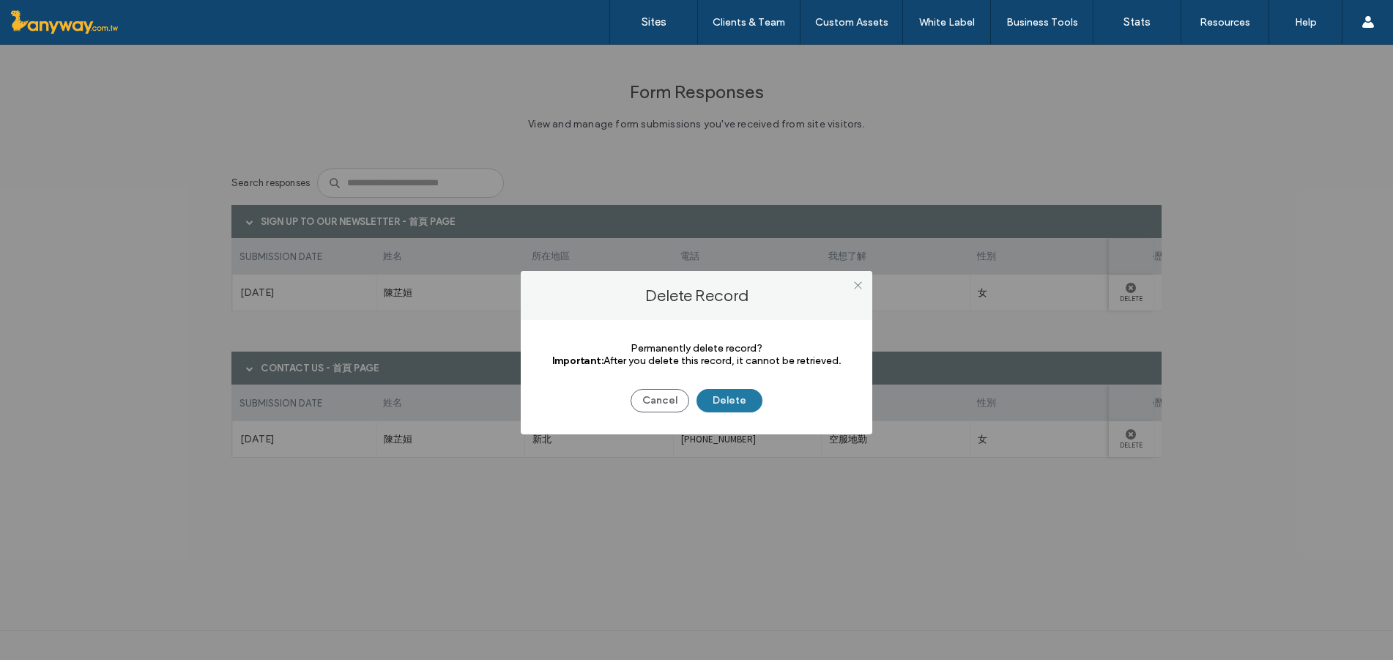
click at [744, 405] on button "Delete" at bounding box center [729, 400] width 66 height 23
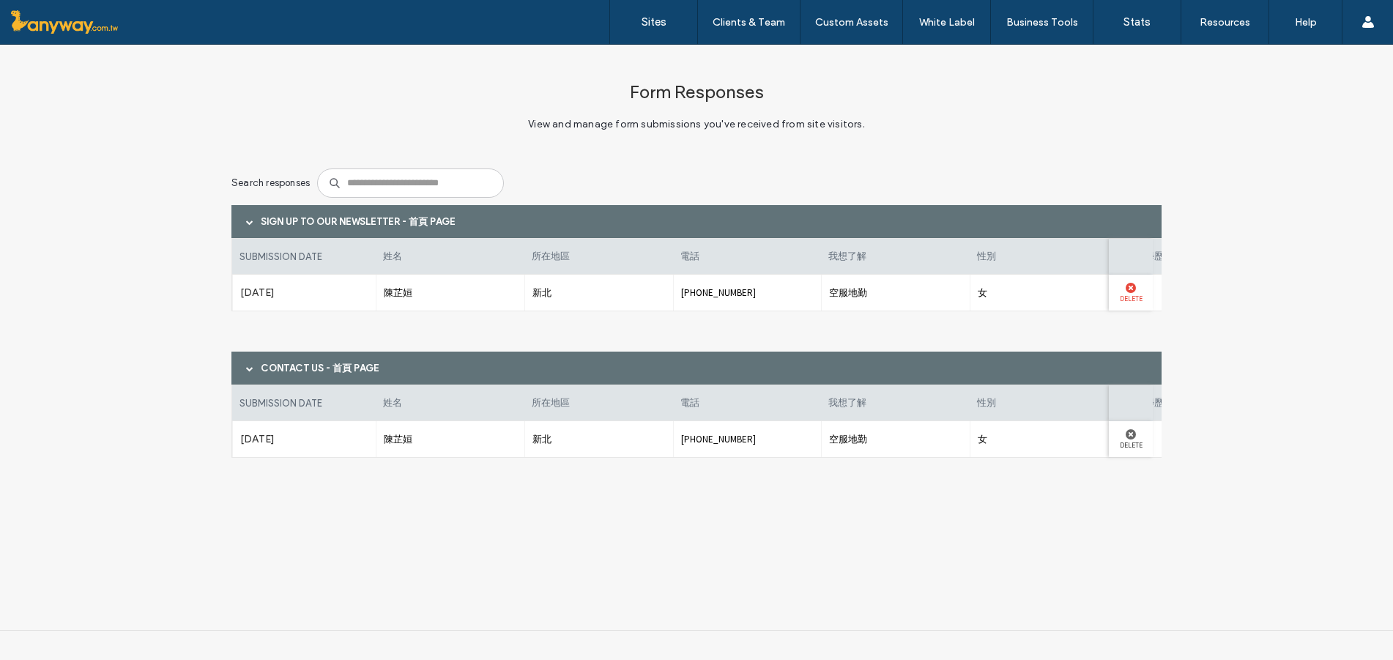
click at [1134, 278] on div "Delete" at bounding box center [1131, 293] width 44 height 36
click at [1130, 294] on label "Delete" at bounding box center [1130, 298] width 29 height 10
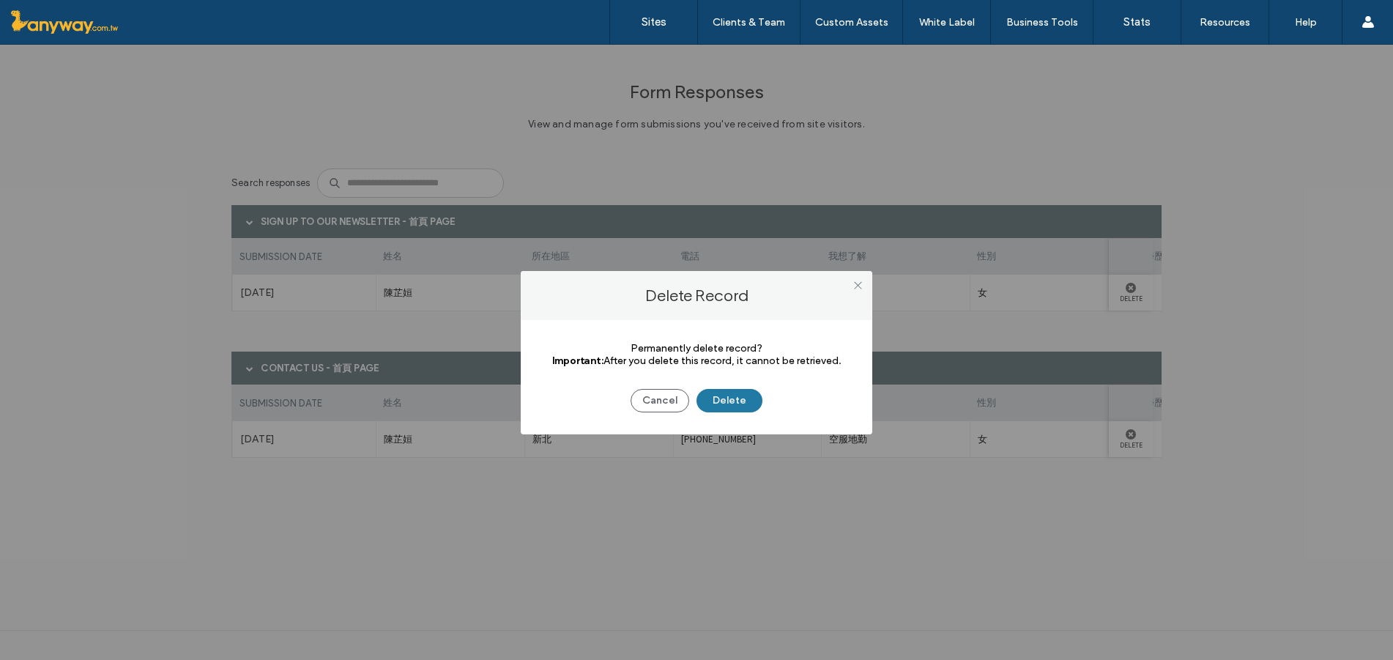
click at [747, 400] on button "Delete" at bounding box center [729, 400] width 66 height 23
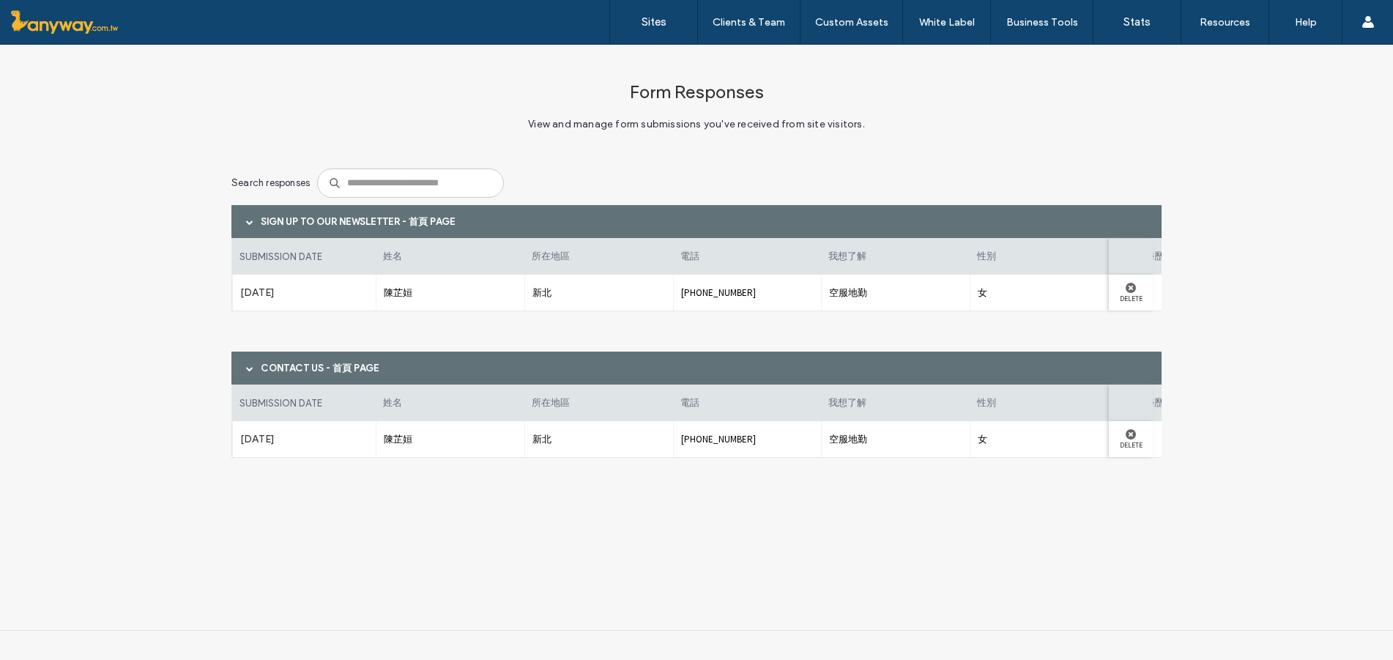
scroll to position [0, 711]
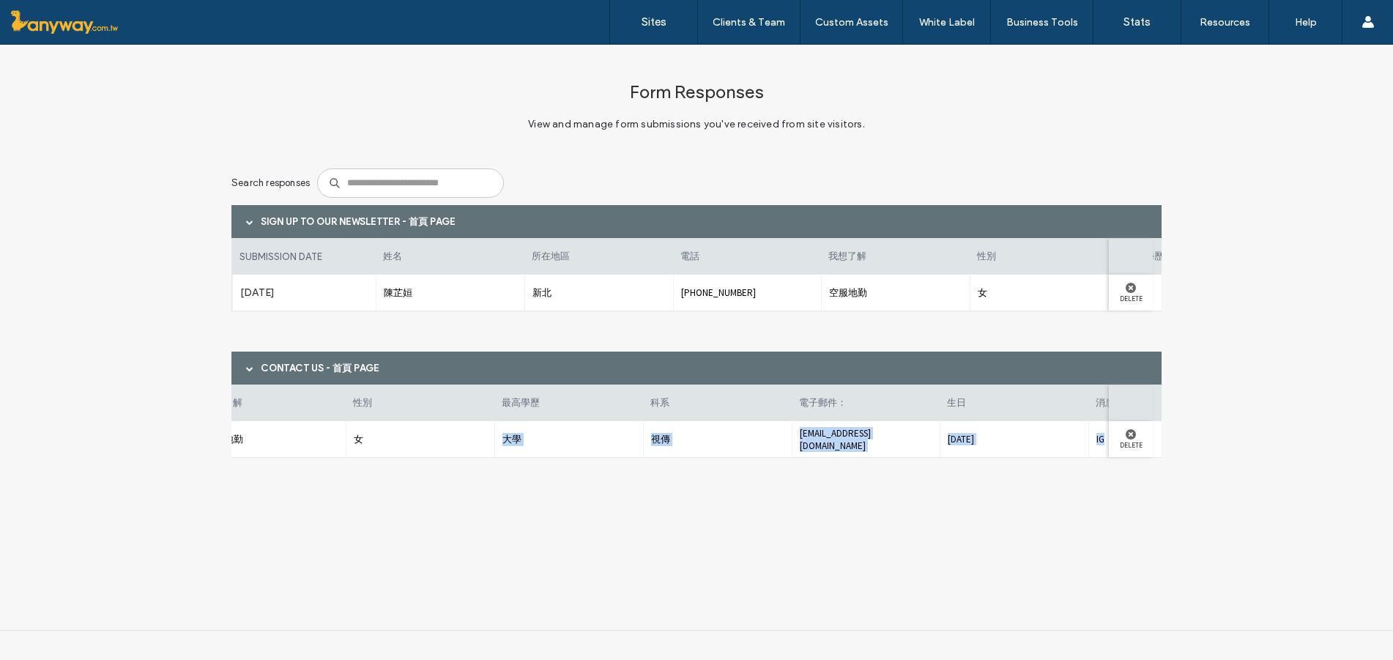
drag, startPoint x: 1056, startPoint y: 463, endPoint x: 1200, endPoint y: 482, distance: 144.8
click at [1200, 482] on div "Form Responses View and manage form submissions you've received from site visit…" at bounding box center [696, 271] width 1393 height 453
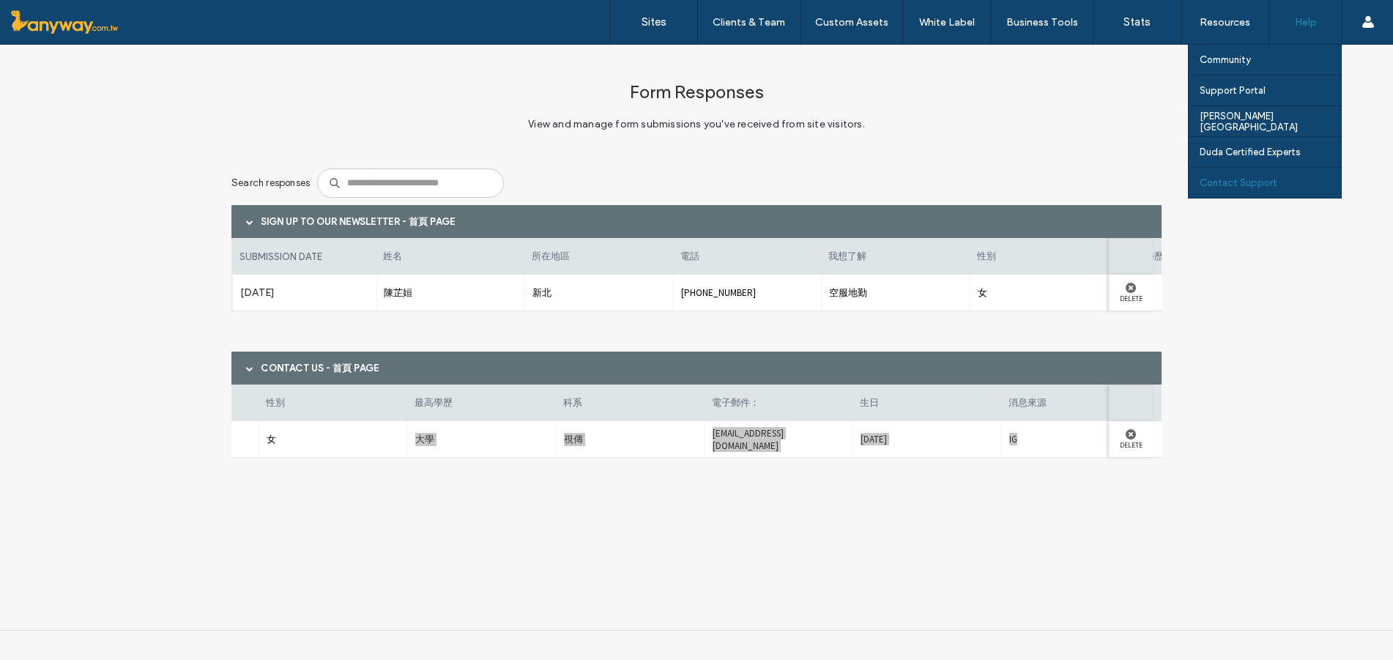
click at [1288, 182] on div "Contact Support" at bounding box center [1270, 183] width 141 height 30
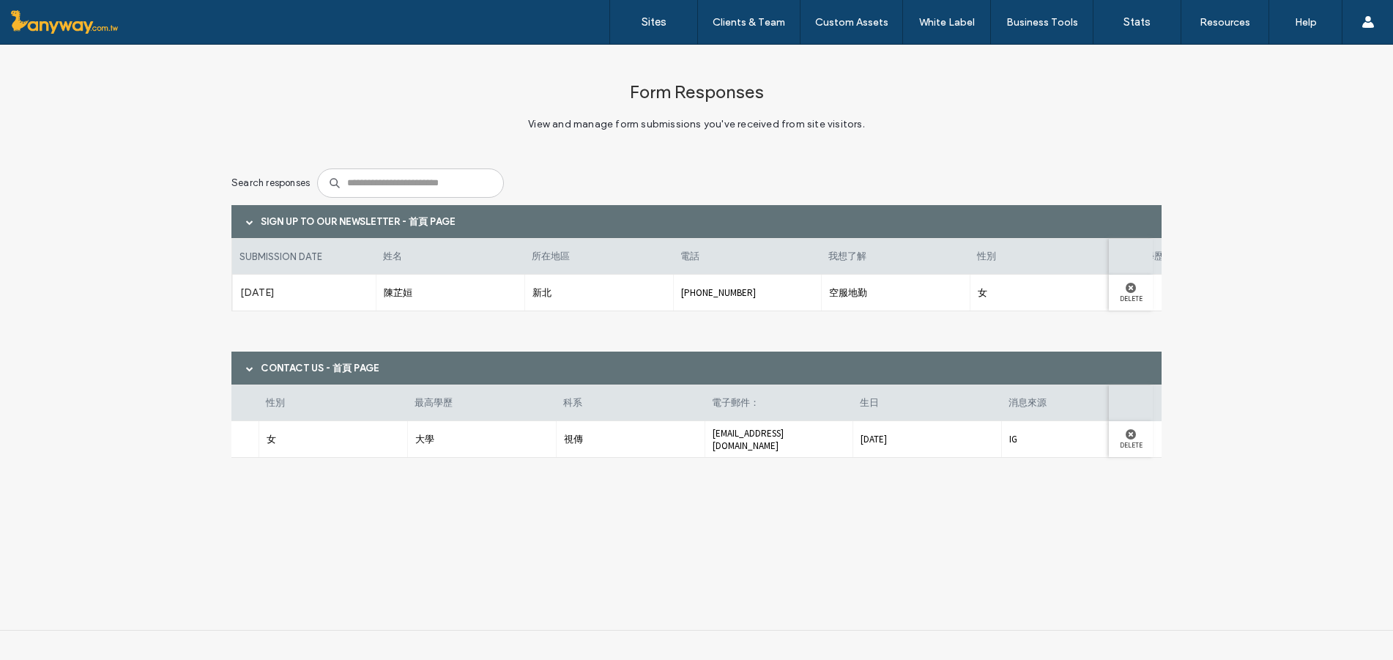
click at [469, 297] on div "陳芷姮" at bounding box center [450, 293] width 149 height 36
click at [469, 297] on span "陳芷姮" at bounding box center [450, 292] width 133 height 13
click at [246, 287] on label "Aug 15th 2025" at bounding box center [304, 292] width 128 height 27
click at [445, 231] on div "Sign up to our newsletter - 首頁 page" at bounding box center [696, 221] width 930 height 33
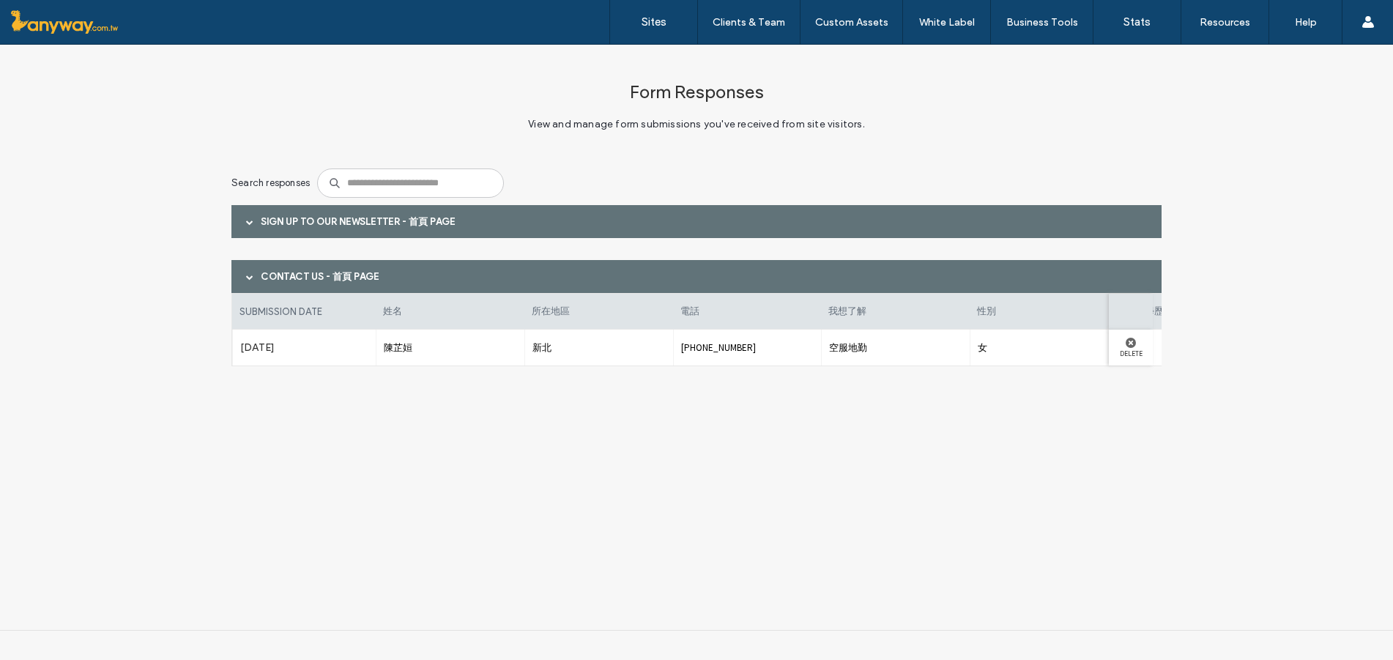
drag, startPoint x: 441, startPoint y: 224, endPoint x: 341, endPoint y: 280, distance: 114.1
click at [341, 280] on div "Contact Us - 首頁 page" at bounding box center [696, 276] width 930 height 33
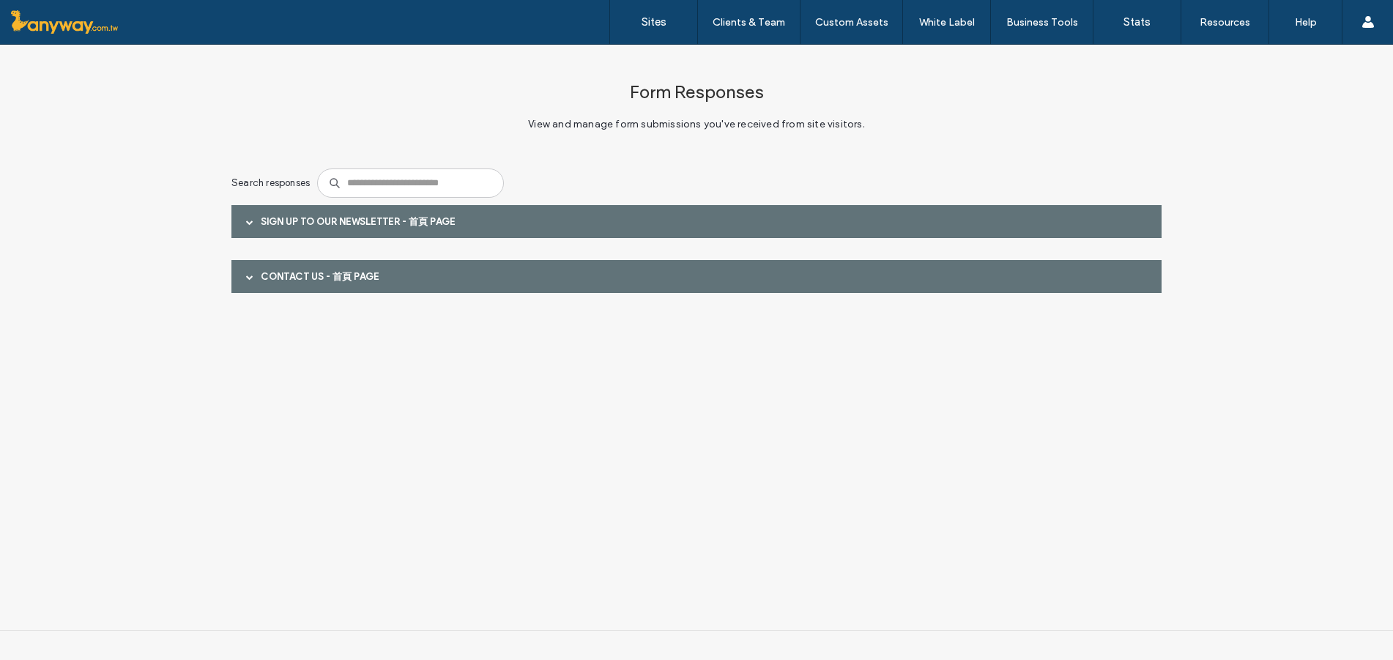
click at [382, 226] on div "Sign up to our newsletter - 首頁 page" at bounding box center [696, 221] width 930 height 33
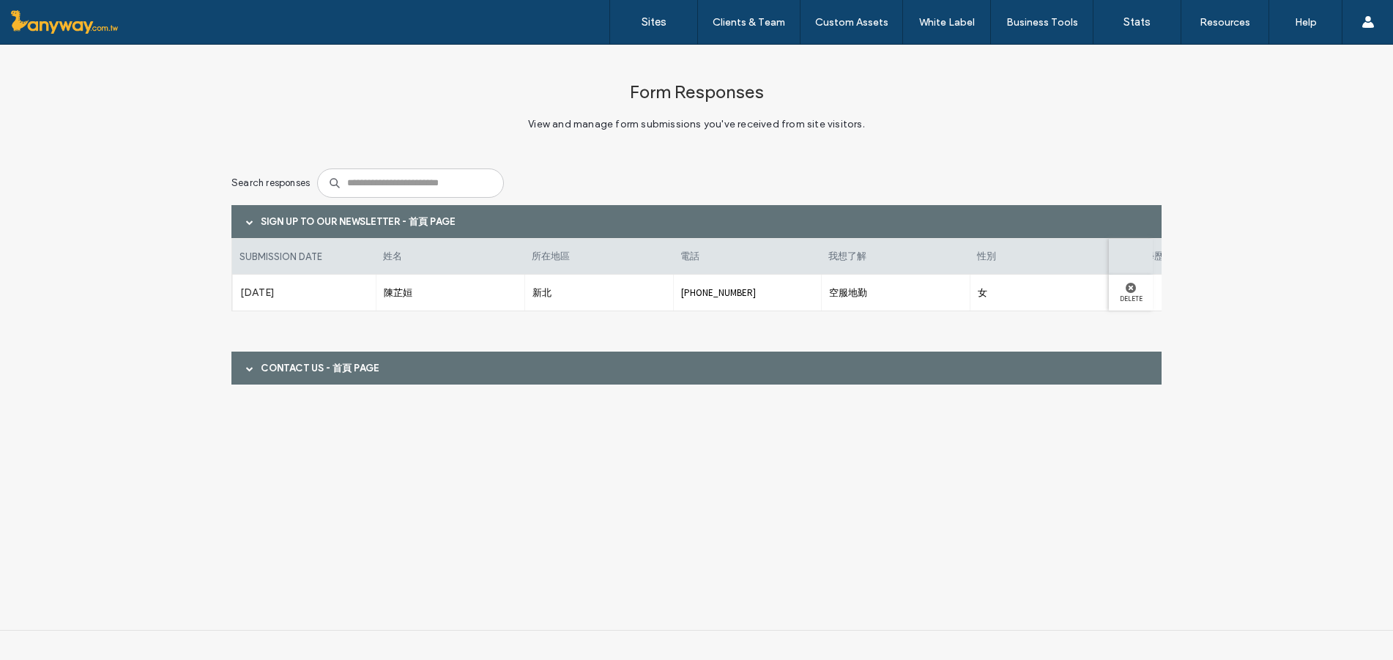
click at [613, 329] on div "submission date 姓名 所在地區 電話 我想了解 性別 最高學歷 科系 生日 信箱 消息來源 Aug 15th 2025 陳芷姮 新北 0926…" at bounding box center [696, 284] width 930 height 92
click at [433, 376] on div "Contact Us - 首頁 page" at bounding box center [696, 368] width 930 height 33
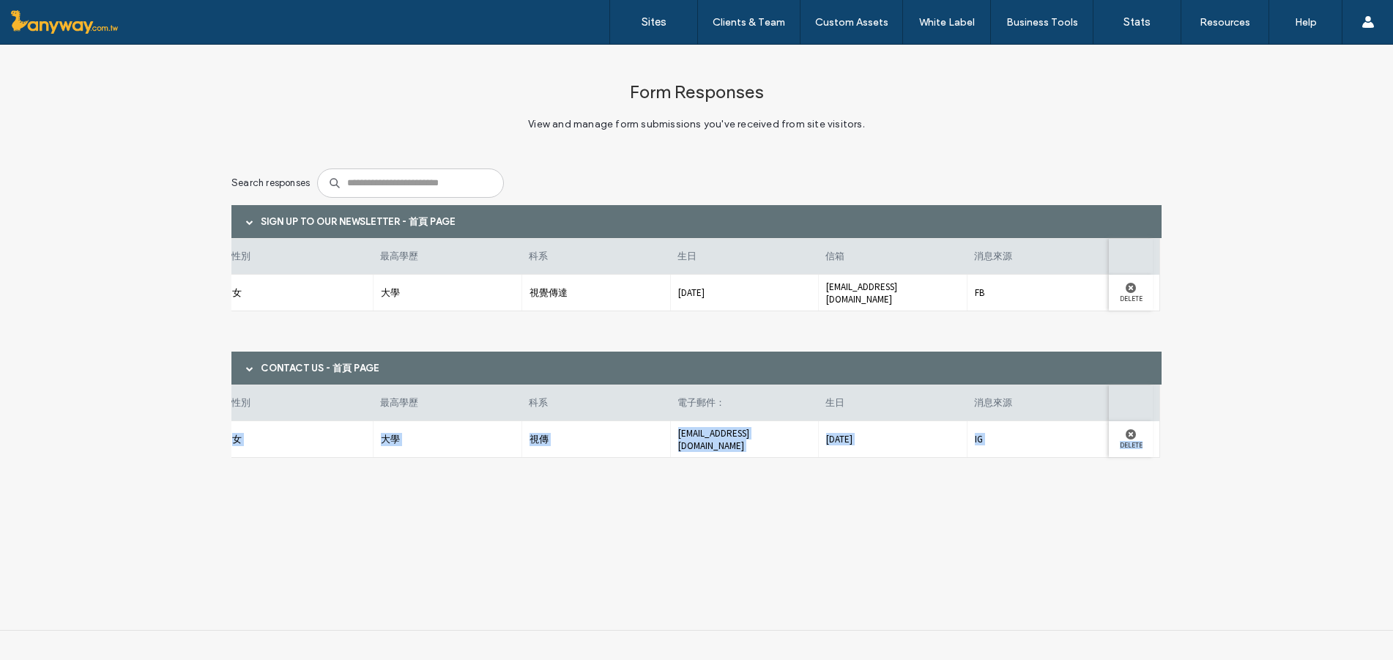
drag, startPoint x: 397, startPoint y: 455, endPoint x: 1365, endPoint y: 476, distance: 968.4
click at [1365, 476] on div "Form Responses View and manage form submissions you've received from site visit…" at bounding box center [696, 271] width 1393 height 453
click at [1137, 434] on div at bounding box center [1130, 434] width 29 height 10
click at [1128, 434] on use at bounding box center [1131, 434] width 10 height 10
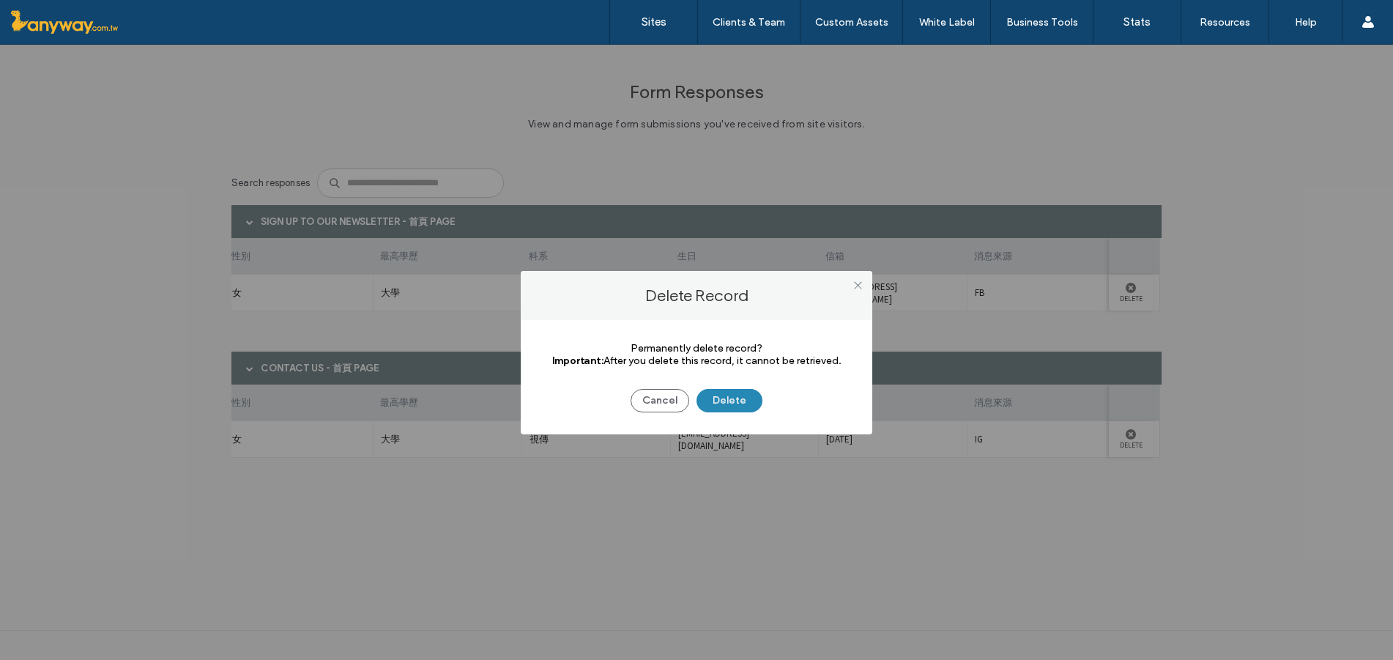
click at [751, 413] on div "Permanently delete record? Important: After you delete this record, it cannot b…" at bounding box center [697, 377] width 352 height 114
click at [748, 406] on button "Delete" at bounding box center [729, 400] width 66 height 23
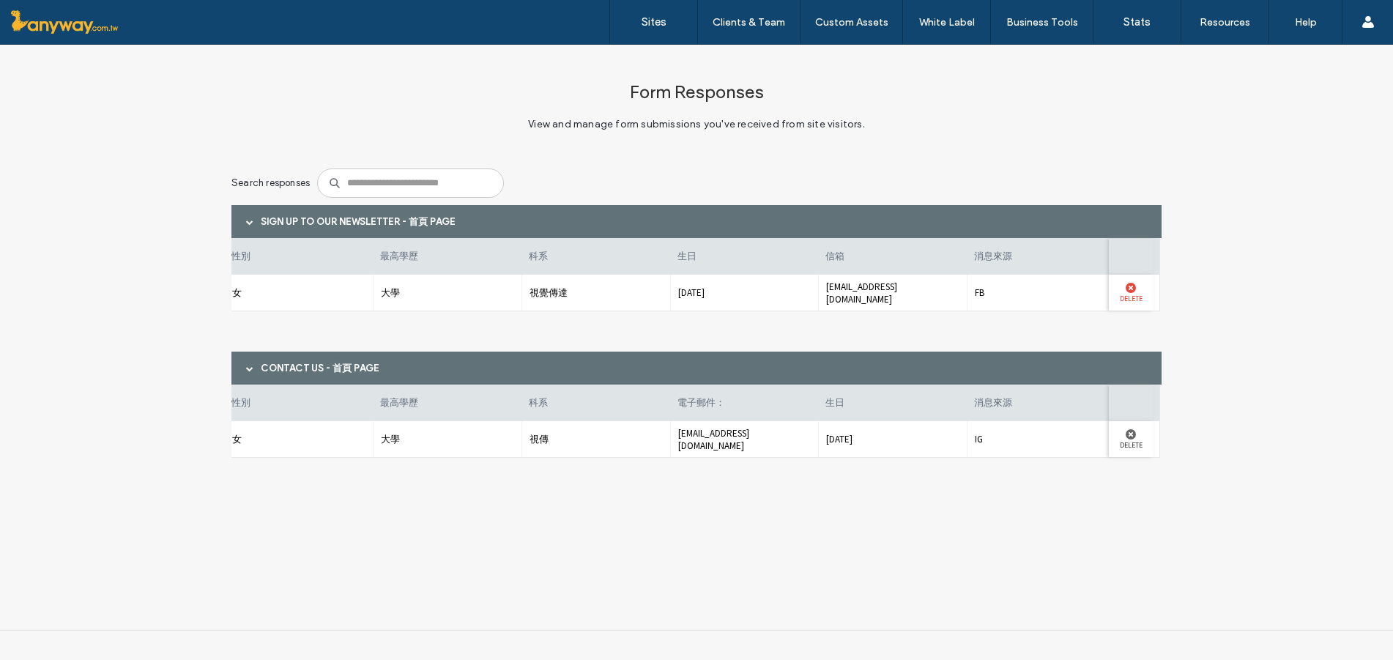
click at [1133, 287] on use at bounding box center [1131, 288] width 10 height 10
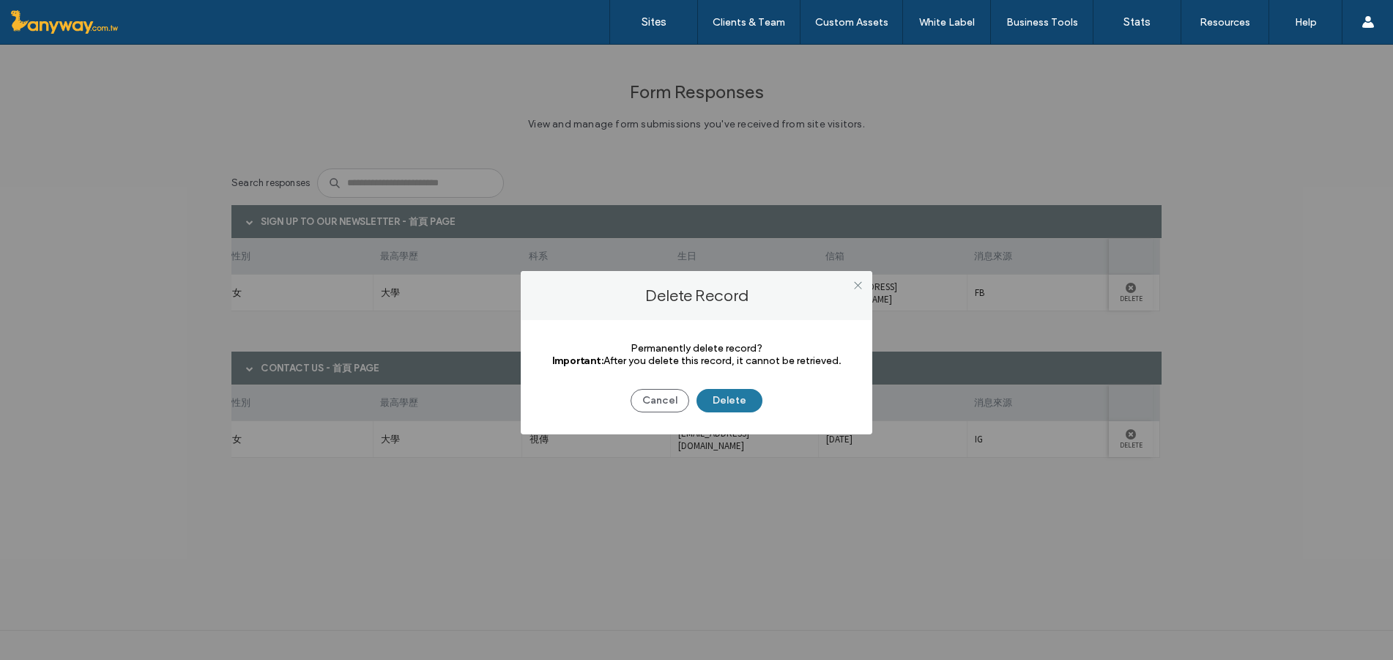
click at [719, 407] on button "Delete" at bounding box center [729, 400] width 66 height 23
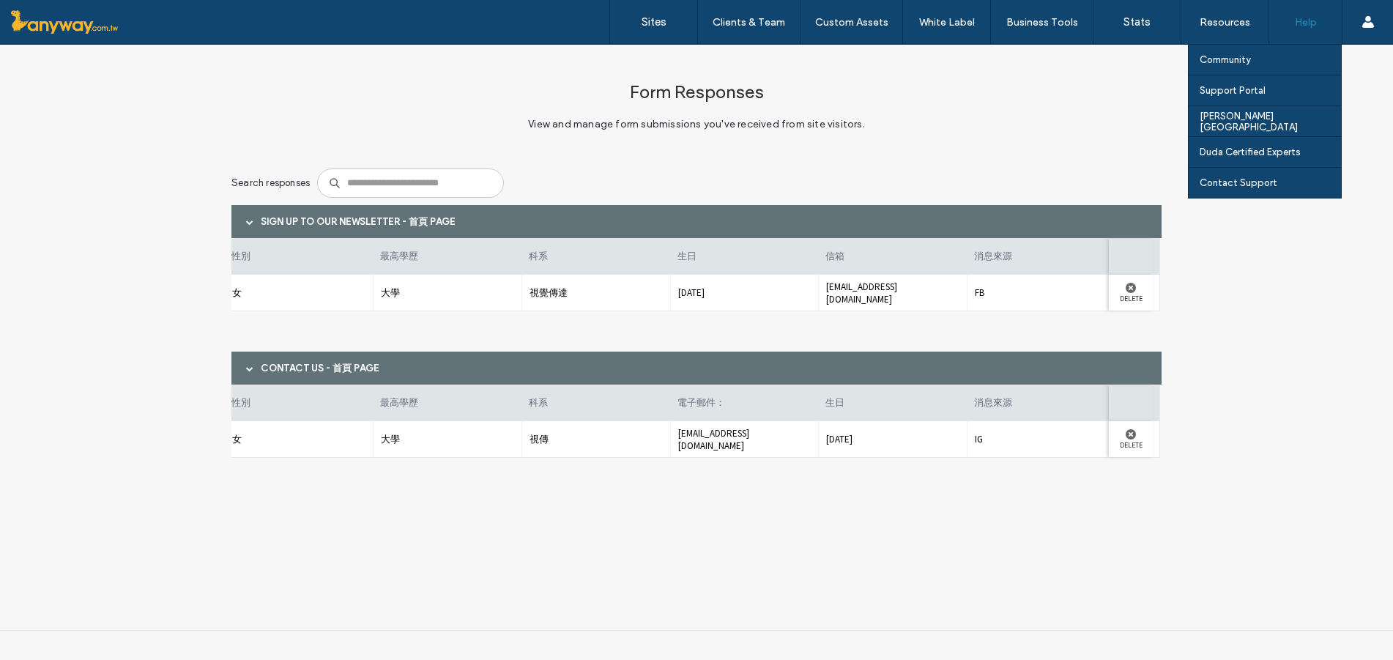
click at [1310, 26] on label "Help" at bounding box center [1306, 22] width 22 height 12
click at [1252, 182] on label "Contact Support" at bounding box center [1239, 182] width 78 height 11
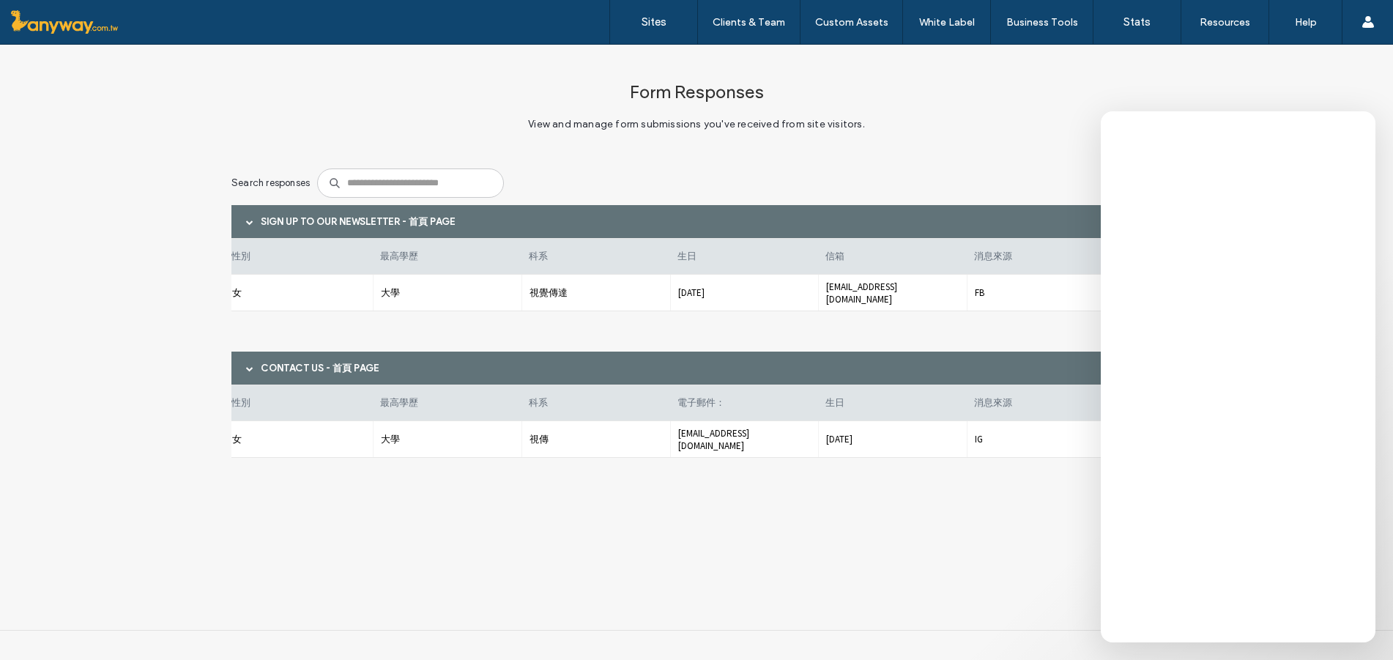
click at [954, 580] on div "Form Responses View and manage form submissions you've received from site visit…" at bounding box center [696, 337] width 1393 height 585
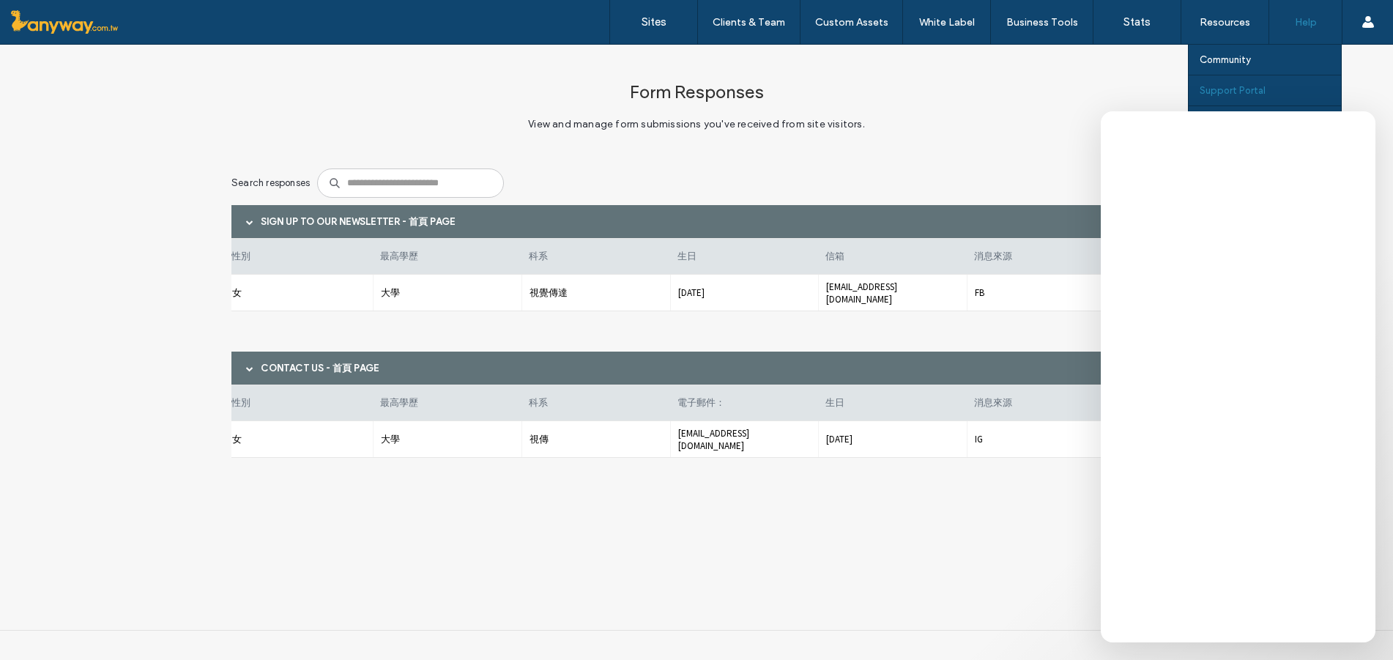
click at [1298, 89] on div "Support Portal" at bounding box center [1270, 90] width 141 height 30
click at [1214, 59] on label "Product Updates" at bounding box center [1231, 59] width 78 height 11
click at [1209, 62] on label "Product Updates" at bounding box center [1231, 59] width 78 height 11
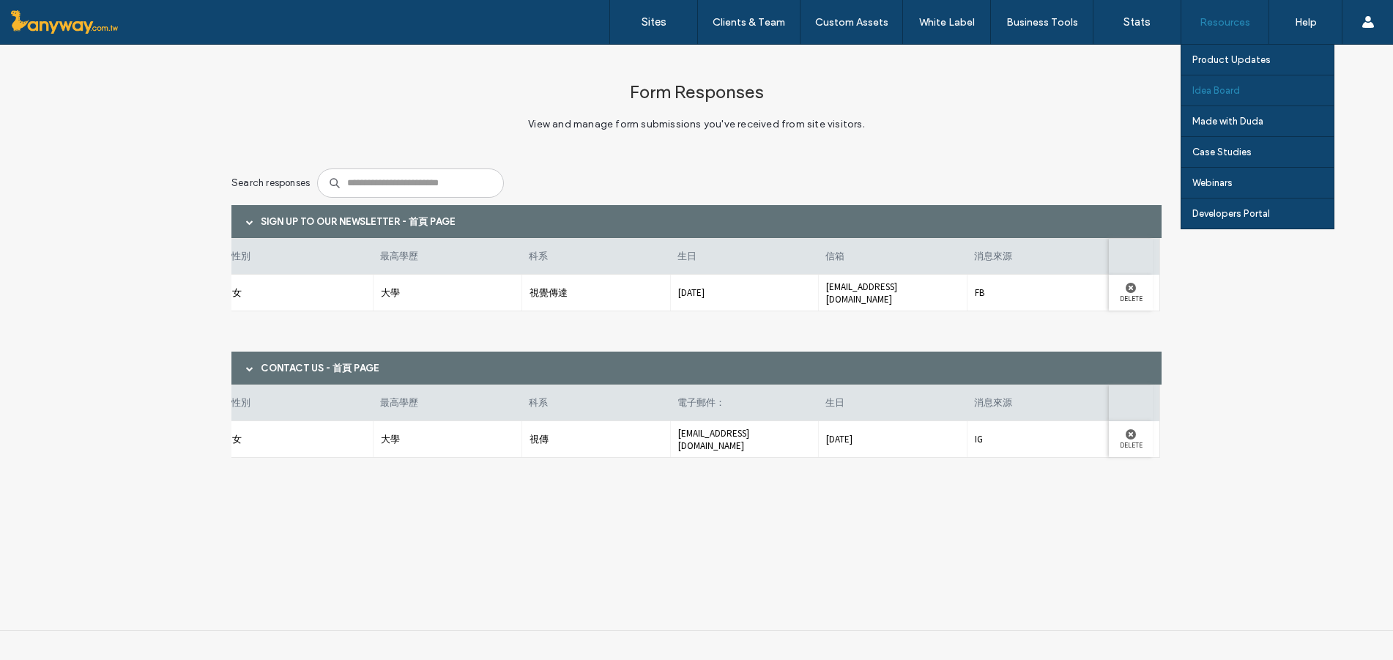
click at [1222, 83] on link "Idea Board" at bounding box center [1262, 90] width 141 height 30
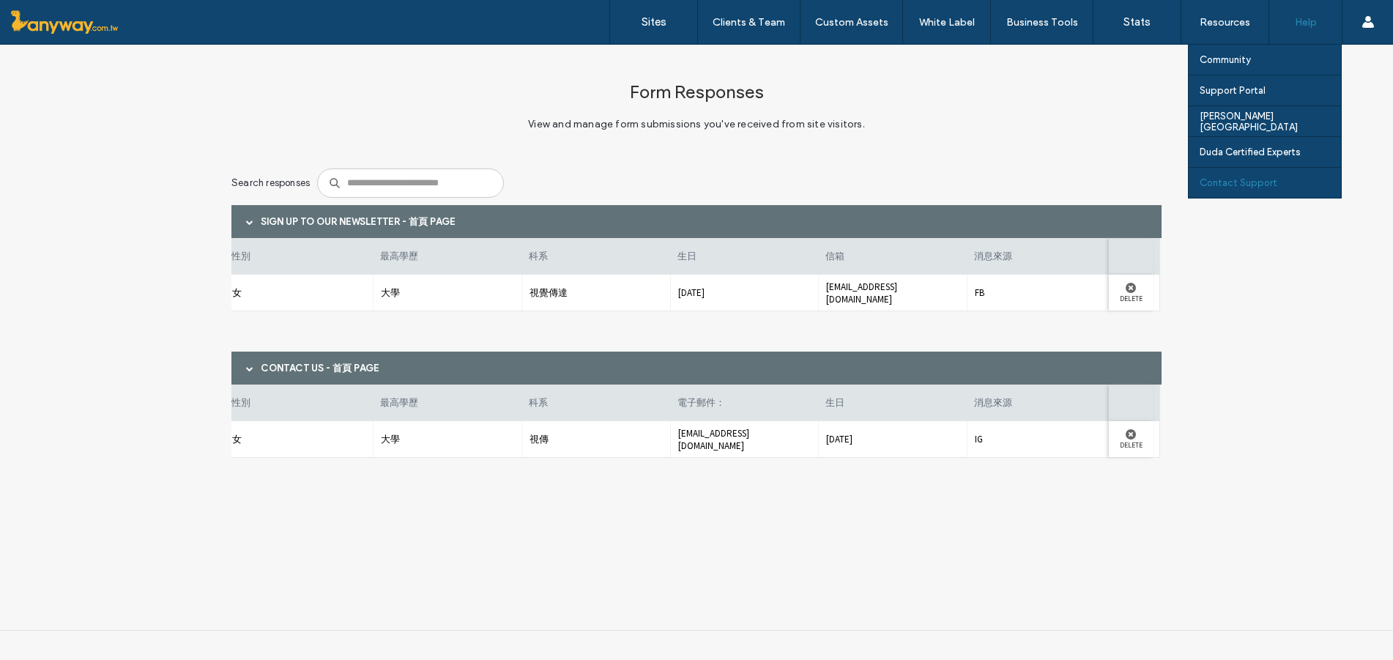
click at [1293, 176] on div "Contact Support" at bounding box center [1270, 183] width 141 height 30
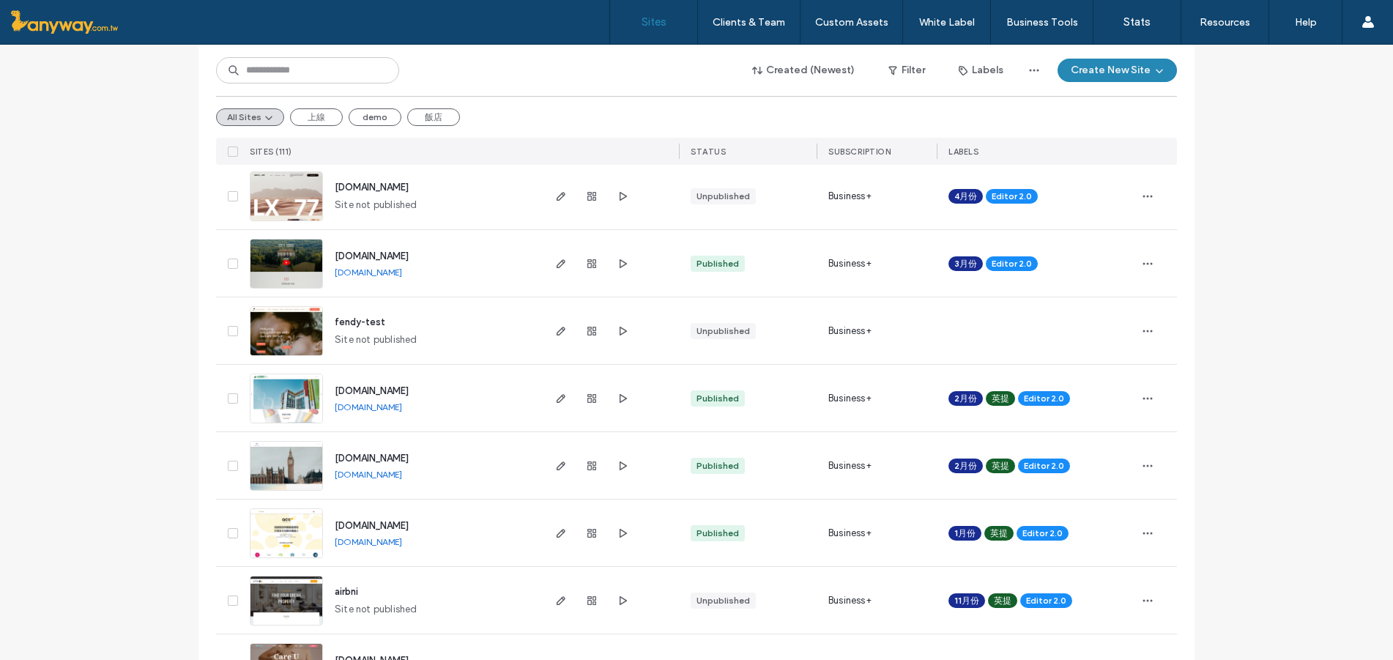
scroll to position [732, 0]
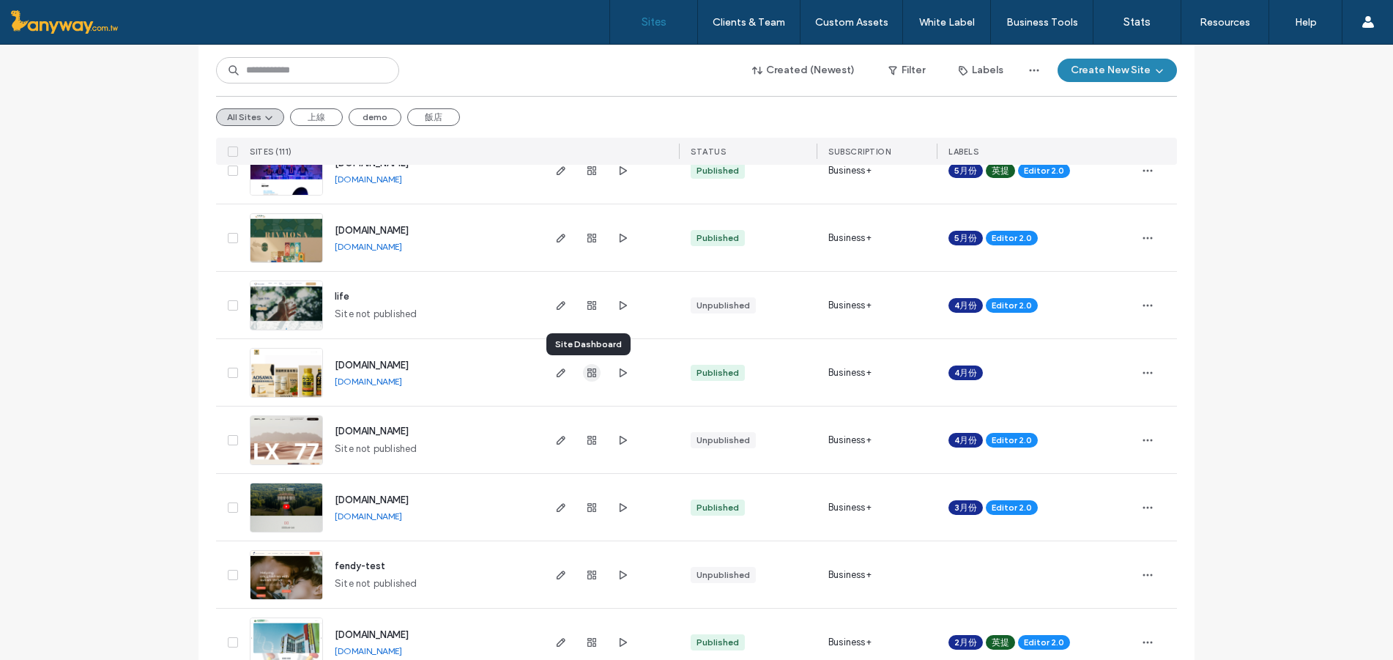
click at [587, 372] on use "button" at bounding box center [591, 372] width 9 height 9
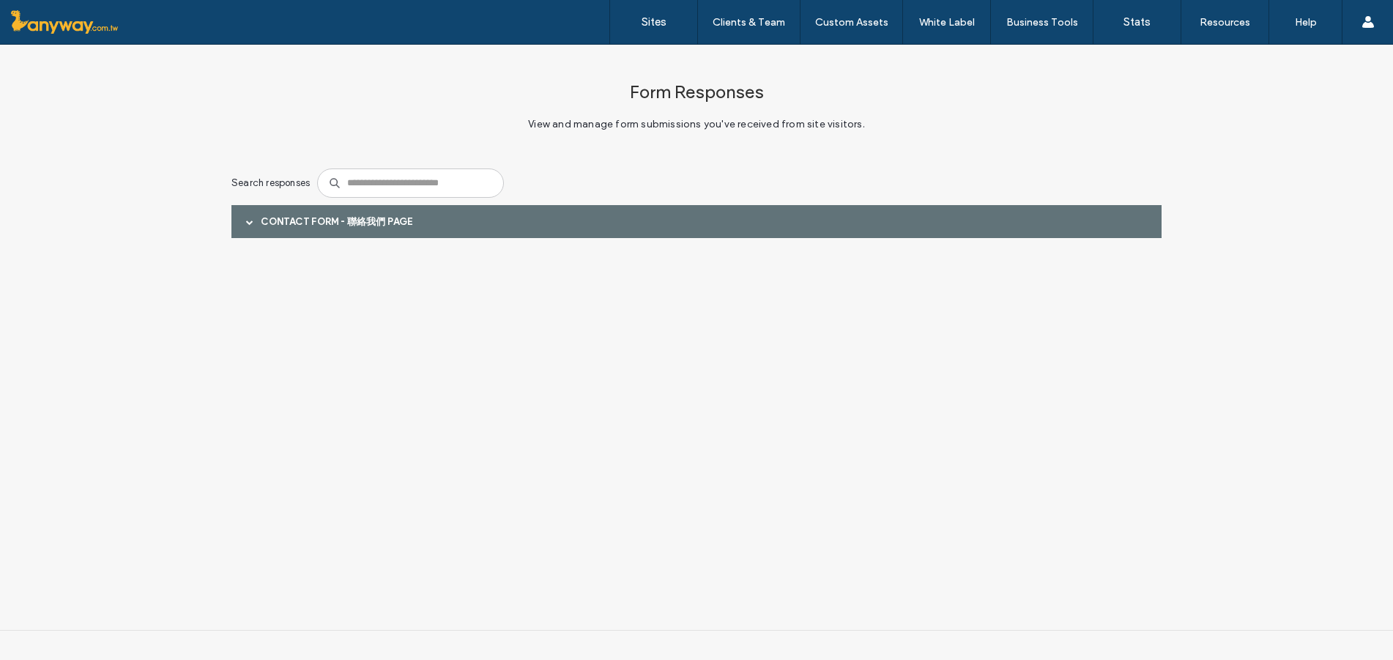
click at [310, 212] on div "Contact Form - 聯絡我們 page" at bounding box center [696, 221] width 930 height 33
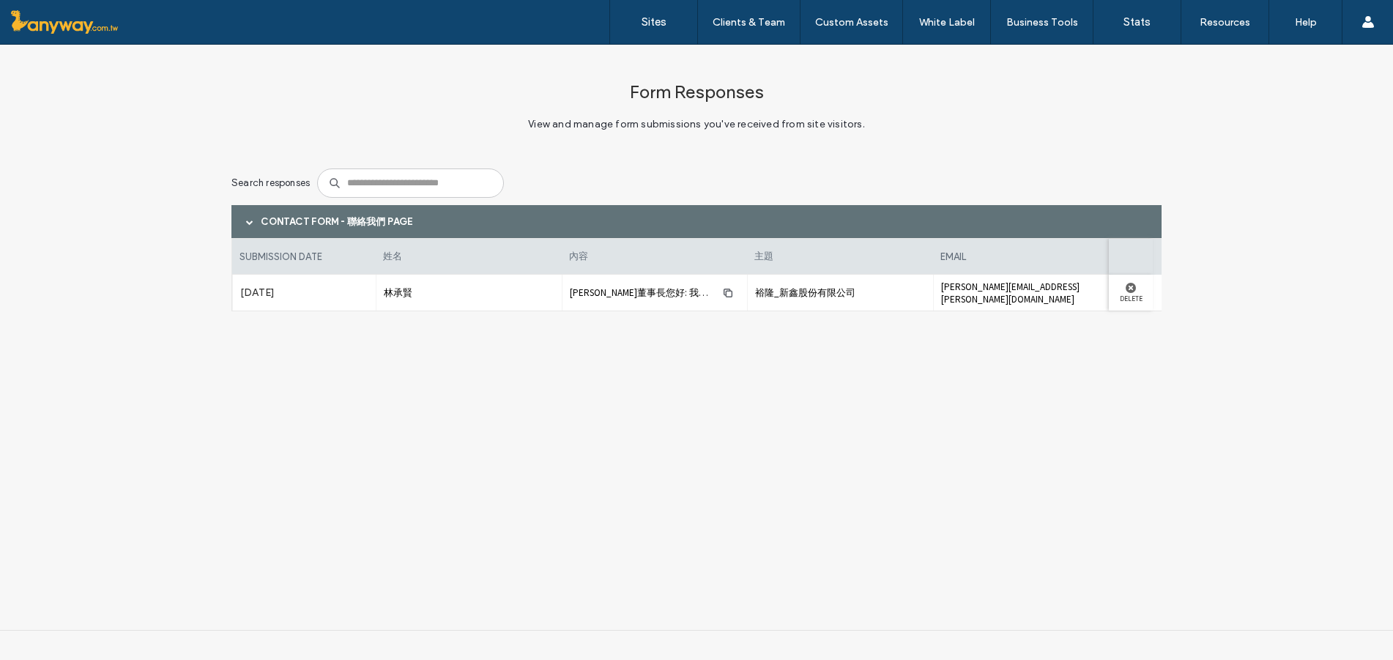
click at [654, 291] on span "[PERSON_NAME]董事長您好: 我是裕隆[PERSON_NAME]的承賢，主要負責企業融資這部分， 在下不知道有沒有這個榮幸打擾拜訪董事長5~10分鐘…" at bounding box center [1143, 292] width 1146 height 12
